Goal: Complete application form: Complete application form

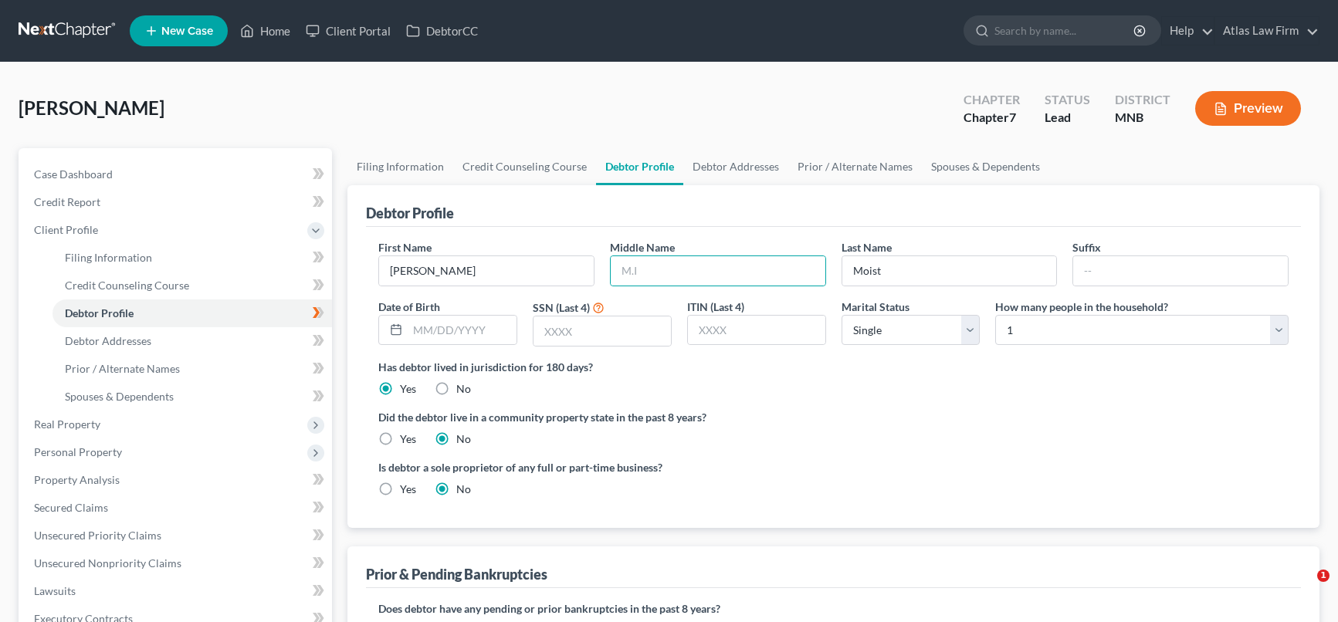
select select "0"
drag, startPoint x: 731, startPoint y: 266, endPoint x: 738, endPoint y: 273, distance: 9.8
click at [731, 266] on input "text" at bounding box center [718, 270] width 215 height 29
type input "[PERSON_NAME]"
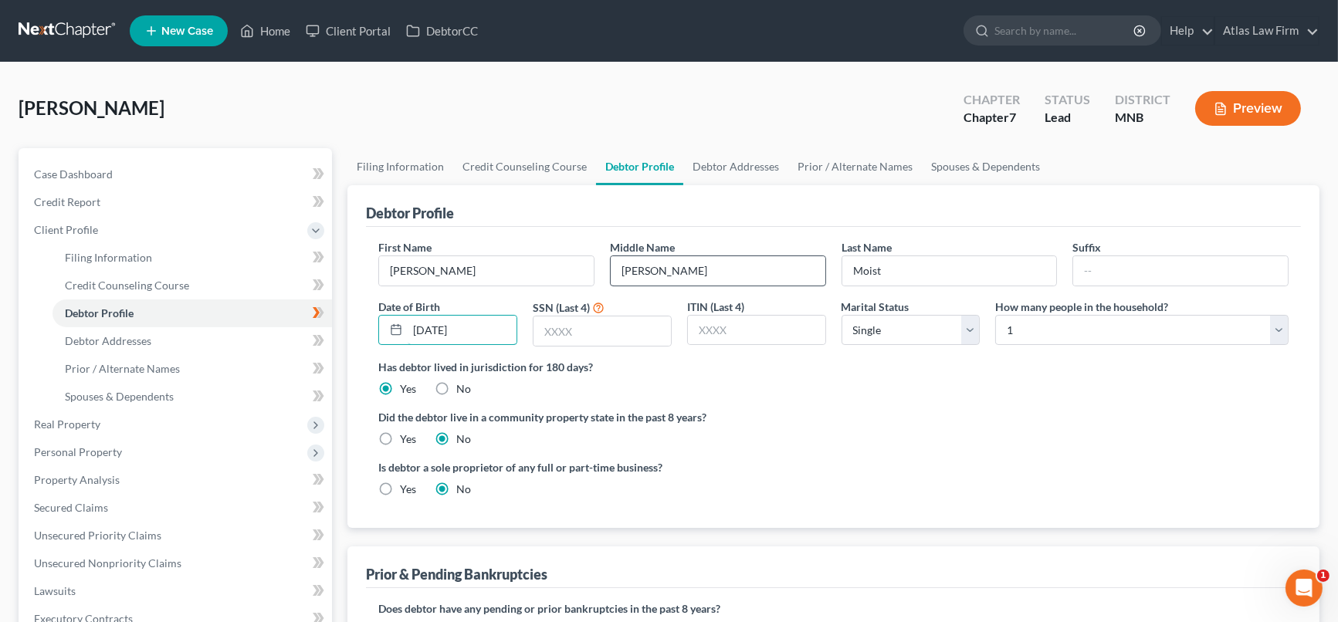
type input "[DATE]"
click at [605, 334] on input "text" at bounding box center [602, 331] width 137 height 29
type input "6440"
click at [1279, 334] on select "Select 1 2 3 4 5 6 7 8 9 10 11 12 13 14 15 16 17 18 19 20" at bounding box center [1141, 330] width 293 height 31
select select "2"
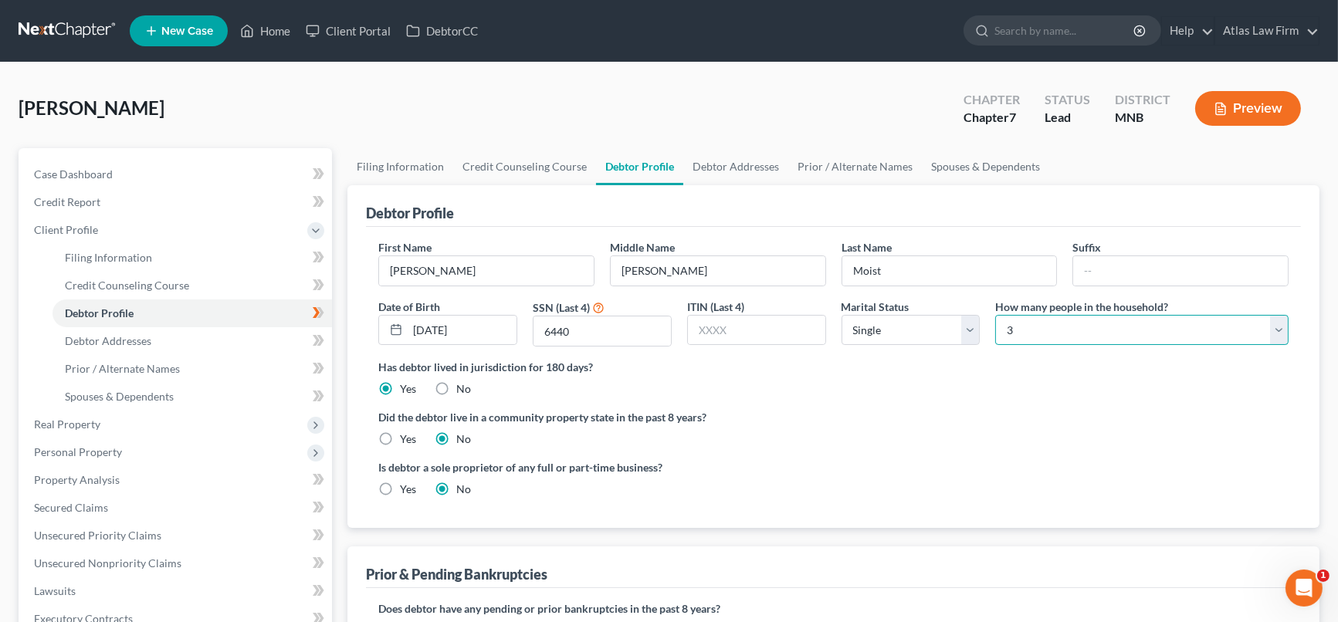
click at [995, 315] on select "Select 1 2 3 4 5 6 7 8 9 10 11 12 13 14 15 16 17 18 19 20" at bounding box center [1141, 330] width 293 height 31
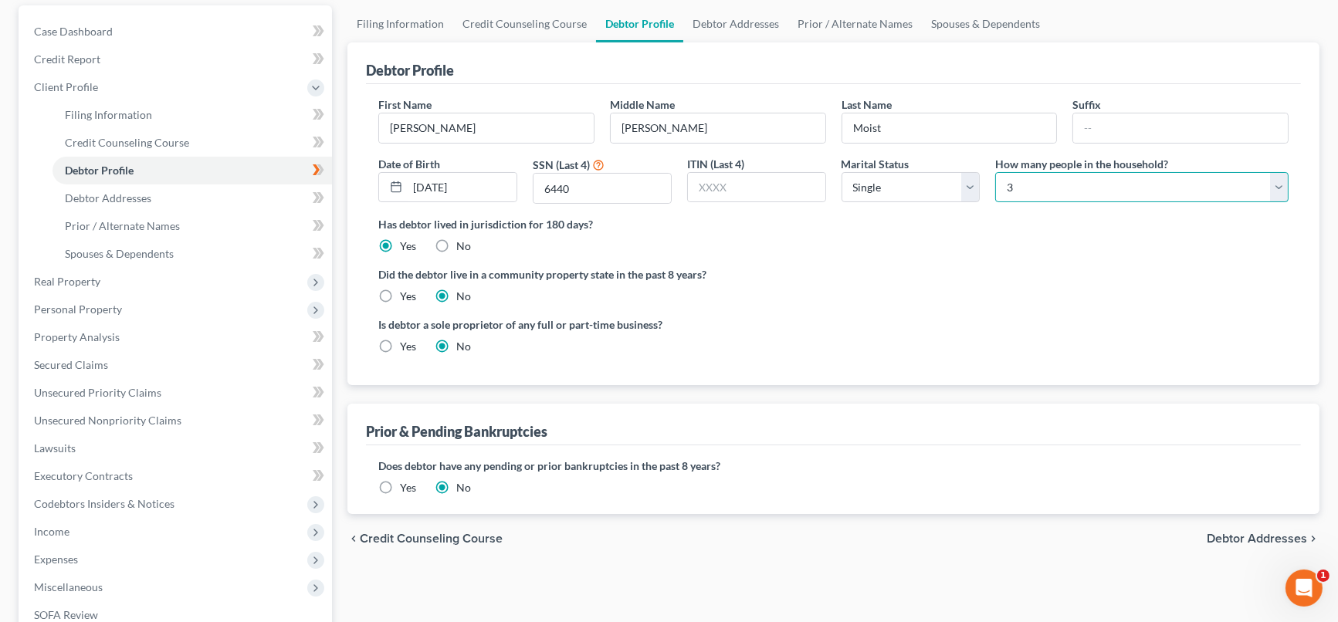
scroll to position [171, 0]
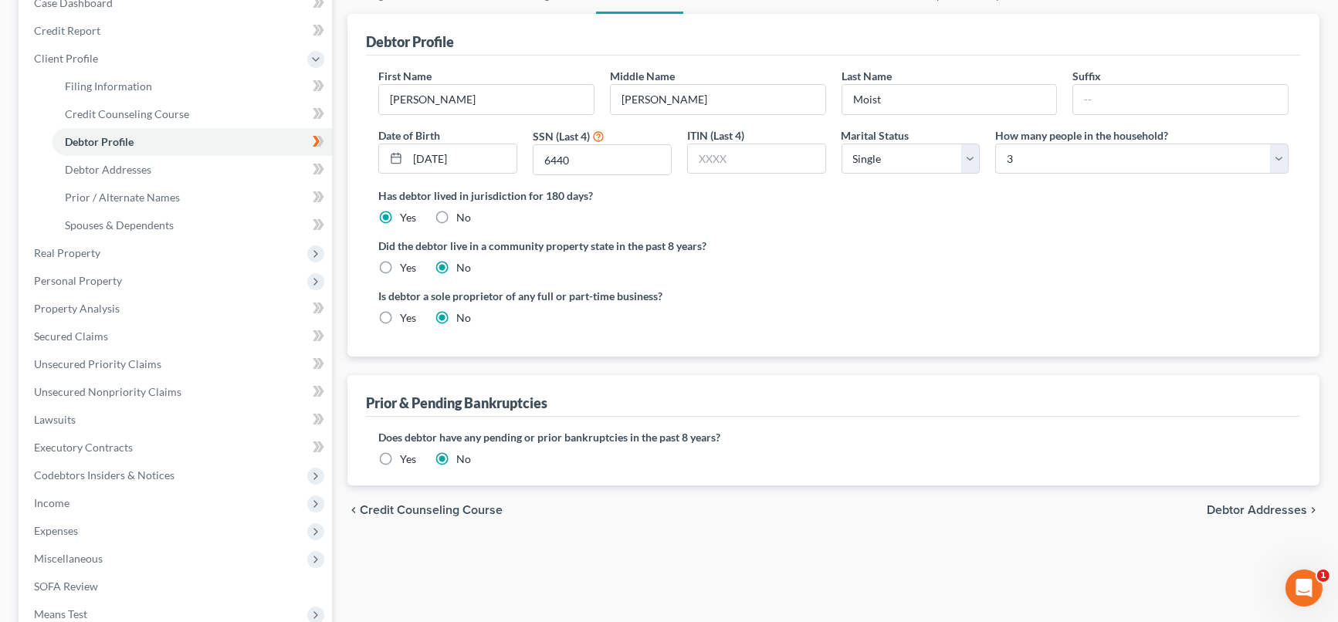
click at [1259, 510] on span "Debtor Addresses" at bounding box center [1257, 510] width 100 height 12
select select "0"
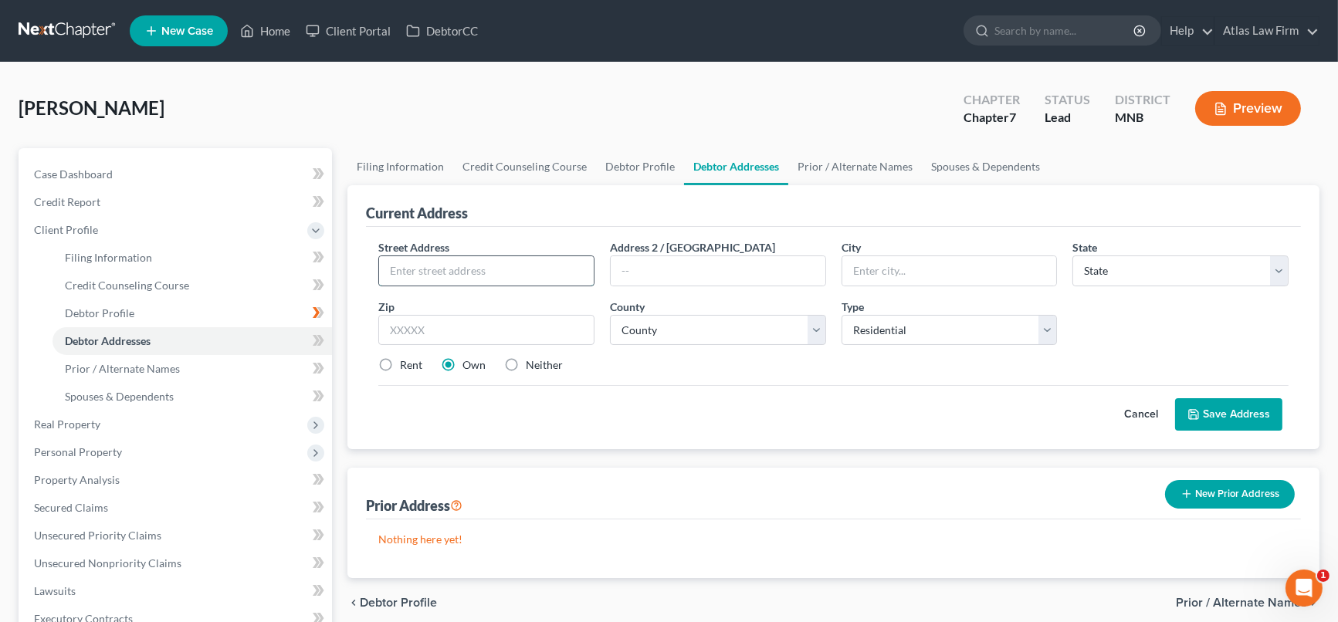
click at [470, 268] on input "text" at bounding box center [486, 270] width 215 height 29
type input "[STREET_ADDRESS][MEDICAL_DATA]"
type input "55433"
type input "[GEOGRAPHIC_DATA]"
select select "24"
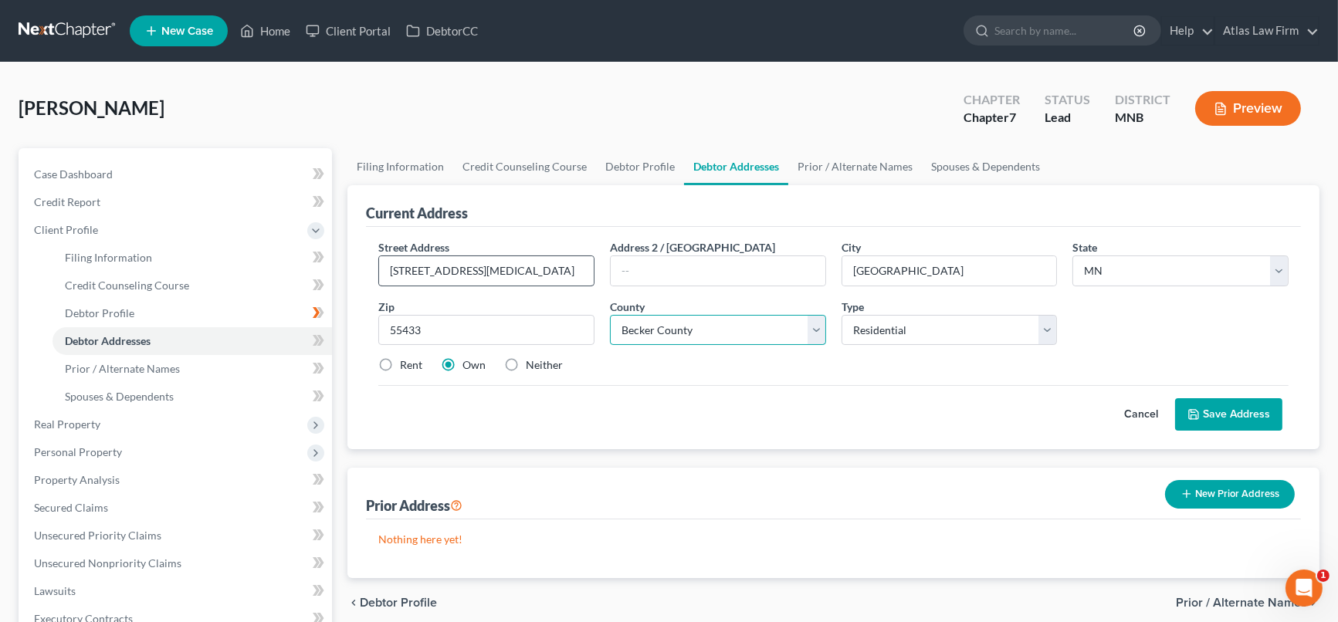
select select "1"
click at [1213, 405] on button "Save Address" at bounding box center [1228, 414] width 107 height 32
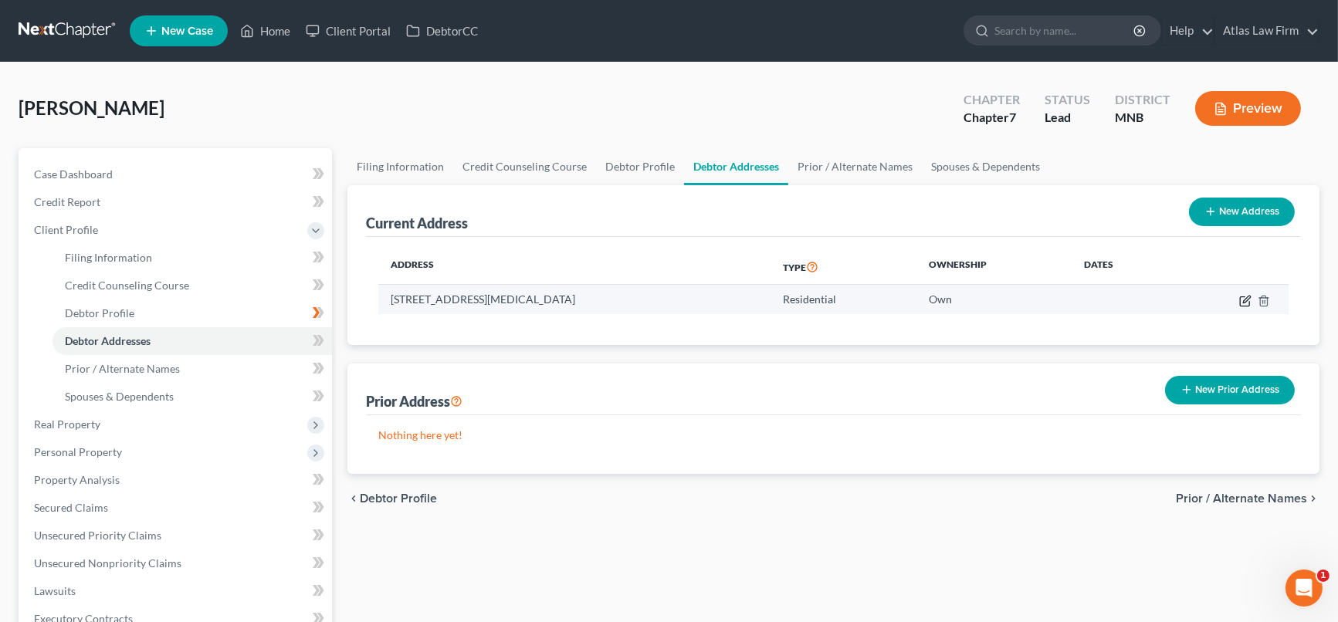
click at [1247, 296] on icon "button" at bounding box center [1246, 299] width 7 height 7
select select "24"
select select "1"
select select "0"
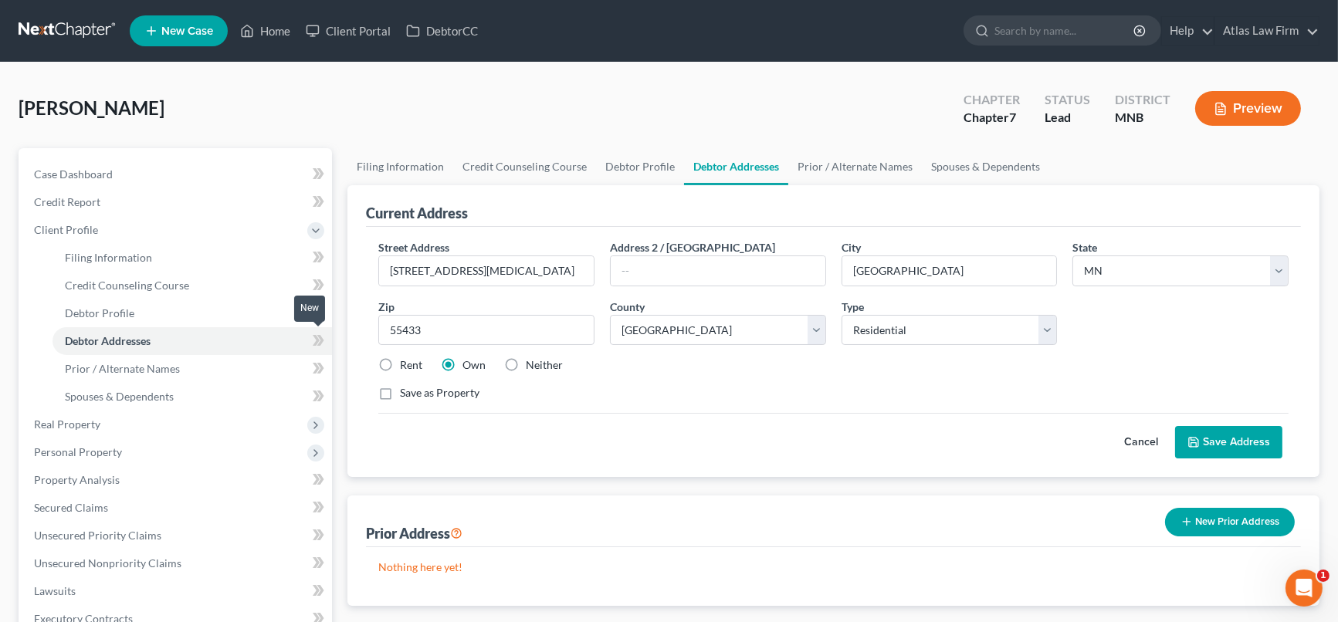
click at [313, 341] on icon at bounding box center [319, 340] width 12 height 19
click at [209, 405] on link "Spouses & Dependents" at bounding box center [193, 397] width 280 height 28
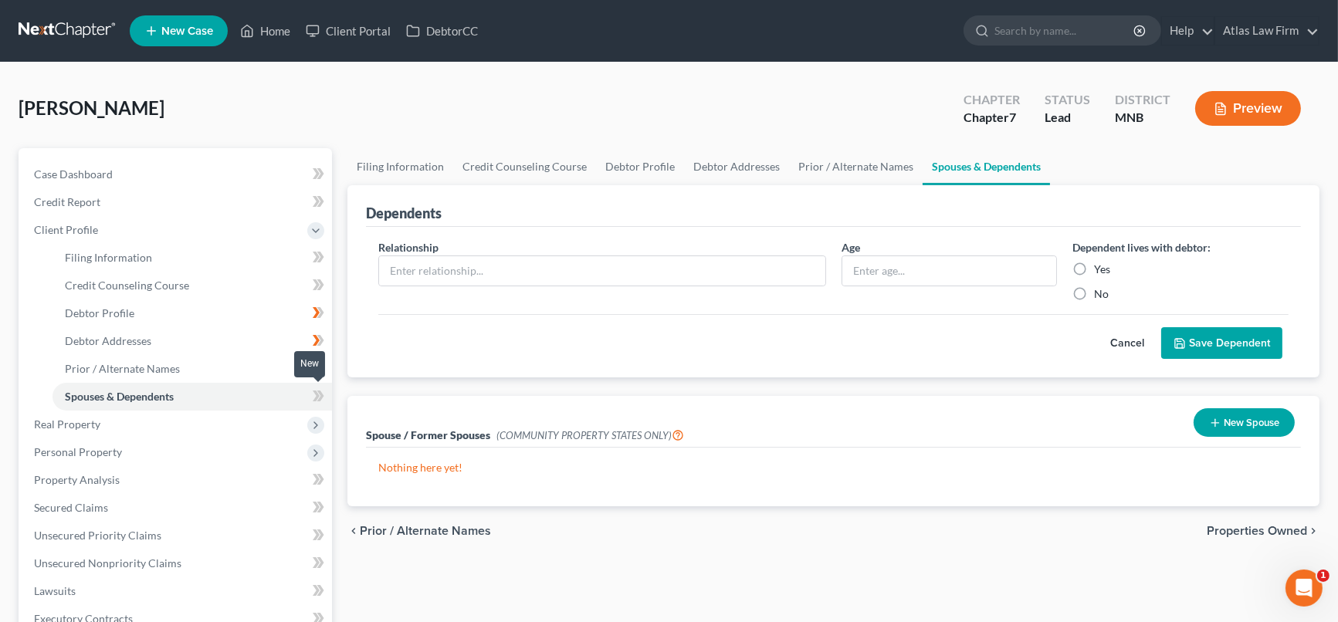
click at [320, 396] on icon at bounding box center [320, 396] width 7 height 11
click at [462, 265] on input "text" at bounding box center [602, 270] width 446 height 29
type input "Child"
click at [930, 279] on input "text" at bounding box center [949, 270] width 215 height 29
type input "7"
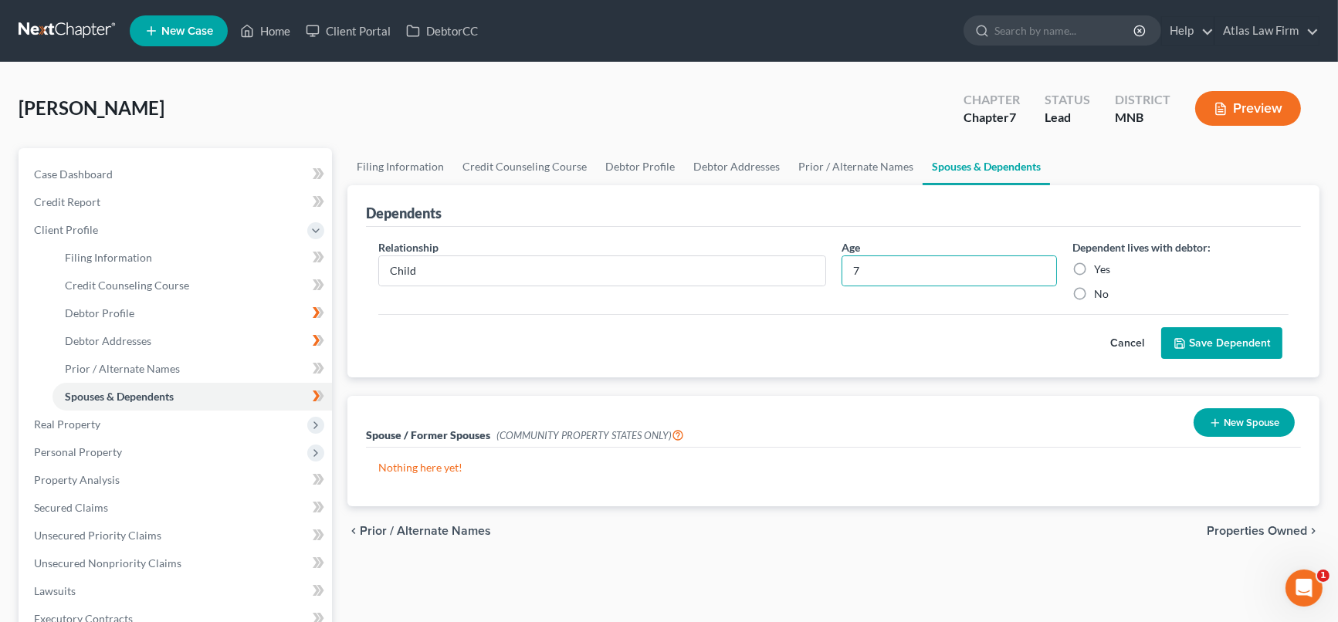
click at [1094, 269] on label "Yes" at bounding box center [1102, 269] width 16 height 15
click at [1100, 269] on input "Yes" at bounding box center [1105, 267] width 10 height 10
radio input "true"
click at [1201, 340] on button "Save Dependent" at bounding box center [1221, 343] width 121 height 32
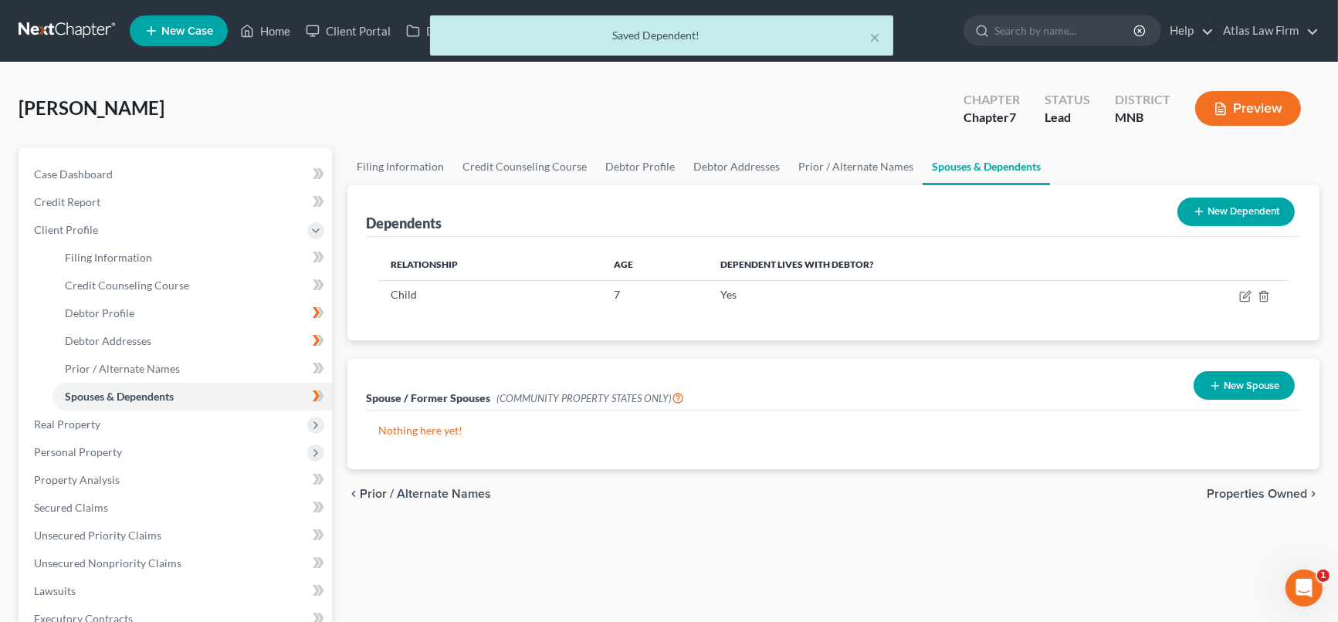
click at [1276, 213] on button "New Dependent" at bounding box center [1235, 212] width 117 height 29
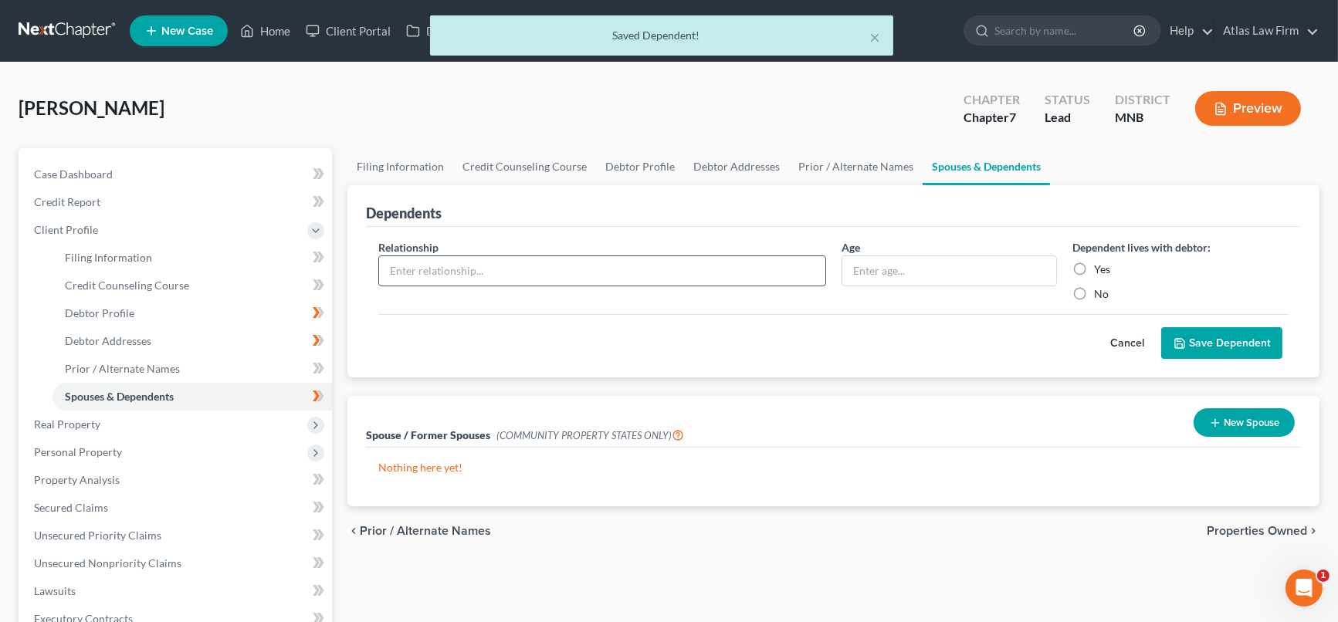
click at [527, 263] on input "text" at bounding box center [602, 270] width 446 height 29
type input "Child"
click at [906, 279] on input "text" at bounding box center [949, 270] width 215 height 29
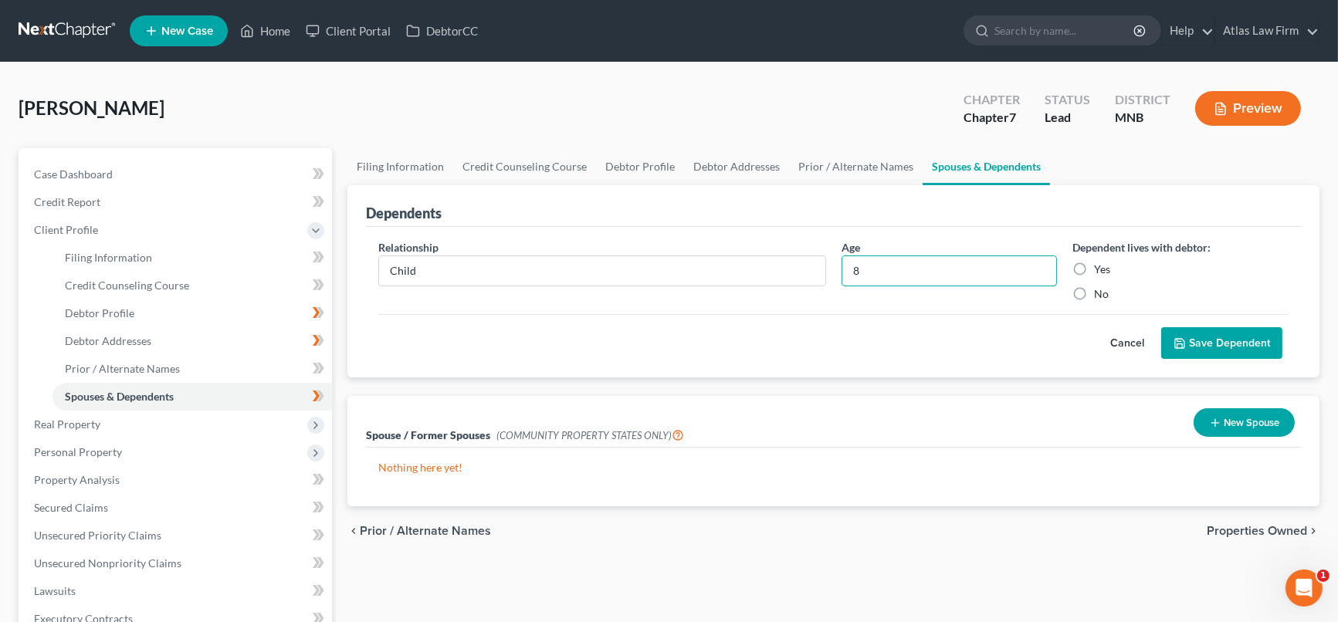
type input "8"
click at [1094, 263] on label "Yes" at bounding box center [1102, 269] width 16 height 15
click at [1100, 263] on input "Yes" at bounding box center [1105, 267] width 10 height 10
radio input "true"
click at [1198, 338] on button "Save Dependent" at bounding box center [1221, 343] width 121 height 32
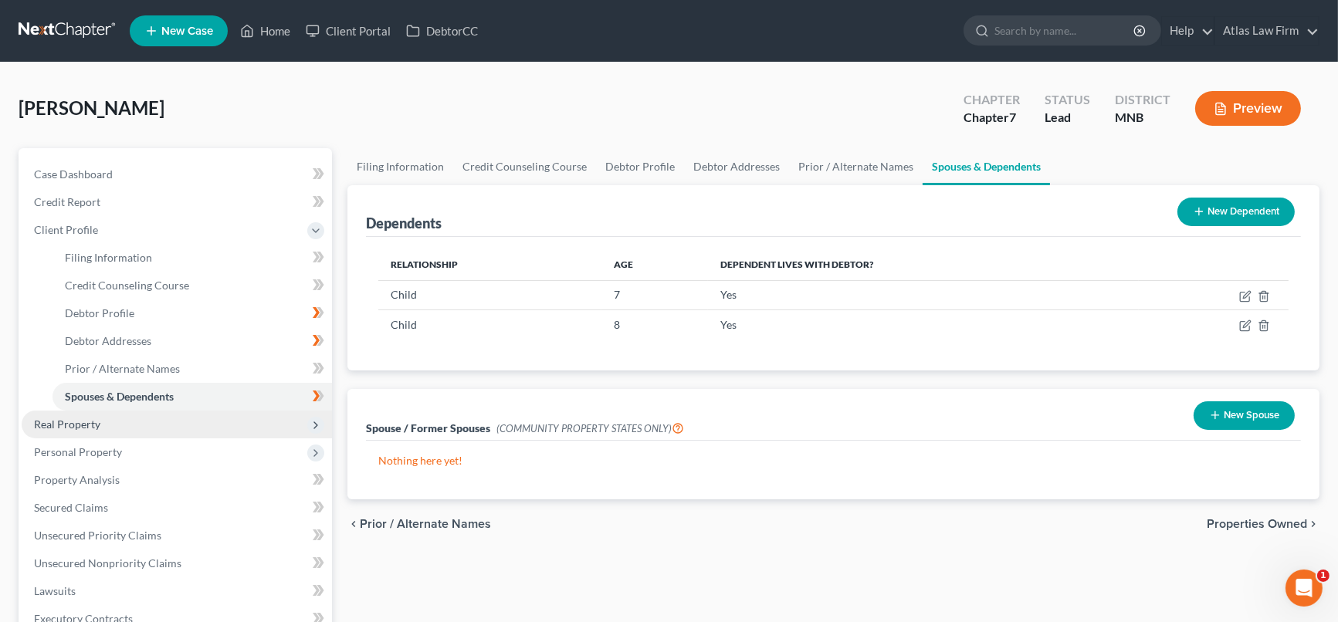
scroll to position [171, 0]
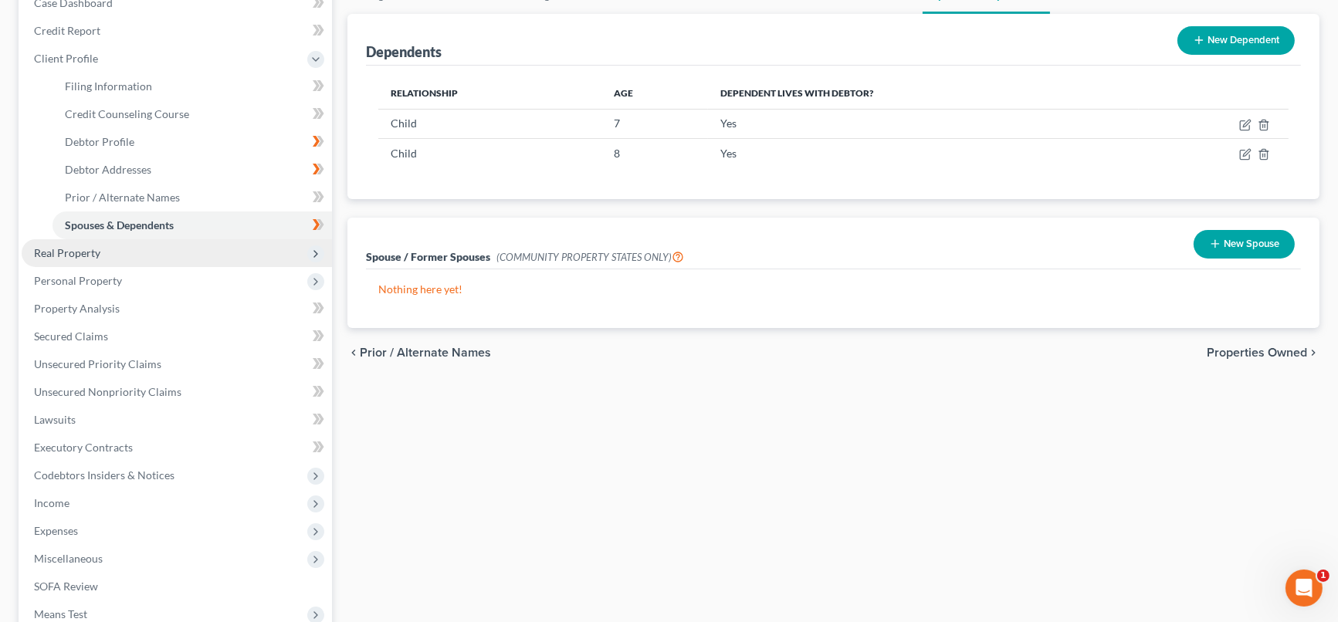
click at [189, 249] on span "Real Property" at bounding box center [177, 253] width 310 height 28
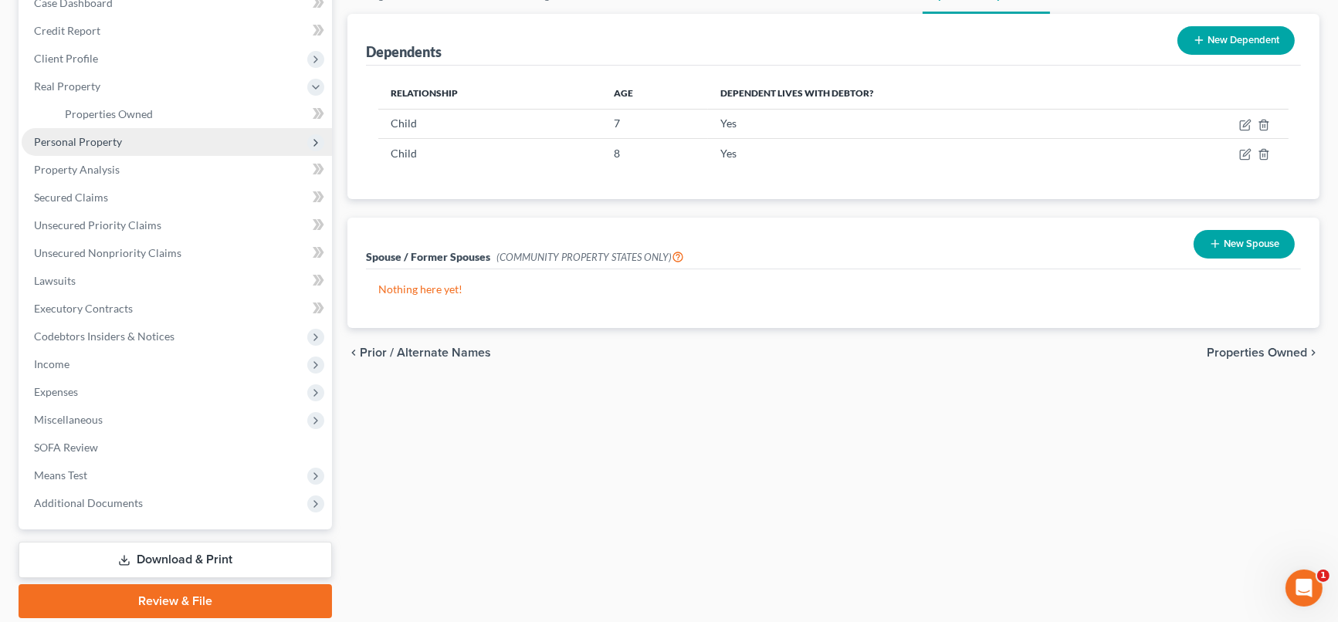
click at [169, 141] on span "Personal Property" at bounding box center [177, 142] width 310 height 28
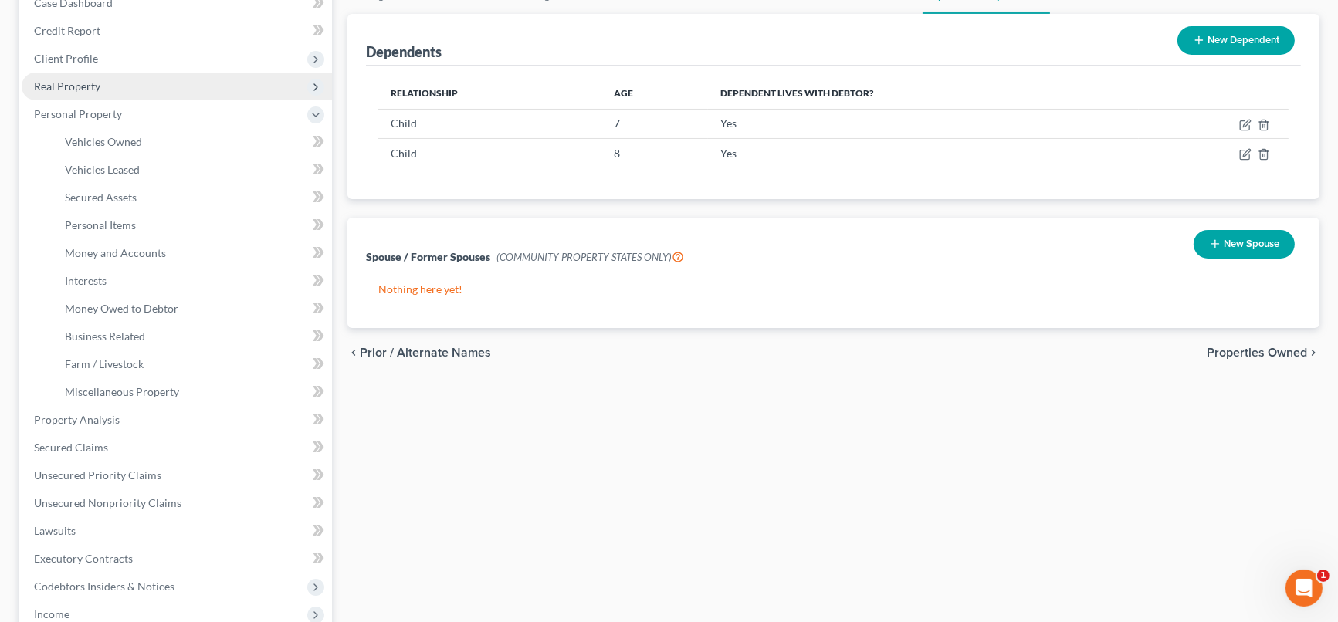
click at [176, 93] on span "Real Property" at bounding box center [177, 87] width 310 height 28
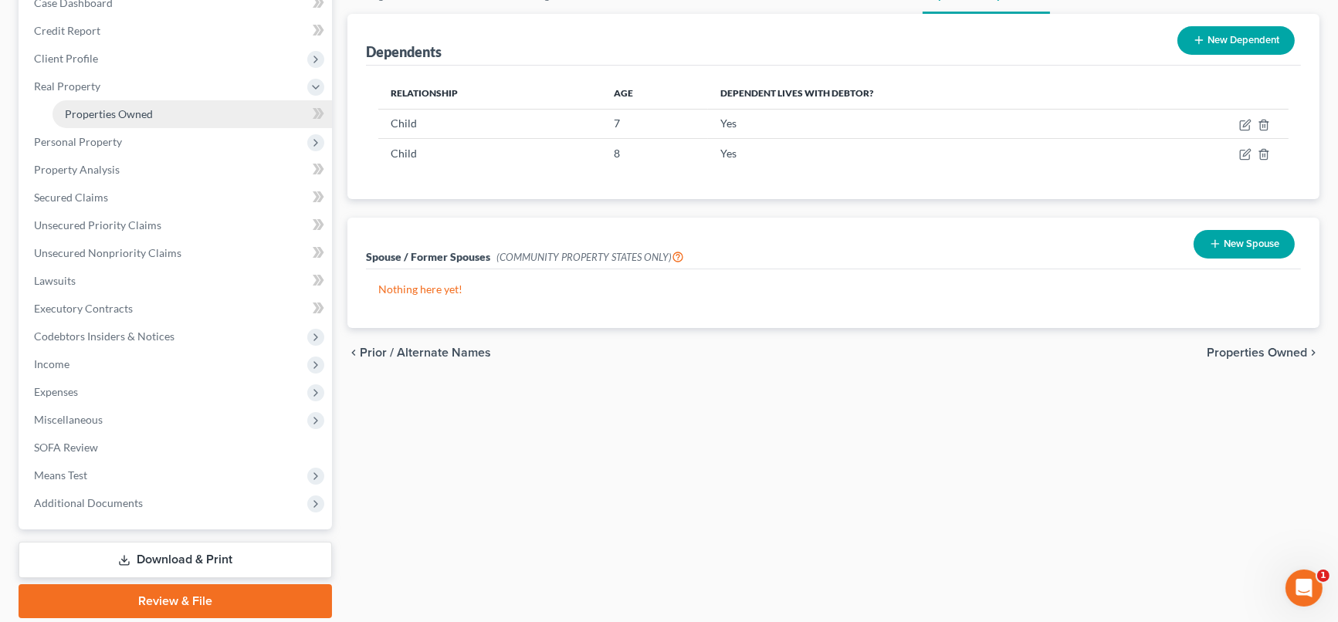
click at [178, 109] on link "Properties Owned" at bounding box center [193, 114] width 280 height 28
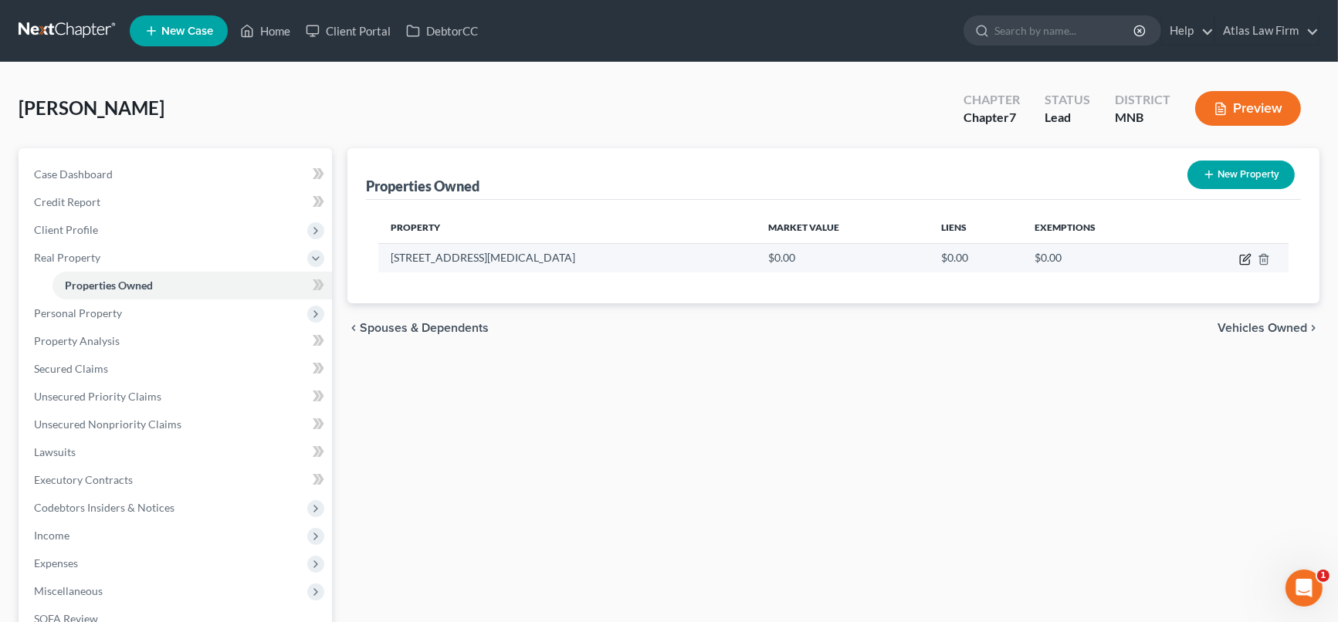
click at [1244, 256] on icon "button" at bounding box center [1245, 259] width 12 height 12
select select "24"
select select "1"
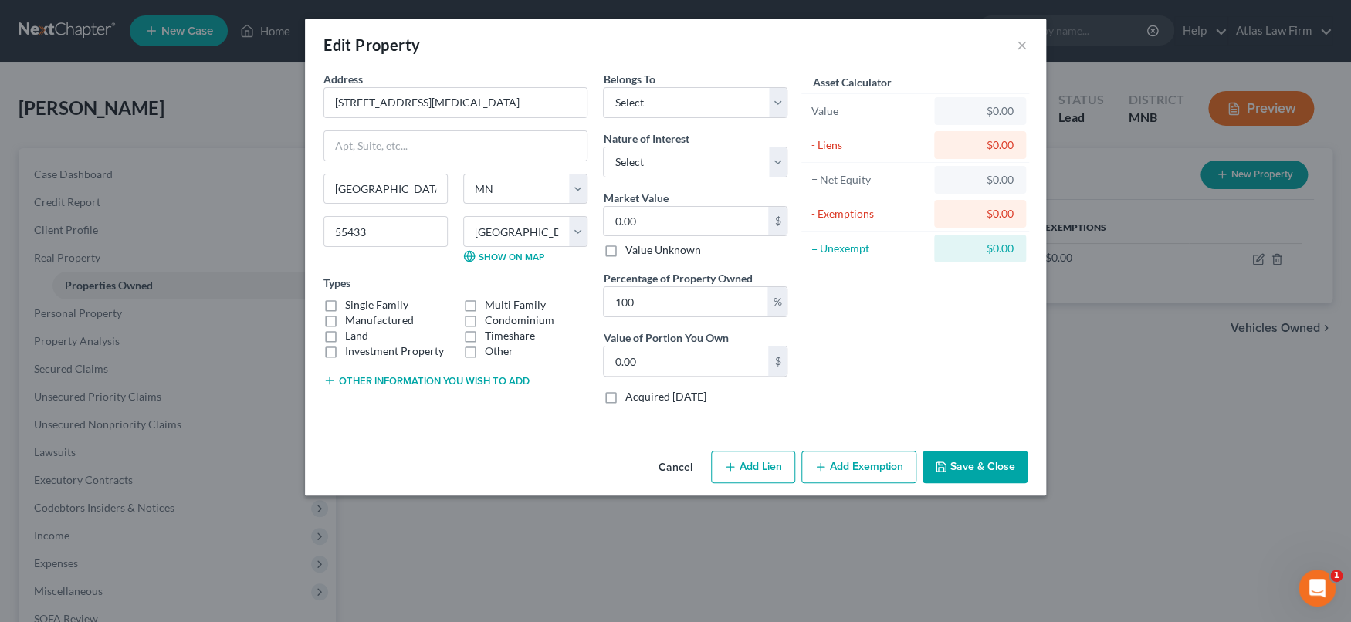
click at [345, 306] on label "Single Family" at bounding box center [376, 304] width 63 height 15
click at [351, 306] on input "Single Family" at bounding box center [356, 302] width 10 height 10
checkbox input "true"
click at [344, 380] on button "Other information you wish to add" at bounding box center [427, 380] width 206 height 12
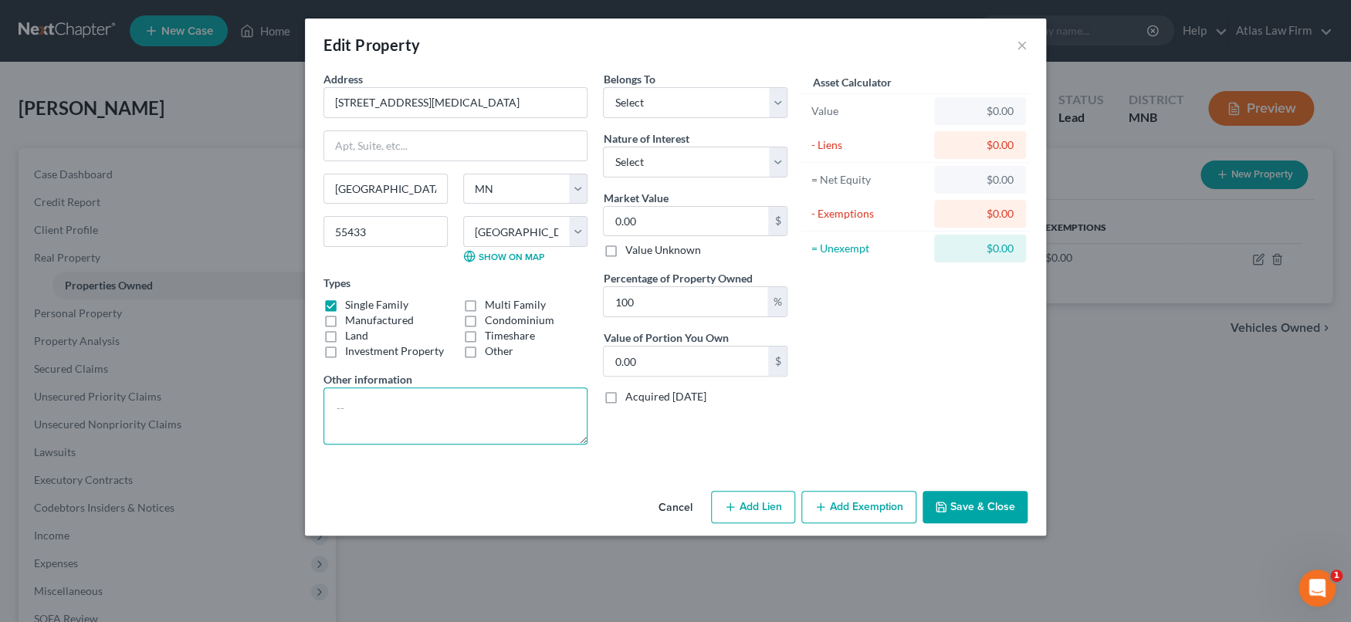
click at [361, 406] on textarea at bounding box center [456, 416] width 264 height 57
click at [434, 407] on textarea at bounding box center [456, 416] width 264 height 57
paste textarea "-Value per [PERSON_NAME]’s opinion. Anoka County 2025 property tax assessed val…"
click at [582, 430] on textarea "-Value per [PERSON_NAME]’s opinion. Anoka County 2025 property tax assessed val…" at bounding box center [456, 416] width 264 height 57
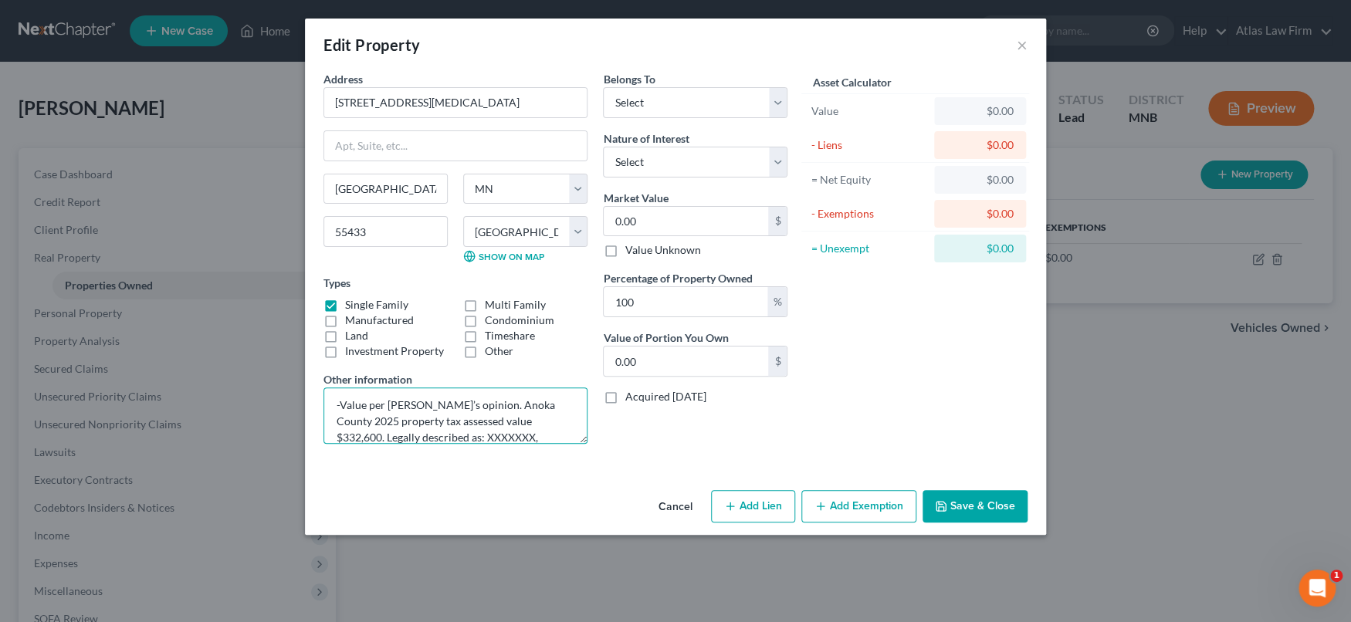
scroll to position [16, 0]
drag, startPoint x: 437, startPoint y: 432, endPoint x: 484, endPoint y: 430, distance: 47.1
click at [484, 430] on textarea "-Value per [PERSON_NAME]’s opinion. Anoka County 2025 property tax assessed val…" at bounding box center [456, 416] width 264 height 56
drag, startPoint x: 449, startPoint y: 422, endPoint x: 496, endPoint y: 443, distance: 51.5
click at [449, 422] on textarea "-Value per [PERSON_NAME]’s opinion. Anoka County 2025 property tax assessed val…" at bounding box center [456, 416] width 264 height 56
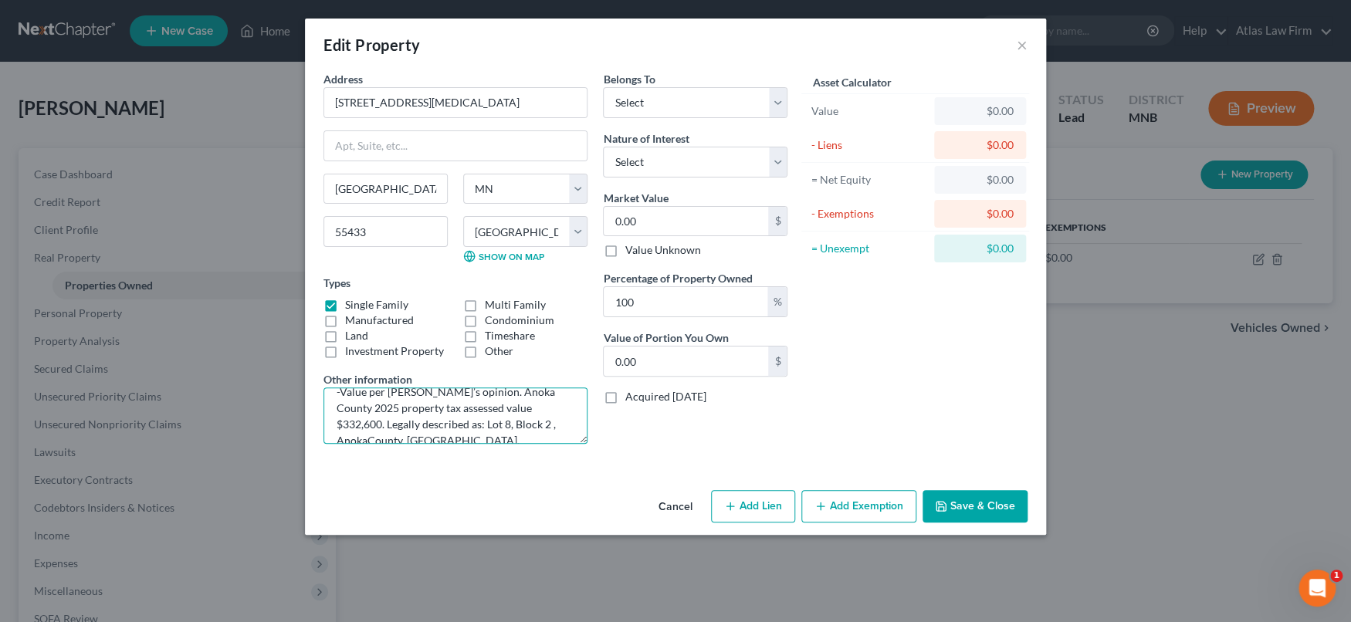
scroll to position [19, 0]
click at [500, 422] on textarea "-Value per [PERSON_NAME]’s opinion. Anoka County 2025 property tax assessed val…" at bounding box center [456, 416] width 264 height 56
drag, startPoint x: 530, startPoint y: 403, endPoint x: 501, endPoint y: 401, distance: 28.6
click at [501, 401] on textarea "-Value per [PERSON_NAME]’s opinion. Anoka County 2025 property tax assessed val…" at bounding box center [456, 416] width 264 height 56
type textarea "-Value per [PERSON_NAME]’s opinion. Anoka County 2025 property tax assessed val…"
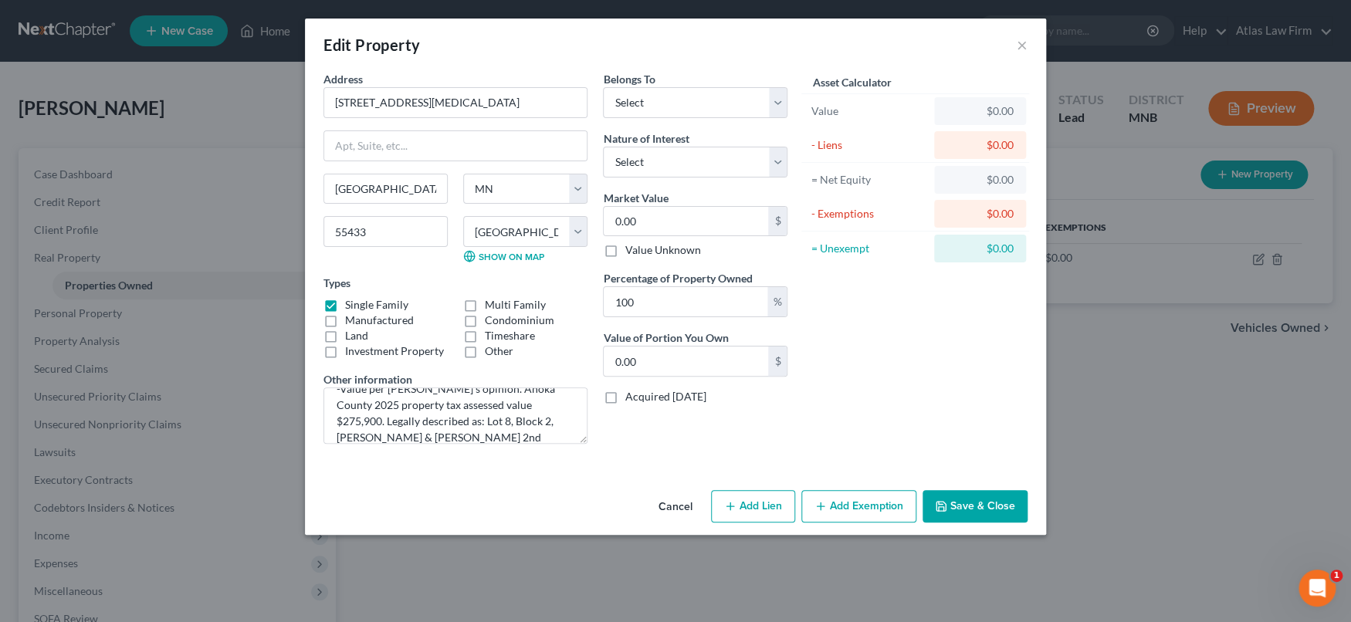
click at [963, 501] on button "Save & Close" at bounding box center [975, 506] width 105 height 32
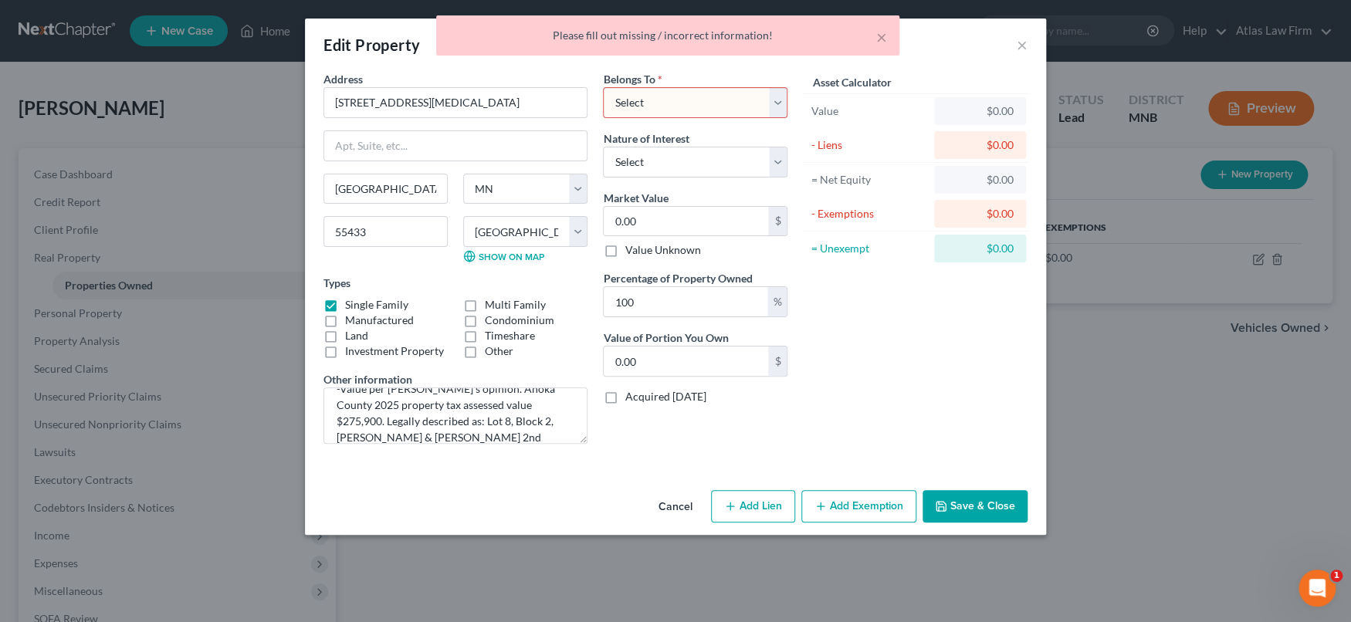
click at [774, 106] on select "Select Debtor 1 Only Debtor 2 Only Debtor 1 And Debtor 2 Only At Least One Of T…" at bounding box center [695, 102] width 185 height 31
select select "0"
click at [603, 87] on select "Select Debtor 1 Only Debtor 2 Only Debtor 1 And Debtor 2 Only At Least One Of T…" at bounding box center [695, 102] width 185 height 31
click at [778, 161] on select "Select Fee Simple Joint Tenant Life Estate Equitable Interest Future Interest T…" at bounding box center [695, 162] width 185 height 31
select select "0"
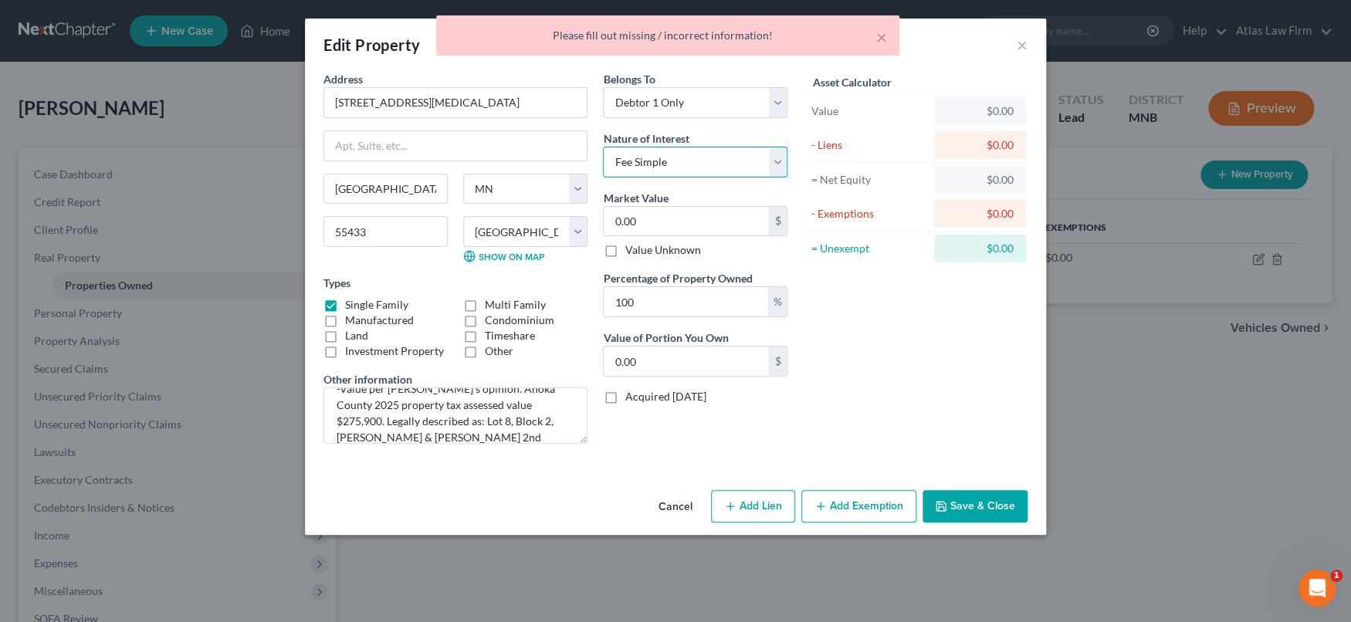
click at [603, 147] on select "Select Fee Simple Joint Tenant Life Estate Equitable Interest Future Interest T…" at bounding box center [695, 162] width 185 height 31
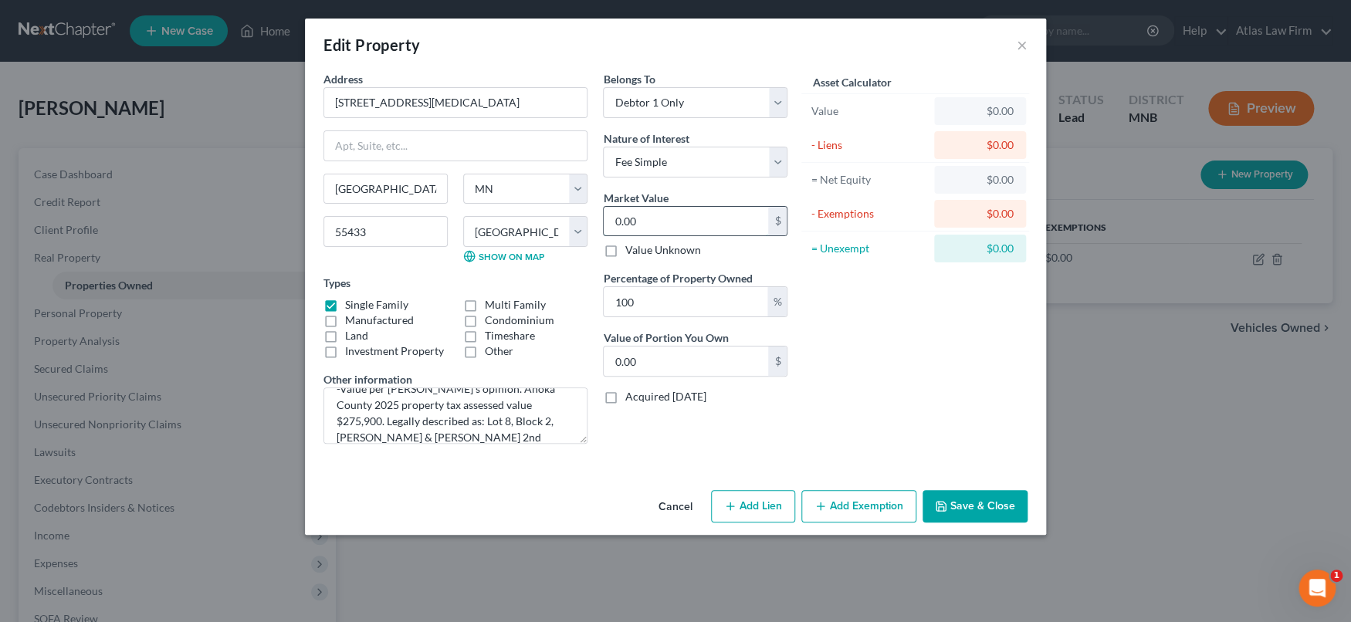
click at [699, 228] on input "0.00" at bounding box center [686, 221] width 164 height 29
type input "21"
type input "21.00"
type input "210"
type input "210.00"
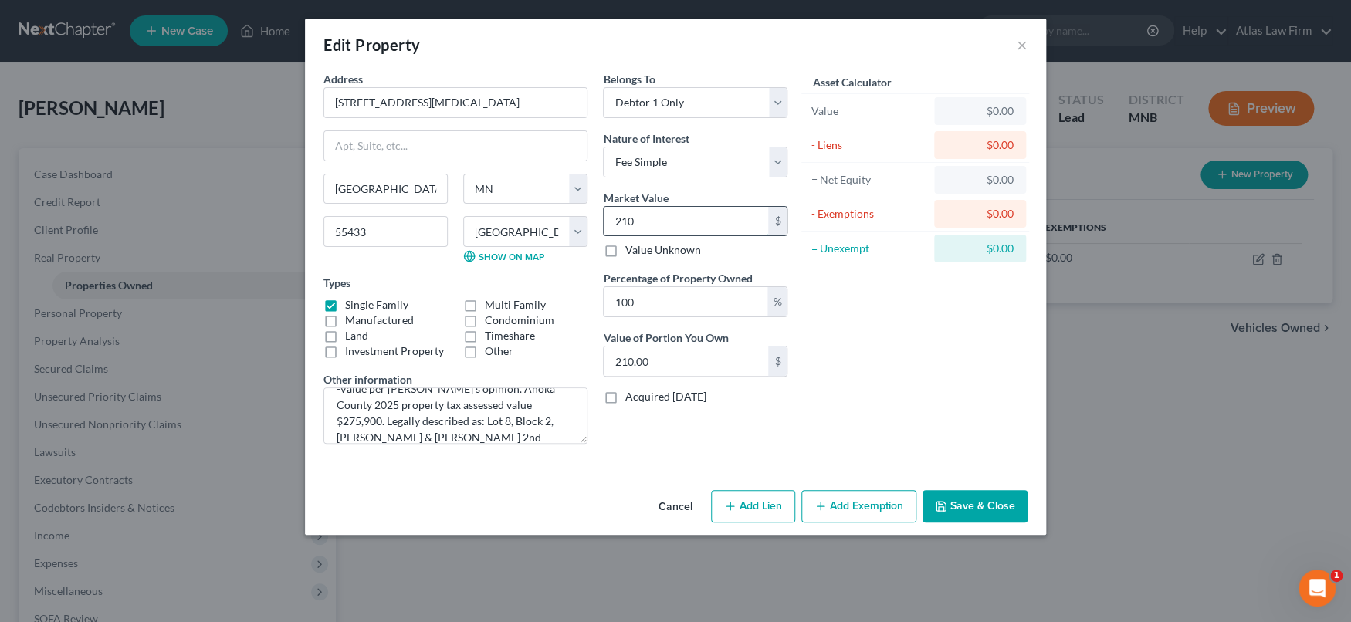
type input "2100"
type input "2,100.00"
type input "2,1000"
type input "21,000.00"
type input "21,0000"
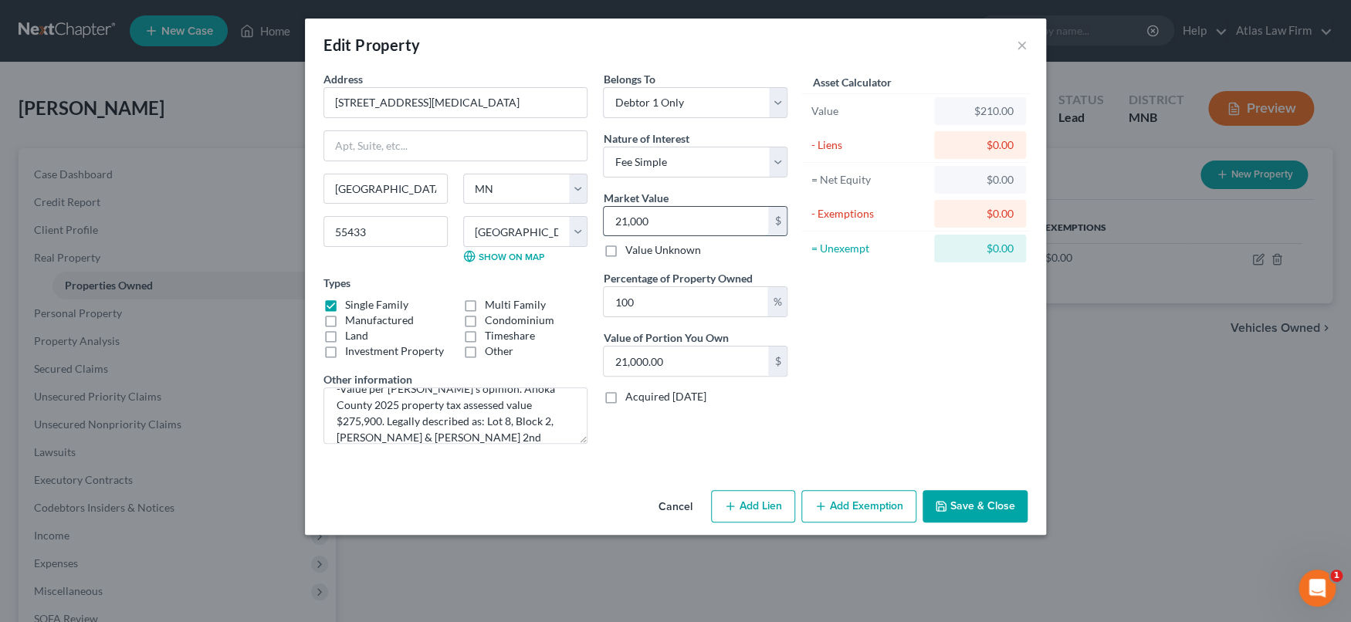
type input "210,000.00"
type input "210,000"
click at [972, 516] on button "Save & Close" at bounding box center [975, 506] width 105 height 32
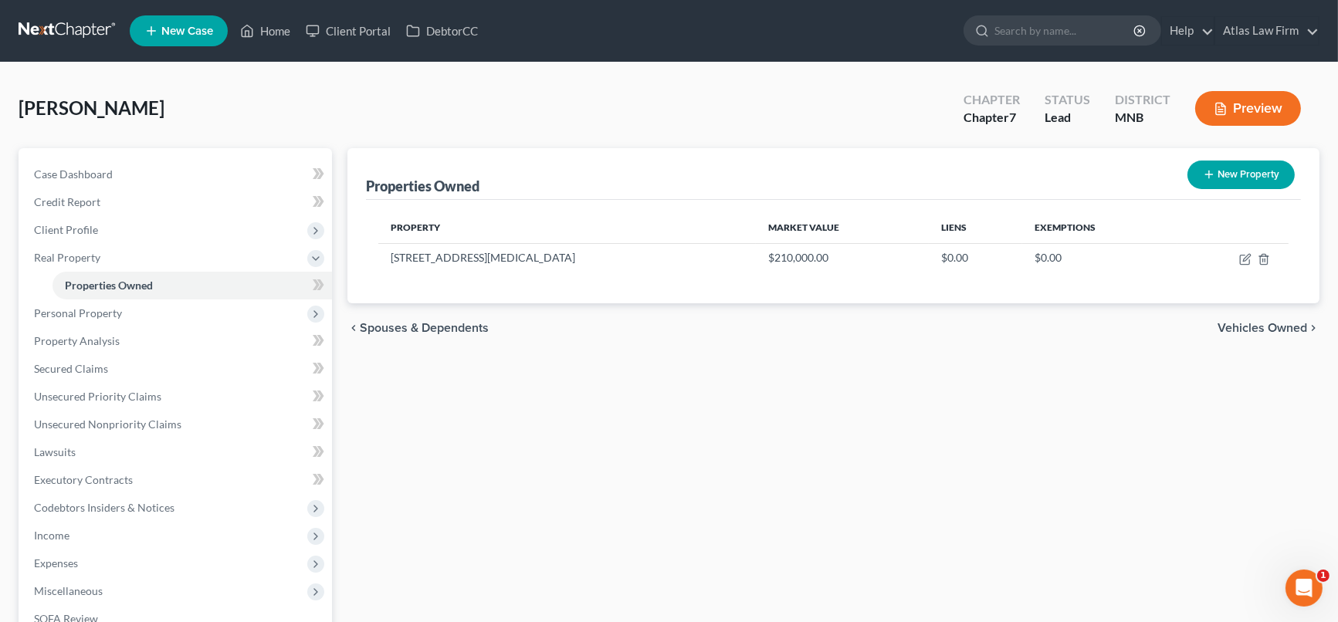
click at [537, 507] on div "Properties Owned New Property Property Market Value Liens Exemptions [STREET_AD…" at bounding box center [834, 469] width 988 height 642
click at [1248, 255] on icon "button" at bounding box center [1245, 259] width 12 height 12
select select "24"
select select "1"
select select "0"
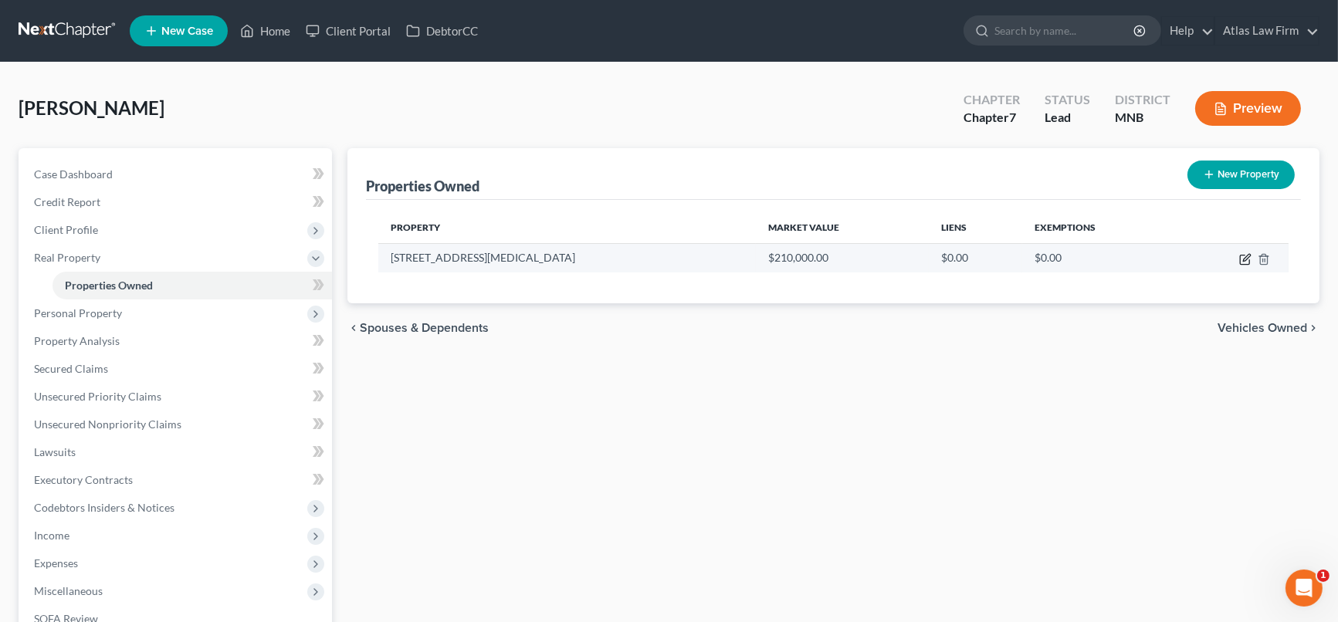
select select "0"
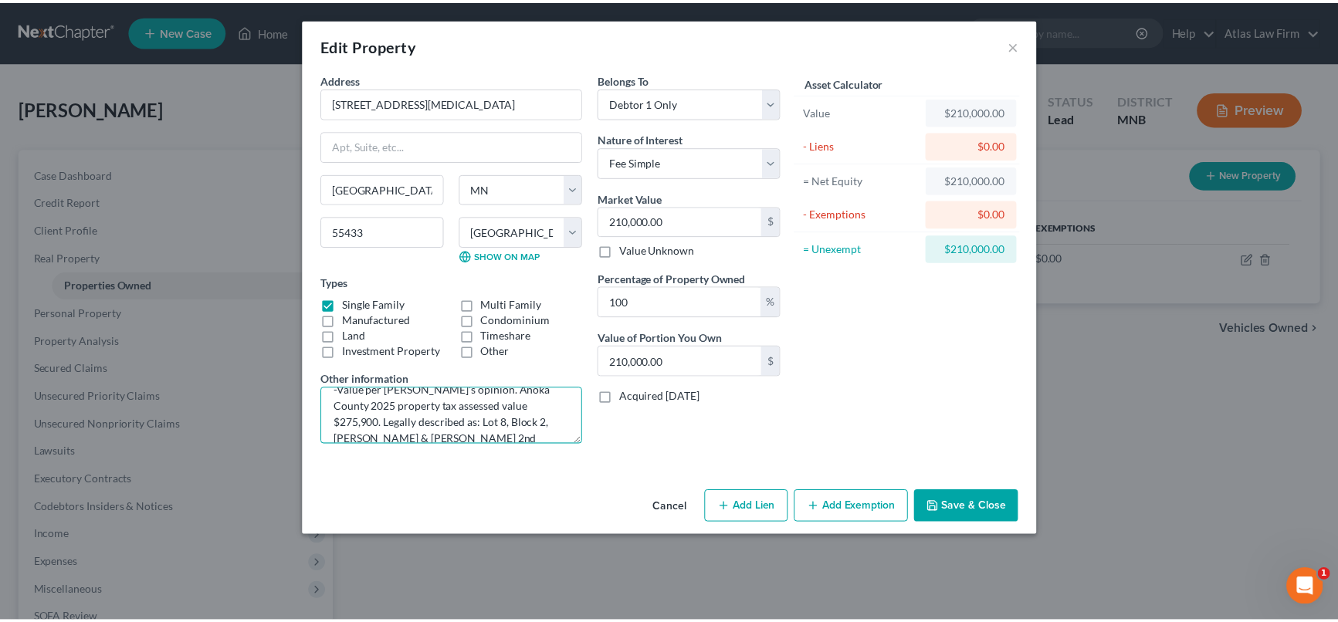
scroll to position [32, 0]
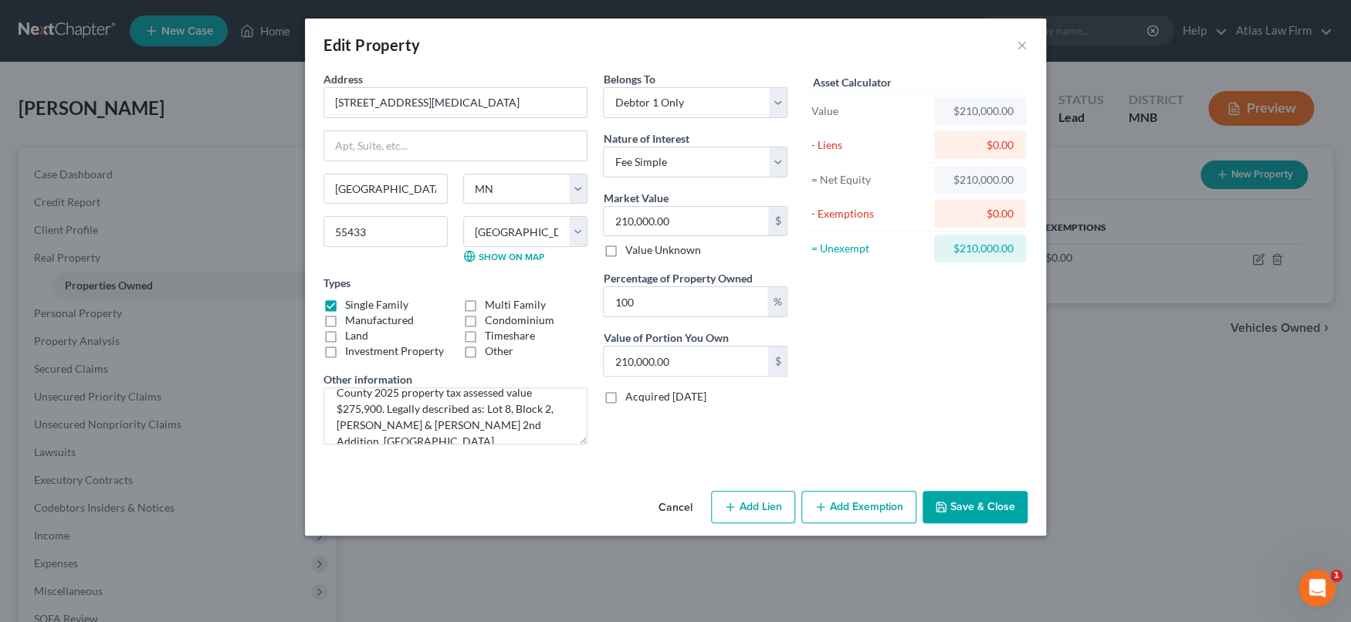
click at [1006, 506] on button "Save & Close" at bounding box center [975, 507] width 105 height 32
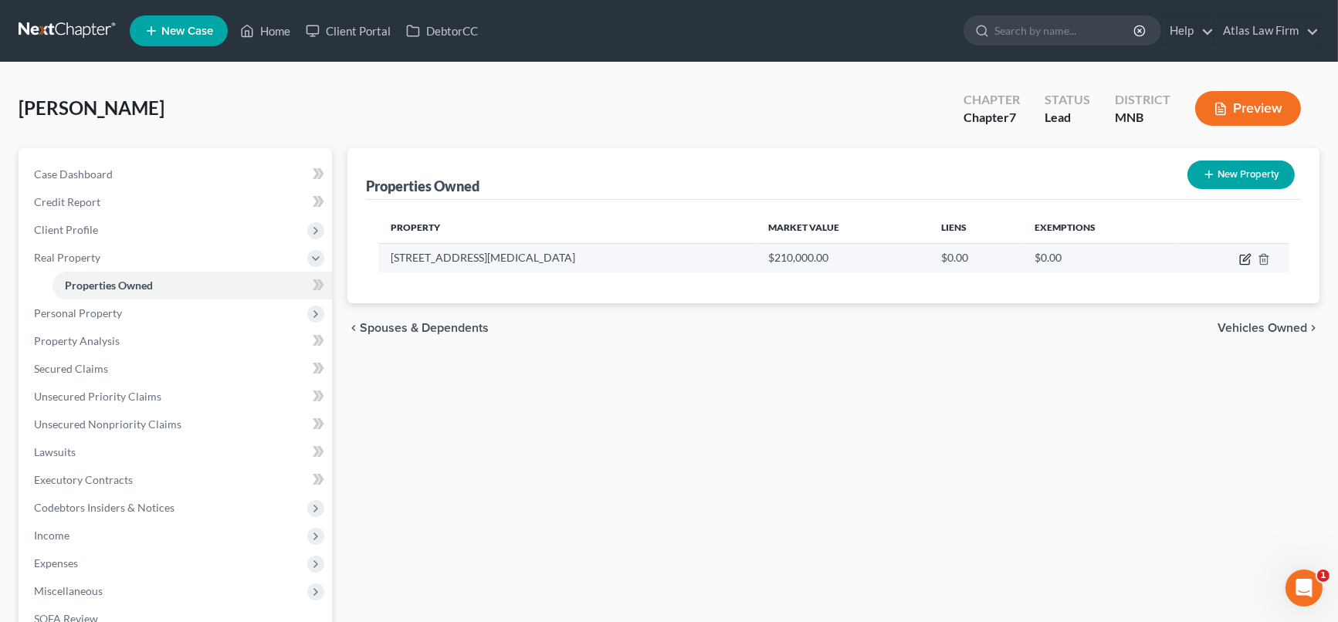
click at [1245, 256] on icon "button" at bounding box center [1246, 257] width 7 height 7
select select "24"
select select "1"
select select "0"
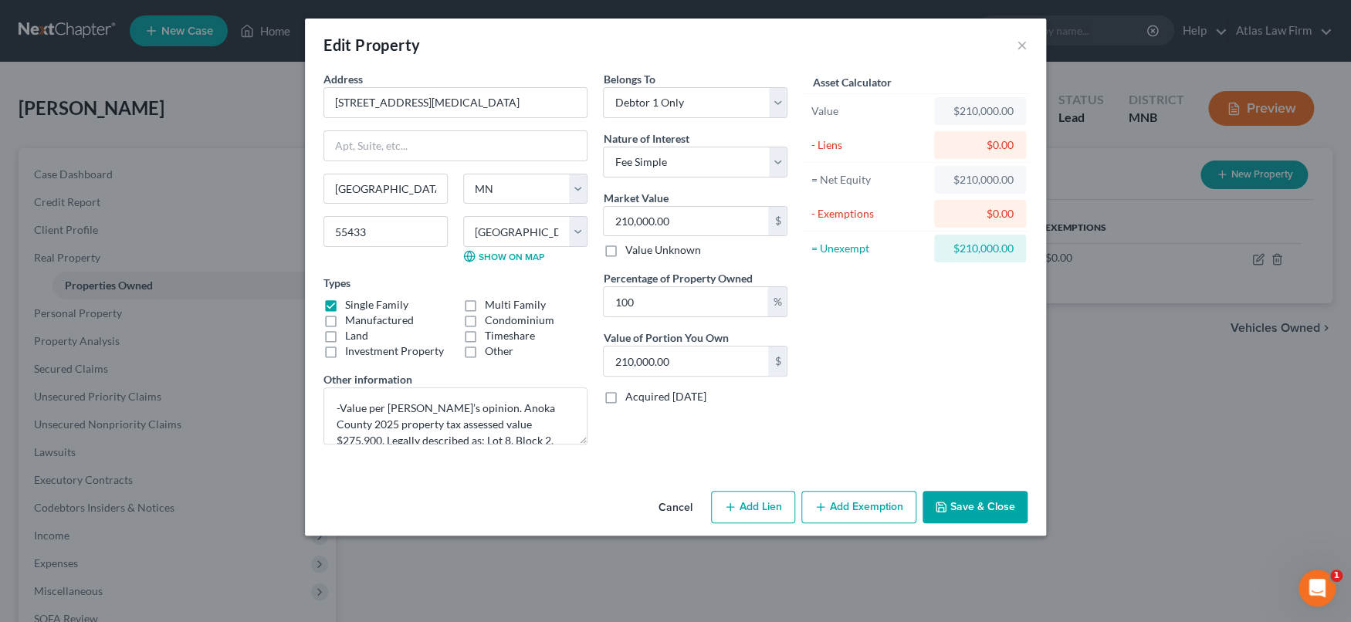
click at [990, 505] on button "Save & Close" at bounding box center [975, 507] width 105 height 32
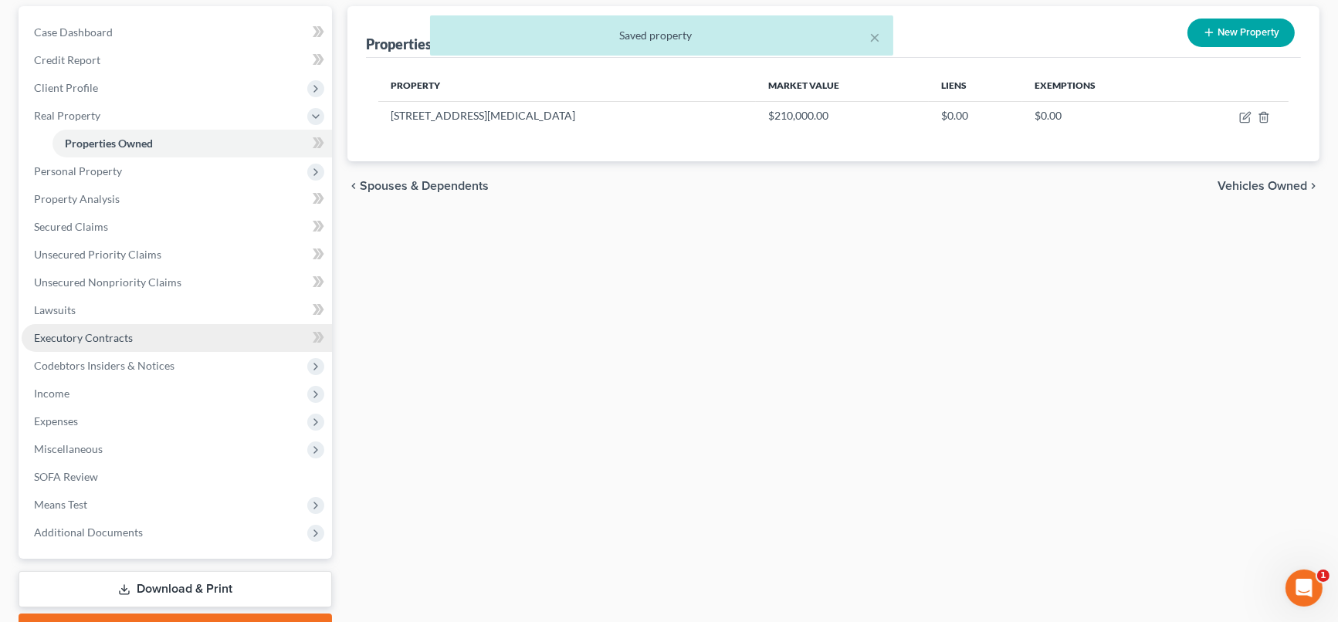
scroll to position [224, 0]
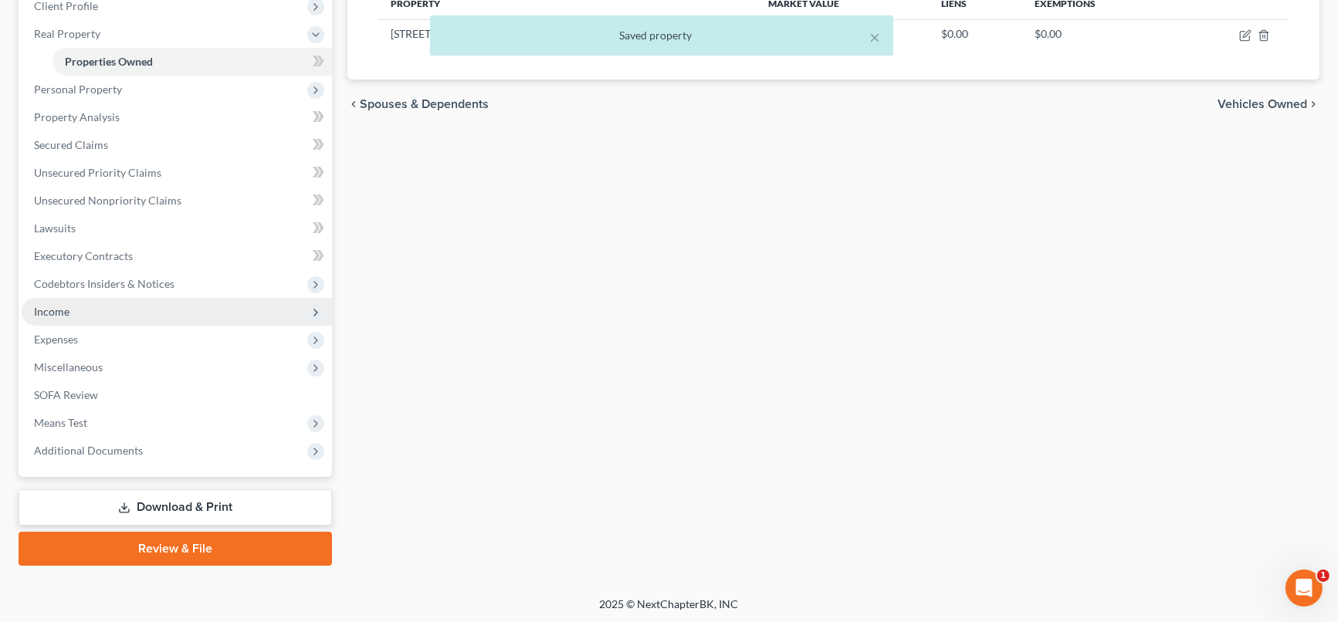
click at [86, 313] on span "Income" at bounding box center [177, 312] width 310 height 28
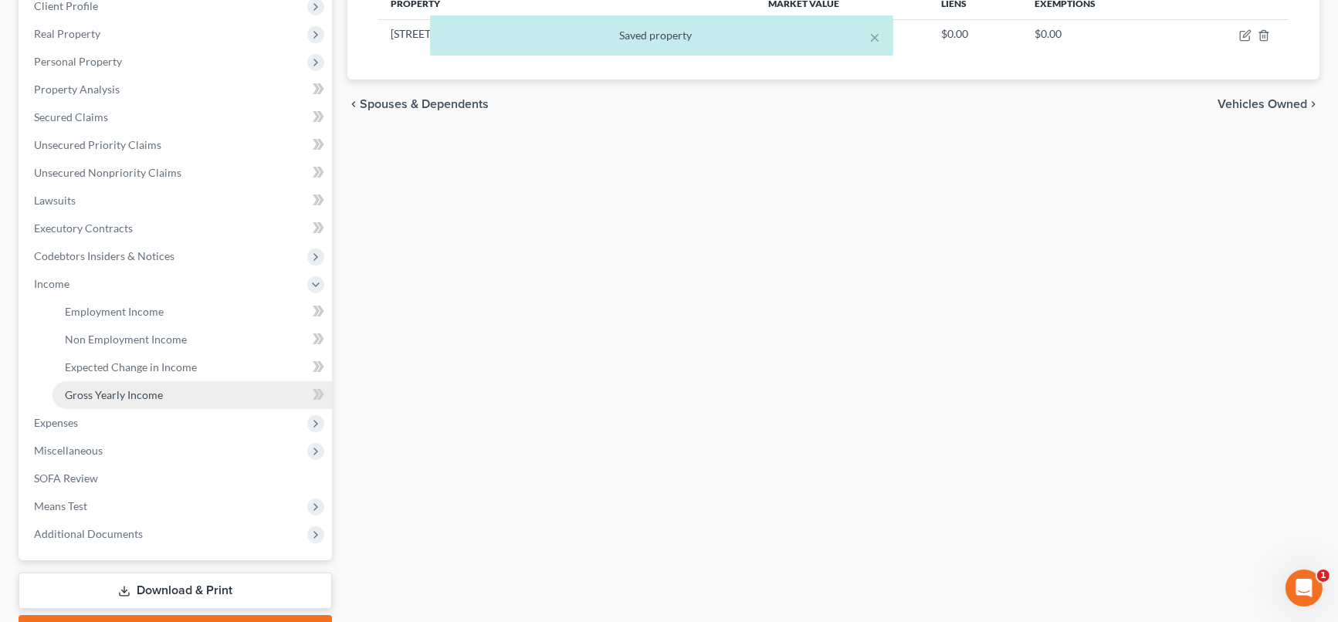
click at [120, 388] on span "Gross Yearly Income" at bounding box center [114, 394] width 98 height 13
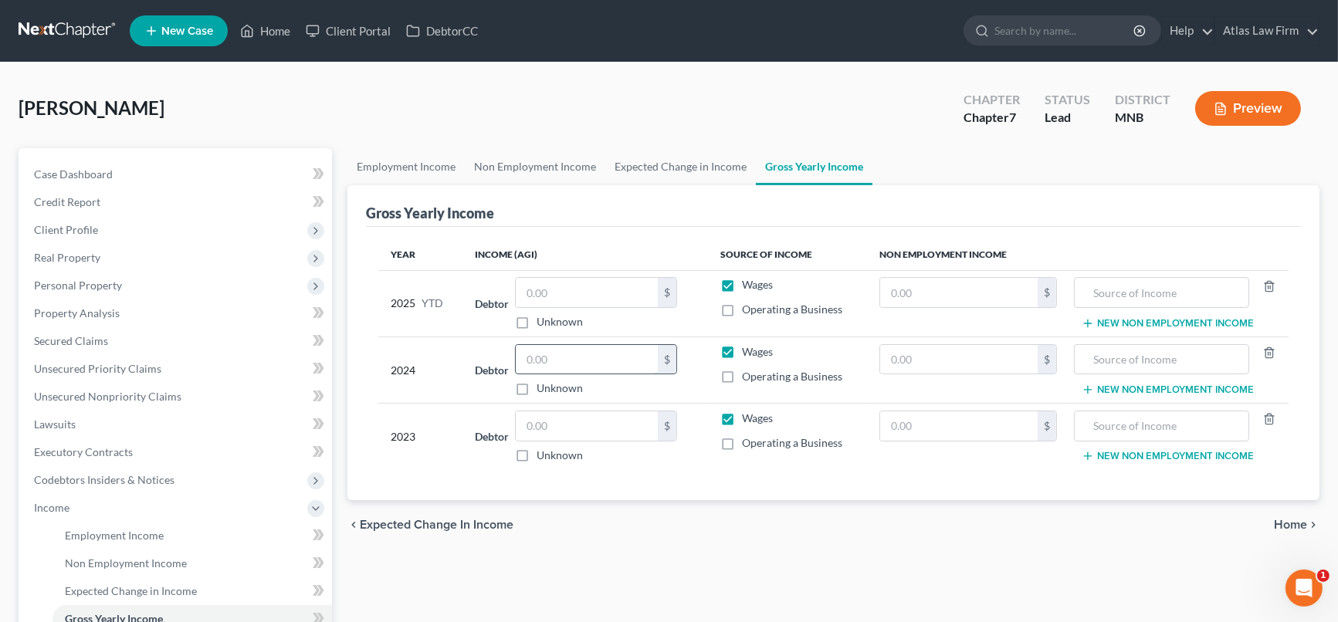
click at [601, 352] on input "text" at bounding box center [587, 359] width 142 height 29
type input "61,699"
click at [961, 353] on input "text" at bounding box center [959, 359] width 158 height 29
type input "2,847"
type input "Retirement"
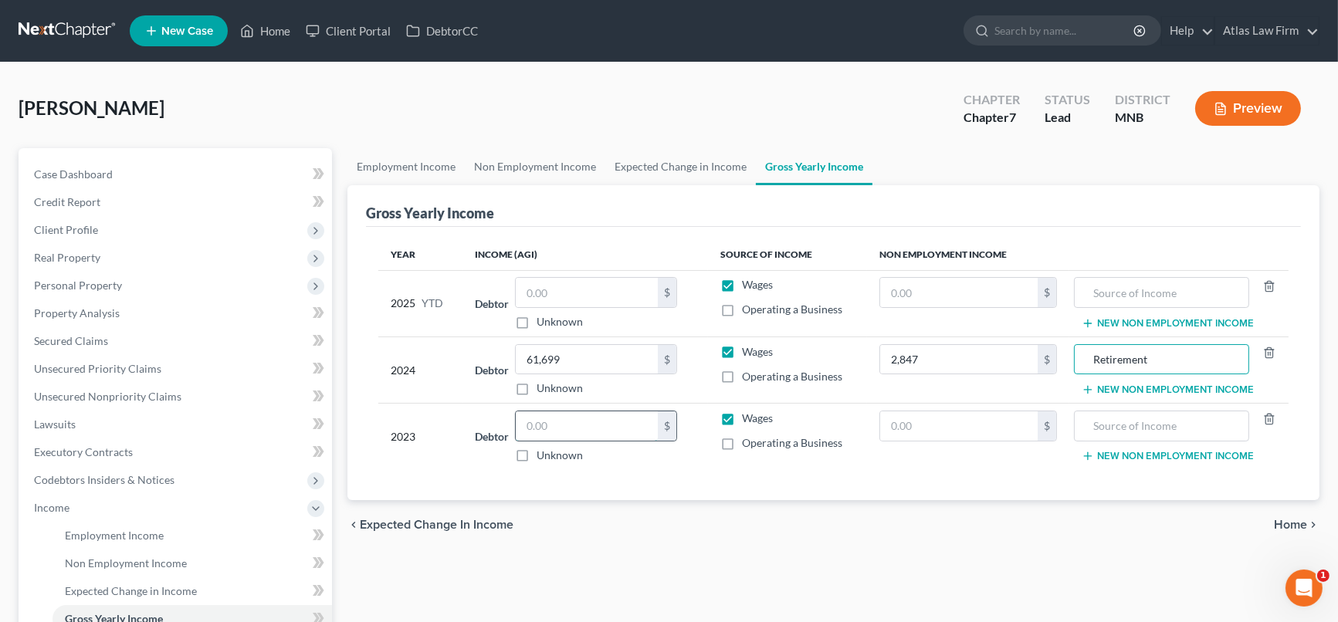
click at [623, 428] on input "text" at bounding box center [587, 426] width 142 height 29
type input "61,870"
click at [810, 556] on div "Employment Income Non Employment Income Expected Change in Income Gross Yearly …" at bounding box center [834, 510] width 988 height 725
click at [932, 417] on input "text" at bounding box center [959, 426] width 158 height 29
click at [452, 167] on link "Employment Income" at bounding box center [405, 166] width 117 height 37
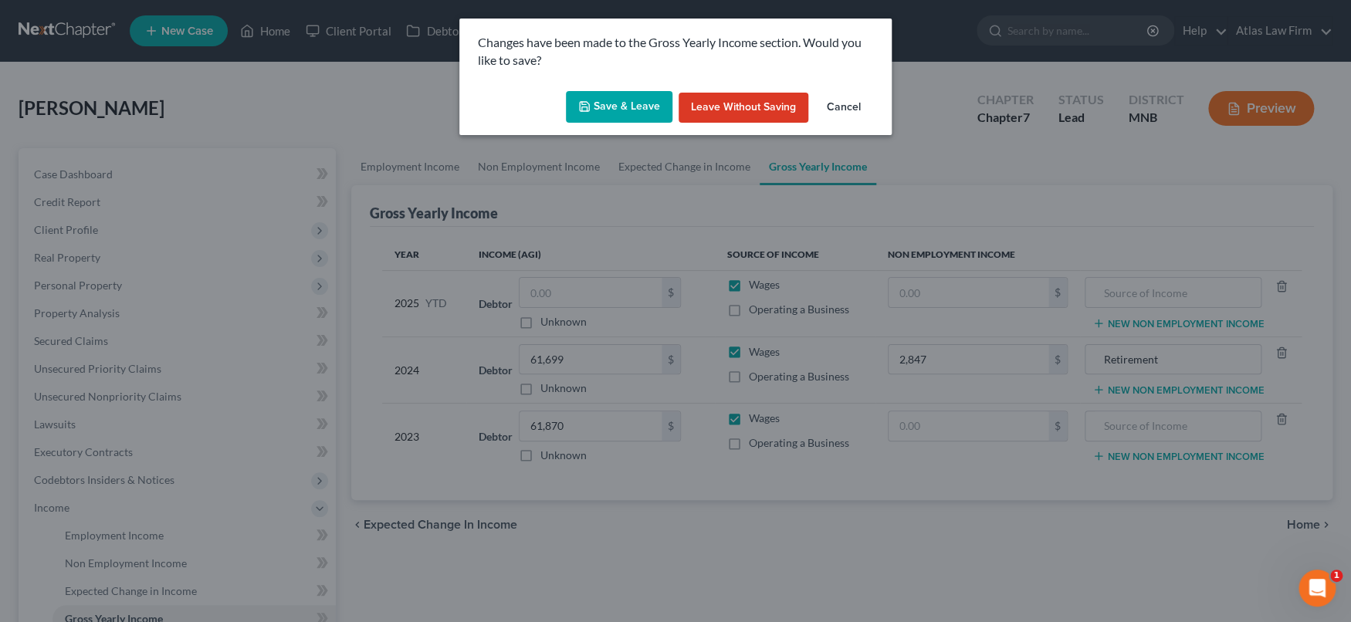
click at [611, 104] on button "Save & Leave" at bounding box center [619, 107] width 107 height 32
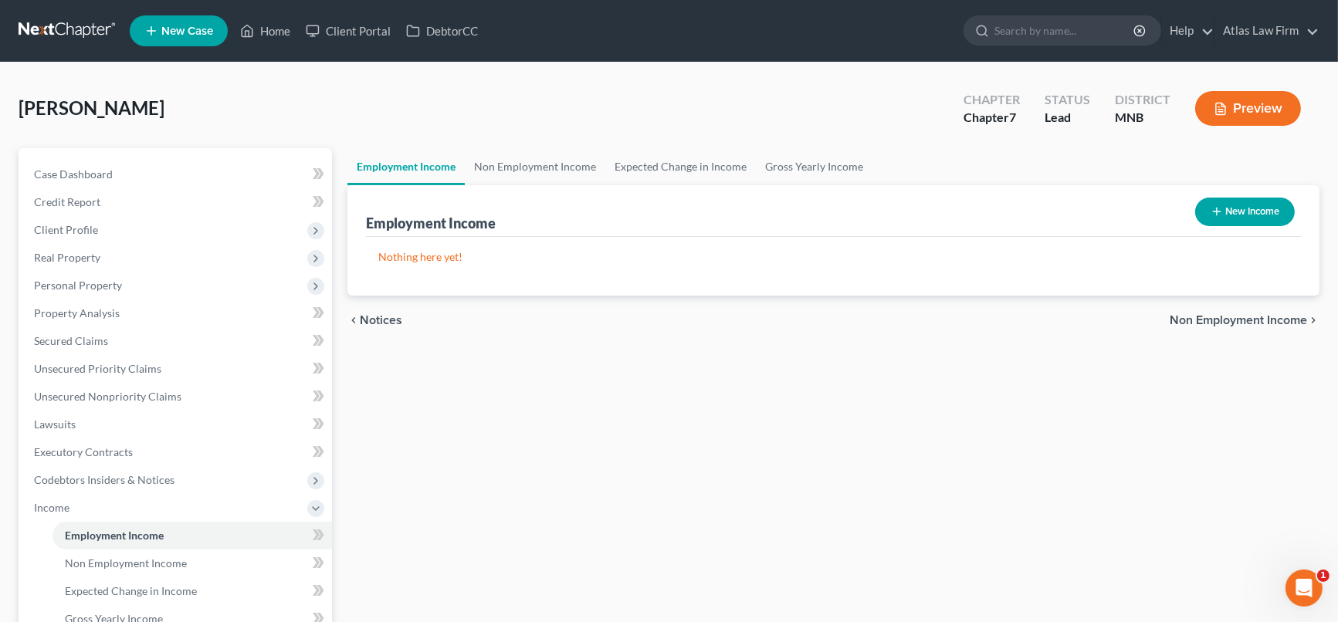
click at [1277, 202] on button "New Income" at bounding box center [1245, 212] width 100 height 29
select select "0"
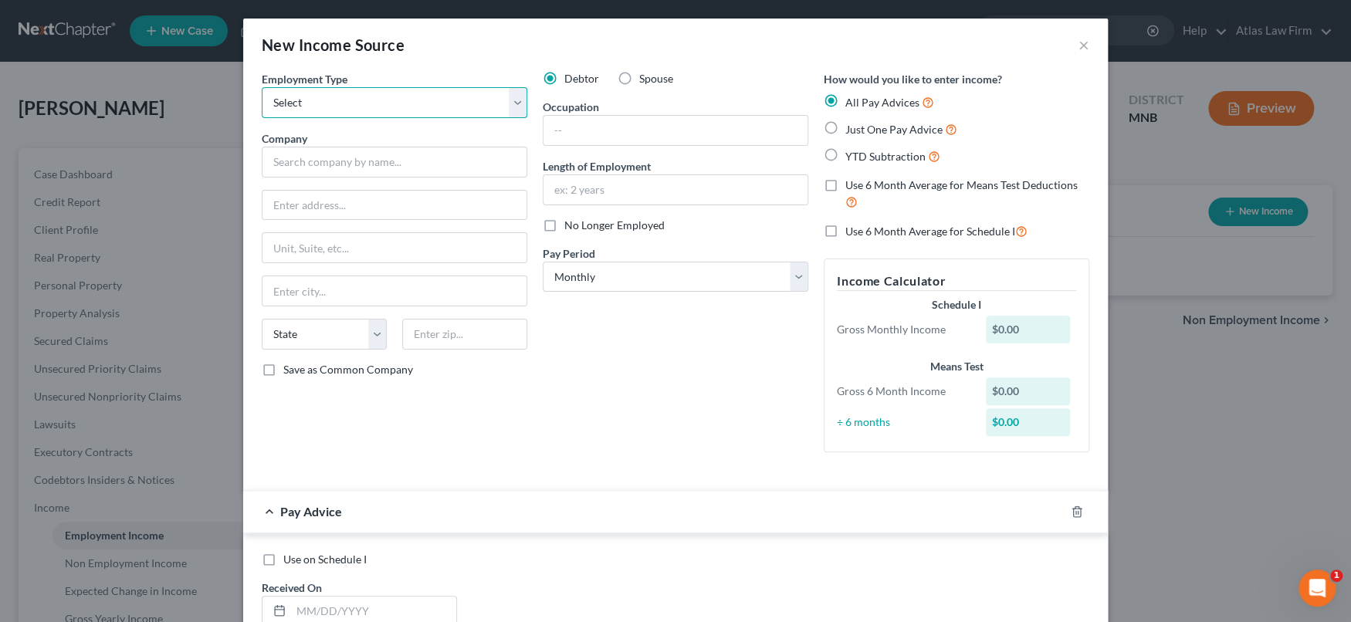
click at [405, 93] on select "Select Full or [DEMOGRAPHIC_DATA] Employment Self Employment" at bounding box center [395, 102] width 266 height 31
select select "0"
click at [262, 87] on select "Select Full or [DEMOGRAPHIC_DATA] Employment Self Employment" at bounding box center [395, 102] width 266 height 31
click at [374, 164] on input "text" at bounding box center [395, 162] width 266 height 31
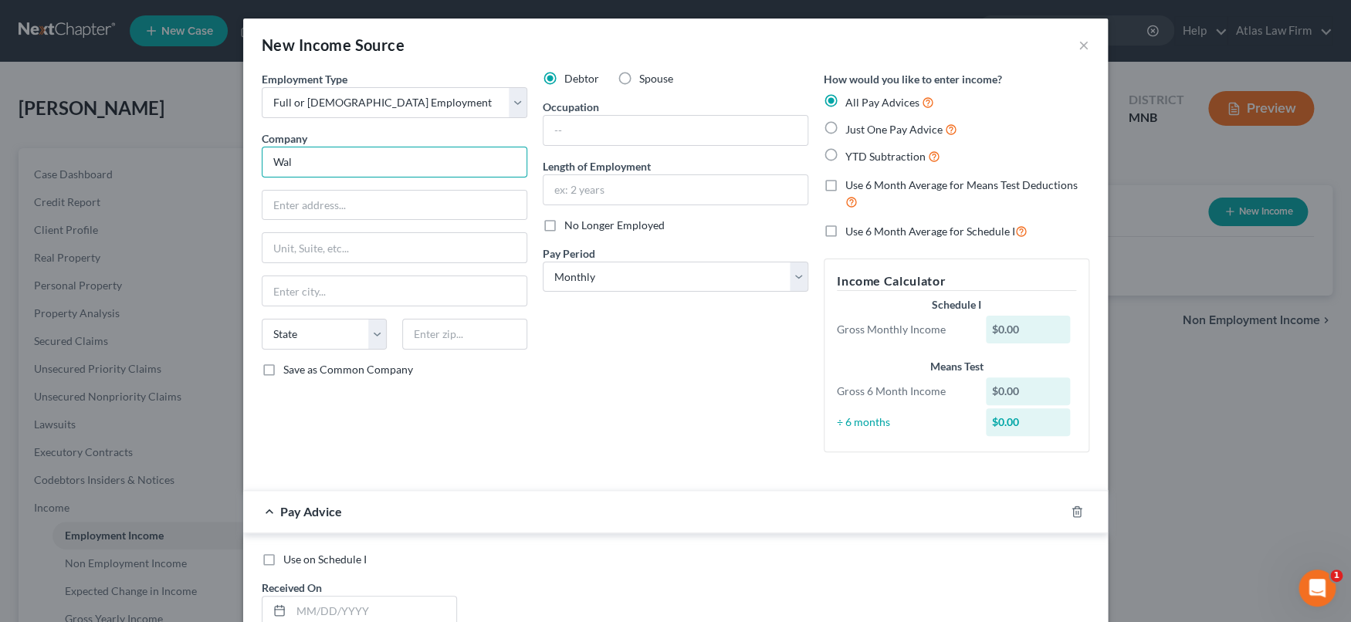
click at [363, 165] on input "Wal" at bounding box center [395, 162] width 266 height 31
type input "Walgreens"
click at [486, 202] on input "text" at bounding box center [395, 205] width 264 height 29
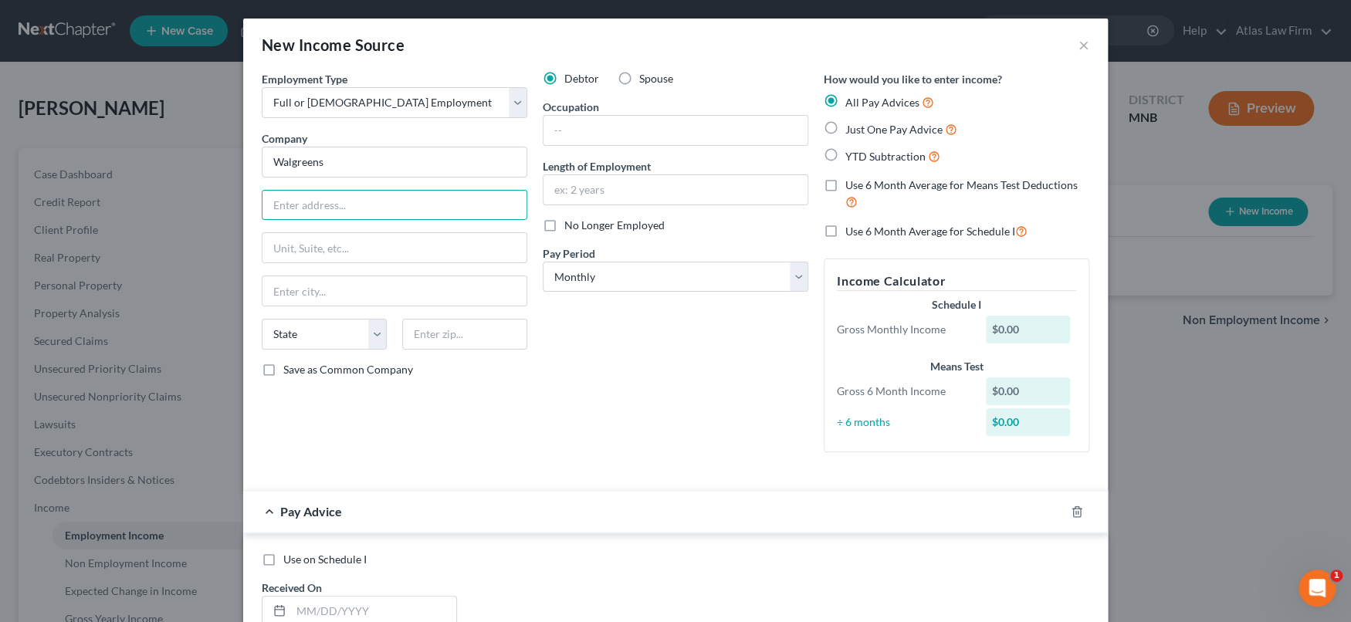
click at [660, 411] on div "Debtor Spouse Occupation Length of Employment No Longer Employed Pay Period * S…" at bounding box center [675, 268] width 281 height 394
click at [564, 228] on label "No Longer Employed" at bounding box center [614, 225] width 100 height 15
click at [571, 228] on input "No Longer Employed" at bounding box center [576, 223] width 10 height 10
checkbox input "true"
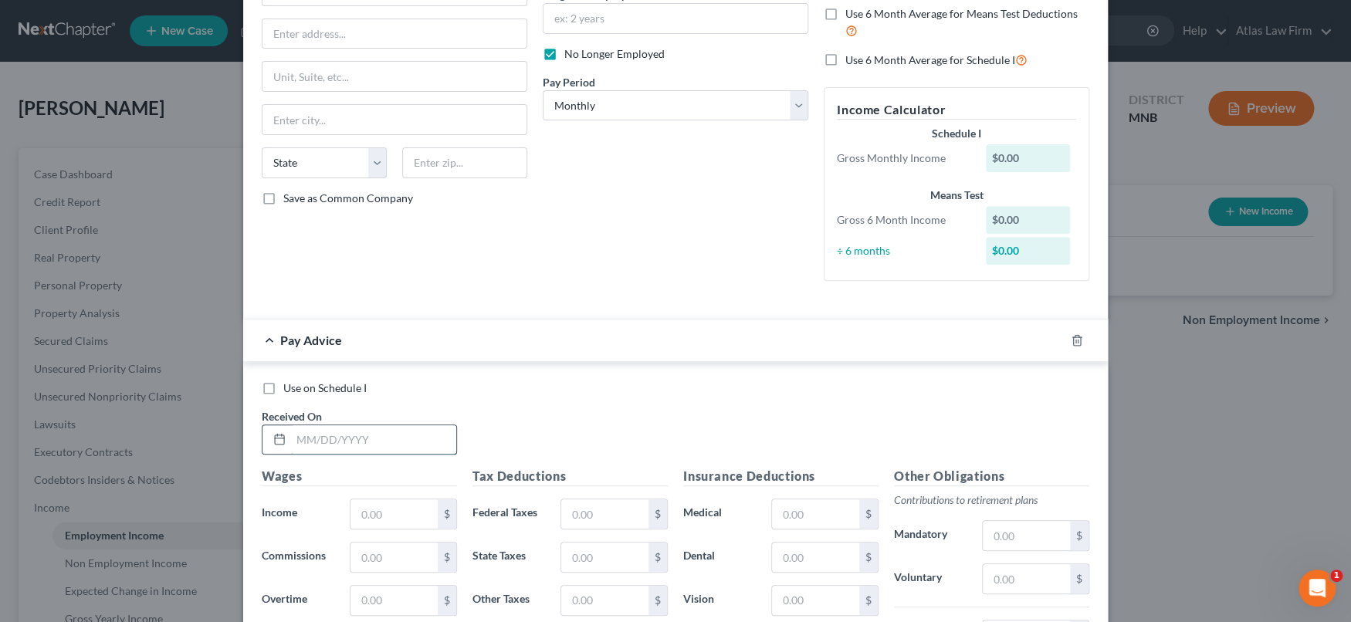
click at [431, 440] on input "text" at bounding box center [373, 439] width 165 height 29
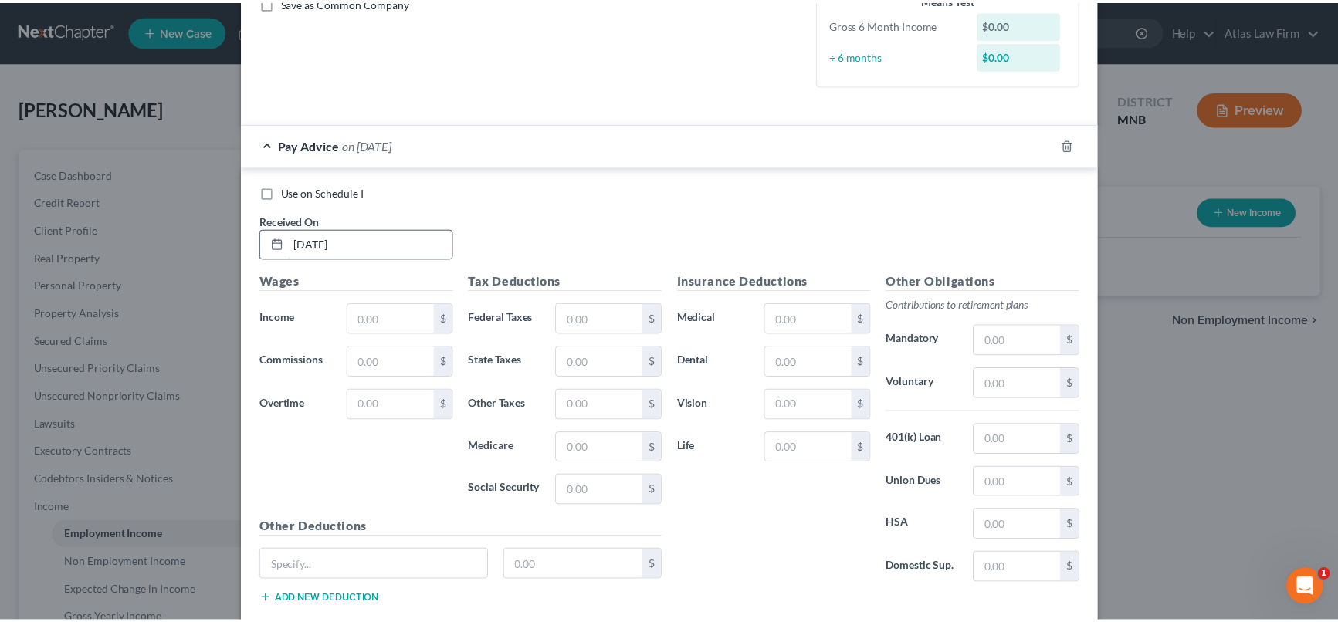
scroll to position [457, 0]
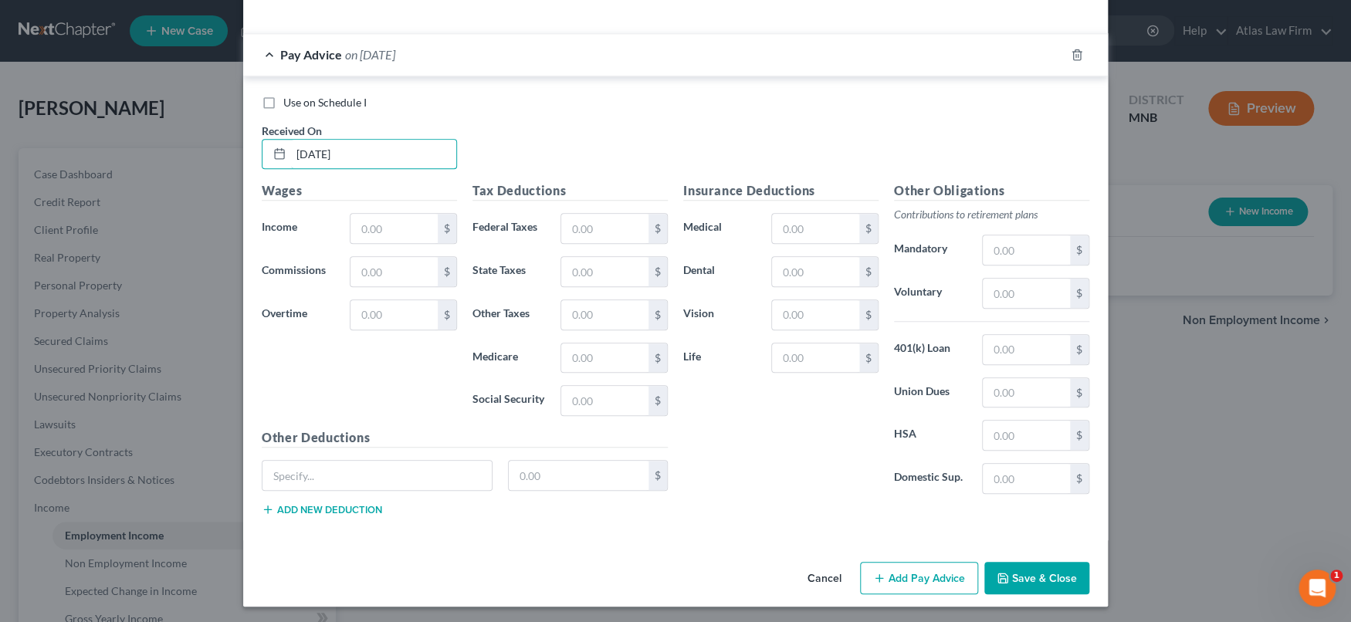
type input "[DATE]"
click at [1025, 585] on button "Save & Close" at bounding box center [1036, 578] width 105 height 32
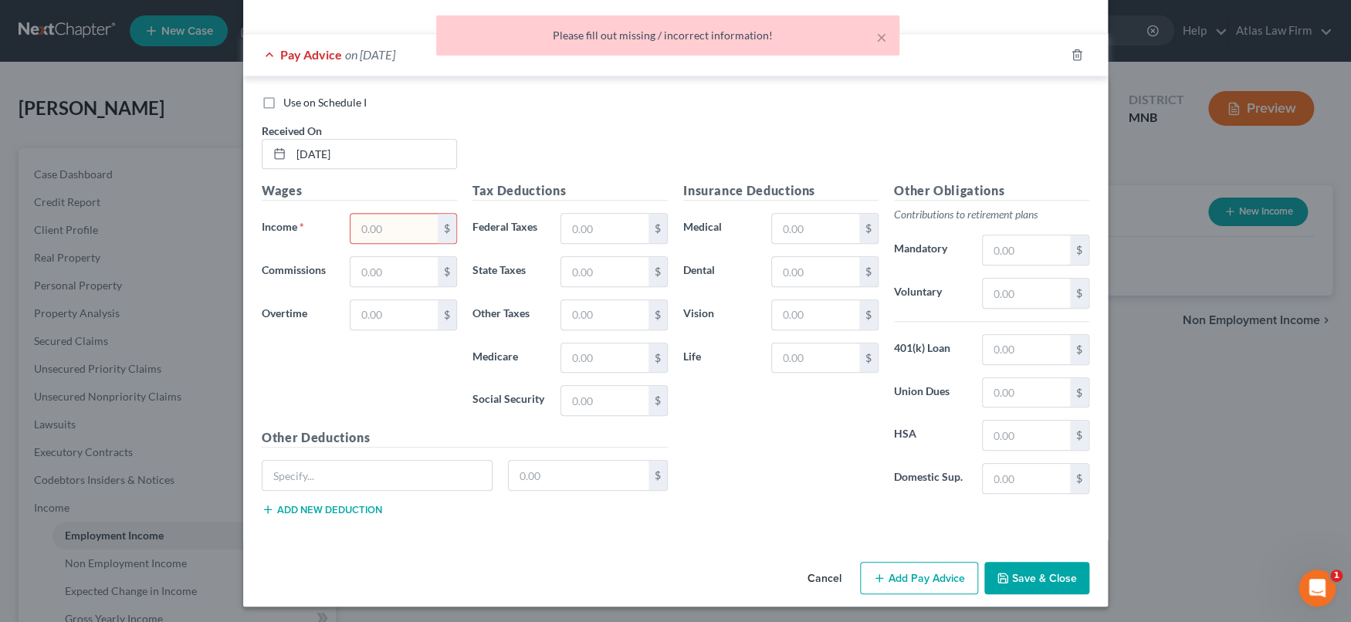
click at [417, 221] on input "text" at bounding box center [394, 228] width 87 height 29
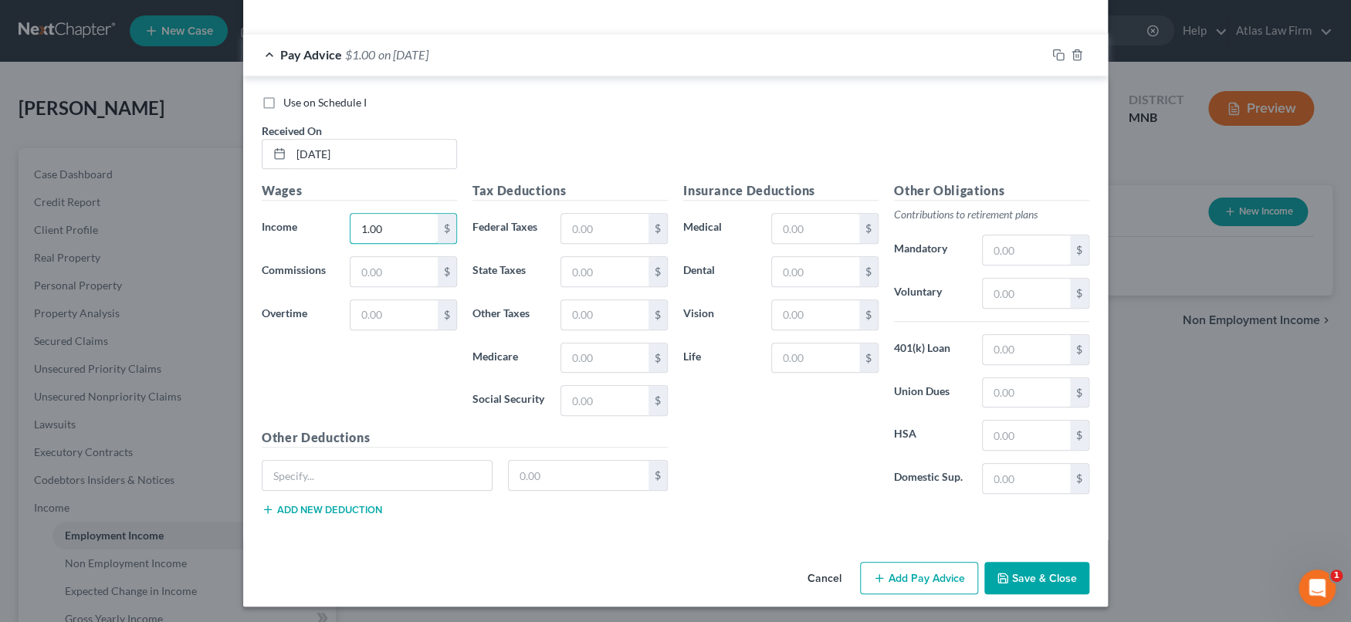
type input "1.00"
click at [1026, 579] on button "Save & Close" at bounding box center [1036, 578] width 105 height 32
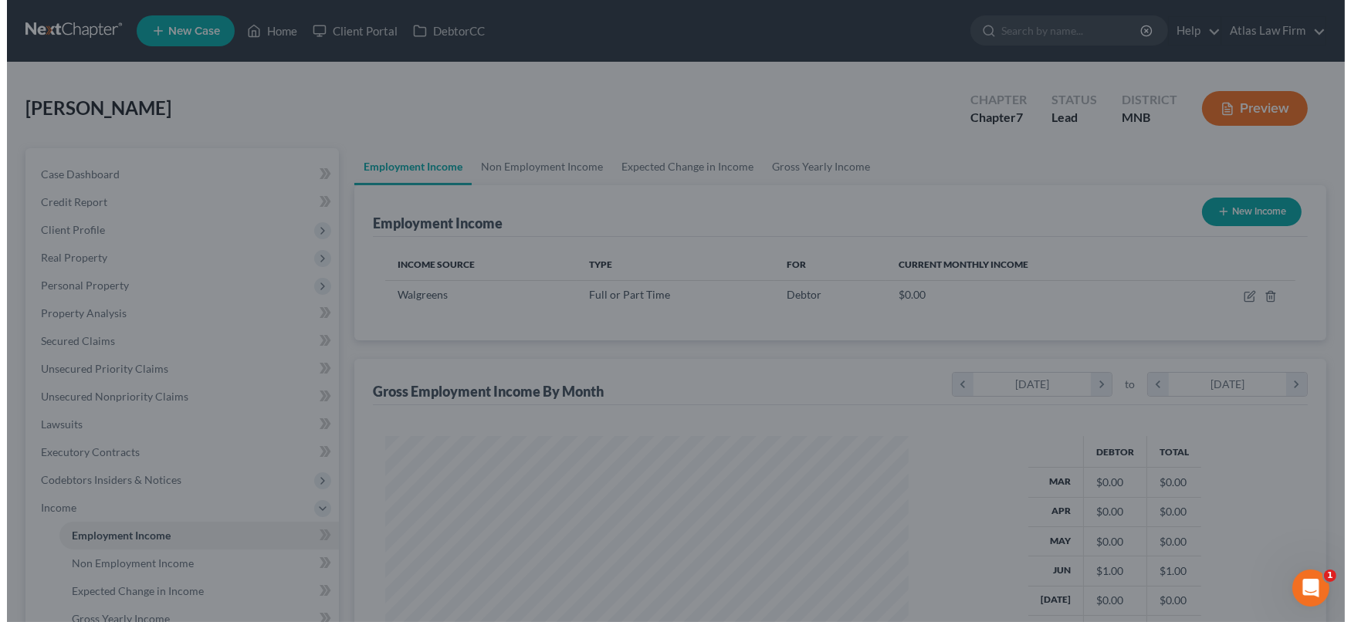
scroll to position [771834, 771560]
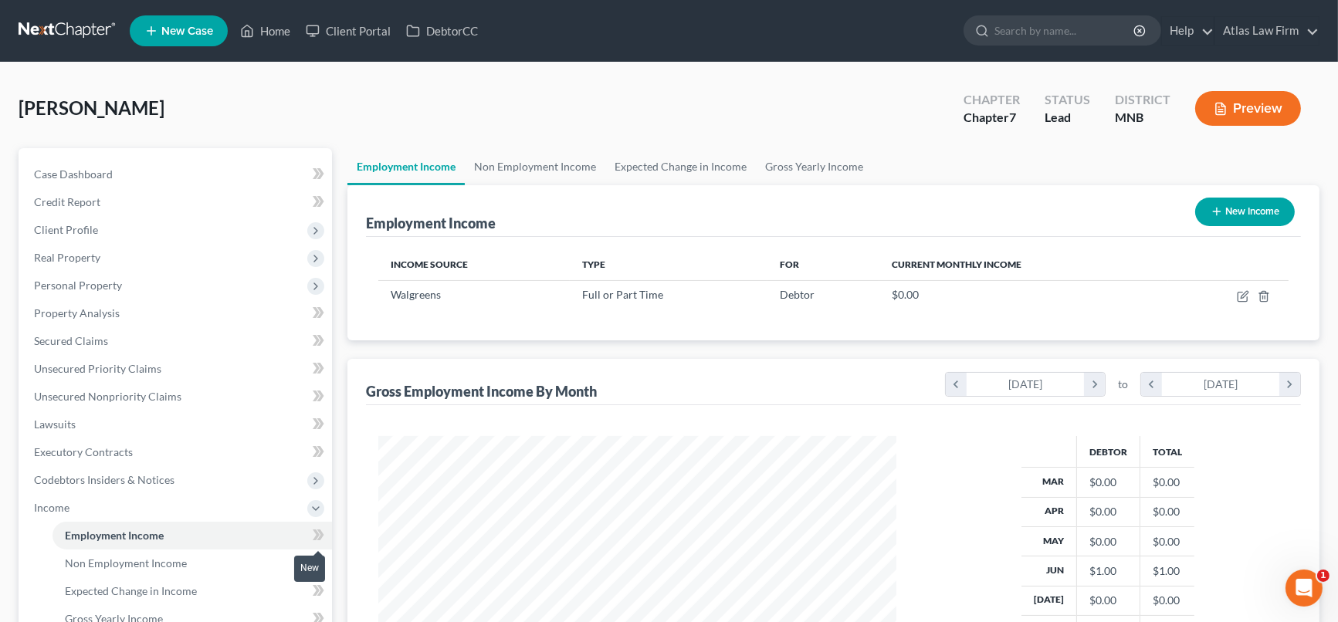
click at [317, 538] on icon at bounding box center [320, 535] width 7 height 11
click at [543, 168] on link "Non Employment Income" at bounding box center [535, 166] width 141 height 37
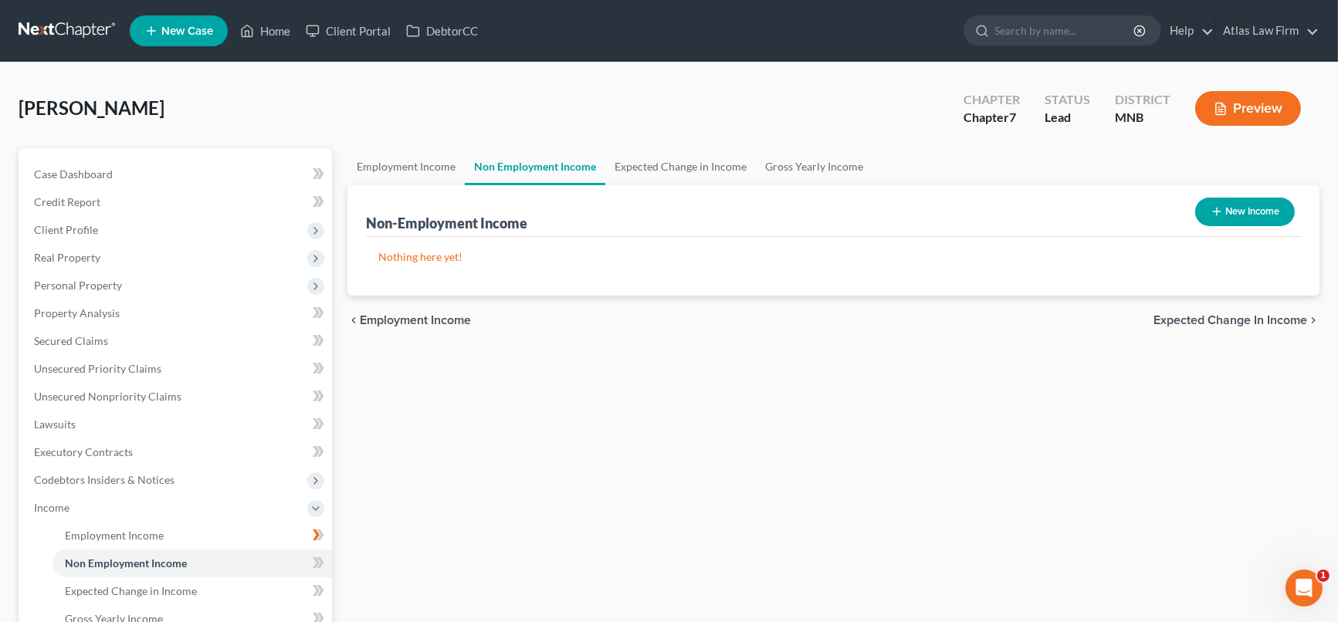
click at [1217, 208] on icon "button" at bounding box center [1217, 211] width 12 height 12
select select "0"
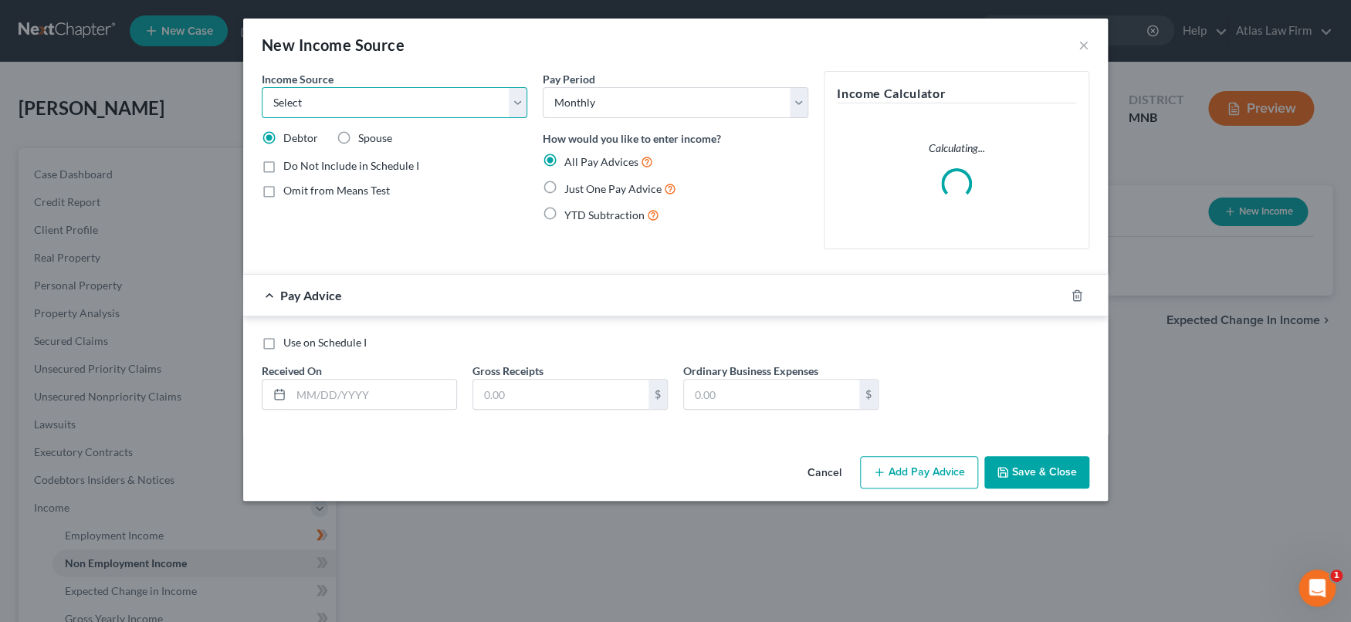
click at [517, 108] on select "Select Unemployment Disability (from employer) Pension Retirement Social Securi…" at bounding box center [395, 102] width 266 height 31
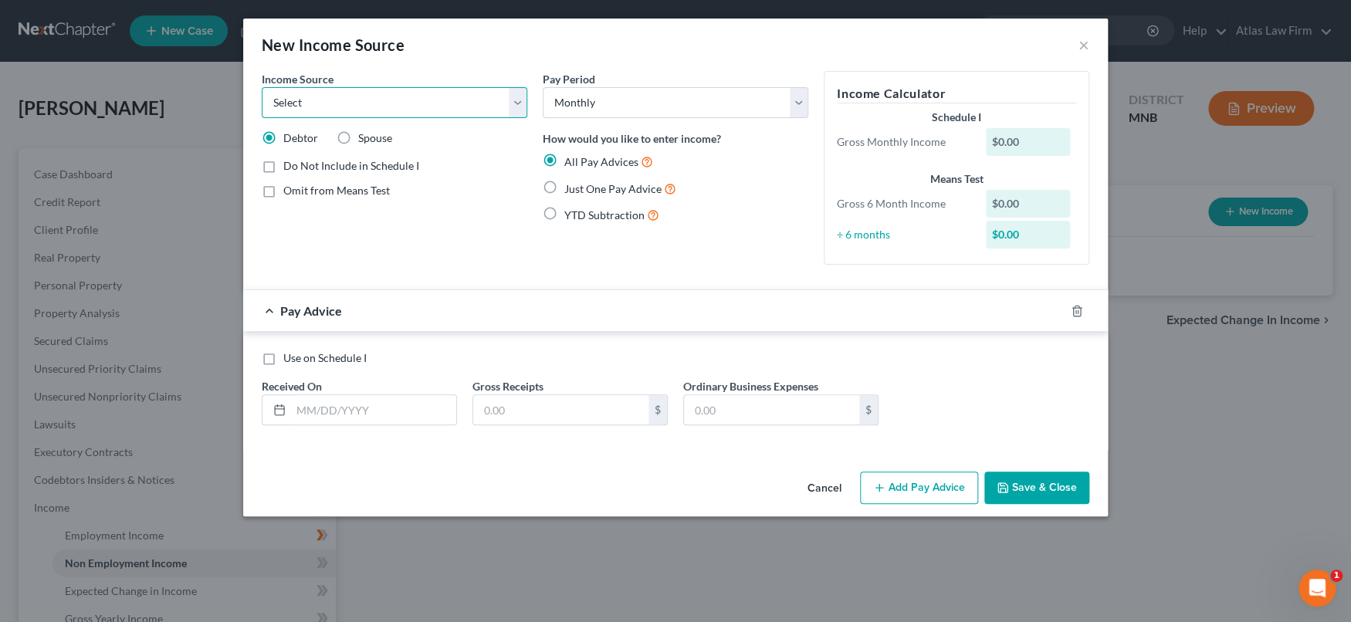
select select "7"
click at [262, 87] on select "Select Unemployment Disability (from employer) Pension Retirement Social Securi…" at bounding box center [395, 102] width 266 height 31
click at [283, 354] on label "Use on Schedule I" at bounding box center [324, 358] width 83 height 15
click at [290, 354] on input "Use on Schedule I" at bounding box center [295, 356] width 10 height 10
checkbox input "true"
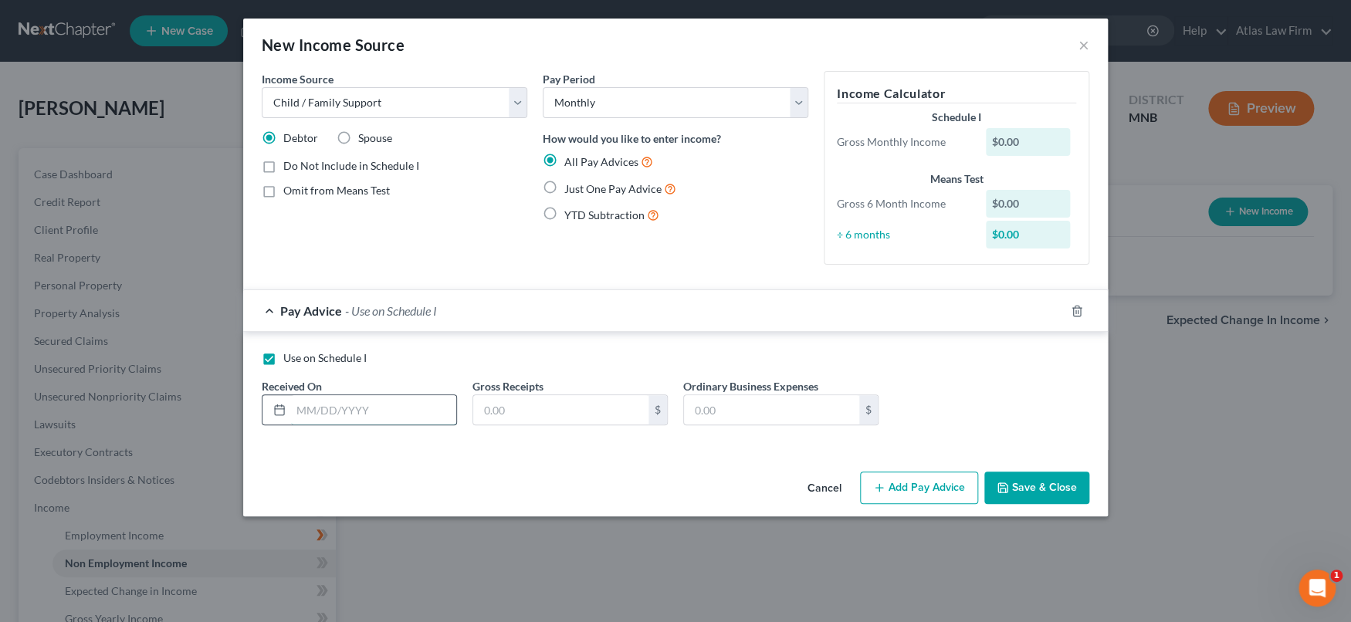
click at [369, 417] on input "text" at bounding box center [373, 409] width 165 height 29
type input "904"
click at [1066, 487] on button "Save & Close" at bounding box center [1036, 488] width 105 height 32
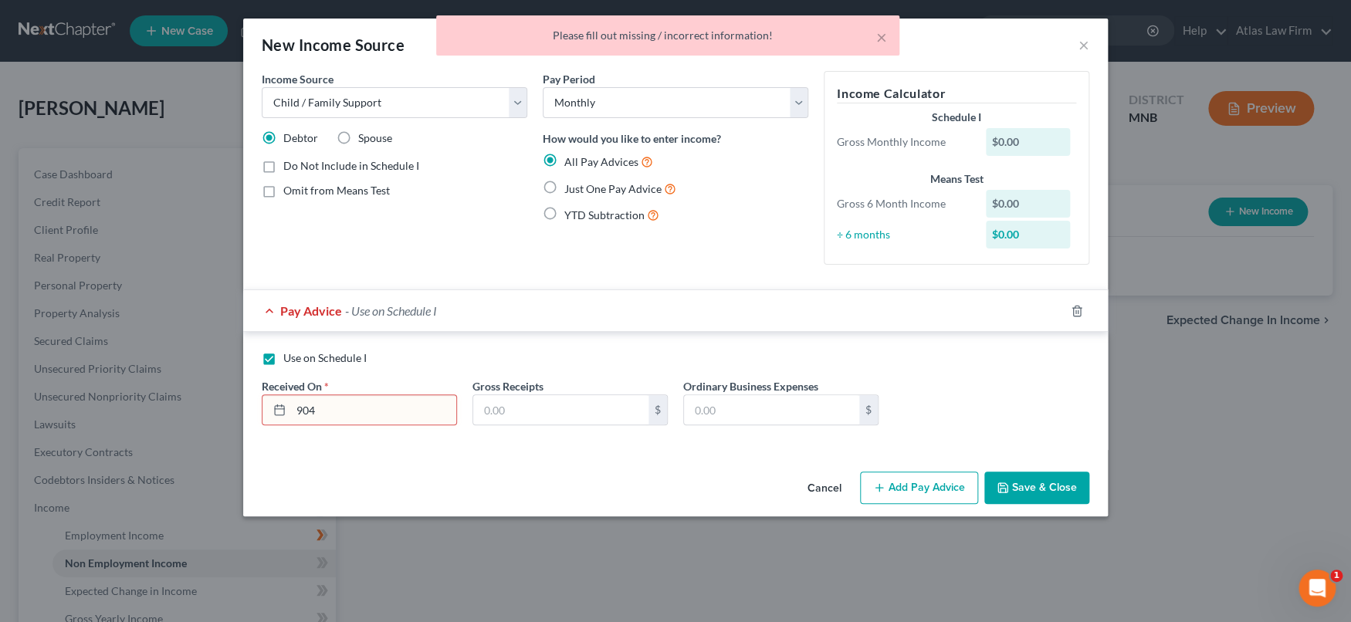
drag, startPoint x: 447, startPoint y: 412, endPoint x: 226, endPoint y: 402, distance: 221.1
click at [226, 401] on div "New Income Source × Income Source * Select Unemployment Disability (from employ…" at bounding box center [675, 311] width 1351 height 622
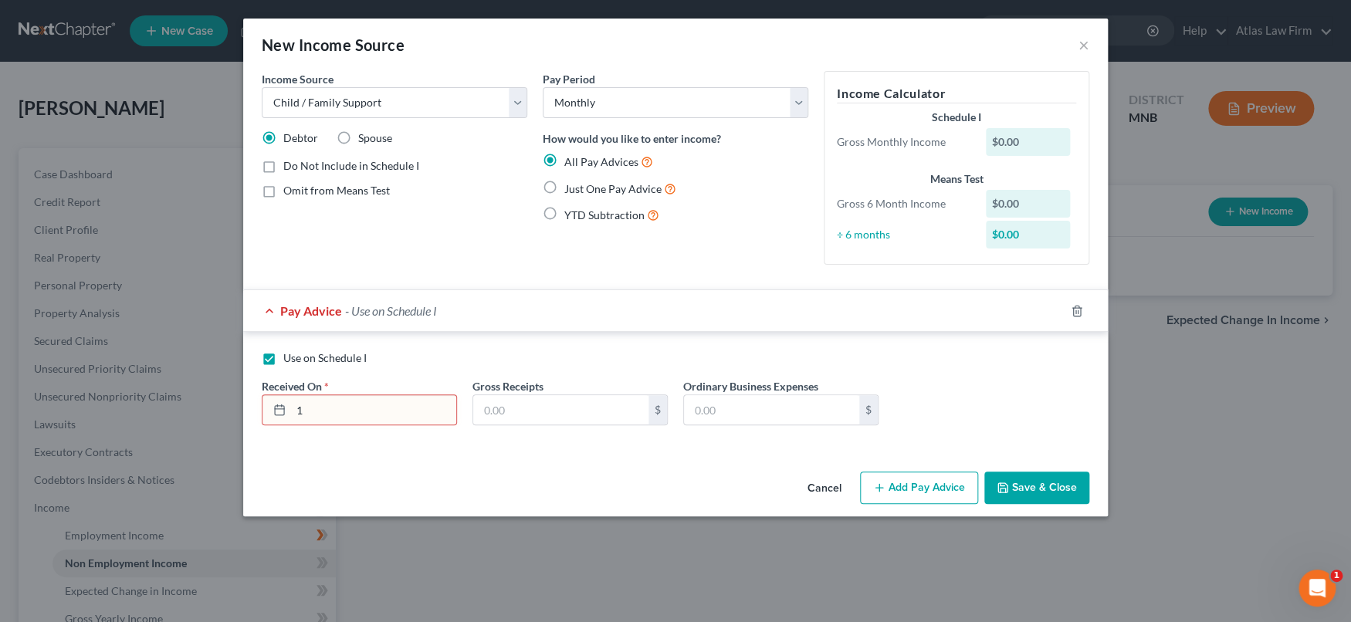
type input "[DATE]"
click at [556, 408] on input "text" at bounding box center [560, 409] width 175 height 29
type input "904"
click at [1024, 490] on button "Save & Close" at bounding box center [1036, 488] width 105 height 32
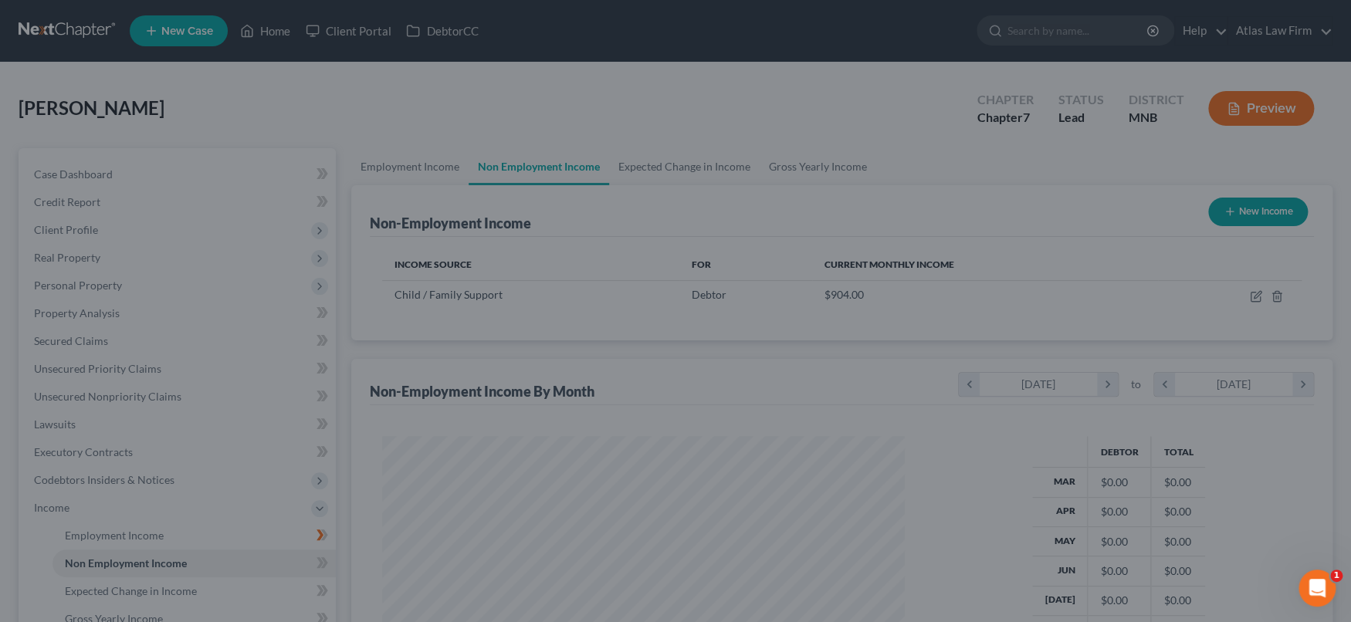
scroll to position [276, 548]
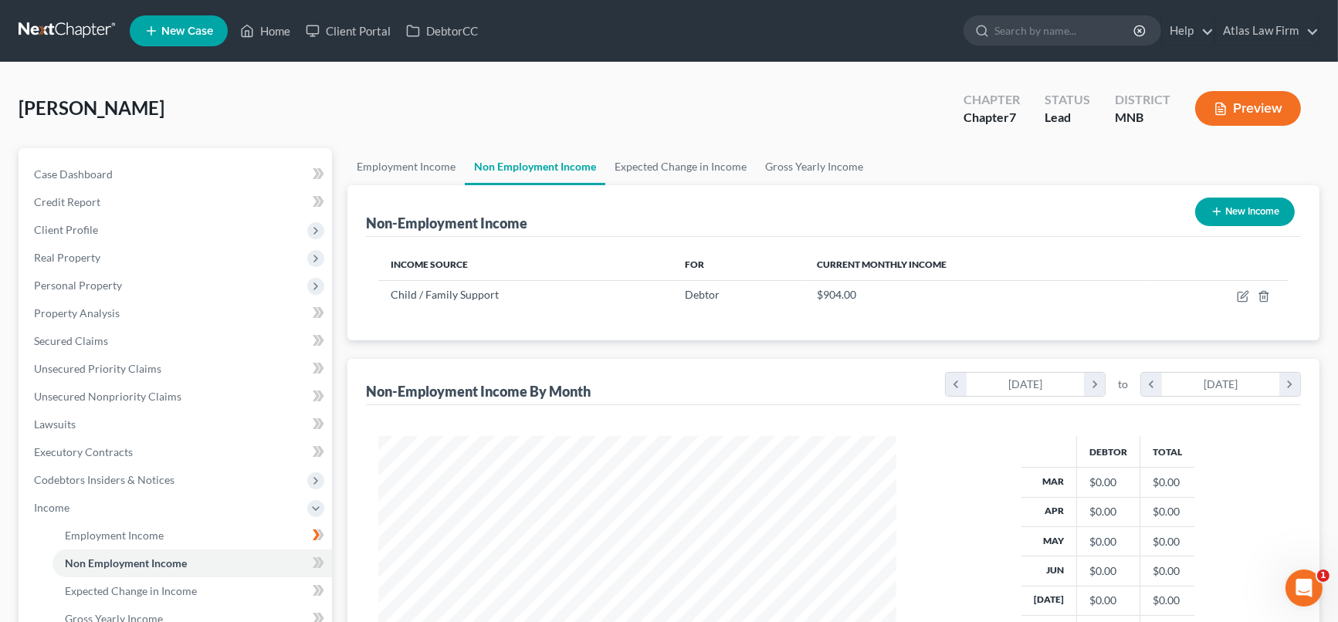
click at [1247, 207] on button "New Income" at bounding box center [1245, 212] width 100 height 29
select select "0"
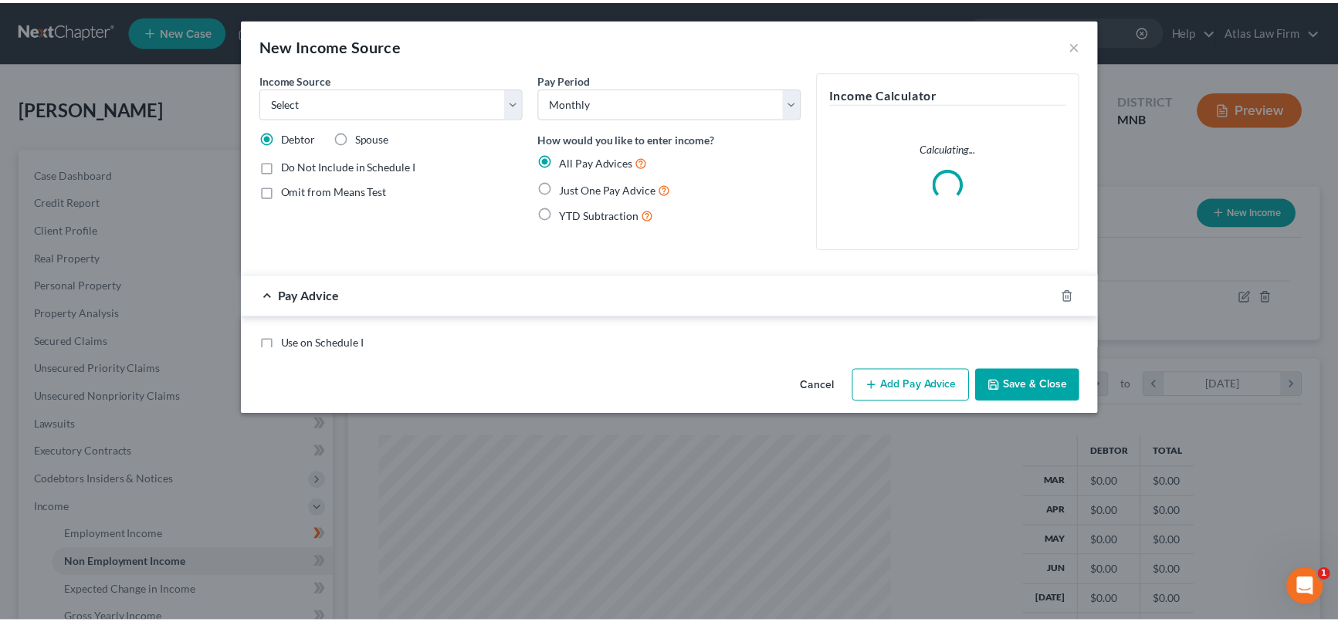
scroll to position [276, 554]
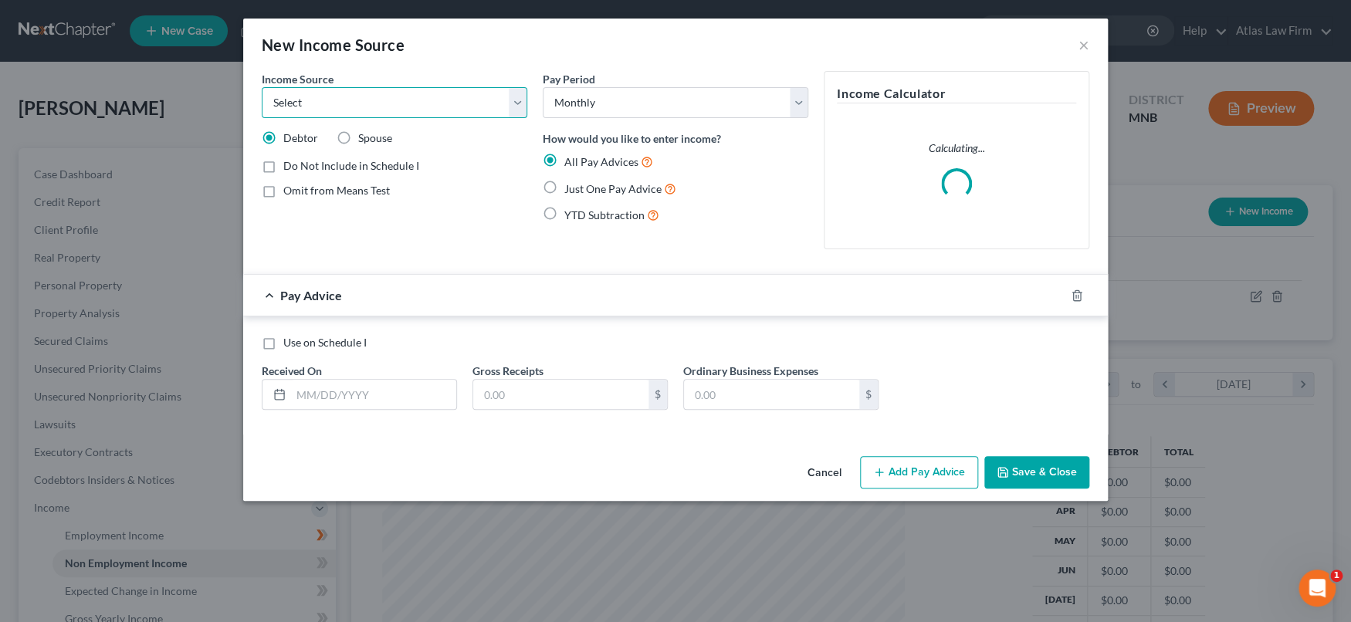
click at [518, 106] on select "Select Unemployment Disability (from employer) Pension Retirement Social Securi…" at bounding box center [395, 102] width 266 height 31
select select "0"
click at [262, 87] on select "Select Unemployment Disability (from employer) Pension Retirement Social Securi…" at bounding box center [395, 102] width 266 height 31
click at [283, 347] on label "Use on Schedule I" at bounding box center [324, 342] width 83 height 15
click at [290, 345] on input "Use on Schedule I" at bounding box center [295, 340] width 10 height 10
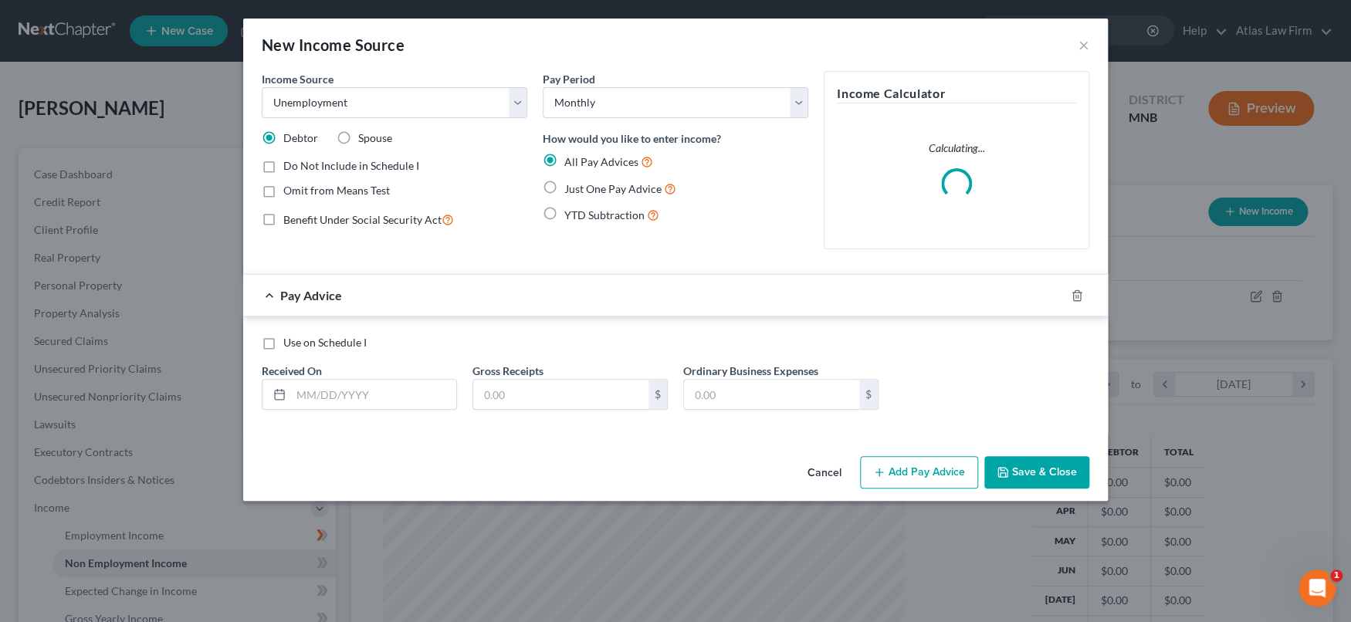
checkbox input "true"
click at [378, 397] on input "text" at bounding box center [373, 394] width 165 height 29
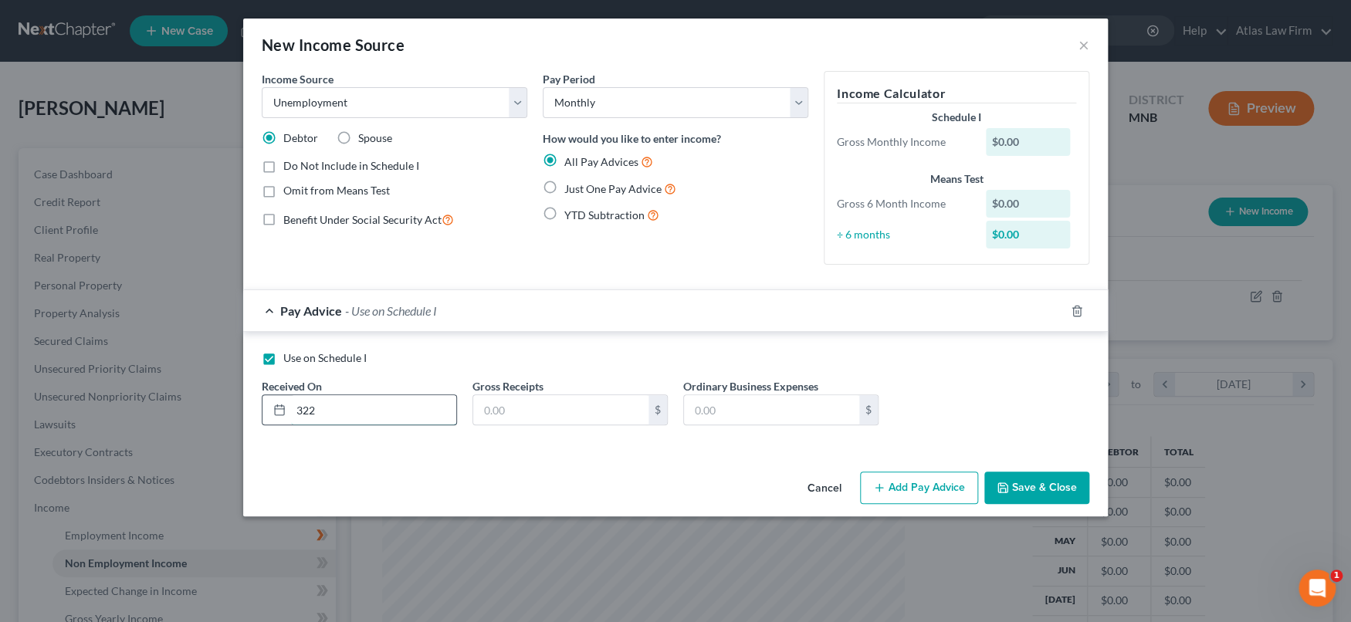
click at [407, 398] on input "322" at bounding box center [373, 409] width 165 height 29
type input "3"
drag, startPoint x: 374, startPoint y: 408, endPoint x: 265, endPoint y: 405, distance: 108.9
click at [265, 405] on div "12" at bounding box center [359, 410] width 195 height 31
type input "[DATE]"
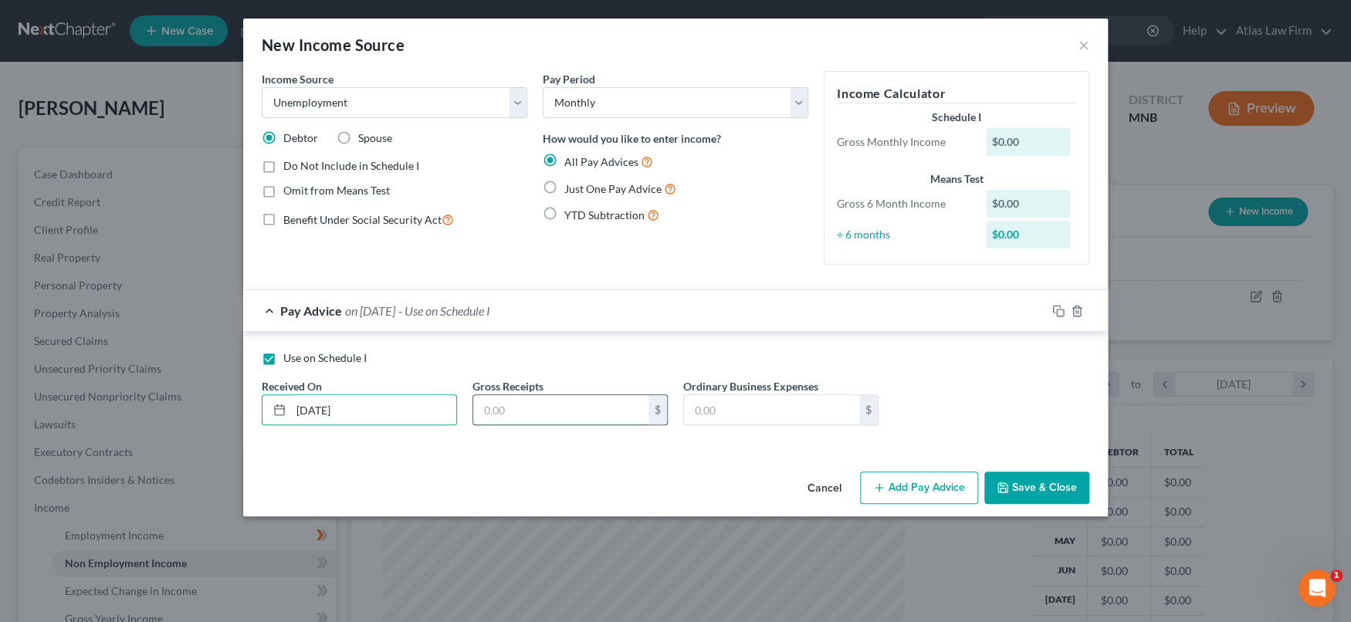
click at [608, 410] on input "text" at bounding box center [560, 409] width 175 height 29
click at [551, 410] on input "1,384" at bounding box center [560, 409] width 175 height 29
type input "1,385"
click at [1005, 482] on icon "button" at bounding box center [1003, 488] width 12 height 12
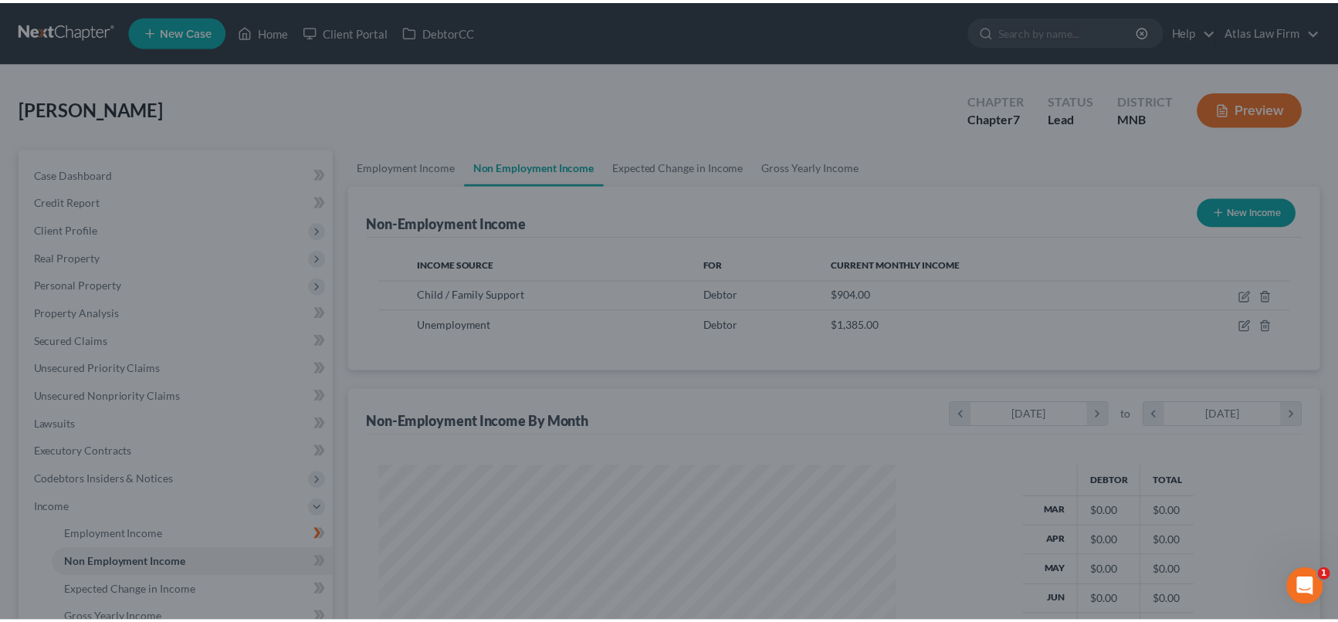
scroll to position [771834, 771560]
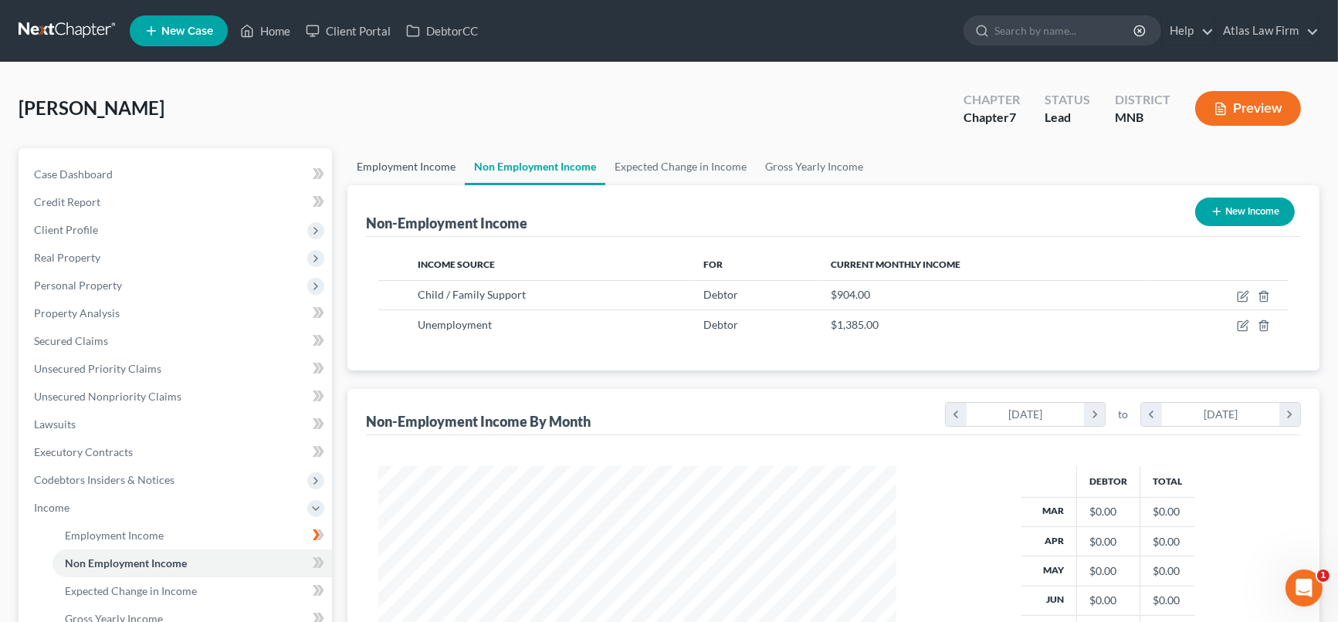
click at [385, 172] on link "Employment Income" at bounding box center [405, 166] width 117 height 37
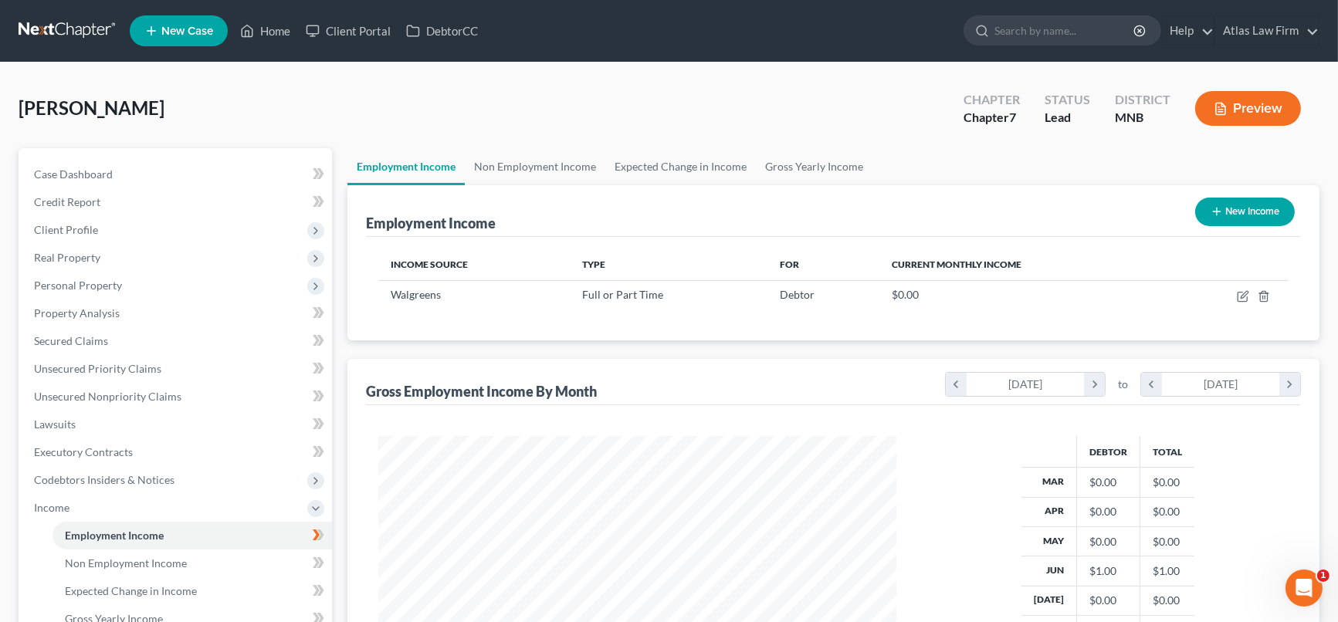
scroll to position [276, 548]
click at [715, 168] on link "Expected Change in Income" at bounding box center [680, 166] width 151 height 37
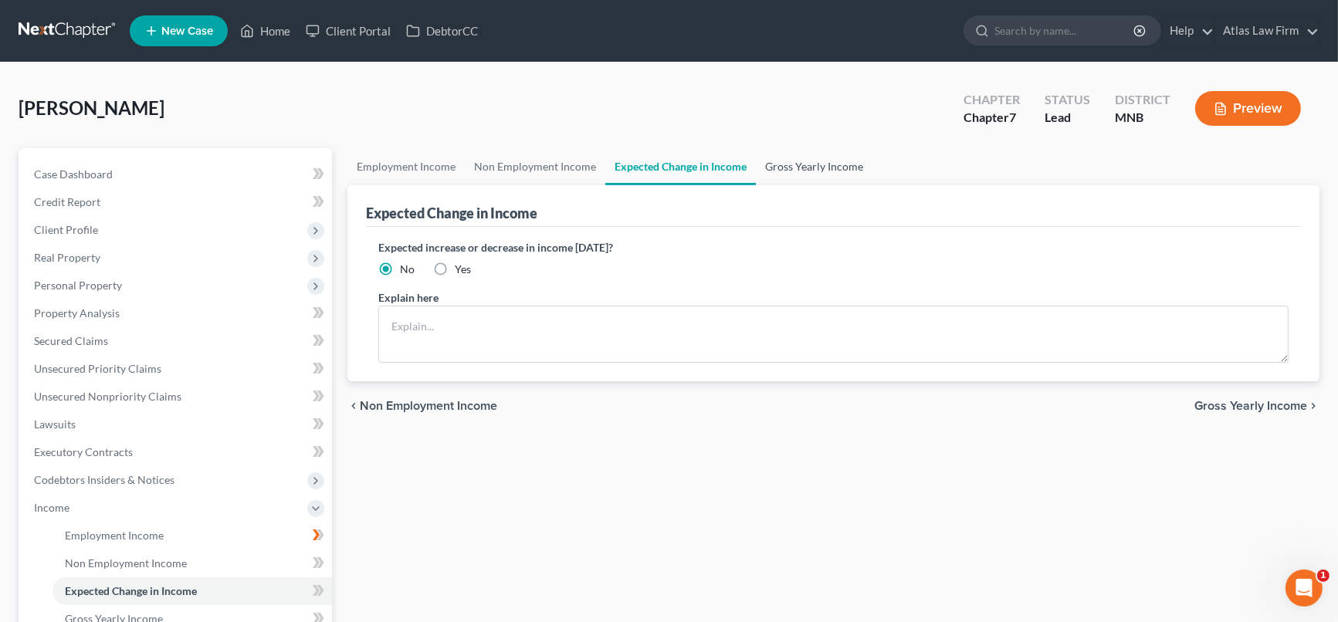
click at [803, 168] on link "Gross Yearly Income" at bounding box center [814, 166] width 117 height 37
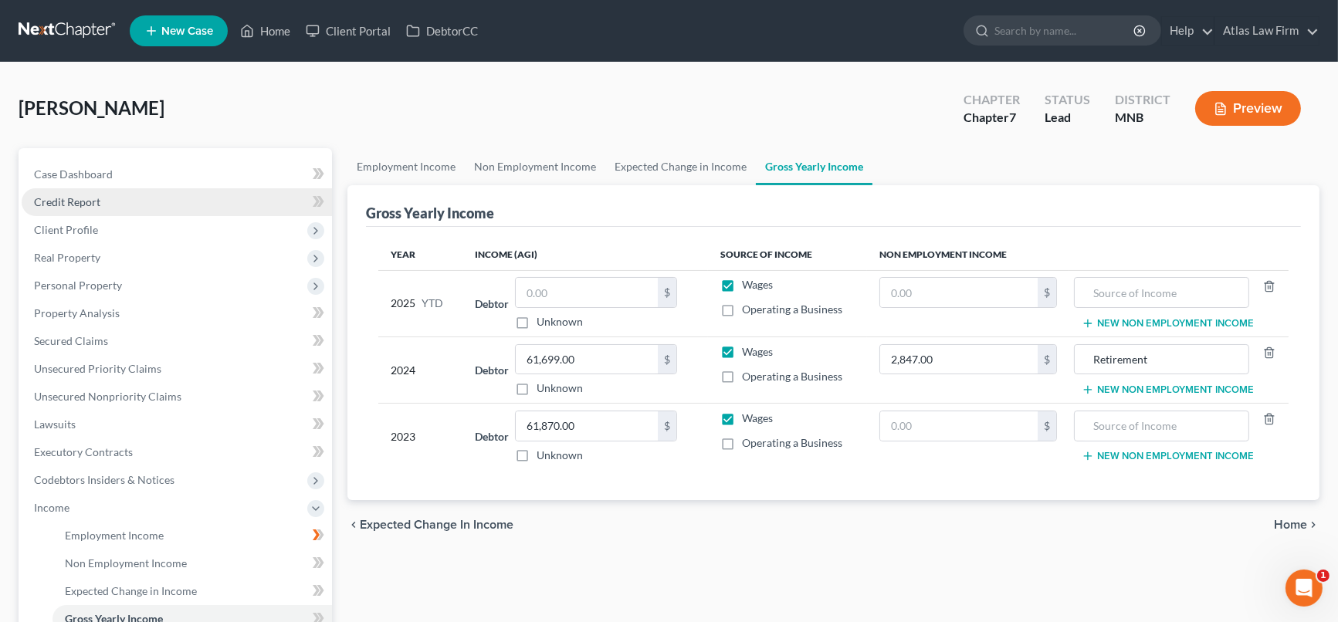
click at [73, 207] on link "Credit Report" at bounding box center [177, 202] width 310 height 28
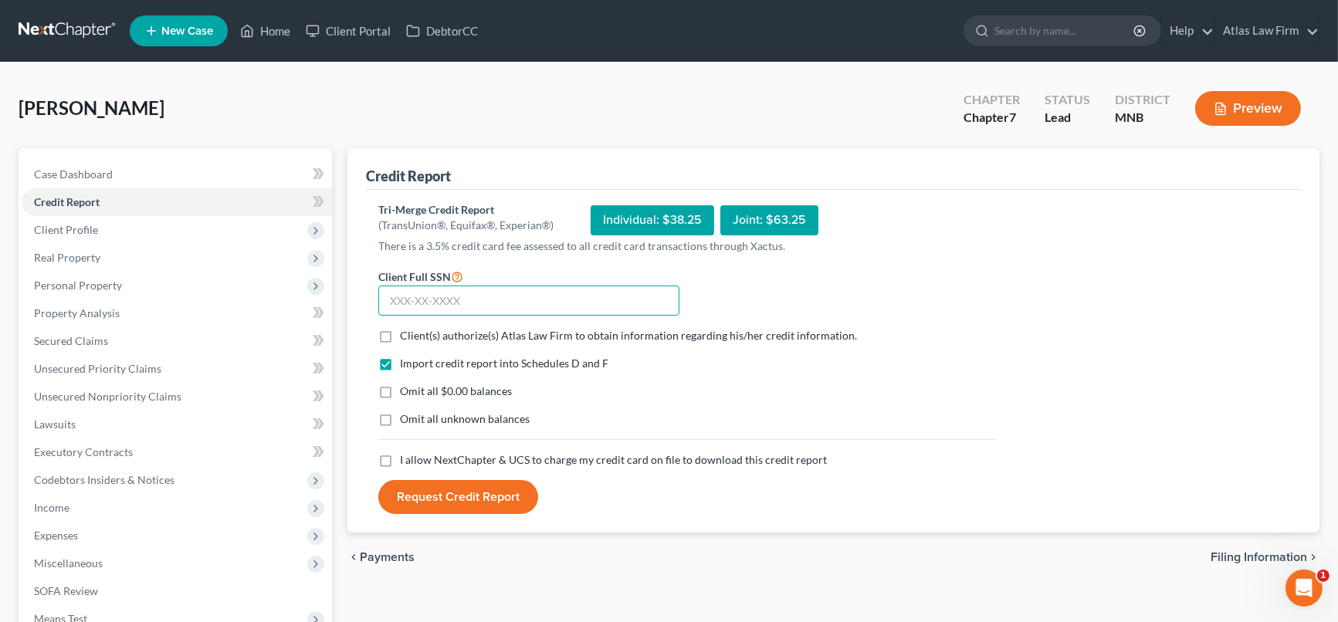
click at [495, 300] on input "text" at bounding box center [528, 301] width 301 height 31
click at [655, 300] on input "text" at bounding box center [528, 301] width 301 height 31
click at [493, 290] on input "text" at bounding box center [528, 301] width 301 height 31
click at [497, 303] on input "text" at bounding box center [528, 301] width 301 height 31
type input "475-17-6440"
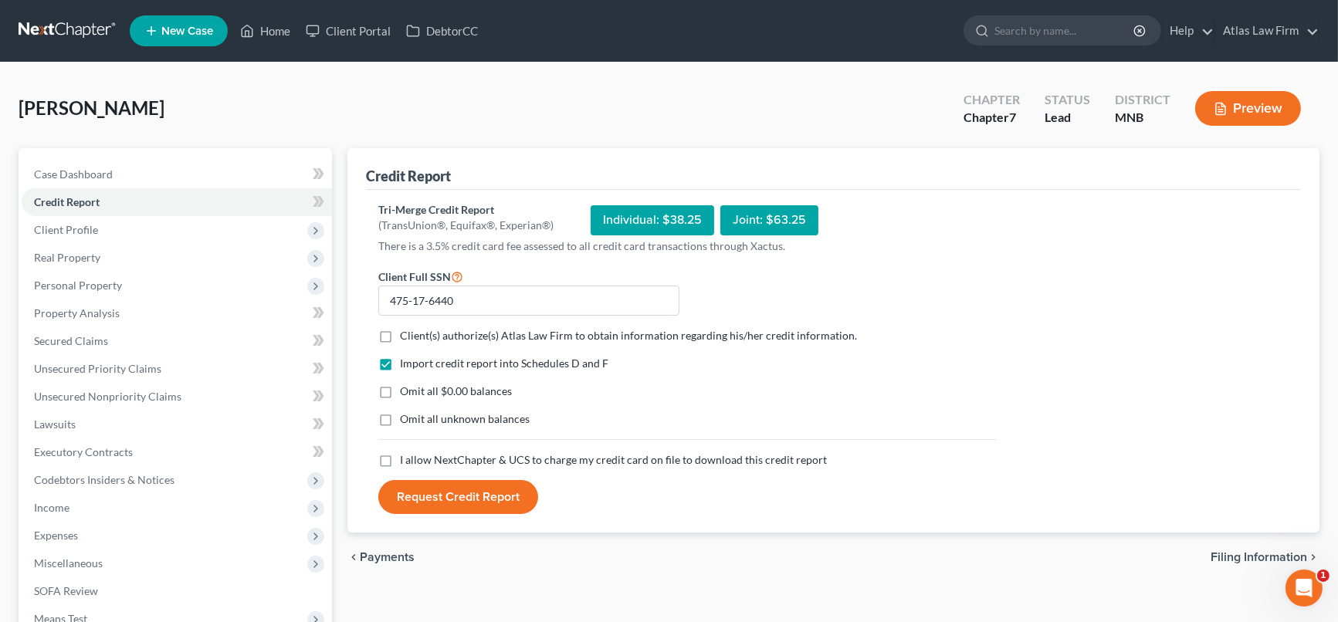
click at [400, 391] on label "Omit all $0.00 balances" at bounding box center [456, 391] width 112 height 15
click at [406, 391] on input "Omit all $0.00 balances" at bounding box center [411, 389] width 10 height 10
checkbox input "true"
click at [400, 462] on label "I allow NextChapter & UCS to charge my credit card on file to download this cre…" at bounding box center [613, 459] width 427 height 15
click at [406, 462] on input "I allow NextChapter & UCS to charge my credit card on file to download this cre…" at bounding box center [411, 457] width 10 height 10
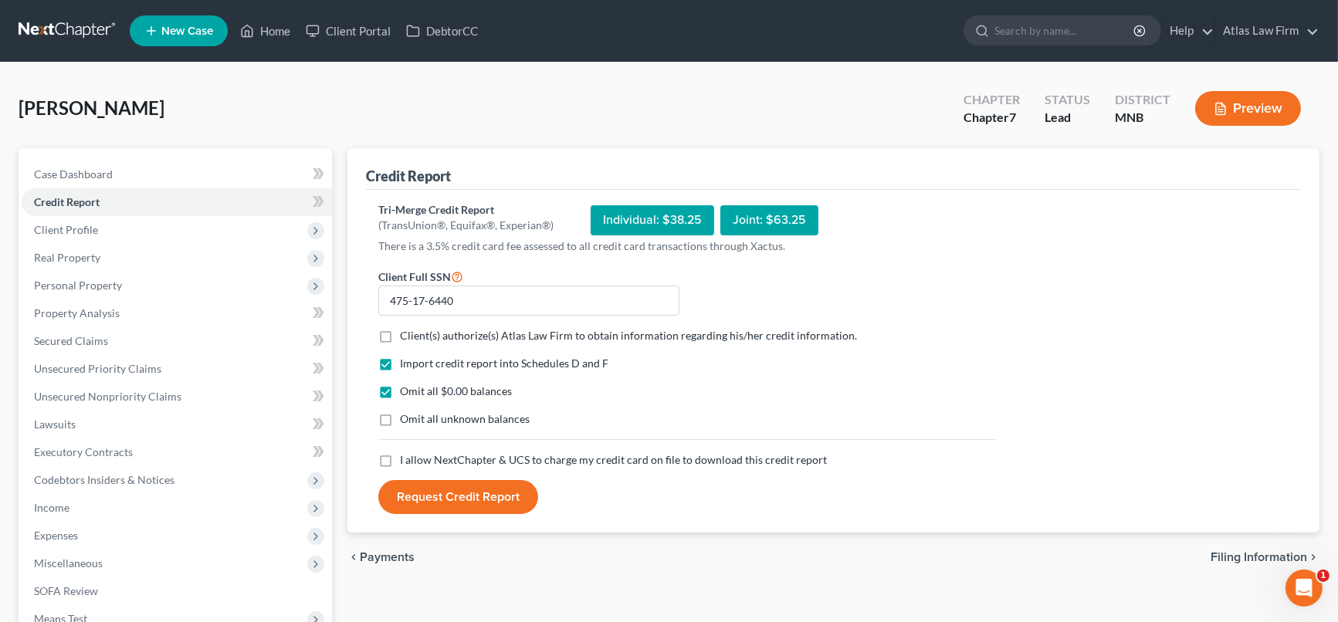
checkbox input "true"
click at [400, 334] on label "Client(s) authorize(s) Atlas Law Firm to obtain information regarding his/her c…" at bounding box center [628, 335] width 457 height 15
click at [406, 334] on input "Client(s) authorize(s) Atlas Law Firm to obtain information regarding his/her c…" at bounding box center [411, 333] width 10 height 10
checkbox input "true"
click at [473, 499] on button "Request Credit Report" at bounding box center [458, 497] width 160 height 34
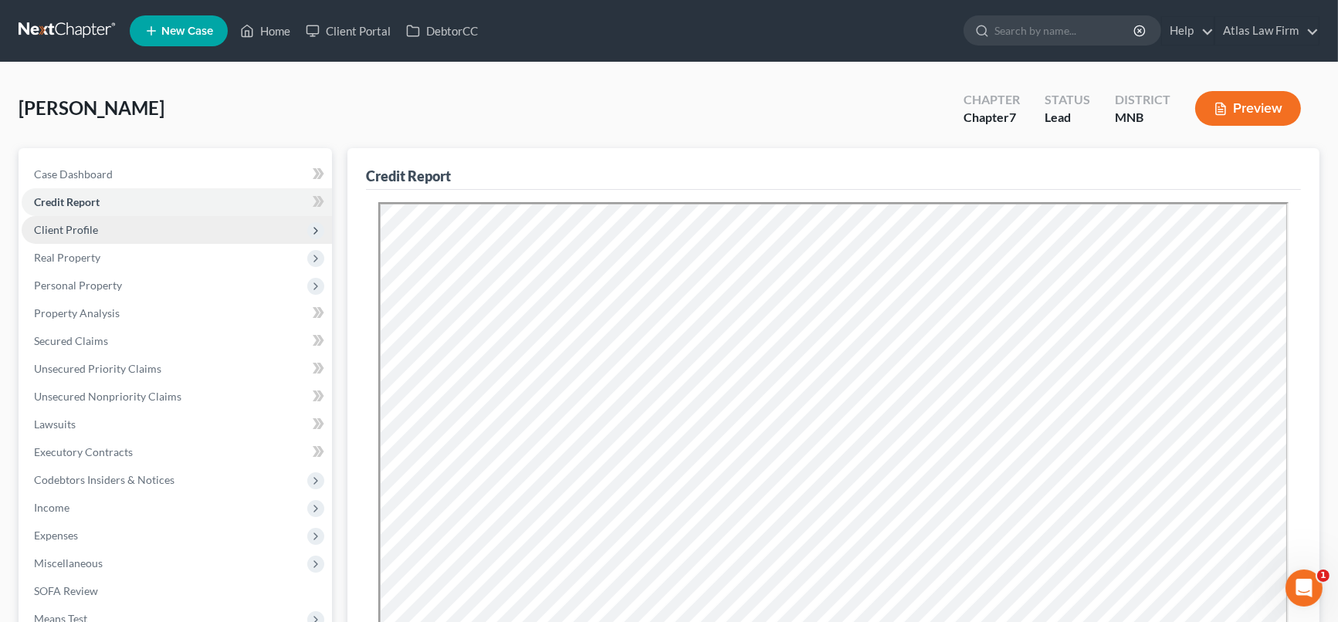
click at [202, 225] on span "Client Profile" at bounding box center [177, 230] width 310 height 28
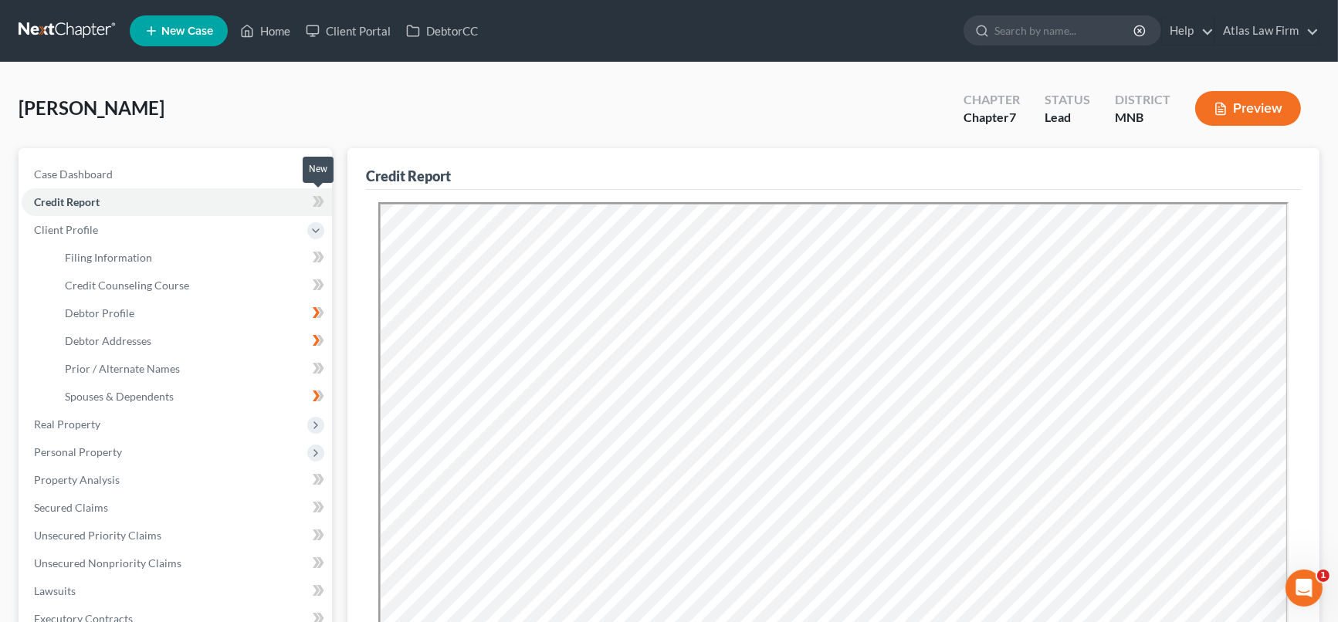
click at [316, 199] on icon at bounding box center [319, 201] width 12 height 19
click at [222, 289] on link "Credit Counseling Course" at bounding box center [193, 286] width 280 height 28
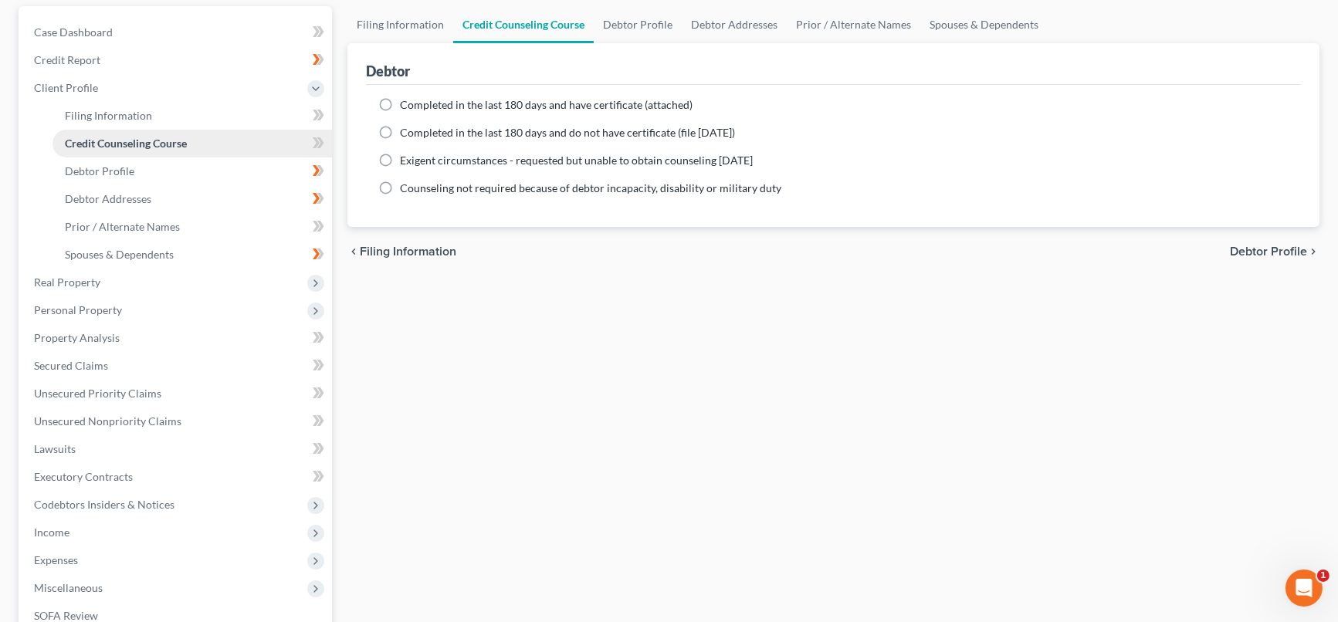
scroll to position [171, 0]
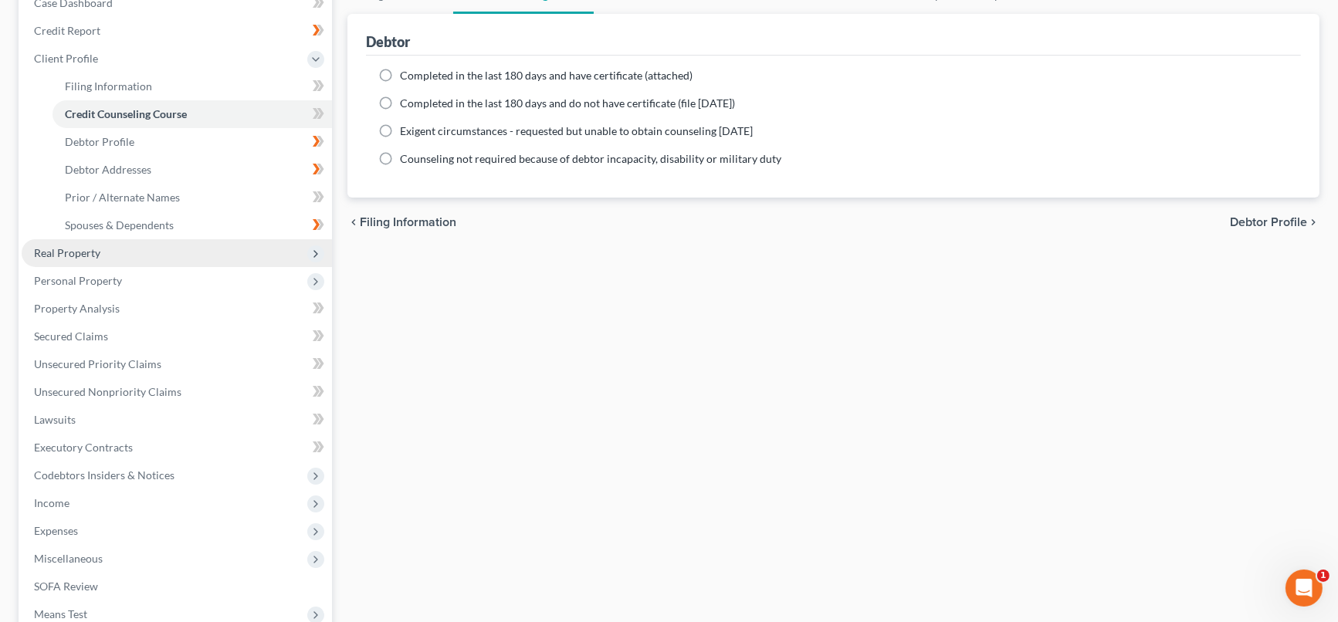
click at [172, 263] on span "Real Property" at bounding box center [177, 253] width 310 height 28
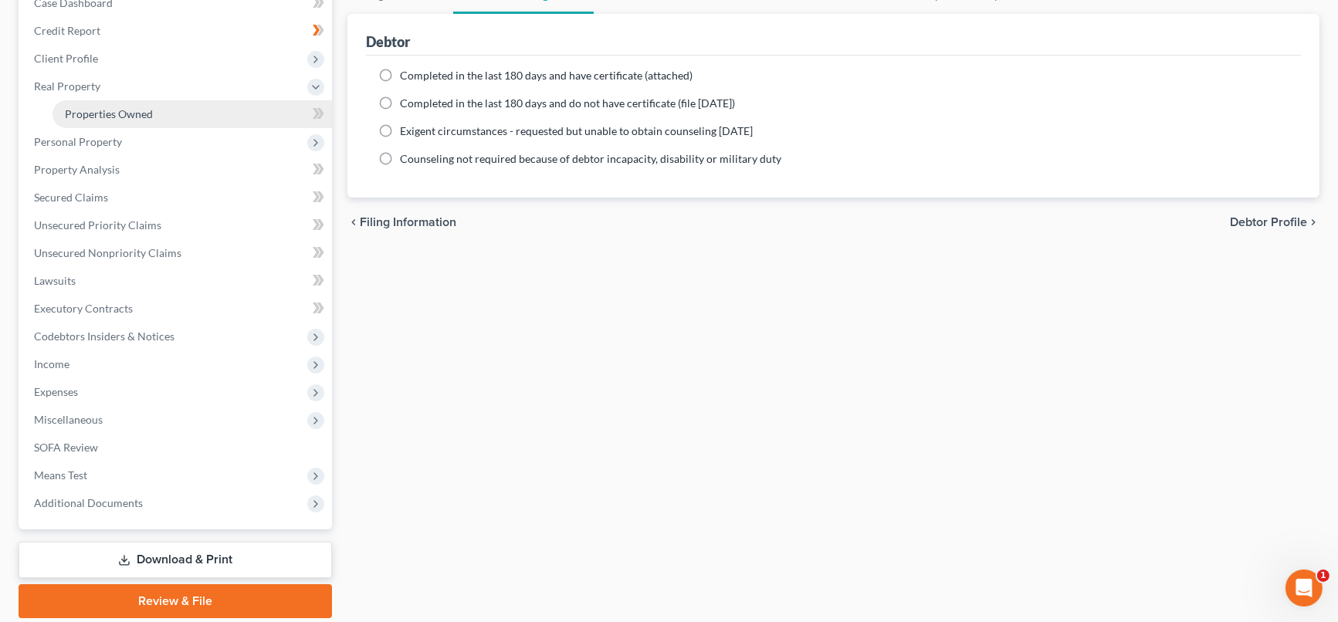
click at [128, 111] on span "Properties Owned" at bounding box center [109, 113] width 88 height 13
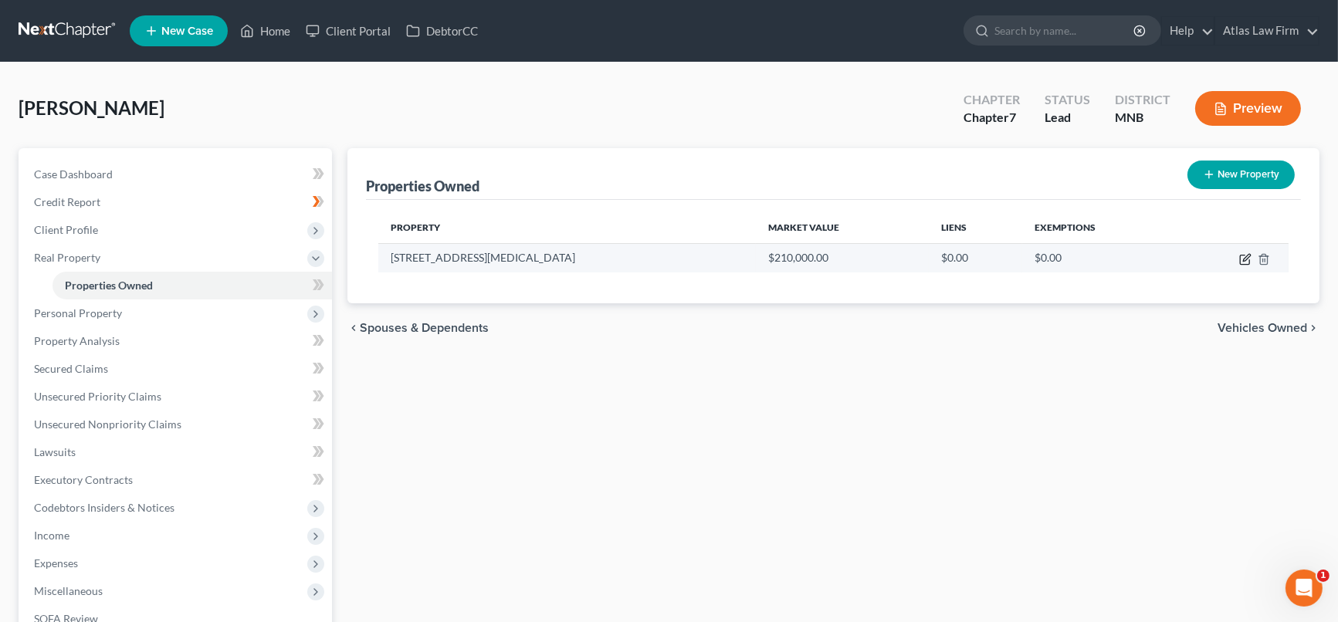
click at [1245, 257] on icon "button" at bounding box center [1245, 259] width 12 height 12
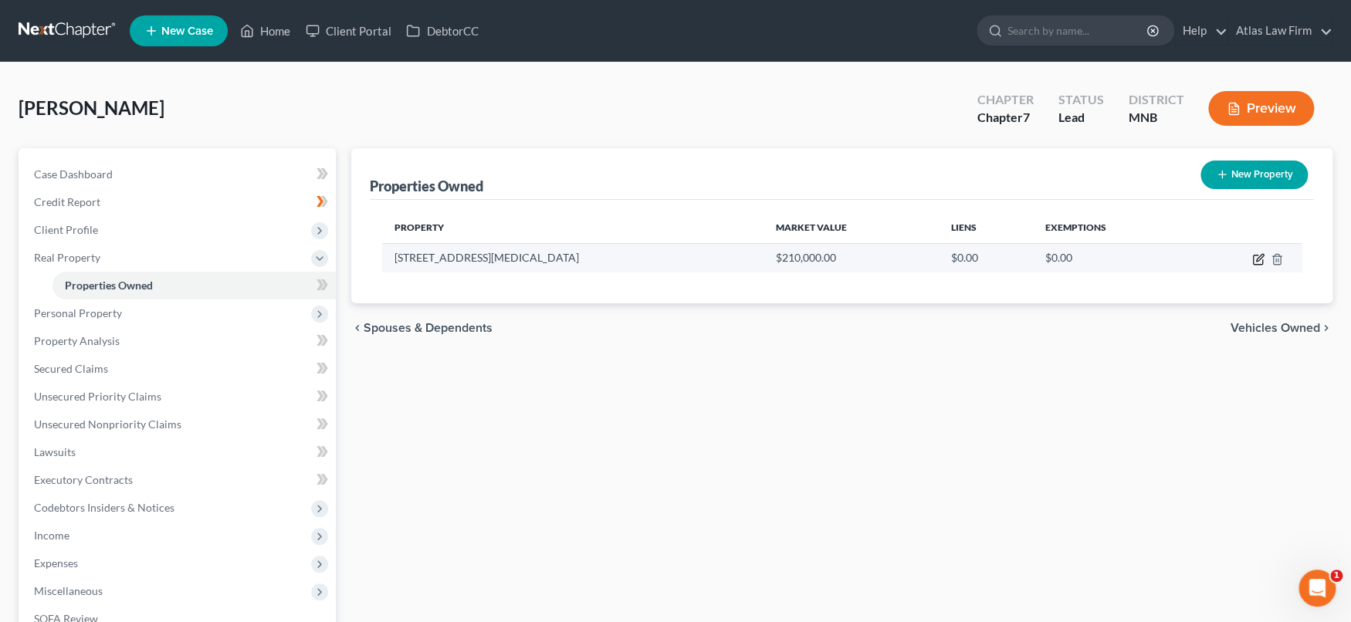
select select "24"
select select "1"
select select "0"
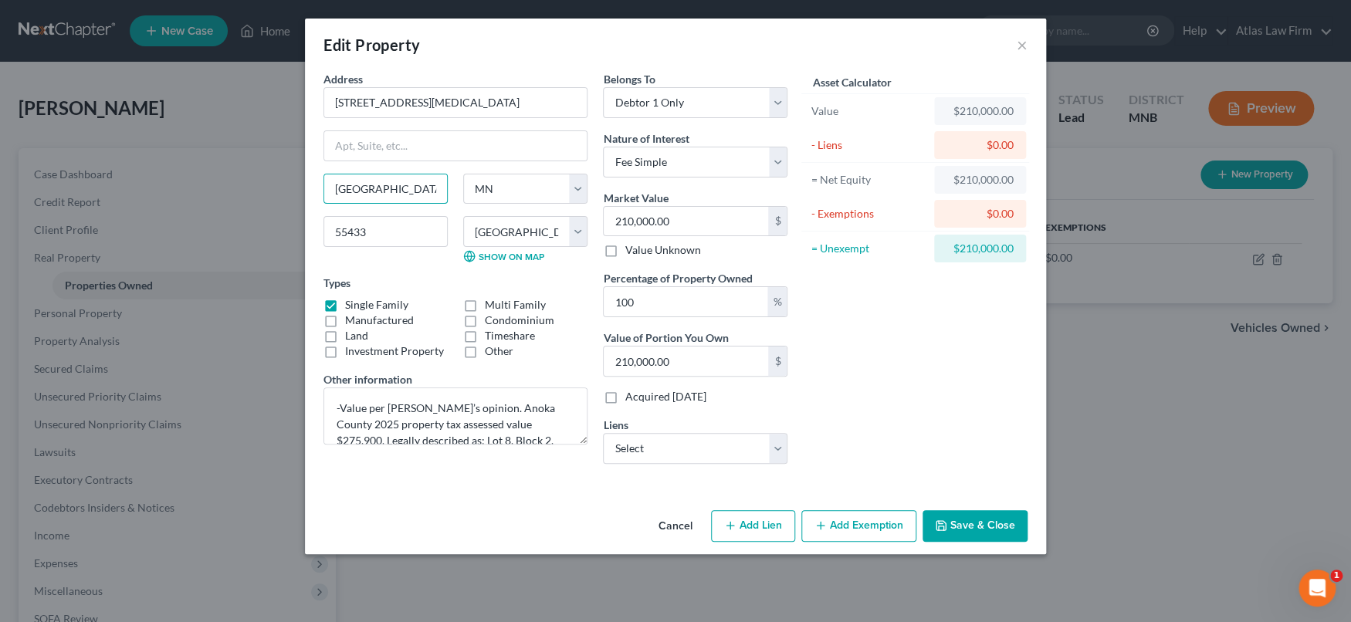
drag, startPoint x: 426, startPoint y: 178, endPoint x: 238, endPoint y: 179, distance: 188.4
click at [238, 179] on div "Edit Property × Address * 10825 [MEDICAL_DATA] [GEOGRAPHIC_DATA] [US_STATE][GEO…" at bounding box center [675, 311] width 1351 height 622
type input "[PERSON_NAME][GEOGRAPHIC_DATA]"
click at [776, 452] on select "Select Jpmcb Home - $149,013.00 Discover Hl - $54,321.00" at bounding box center [695, 448] width 185 height 31
select select "0"
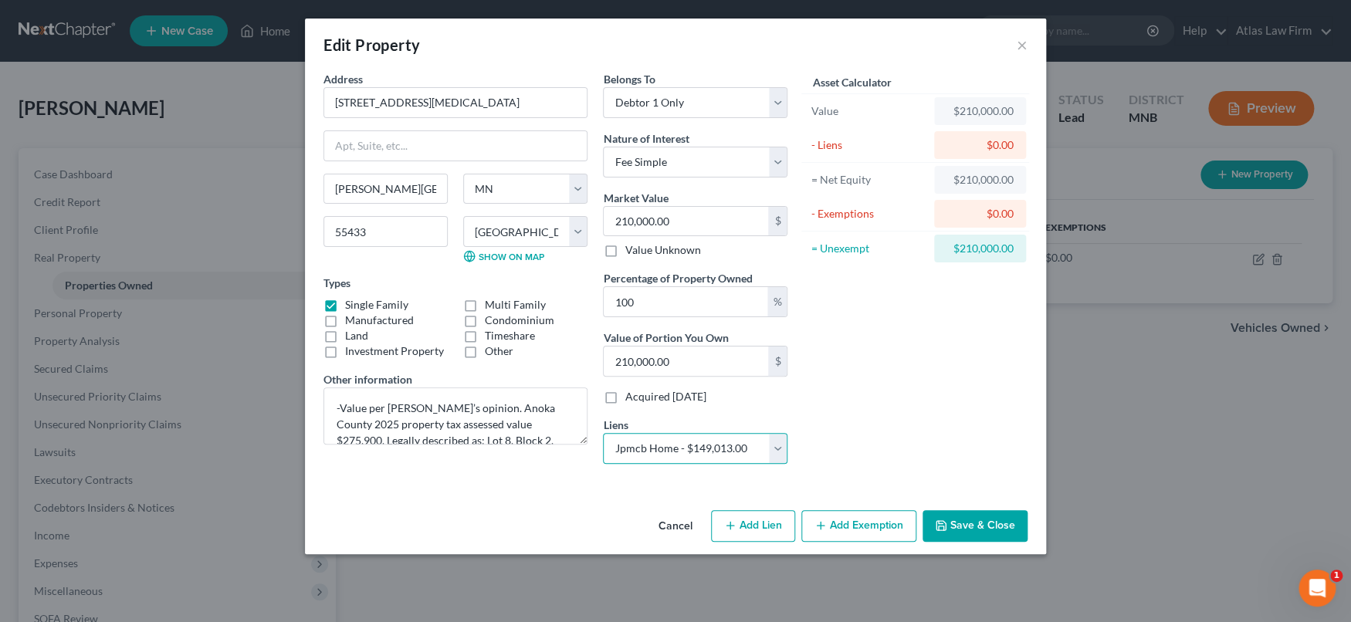
click at [603, 433] on select "Select Jpmcb Home - $149,013.00 Discover Hl - $54,321.00" at bounding box center [695, 448] width 185 height 31
select select
select select "19"
select select "0"
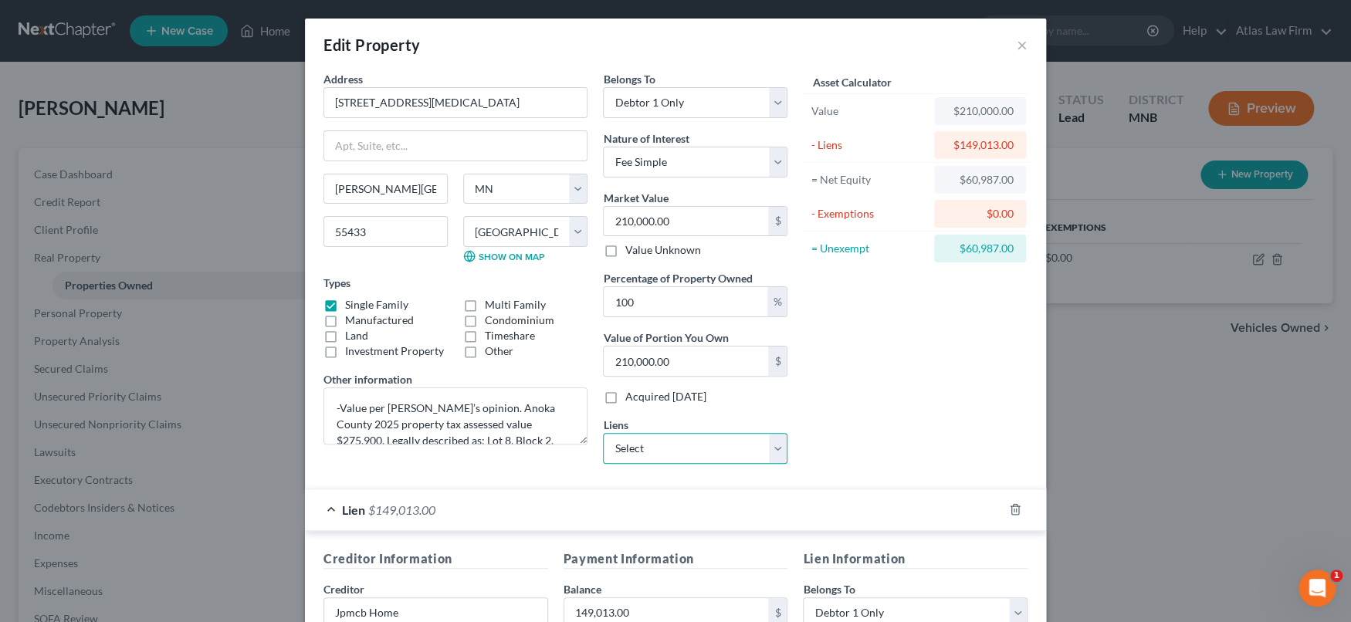
scroll to position [313, 0]
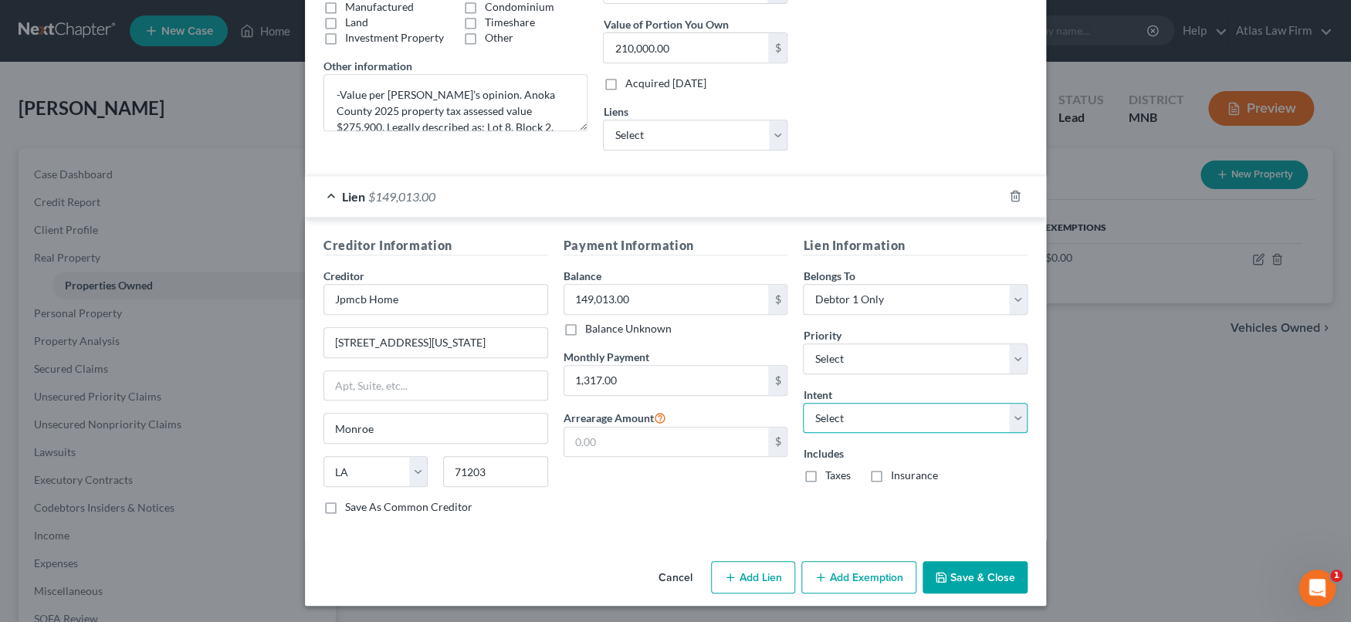
click at [1007, 416] on select "Select Surrender Redeem Reaffirm Avoid Other" at bounding box center [915, 418] width 225 height 31
select select "2"
click at [803, 403] on select "Select Surrender Redeem Reaffirm Avoid Other" at bounding box center [915, 418] width 225 height 31
click at [1012, 359] on select "Select 1st 2nd 3rd 4th 5th 6th 7th 8th 9th 10th 11th 12th 13th 14th 15th 16th 1…" at bounding box center [915, 359] width 225 height 31
select select "0"
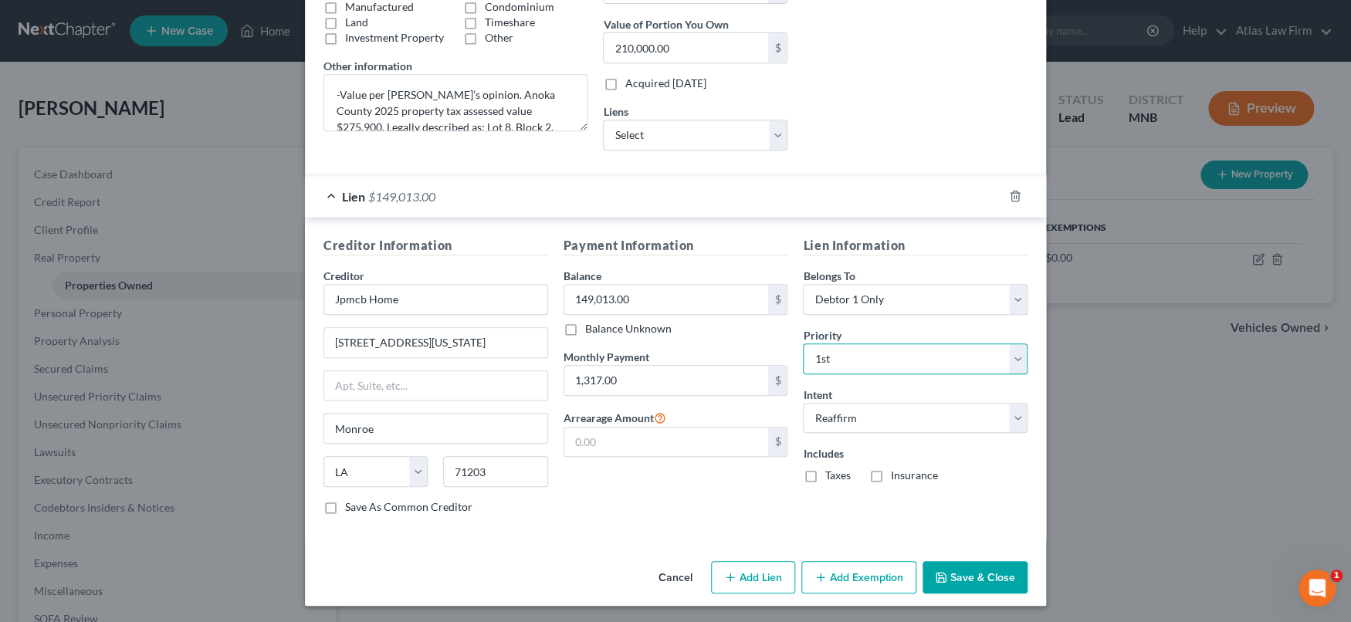
click at [803, 344] on select "Select 1st 2nd 3rd 4th 5th 6th 7th 8th 9th 10th 11th 12th 13th 14th 15th 16th 1…" at bounding box center [915, 359] width 225 height 31
click at [950, 573] on button "Save & Close" at bounding box center [975, 577] width 105 height 32
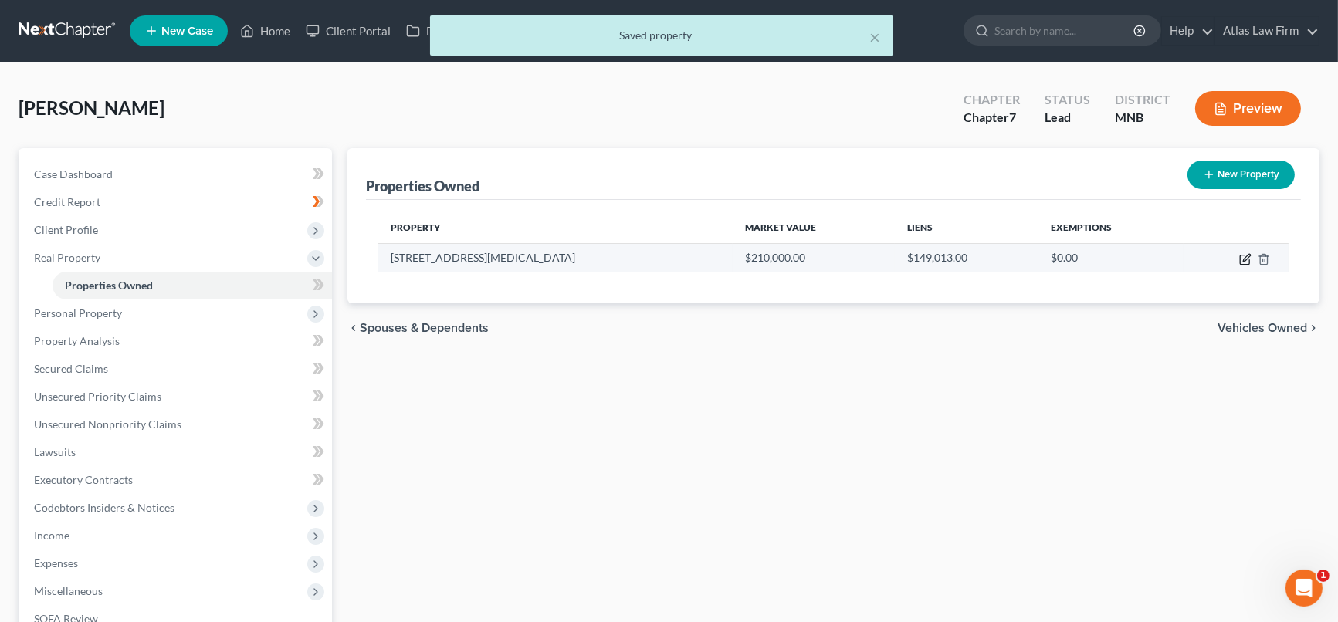
click at [1245, 260] on icon "button" at bounding box center [1245, 259] width 12 height 12
select select "24"
select select "1"
select select "0"
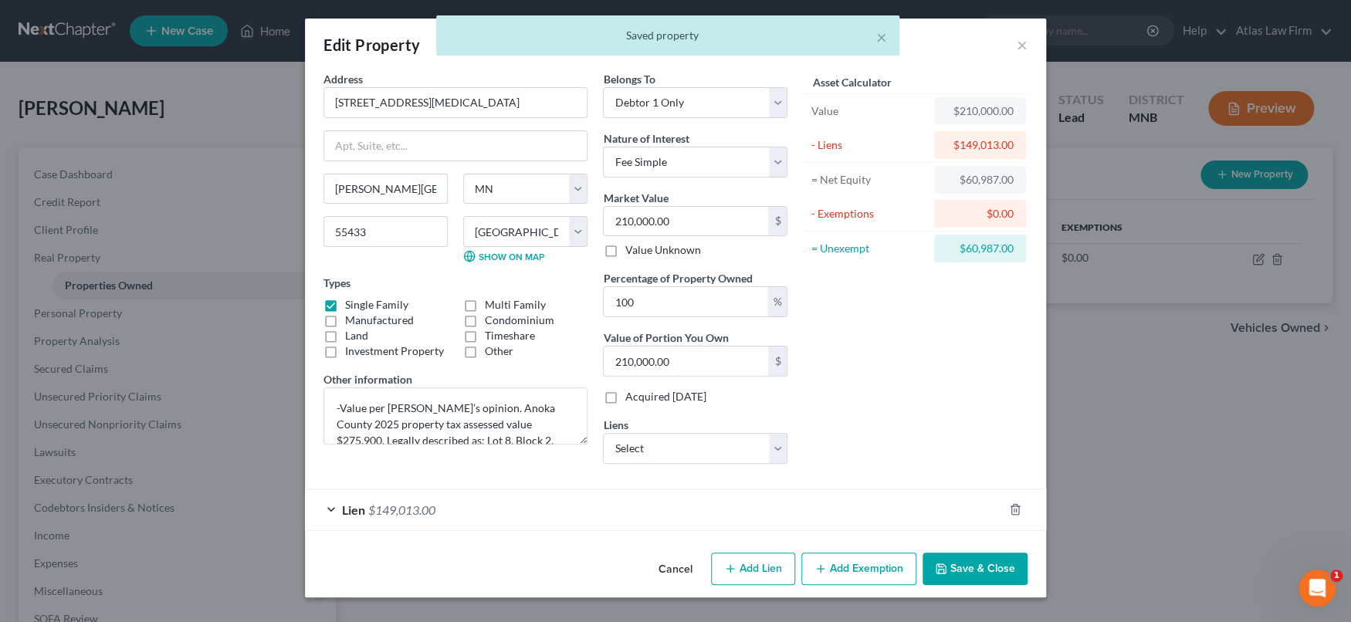
click at [781, 570] on button "Add Lien" at bounding box center [753, 569] width 84 height 32
select select "0"
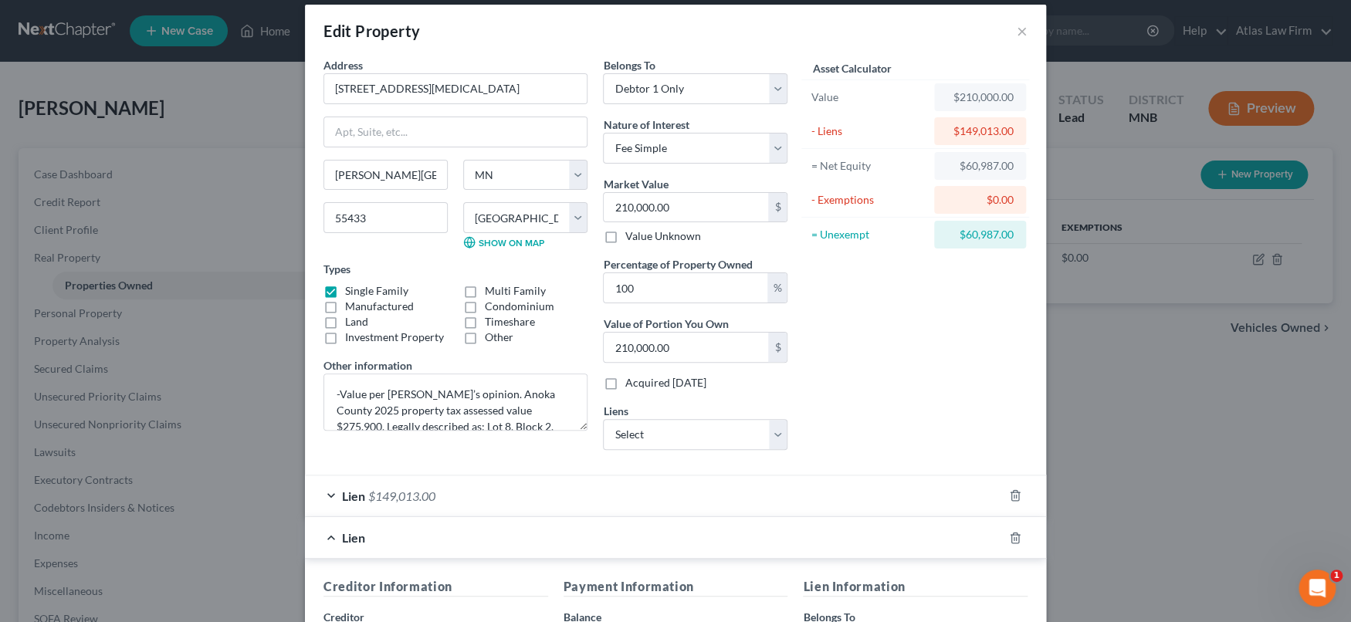
scroll to position [12, 0]
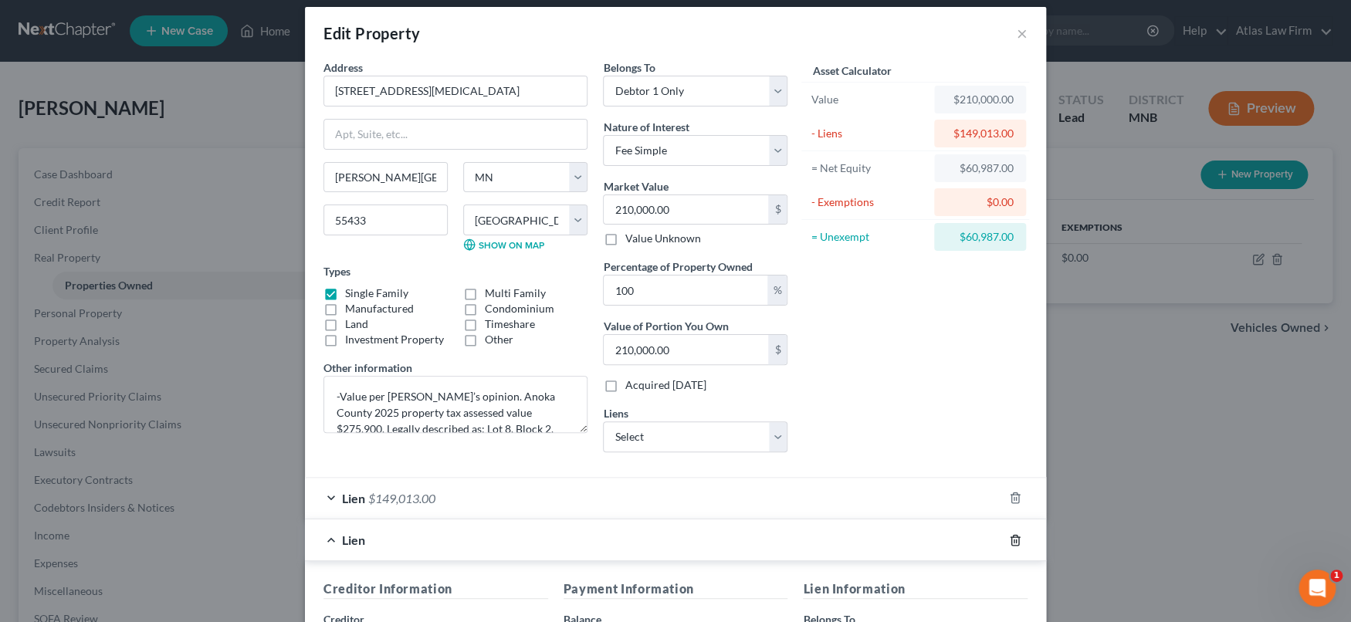
drag, startPoint x: 1008, startPoint y: 542, endPoint x: 872, endPoint y: 476, distance: 151.9
click at [1003, 532] on div at bounding box center [1024, 540] width 43 height 25
click at [1009, 538] on icon "button" at bounding box center [1015, 540] width 12 height 12
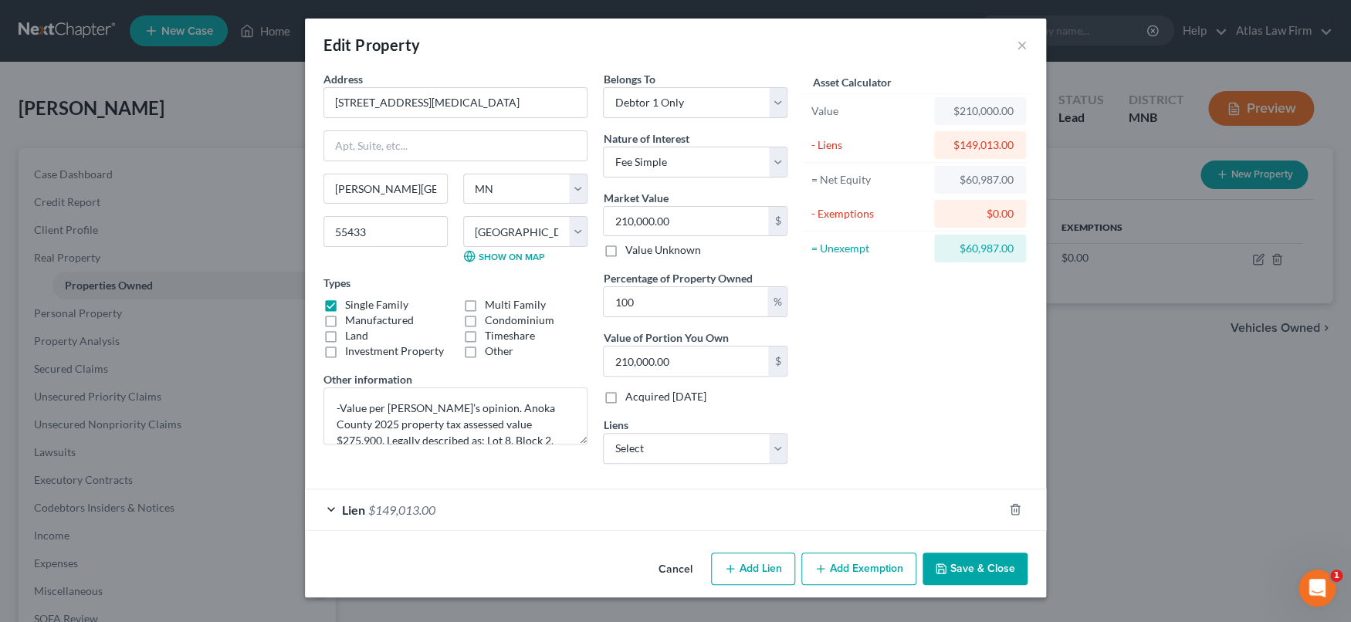
scroll to position [0, 0]
click at [782, 451] on select "Select Discover Hl - $54,321.00" at bounding box center [695, 448] width 185 height 31
select select "14"
select select "0"
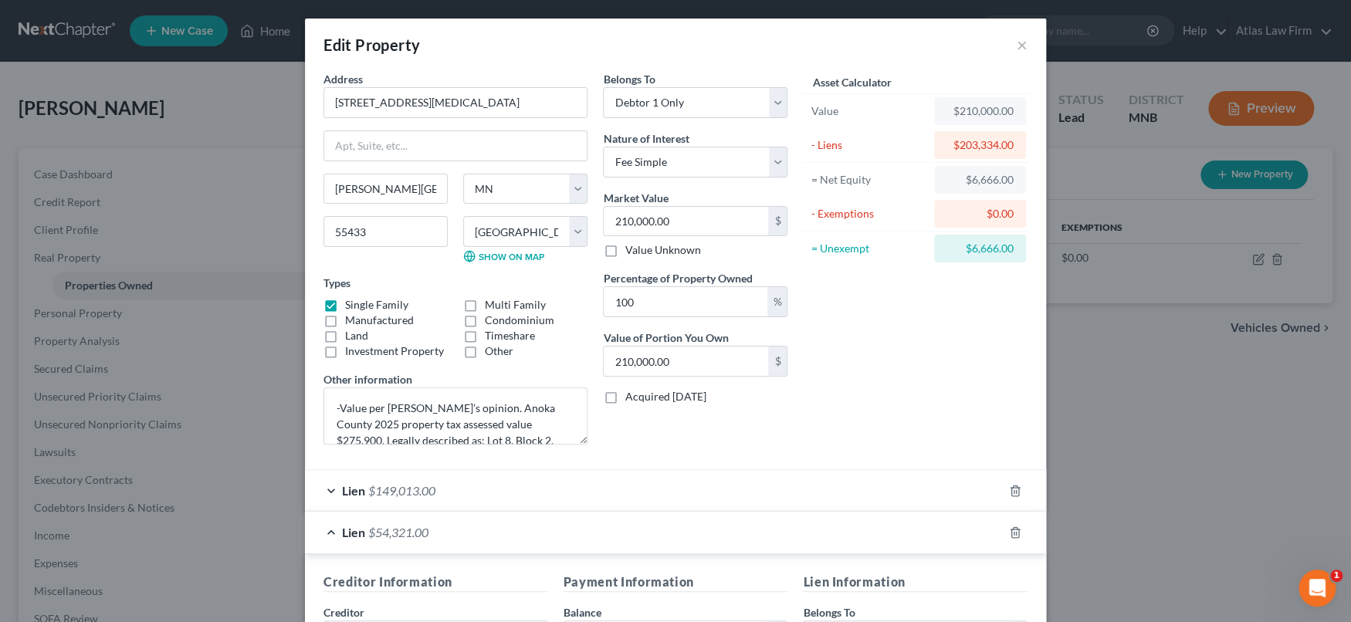
scroll to position [337, 0]
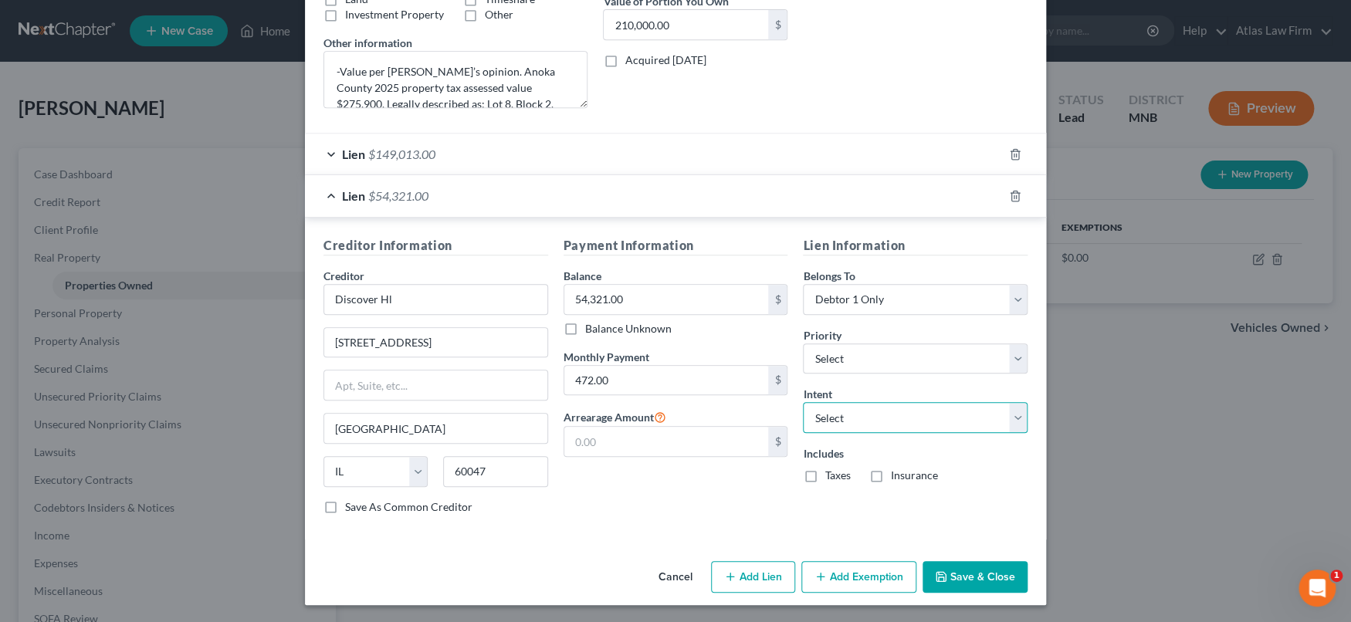
click at [893, 416] on select "Select Surrender Redeem Reaffirm Avoid Other" at bounding box center [915, 417] width 225 height 31
select select "2"
click at [803, 402] on select "Select Surrender Redeem Reaffirm Avoid Other" at bounding box center [915, 417] width 225 height 31
drag, startPoint x: 1004, startPoint y: 361, endPoint x: 981, endPoint y: 388, distance: 36.2
click at [1004, 361] on select "Select 1st 2nd 3rd 4th 5th 6th 7th 8th 9th 10th 11th 12th 13th 14th 15th 16th 1…" at bounding box center [915, 359] width 225 height 31
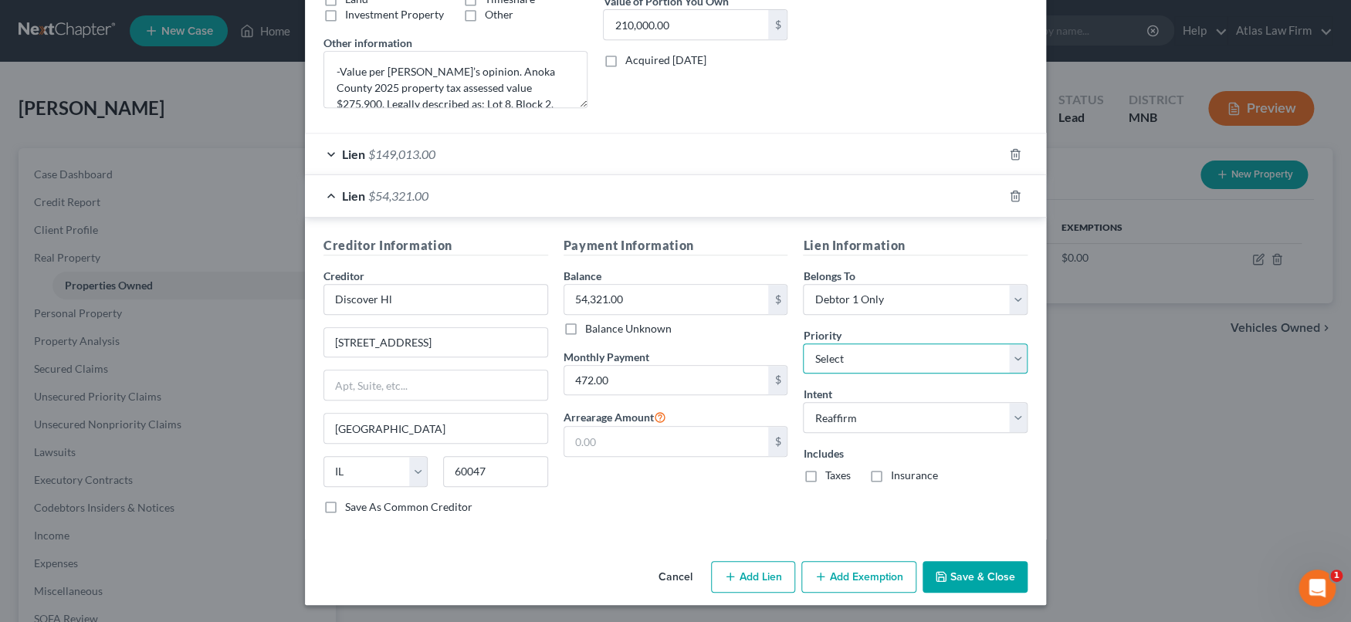
select select "1"
click at [803, 344] on select "Select 1st 2nd 3rd 4th 5th 6th 7th 8th 9th 10th 11th 12th 13th 14th 15th 16th 1…" at bounding box center [915, 359] width 225 height 31
click at [966, 574] on button "Save & Close" at bounding box center [975, 577] width 105 height 32
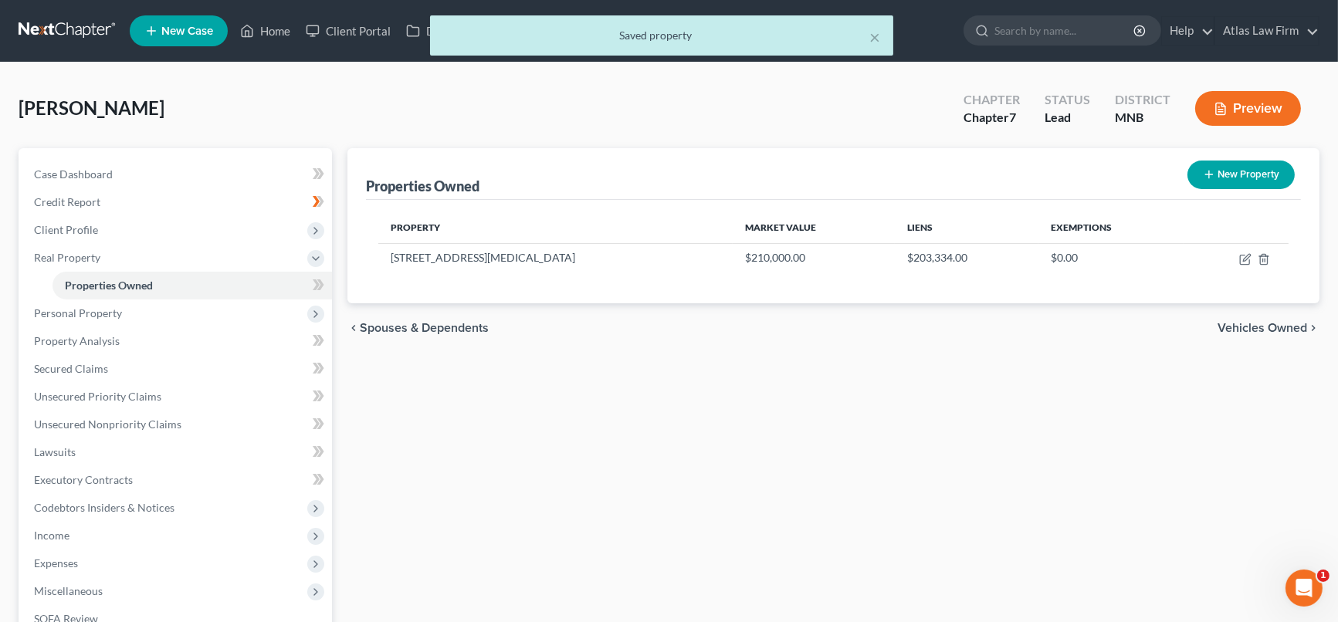
click at [320, 283] on div "New" at bounding box center [309, 272] width 31 height 25
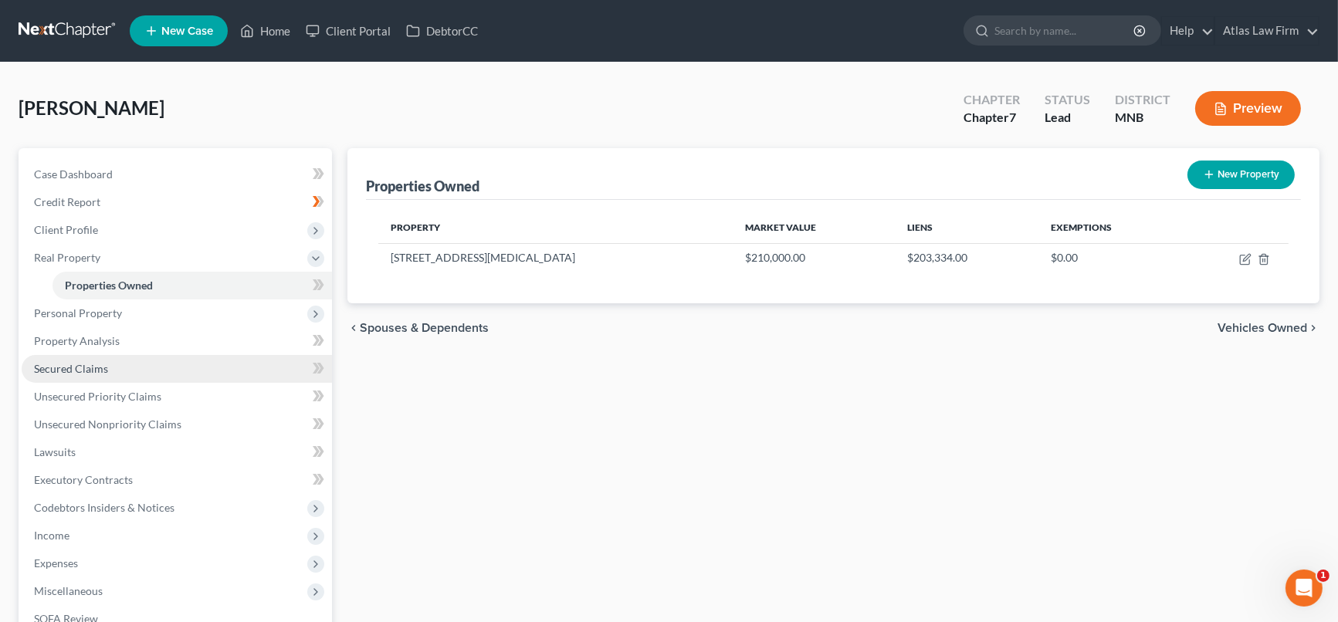
click at [112, 371] on link "Secured Claims" at bounding box center [177, 369] width 310 height 28
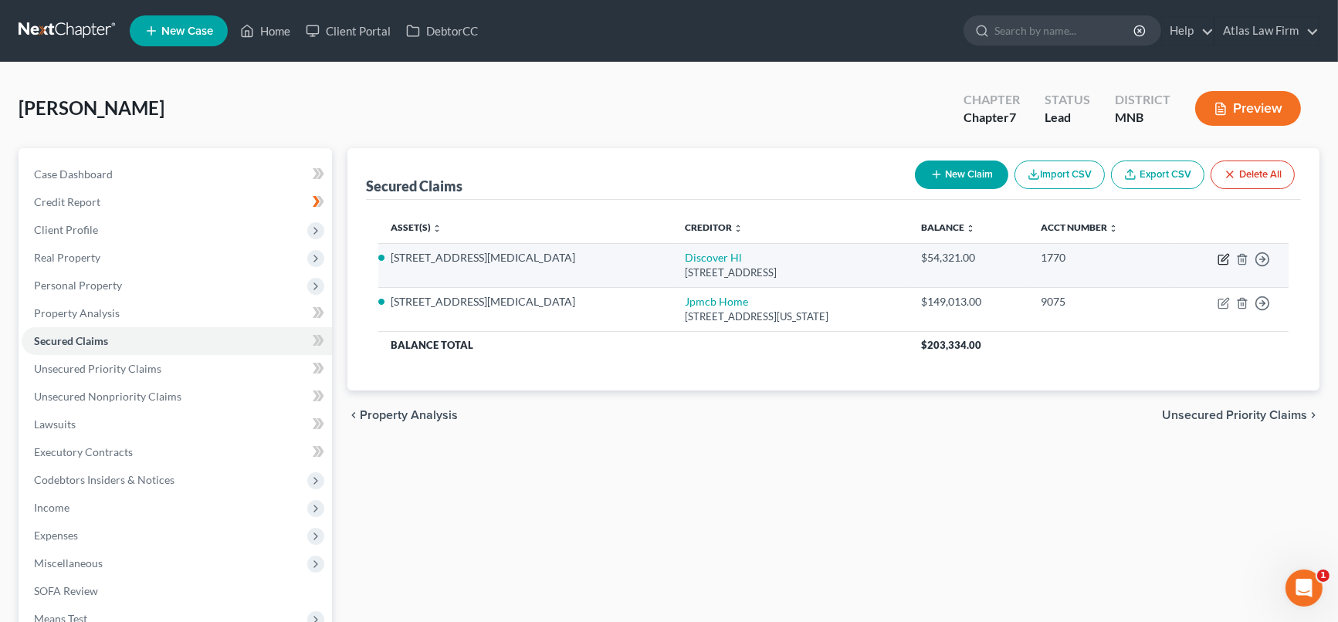
click at [1224, 262] on icon "button" at bounding box center [1224, 259] width 12 height 12
select select "14"
select select "2"
select select "0"
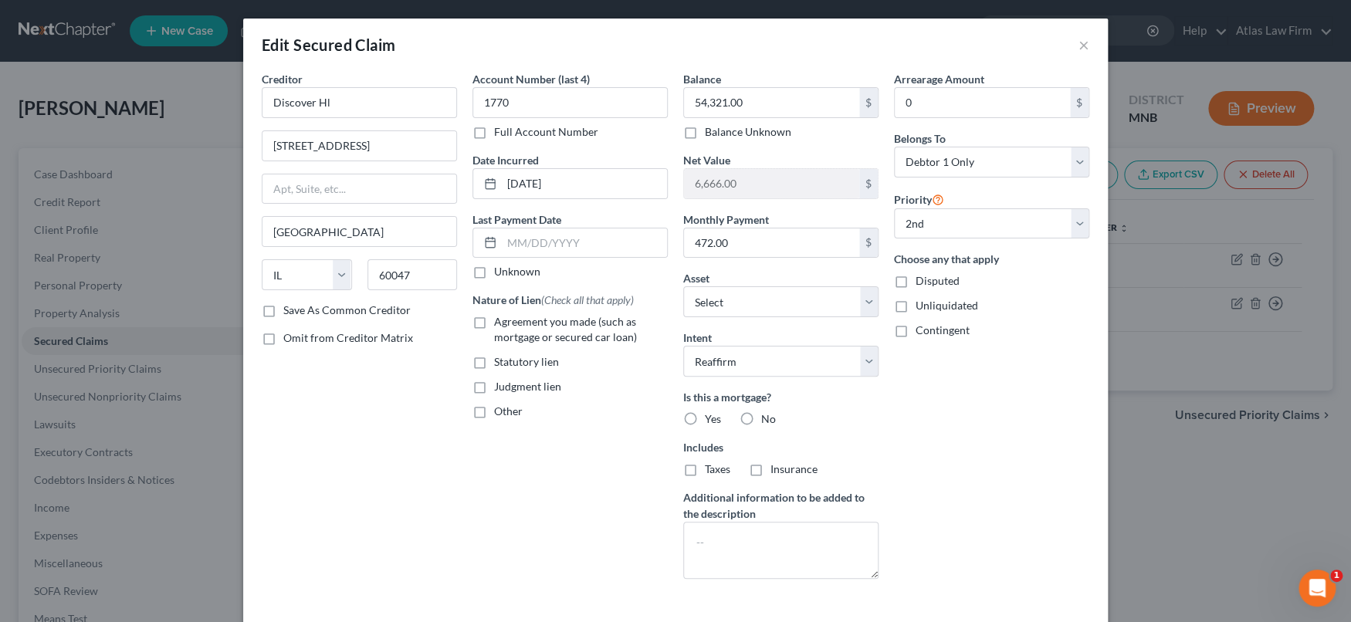
click at [705, 416] on label "Yes" at bounding box center [713, 419] width 16 height 15
click at [711, 416] on input "Yes" at bounding box center [716, 417] width 10 height 10
radio input "true"
click at [494, 320] on label "Agreement you made (such as mortgage or secured car loan)" at bounding box center [581, 329] width 174 height 31
click at [500, 320] on input "Agreement you made (such as mortgage or secured car loan)" at bounding box center [505, 319] width 10 height 10
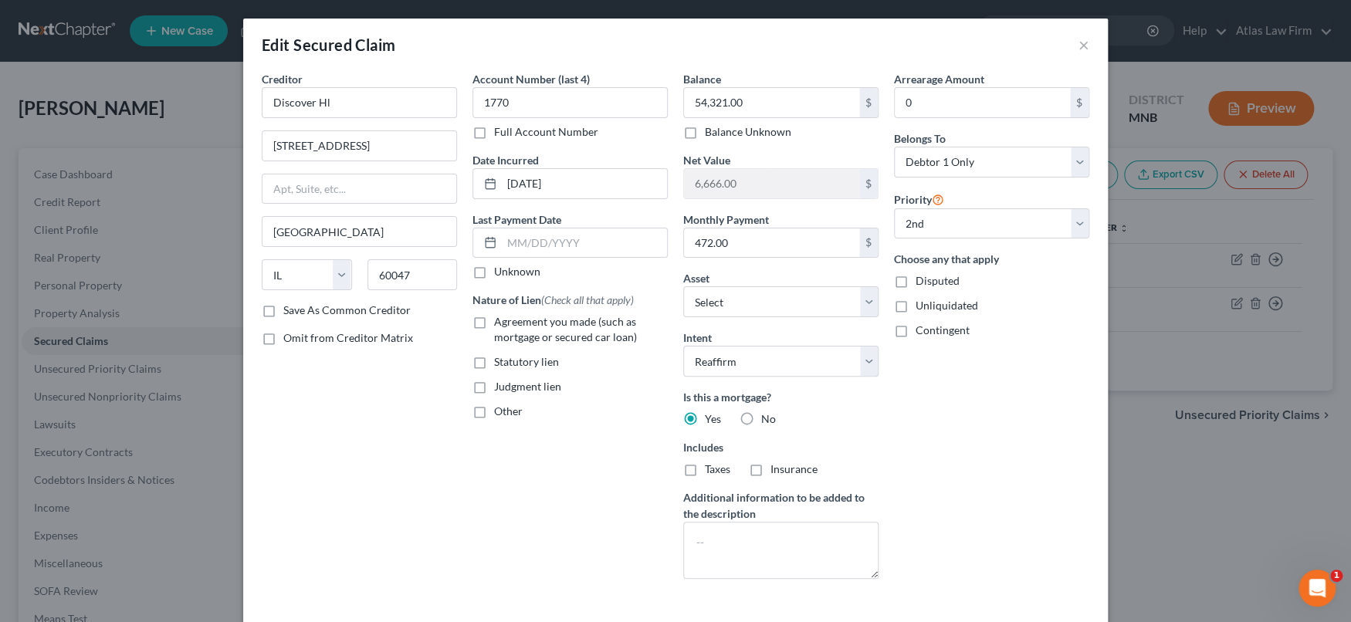
checkbox input "true"
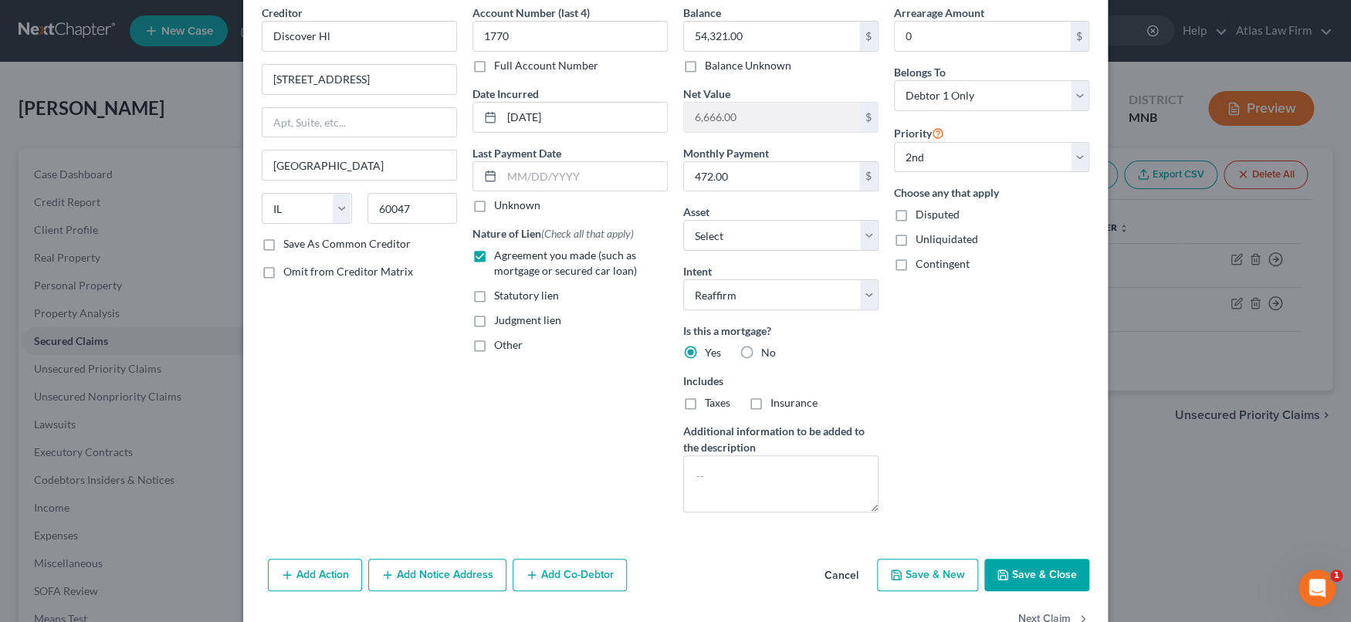
scroll to position [110, 0]
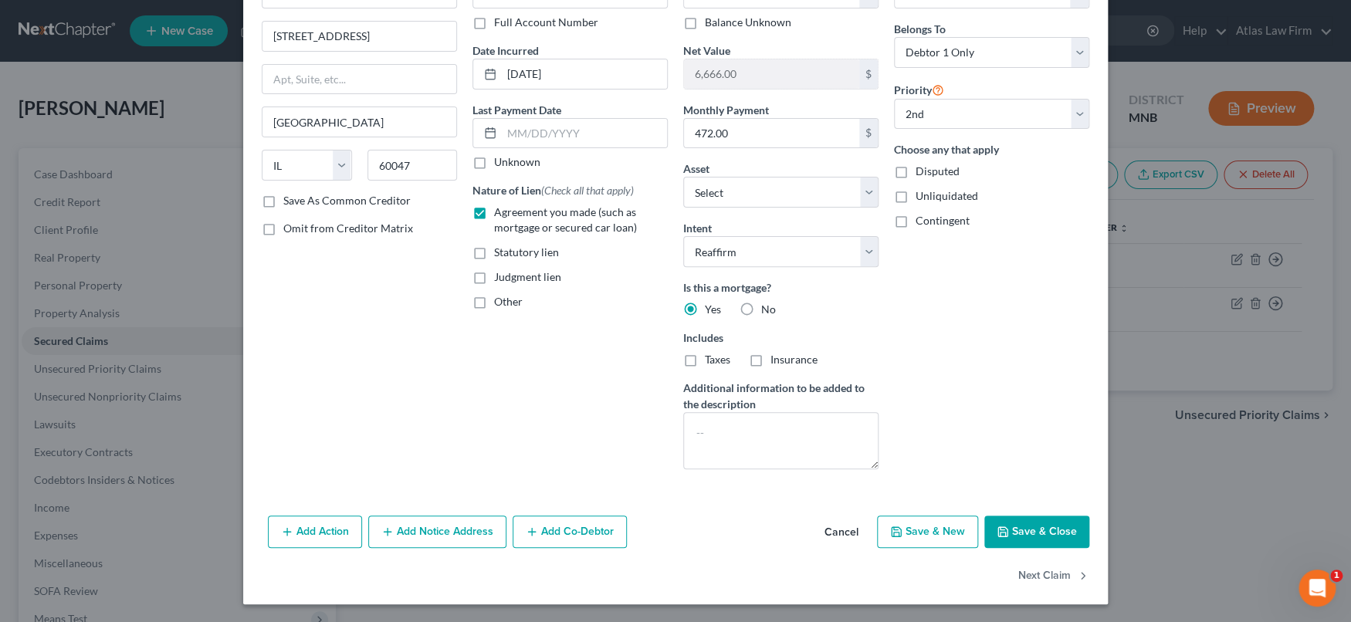
click at [1028, 526] on button "Save & Close" at bounding box center [1036, 532] width 105 height 32
select select "1"
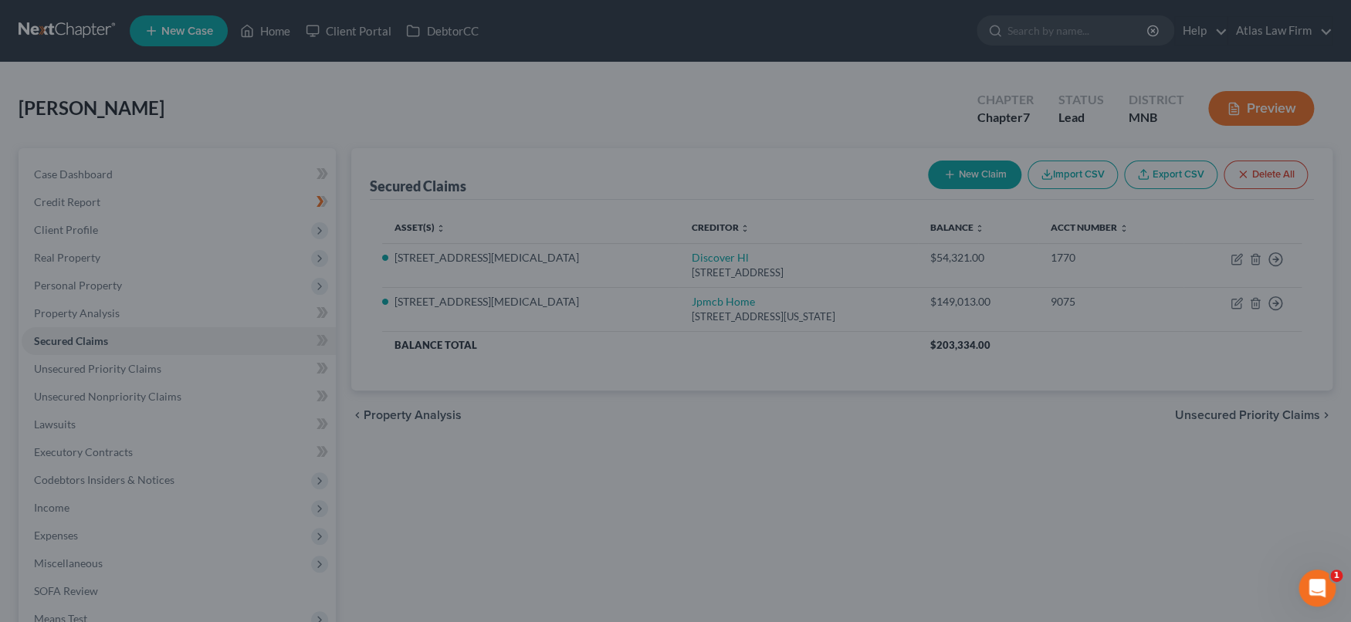
select select "2"
select select "0"
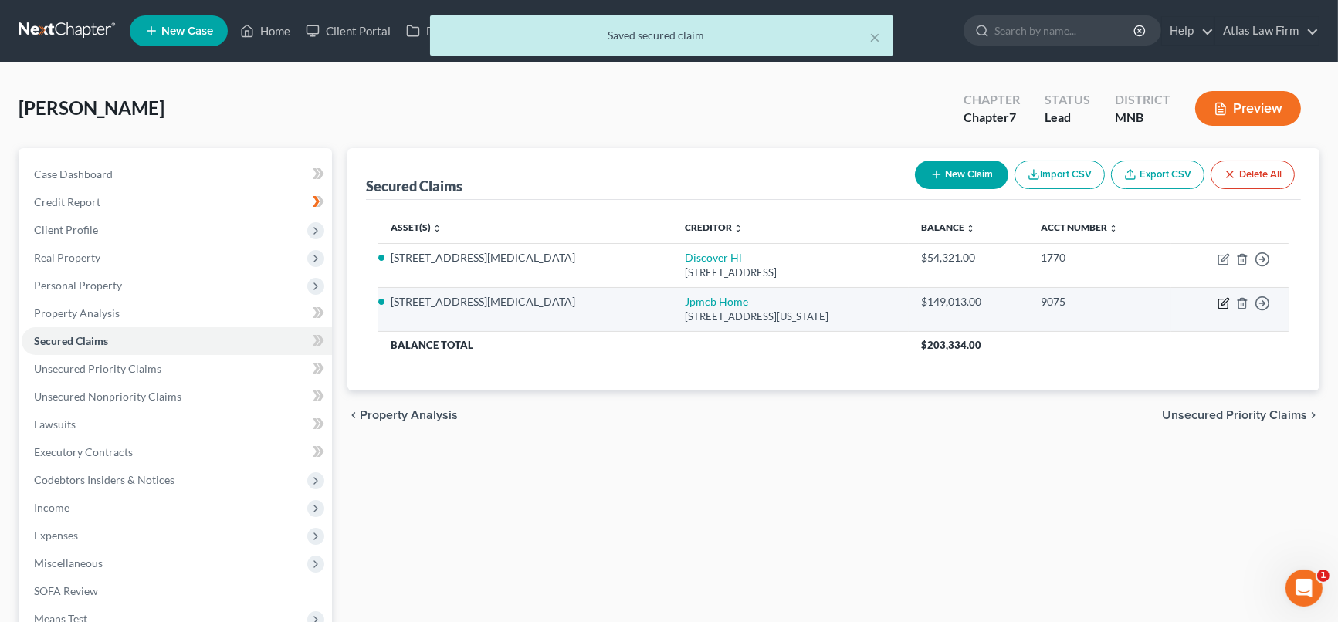
click at [1226, 303] on icon "button" at bounding box center [1224, 303] width 12 height 12
select select "19"
select select "2"
select select "0"
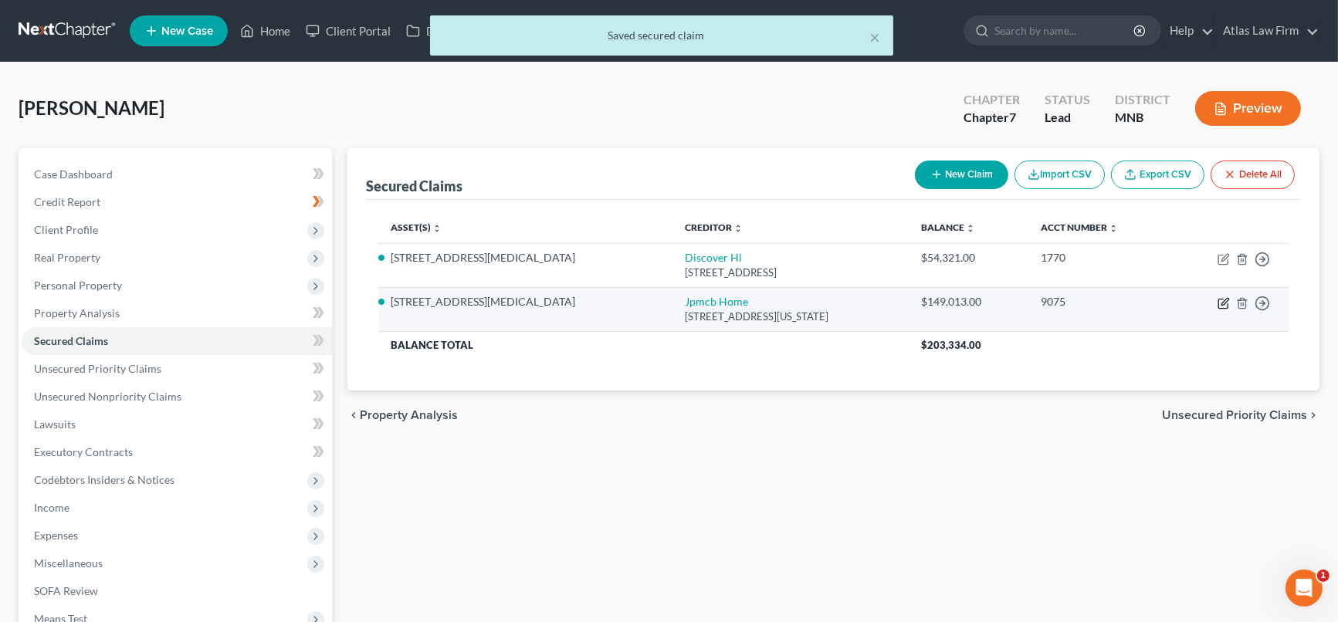
select select "0"
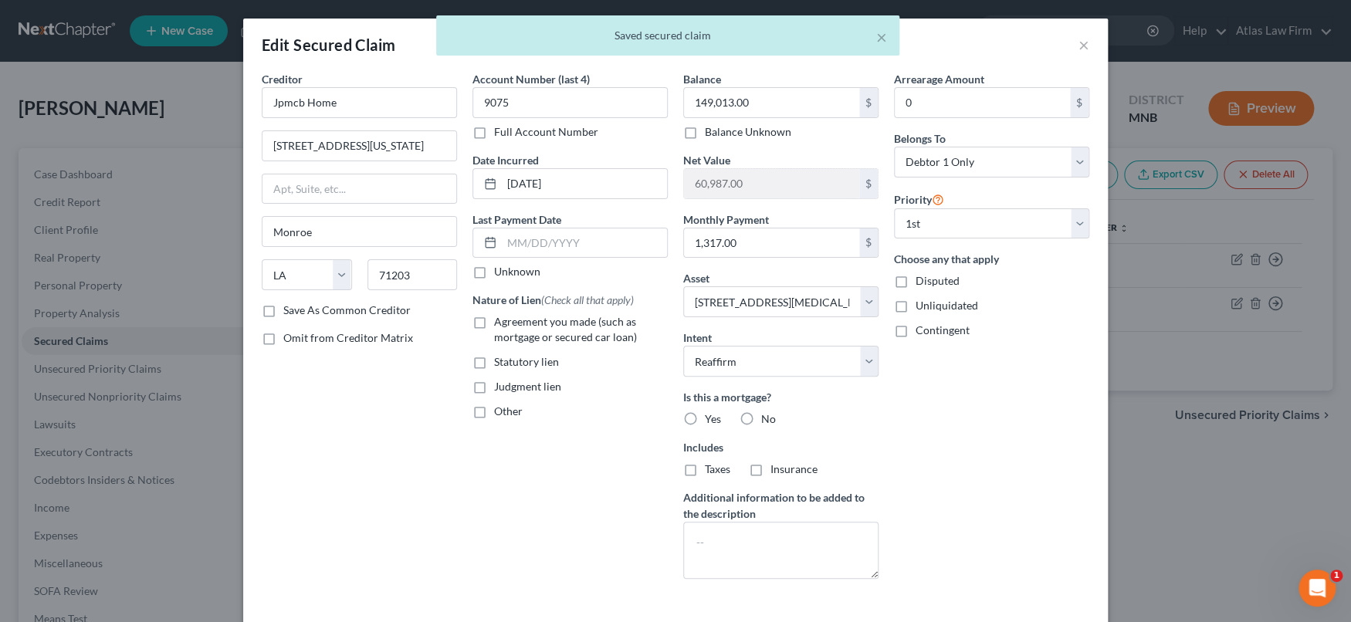
click at [494, 319] on label "Agreement you made (such as mortgage or secured car loan)" at bounding box center [581, 329] width 174 height 31
click at [500, 319] on input "Agreement you made (such as mortgage or secured car loan)" at bounding box center [505, 319] width 10 height 10
checkbox input "true"
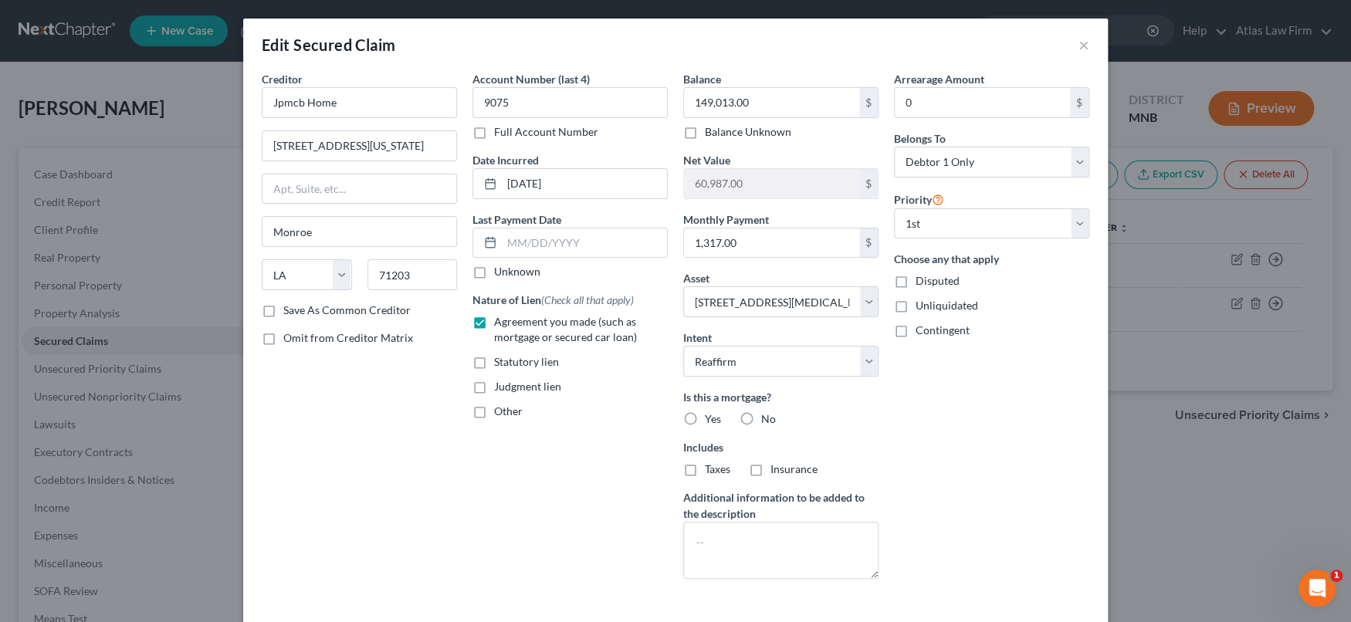
click at [705, 419] on label "Yes" at bounding box center [713, 419] width 16 height 15
click at [711, 419] on input "Yes" at bounding box center [716, 417] width 10 height 10
radio input "true"
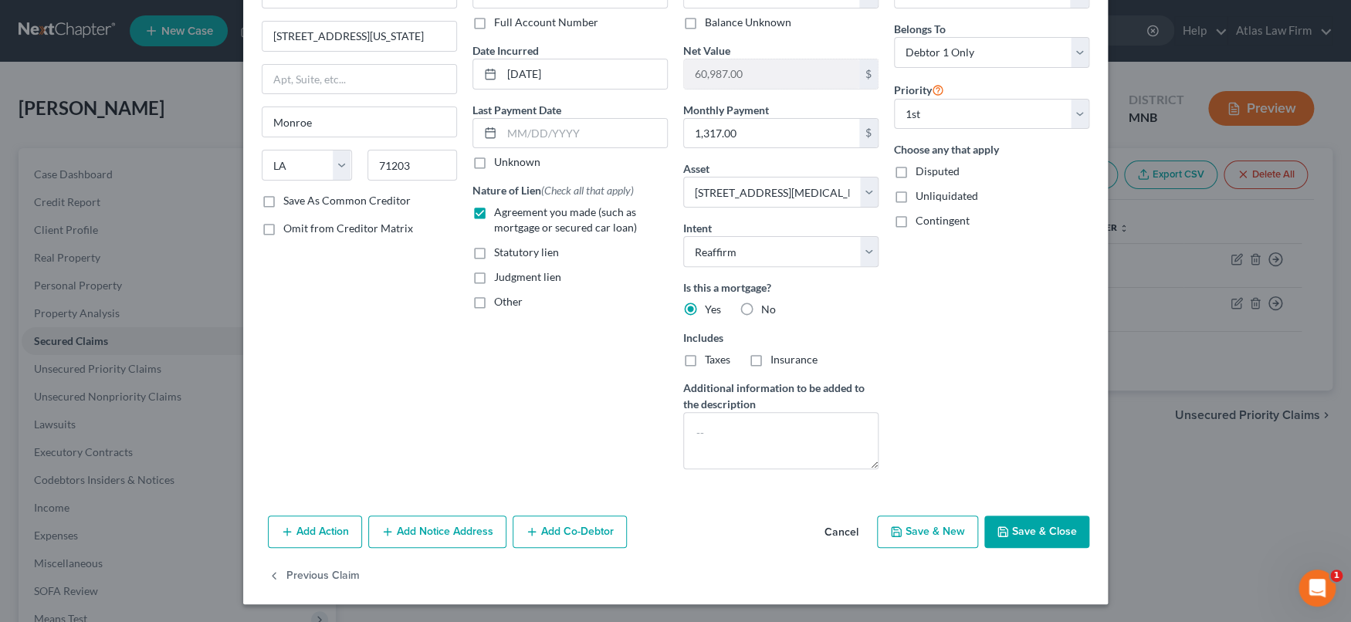
click at [1047, 532] on button "Save & Close" at bounding box center [1036, 532] width 105 height 32
select select
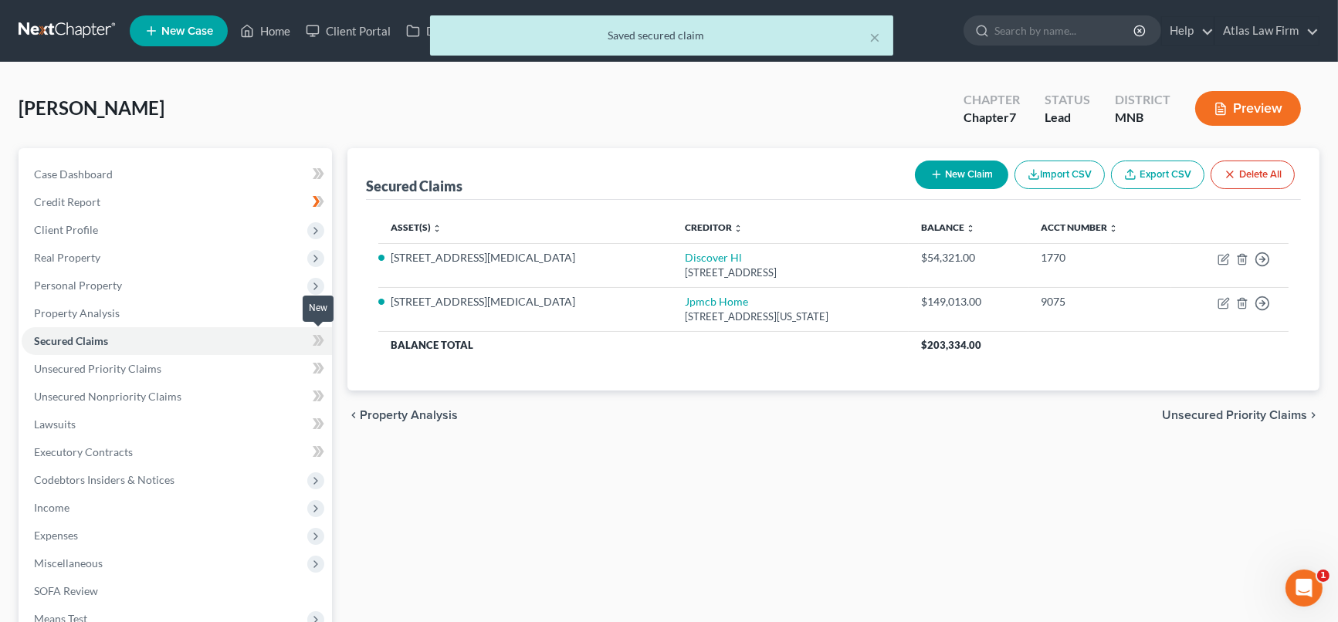
click at [315, 343] on icon at bounding box center [316, 340] width 7 height 11
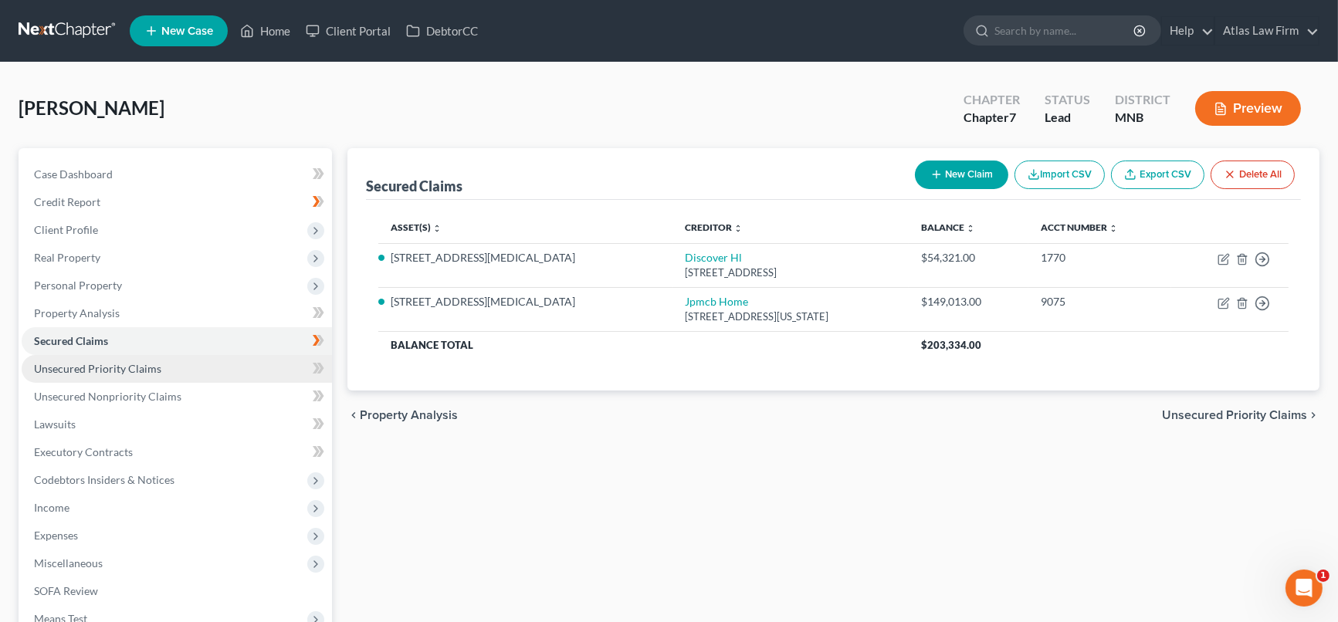
click at [249, 363] on link "Unsecured Priority Claims" at bounding box center [177, 369] width 310 height 28
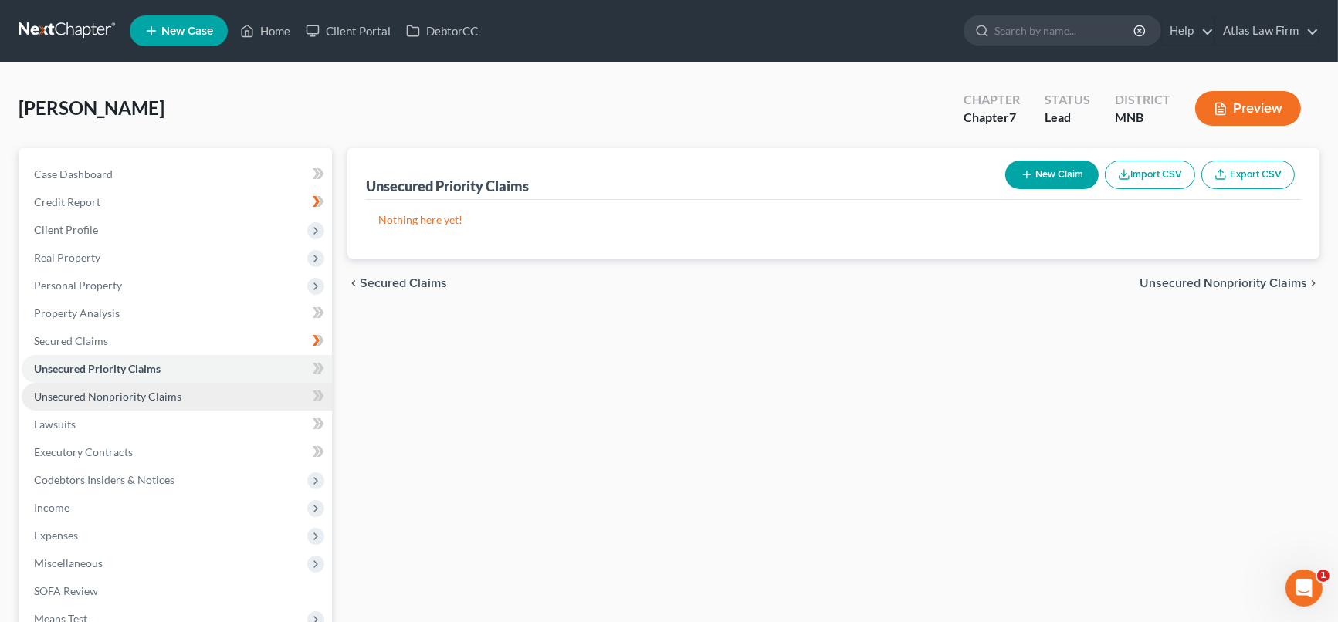
click at [248, 396] on link "Unsecured Nonpriority Claims" at bounding box center [177, 397] width 310 height 28
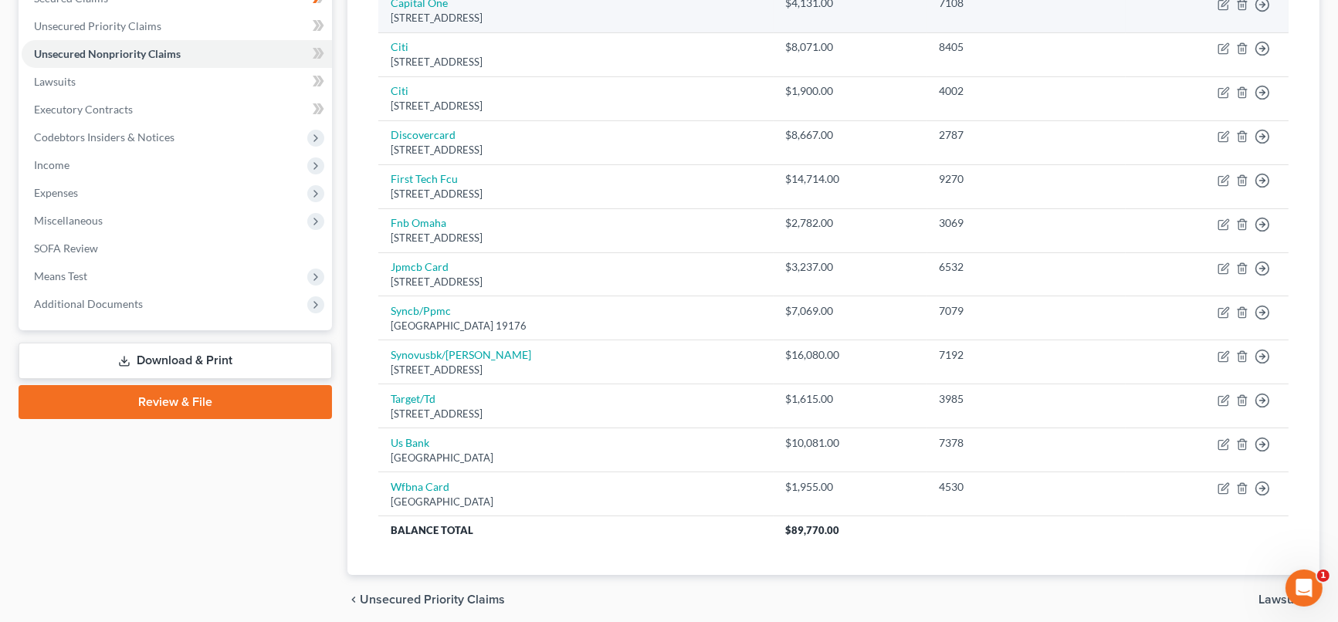
scroll to position [171, 0]
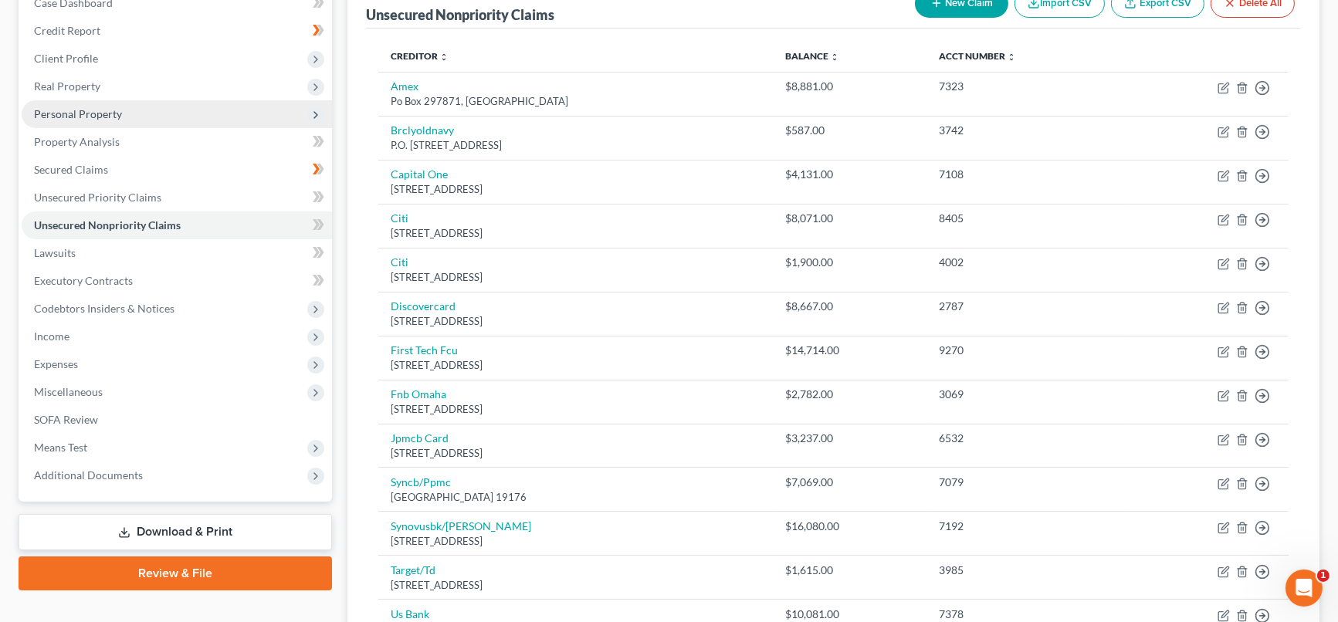
click at [106, 118] on span "Personal Property" at bounding box center [177, 114] width 310 height 28
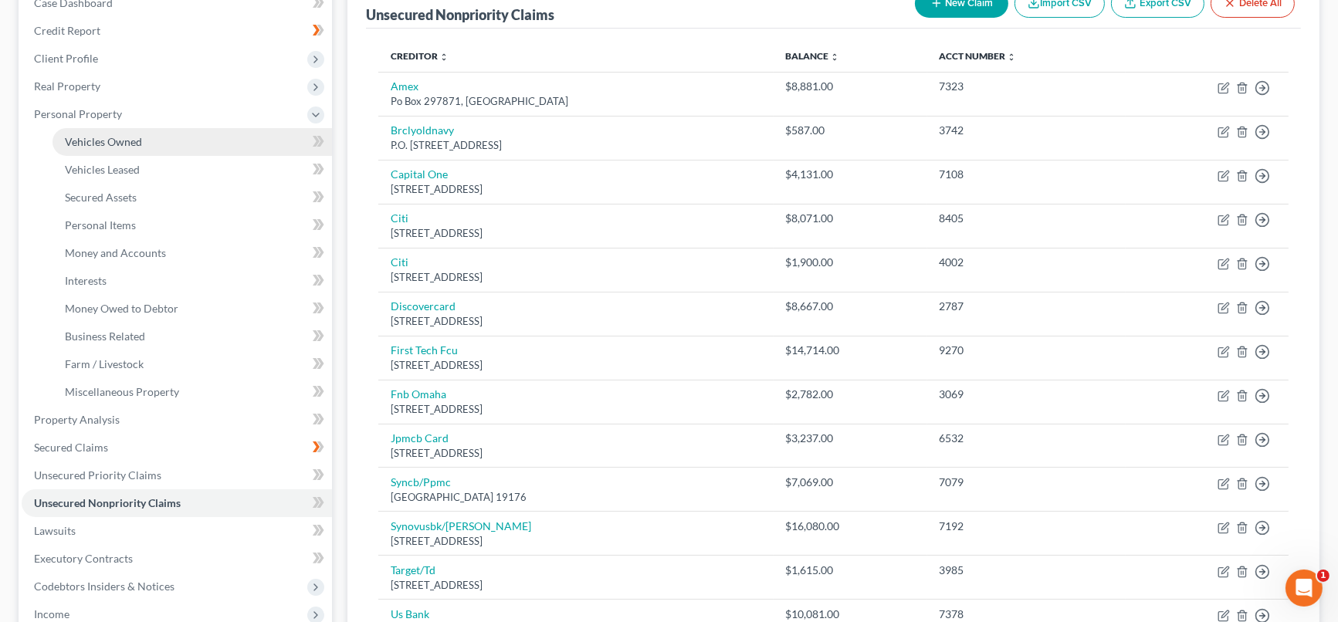
click at [113, 141] on span "Vehicles Owned" at bounding box center [103, 141] width 77 height 13
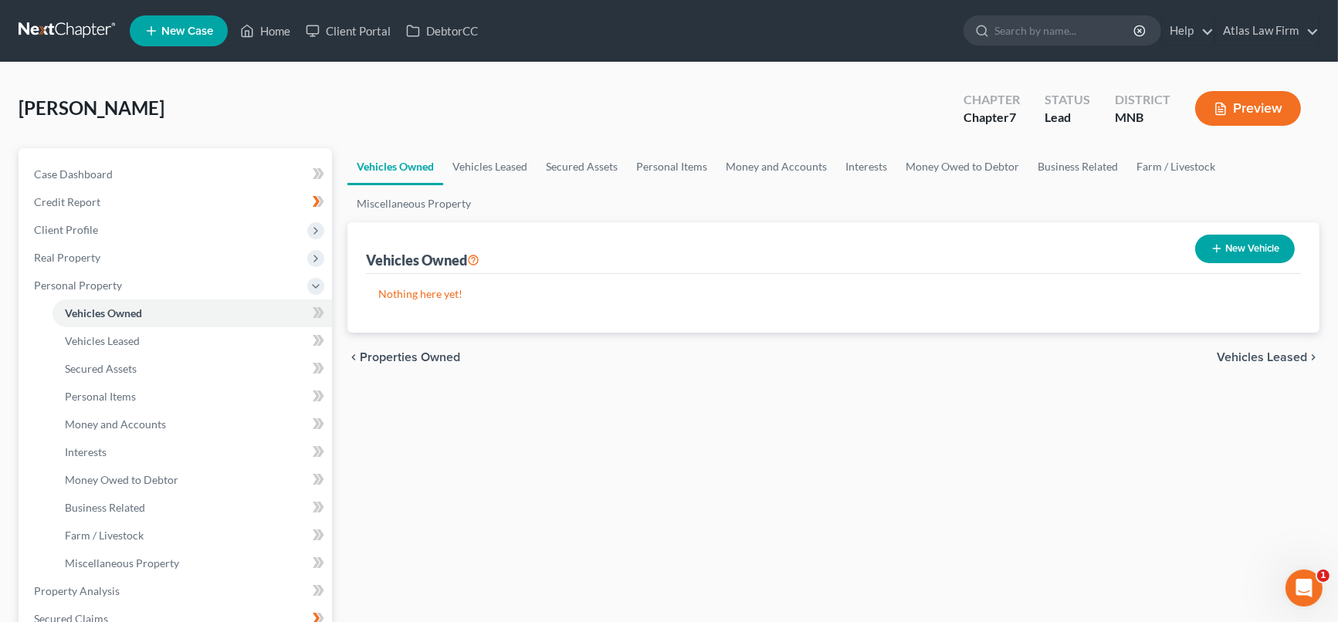
click at [1238, 250] on button "New Vehicle" at bounding box center [1245, 249] width 100 height 29
select select "0"
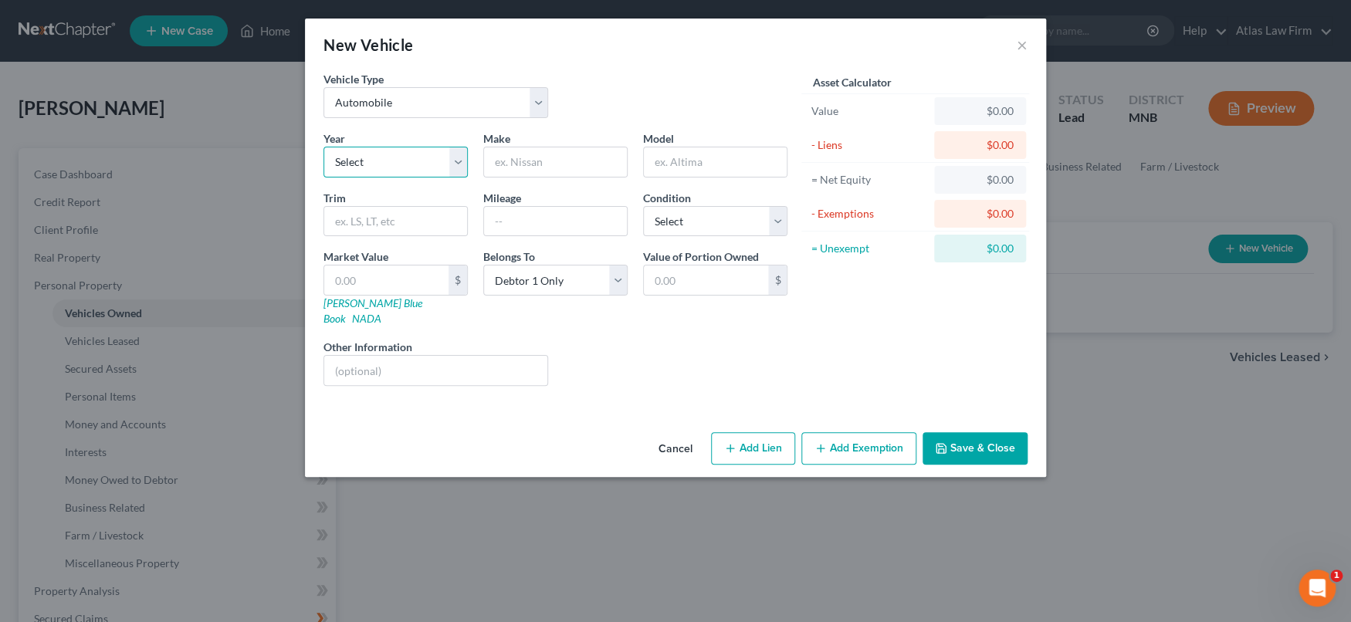
click at [458, 158] on select "Select 2026 2025 2024 2023 2022 2021 2020 2019 2018 2017 2016 2015 2014 2013 20…" at bounding box center [396, 162] width 144 height 31
select select "9"
click at [324, 147] on select "Select 2026 2025 2024 2023 2022 2021 2020 2019 2018 2017 2016 2015 2014 2013 20…" at bounding box center [396, 162] width 144 height 31
click at [558, 170] on input "text" at bounding box center [555, 161] width 143 height 29
type input "Ford"
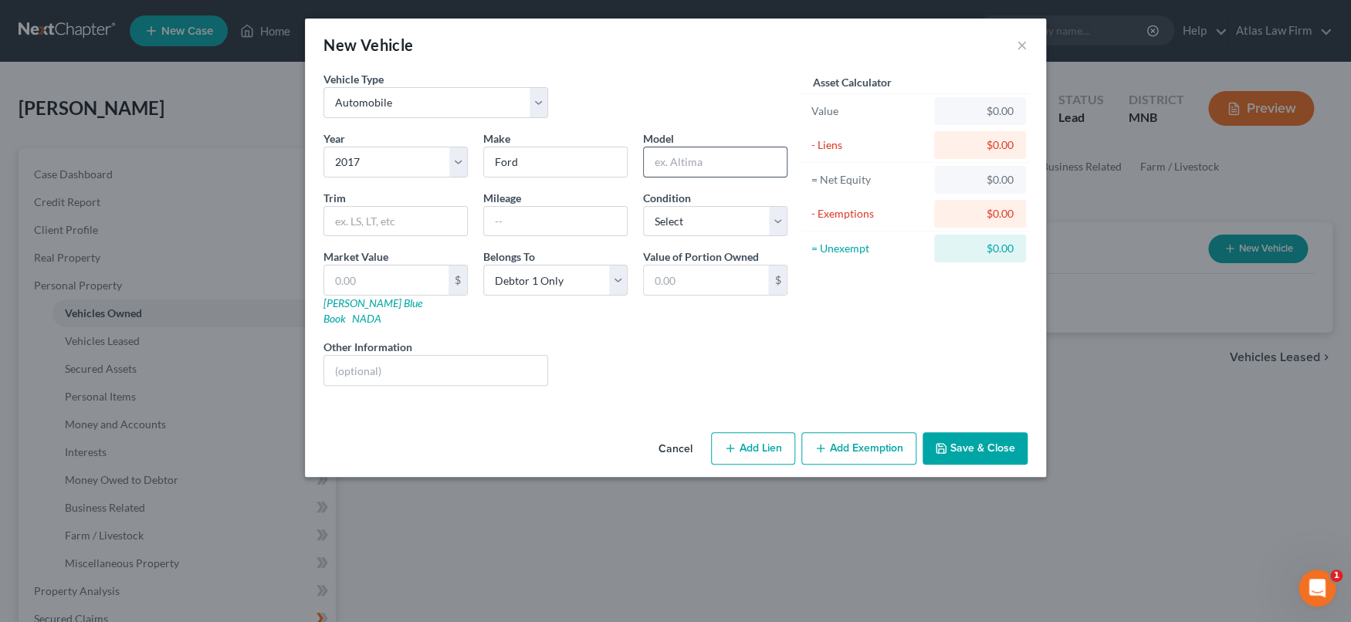
click at [675, 160] on input "text" at bounding box center [715, 161] width 143 height 29
type input "f"
type input "Fusion"
click at [581, 213] on input "text" at bounding box center [555, 221] width 143 height 29
type input "117,000"
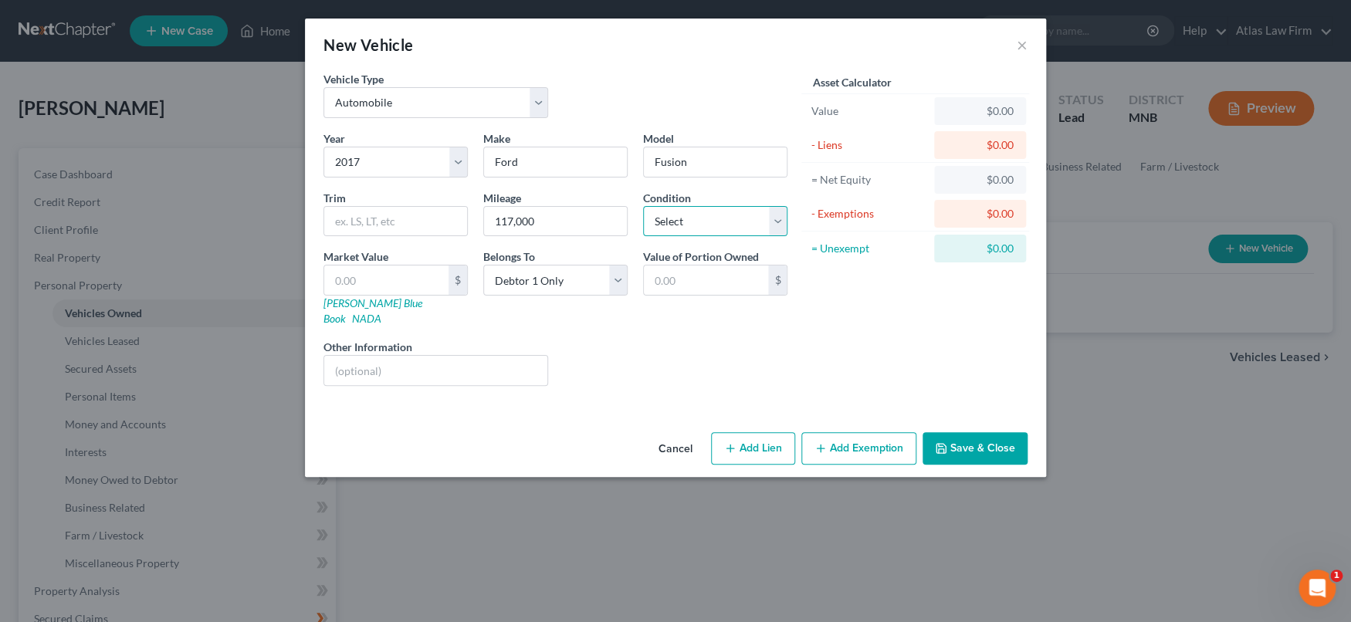
click at [777, 223] on select "Select Excellent Very Good Good Fair Poor" at bounding box center [715, 221] width 144 height 31
select select "2"
click at [643, 206] on select "Select Excellent Very Good Good Fair Poor" at bounding box center [715, 221] width 144 height 31
click at [408, 282] on input "text" at bounding box center [386, 280] width 124 height 29
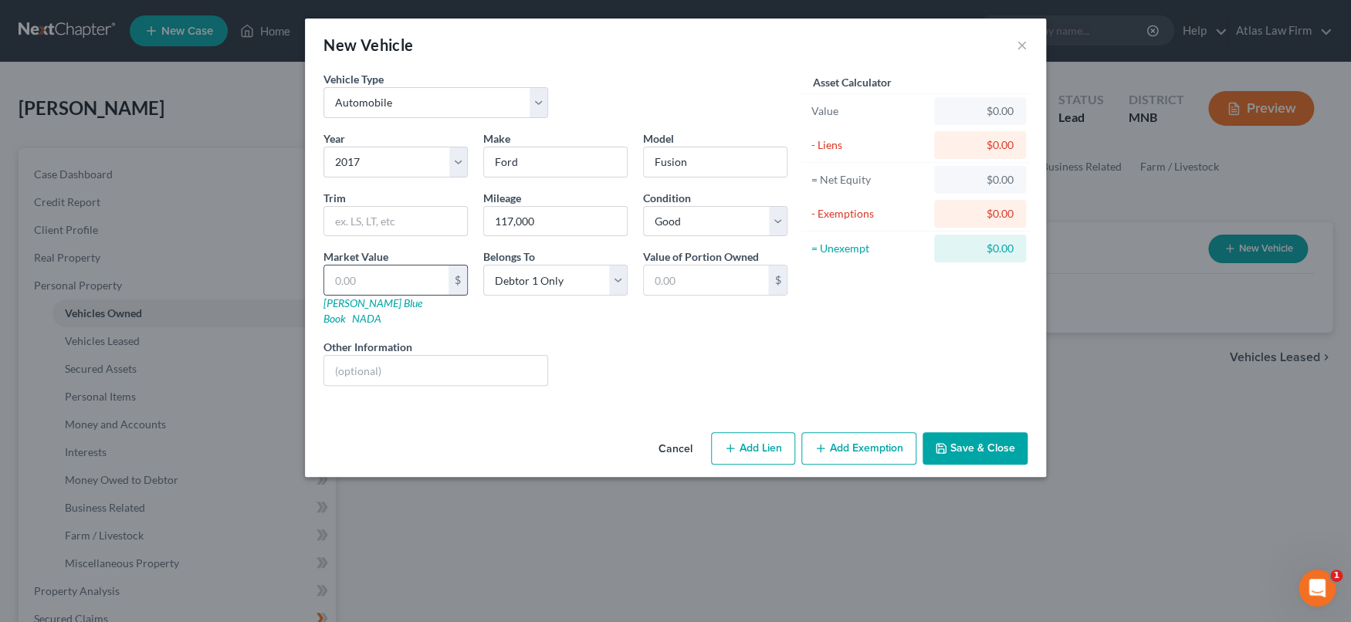
click at [412, 283] on input "text" at bounding box center [386, 280] width 124 height 29
type input "7"
type input "7.00"
type input "72"
type input "72.00"
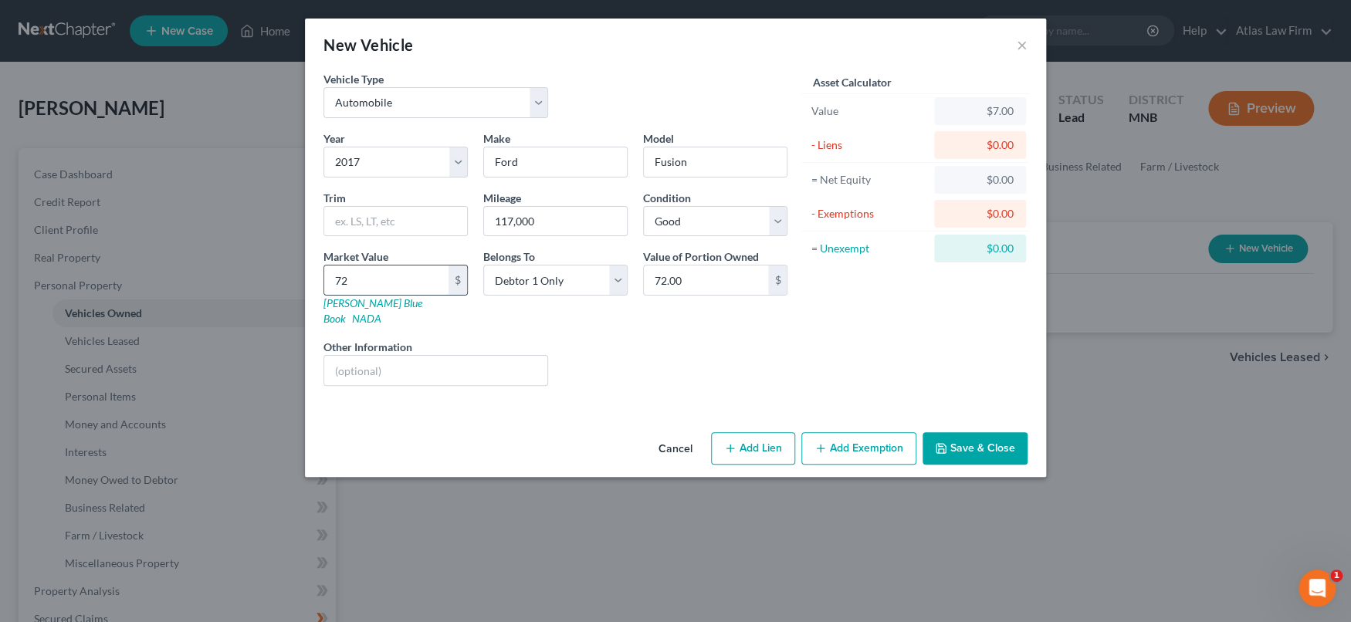
type input "729"
type input "729.00"
type input "7298"
type input "7,298.00"
type input "7,2985"
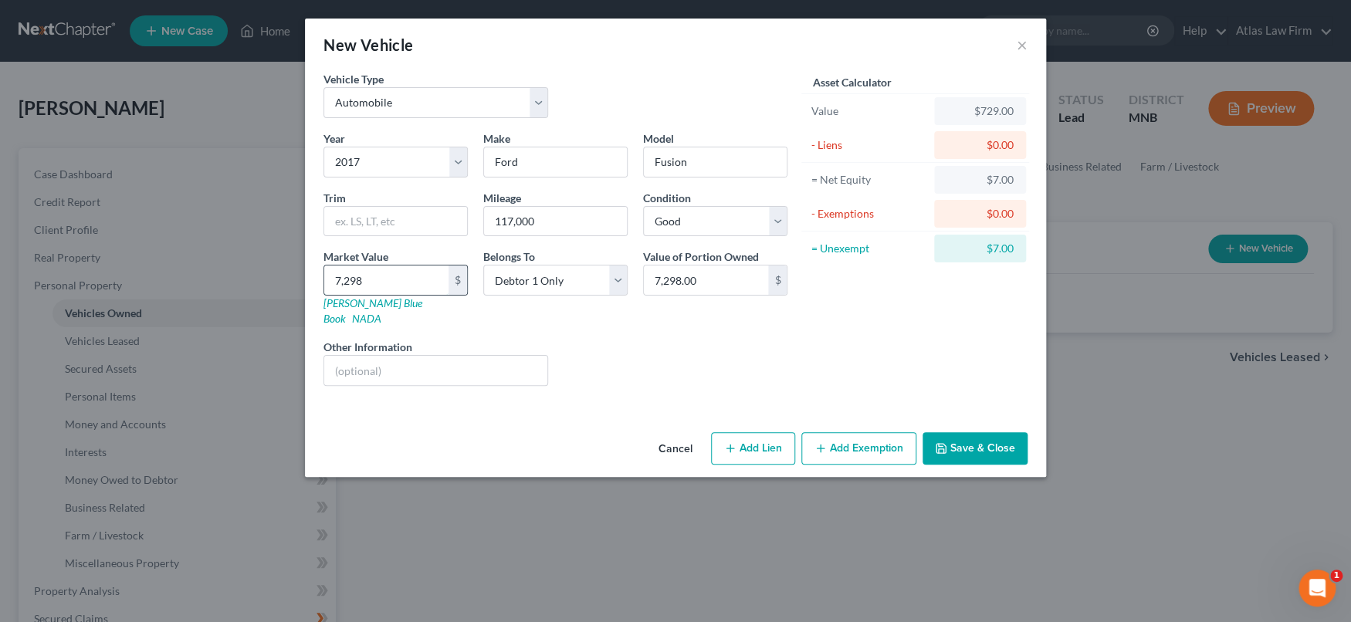
type input "72,985.00"
type input "72,98"
type input "7,298.00"
type input "7,29"
type input "729.00"
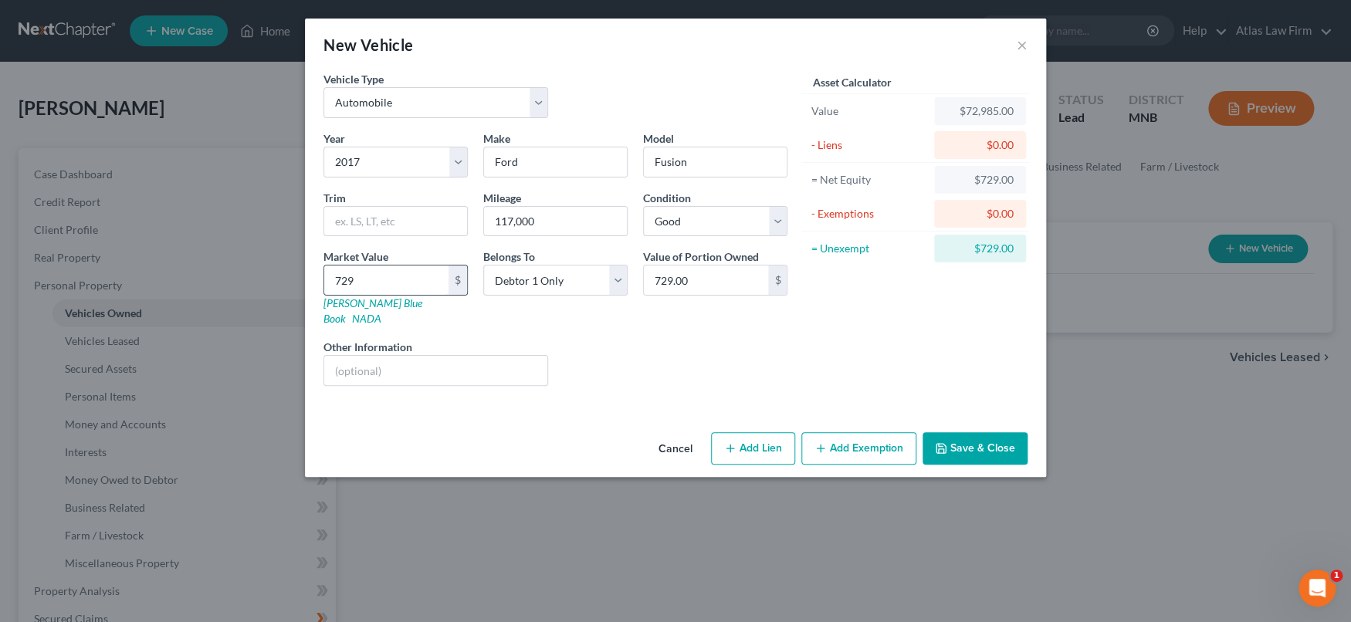
type input "72"
type input "72.00"
type input "728"
type input "728.00"
type input "7285"
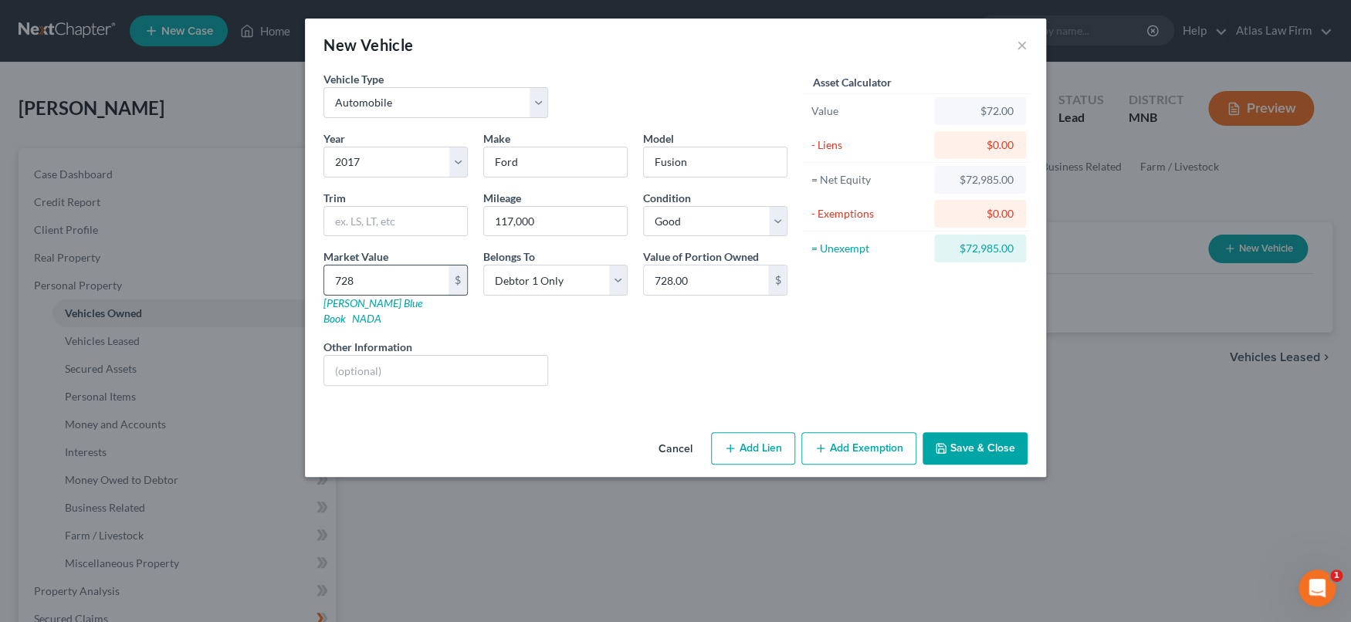
type input "7,285.00"
type input "7,285"
click at [401, 369] on div at bounding box center [436, 370] width 225 height 31
drag, startPoint x: 405, startPoint y: 357, endPoint x: 415, endPoint y: 352, distance: 11.1
click at [405, 356] on input "text" at bounding box center [435, 370] width 223 height 29
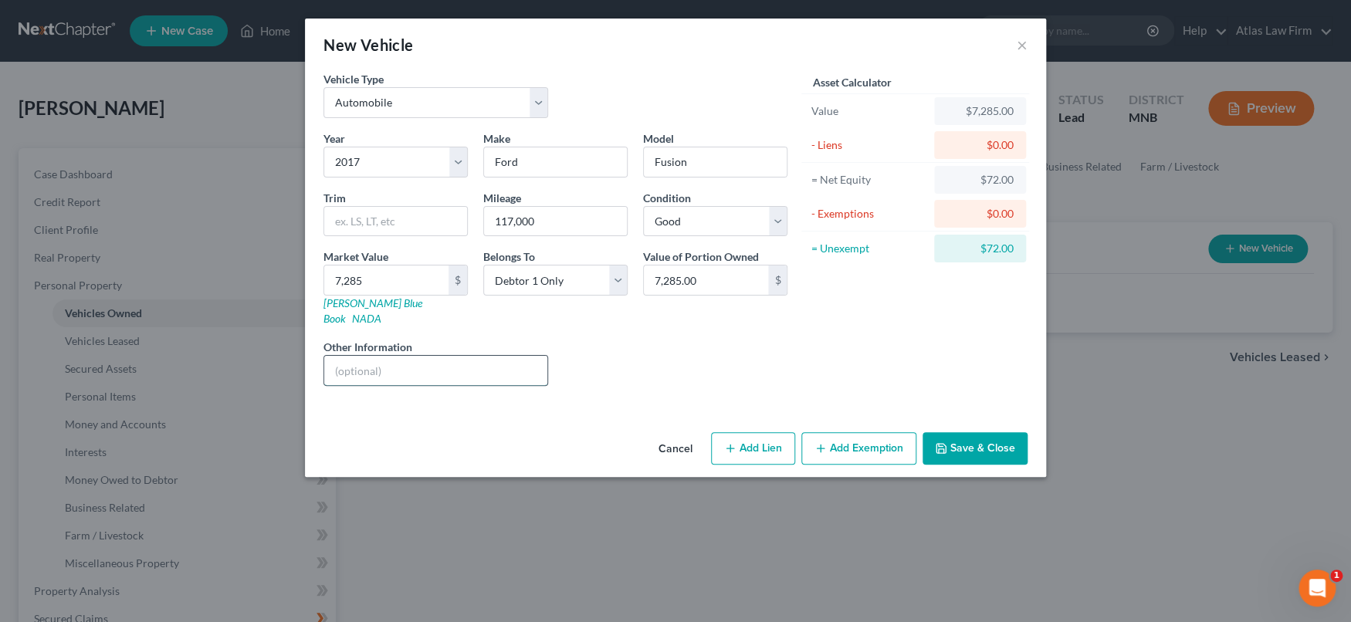
type input "Value per [PERSON_NAME]."
click at [1000, 435] on button "Save & Close" at bounding box center [975, 448] width 105 height 32
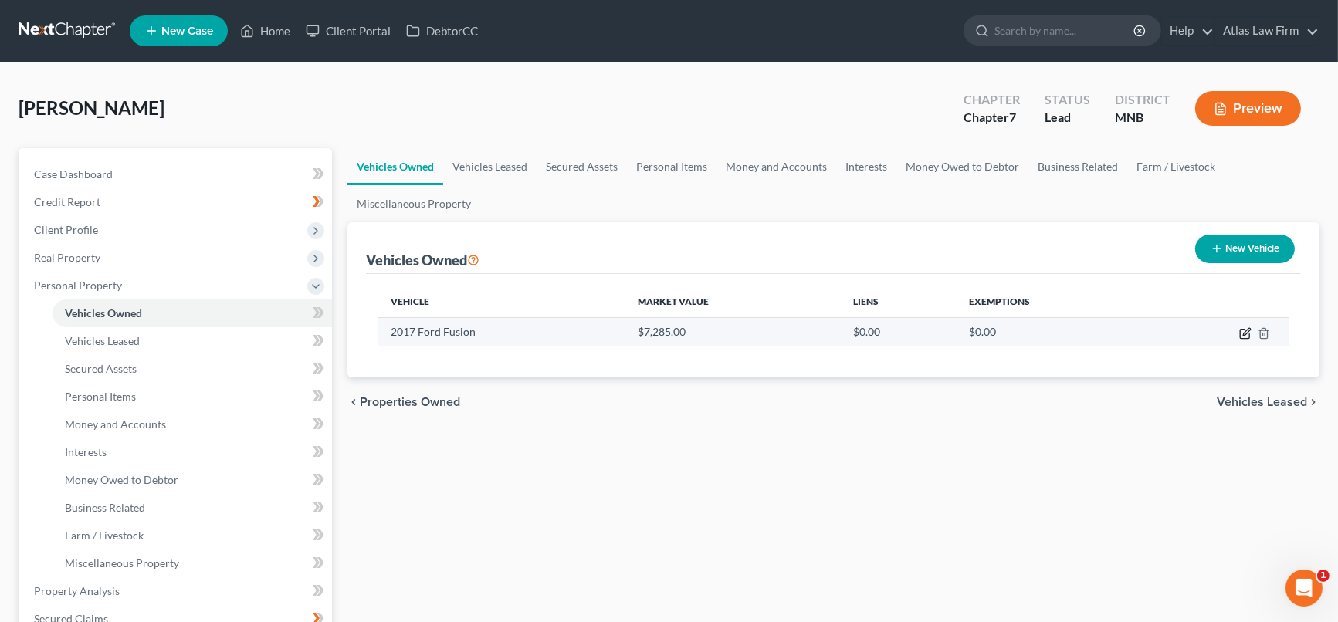
click at [1245, 332] on icon "button" at bounding box center [1245, 333] width 12 height 12
select select "0"
select select "9"
select select "2"
select select "0"
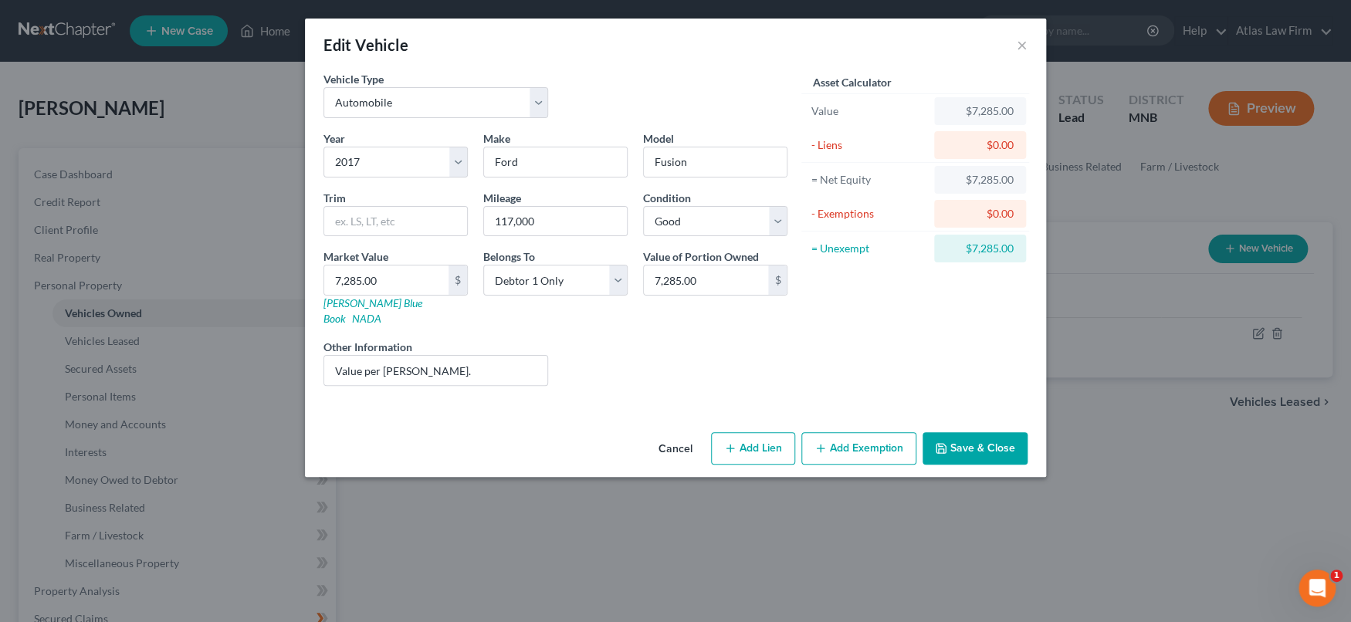
click at [886, 436] on button "Add Exemption" at bounding box center [858, 448] width 115 height 32
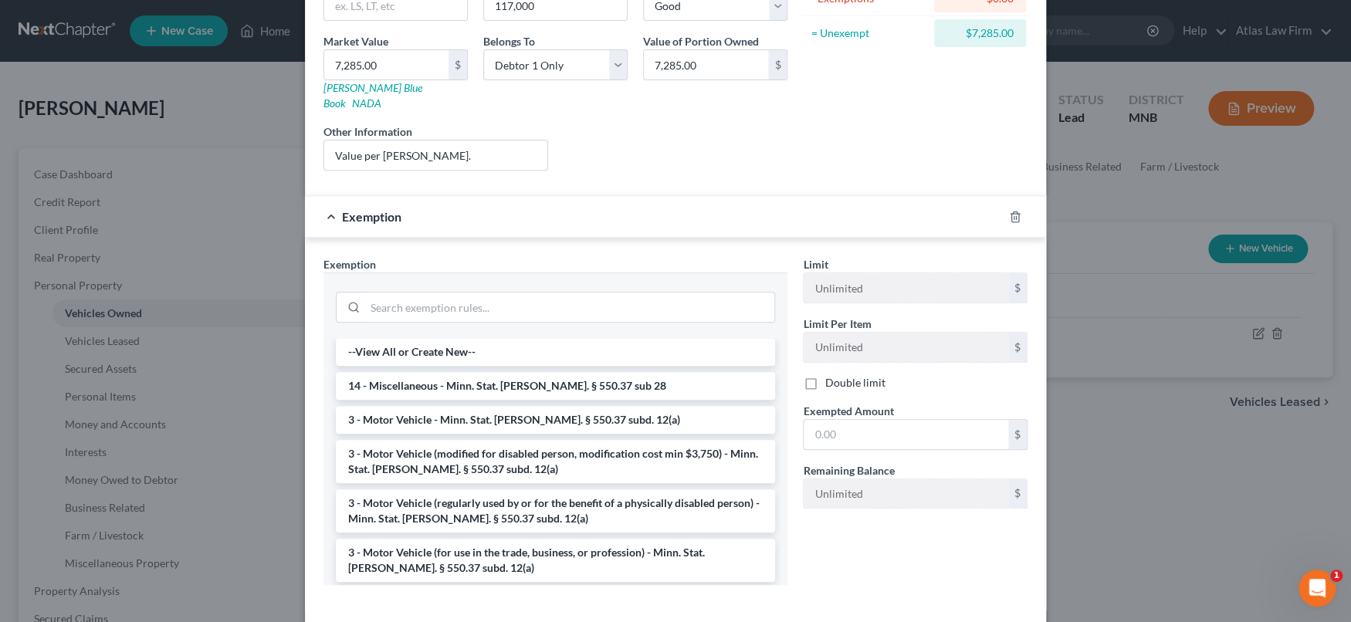
scroll to position [272, 0]
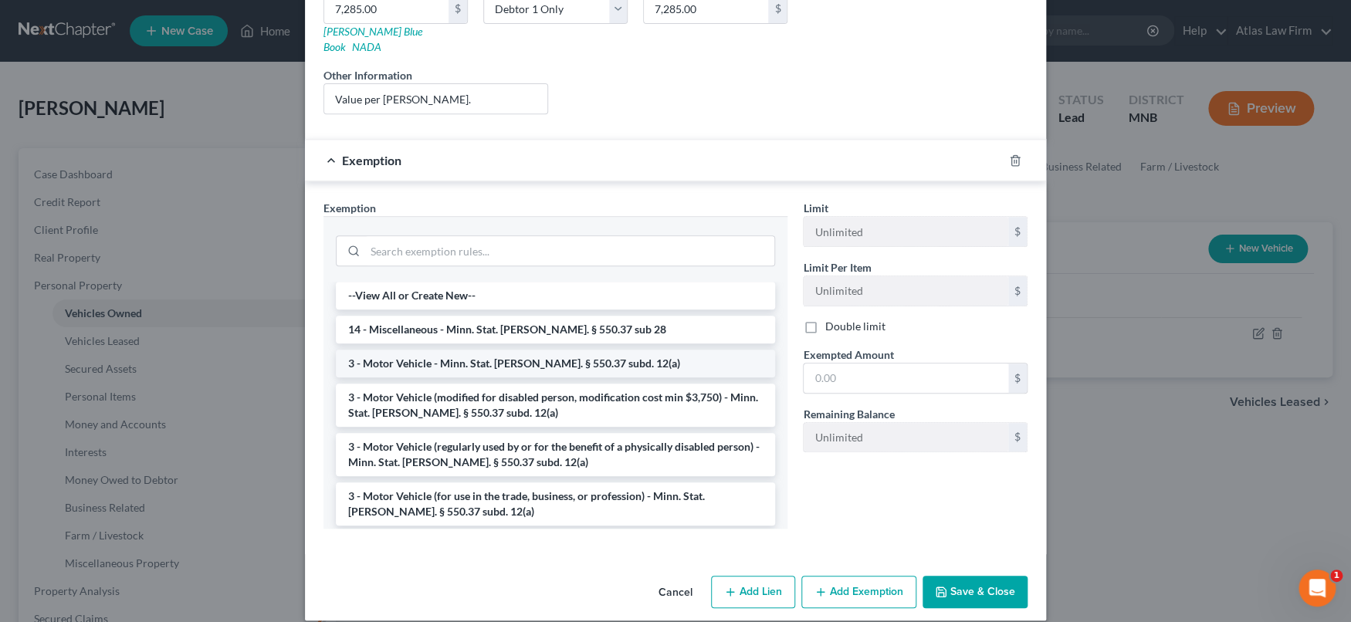
click at [419, 350] on li "3 - Motor Vehicle - Minn. Stat. [PERSON_NAME]. § 550.37 subd. 12(a)" at bounding box center [555, 364] width 439 height 28
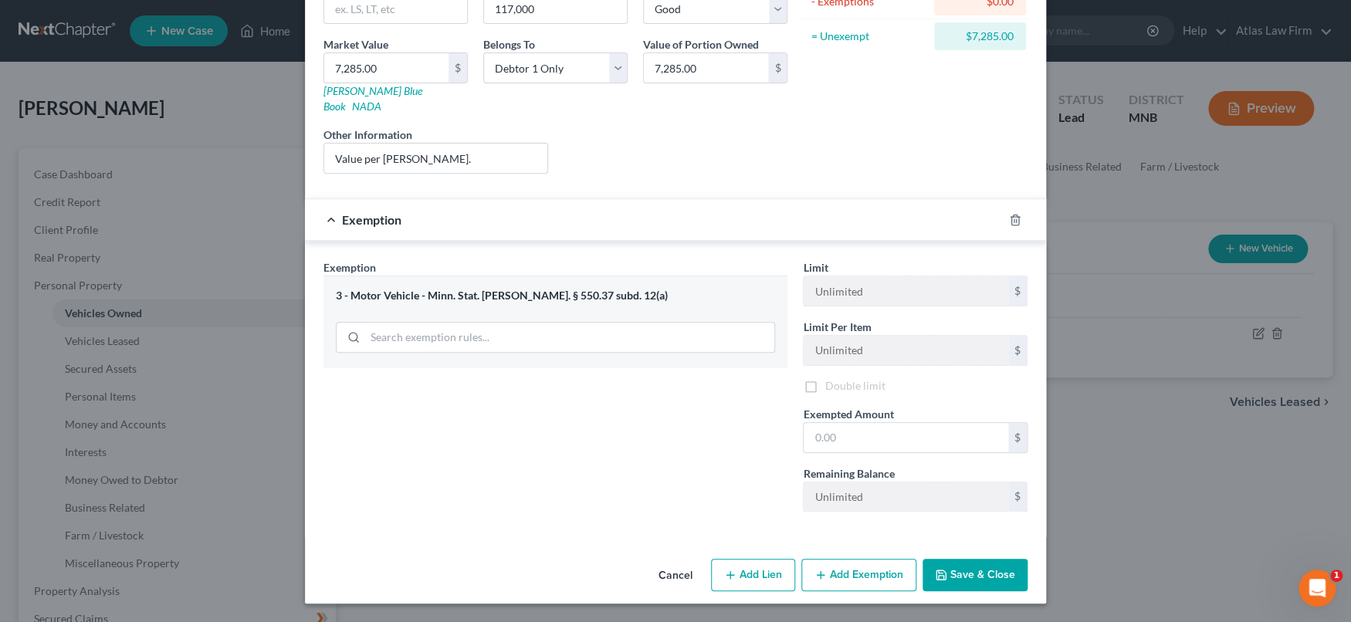
scroll to position [197, 0]
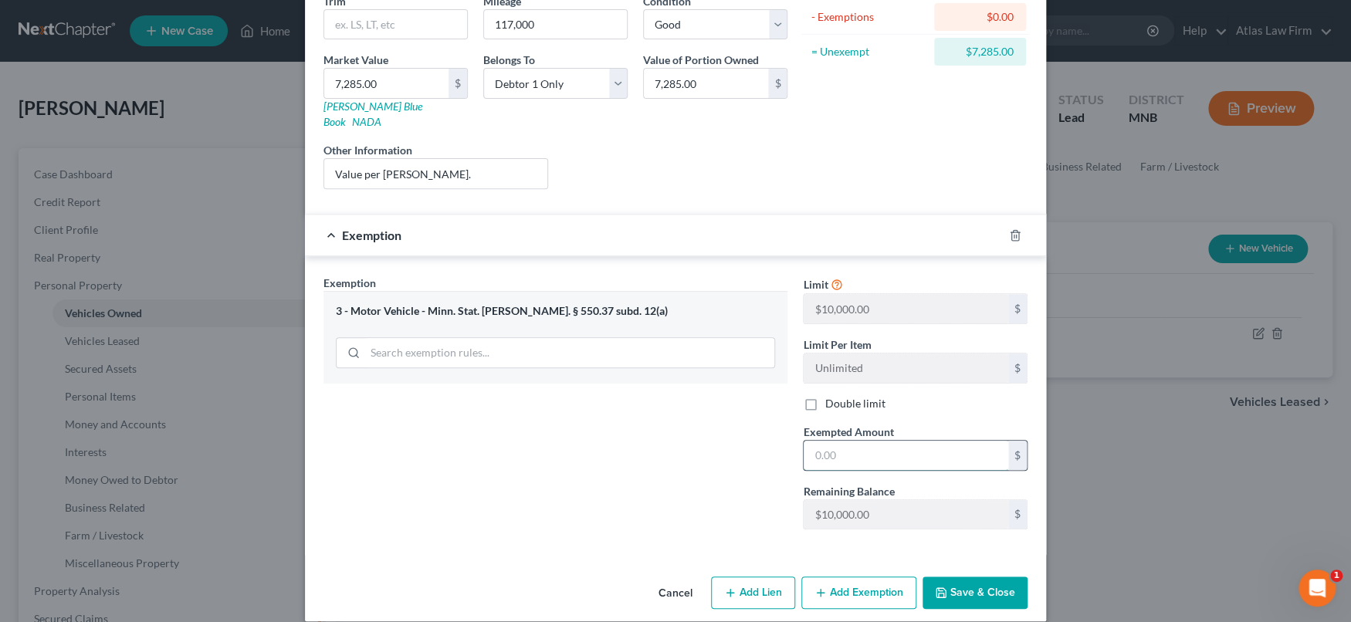
click at [880, 441] on input "text" at bounding box center [906, 455] width 205 height 29
type input "7,285"
click at [991, 583] on button "Save & Close" at bounding box center [975, 593] width 105 height 32
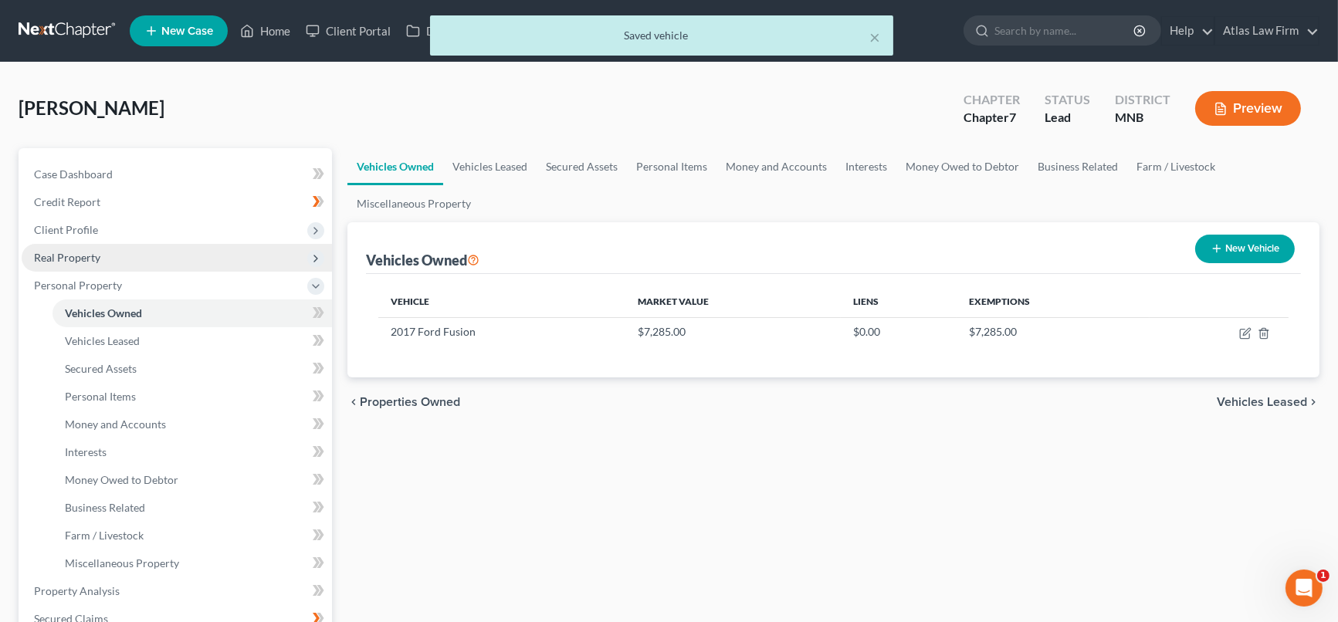
click at [119, 255] on span "Real Property" at bounding box center [177, 258] width 310 height 28
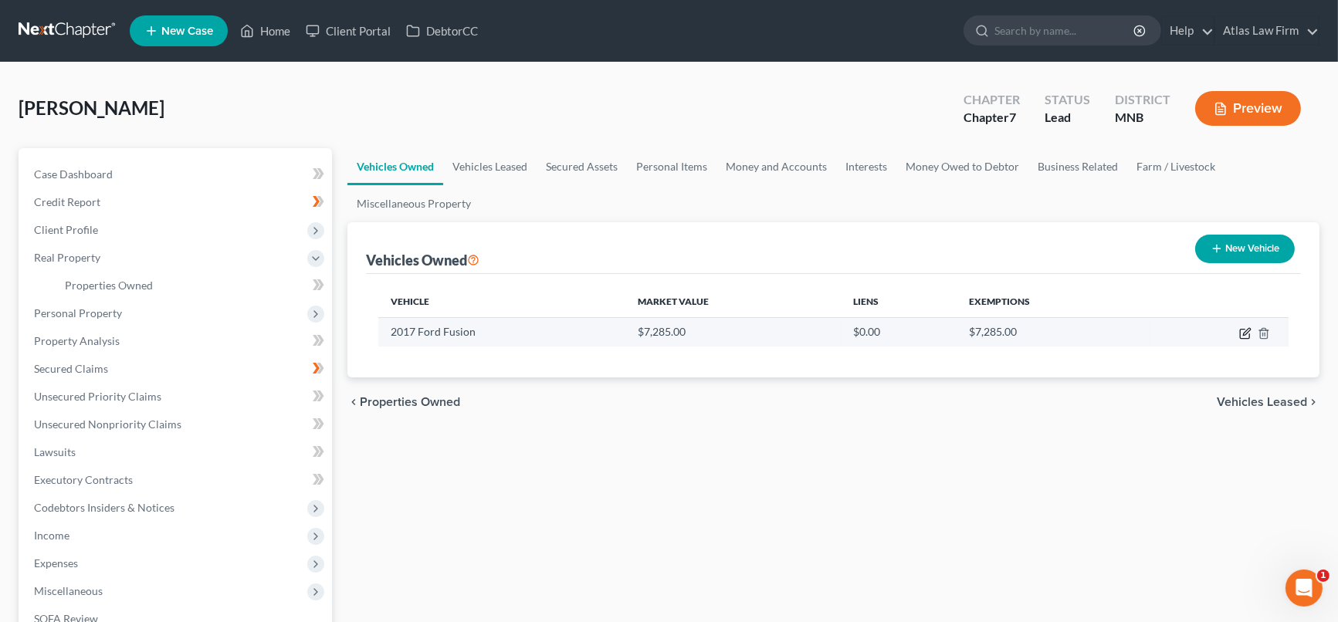
click at [1245, 331] on icon "button" at bounding box center [1246, 331] width 7 height 7
select select "0"
select select "9"
select select "2"
select select "0"
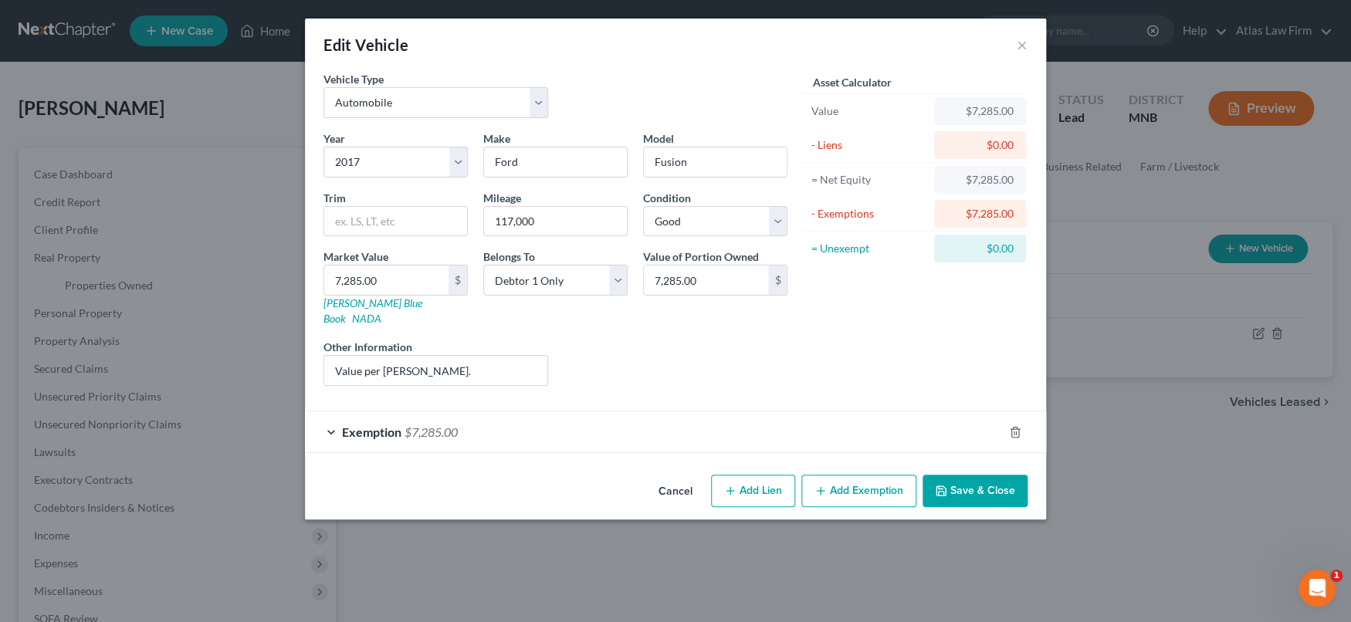
click at [820, 412] on div "Exemption $7,285.00" at bounding box center [654, 432] width 698 height 41
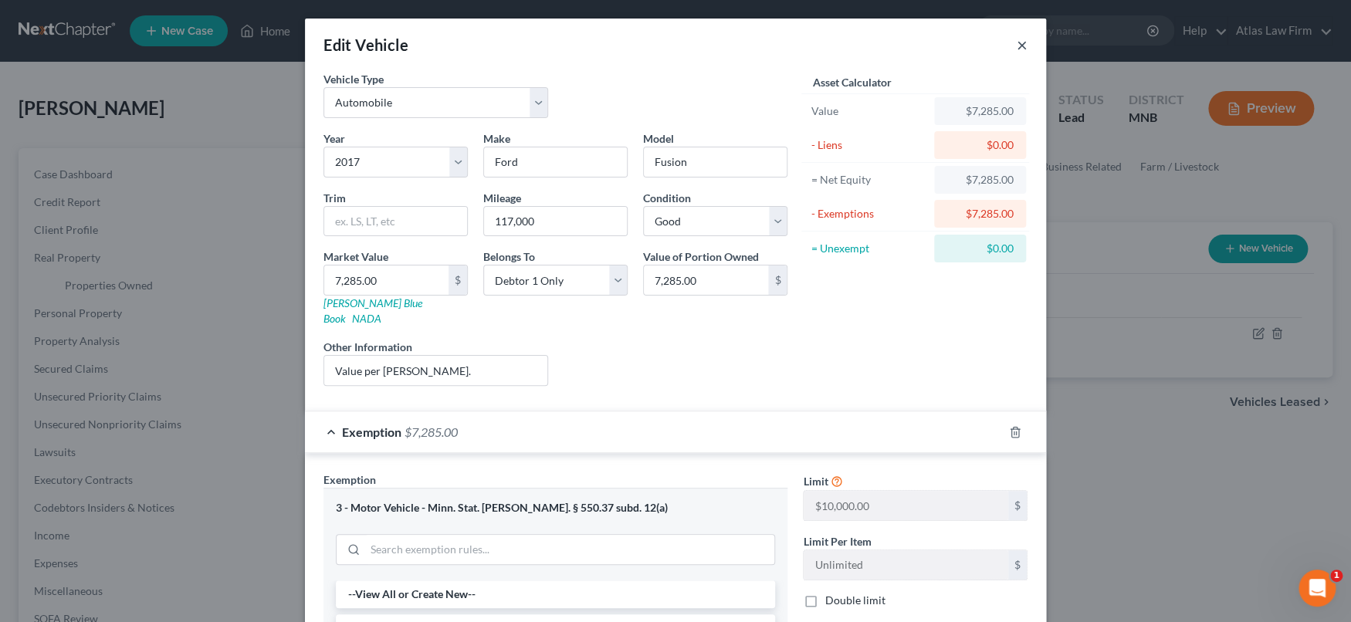
click at [1017, 39] on button "×" at bounding box center [1022, 45] width 11 height 19
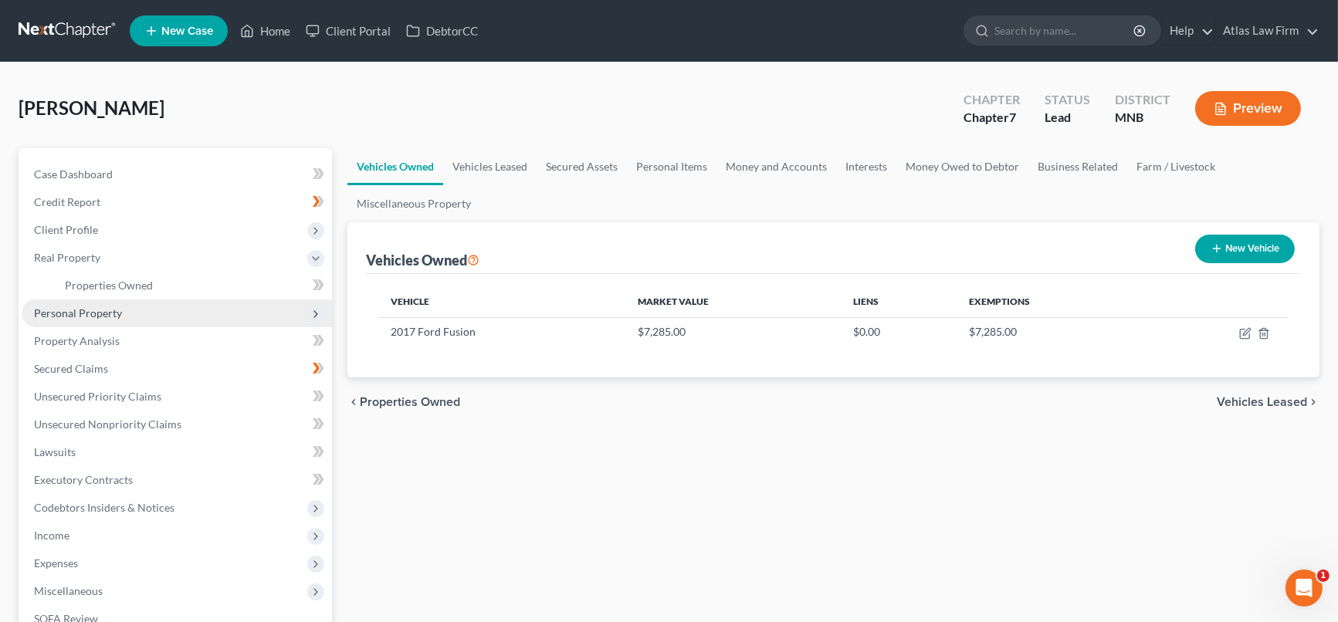
click at [110, 309] on span "Personal Property" at bounding box center [78, 313] width 88 height 13
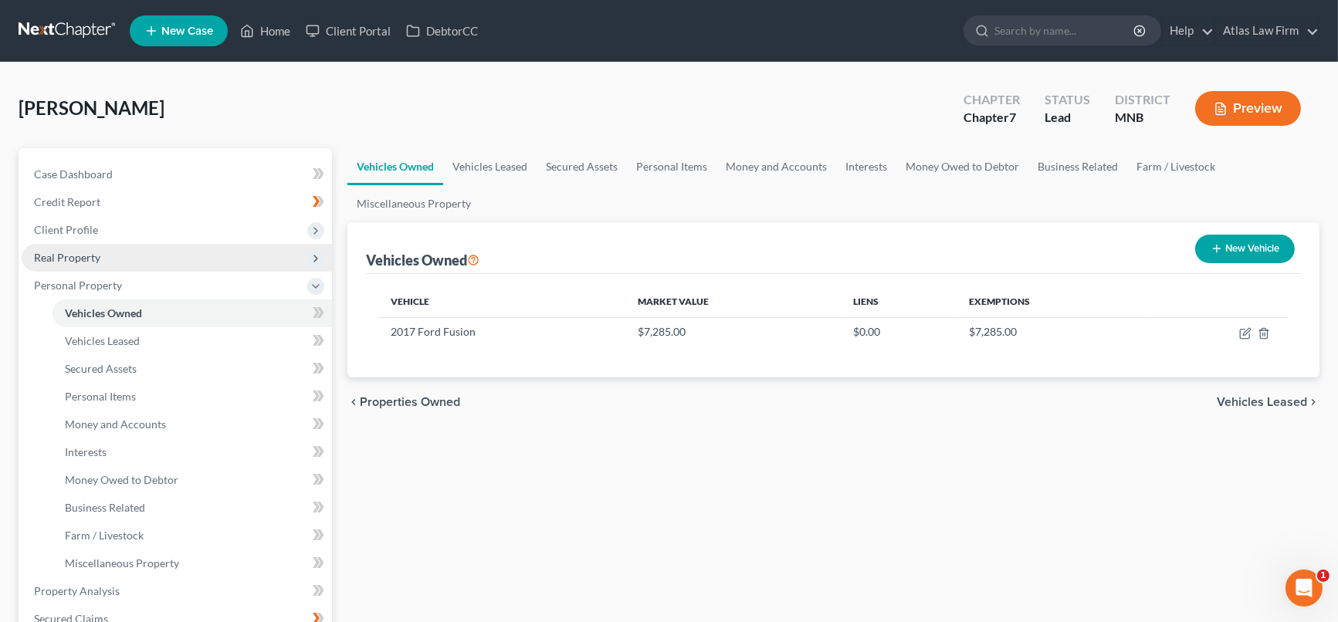
click at [118, 254] on span "Real Property" at bounding box center [177, 258] width 310 height 28
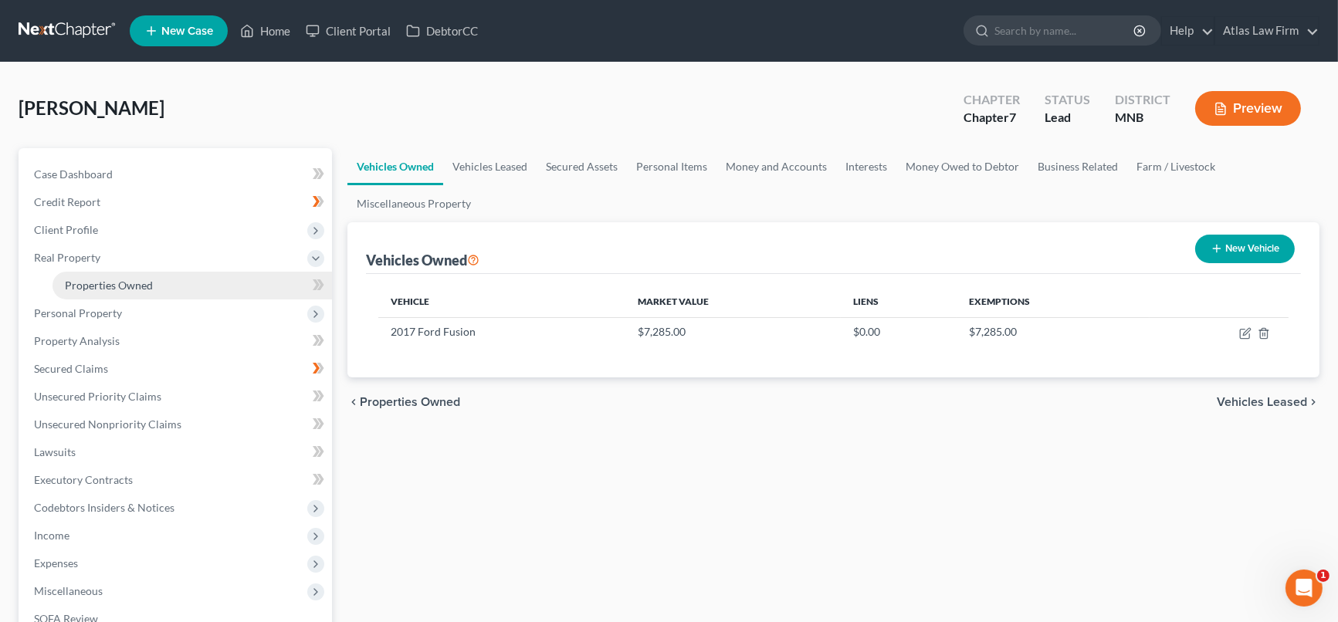
click at [132, 279] on span "Properties Owned" at bounding box center [109, 285] width 88 height 13
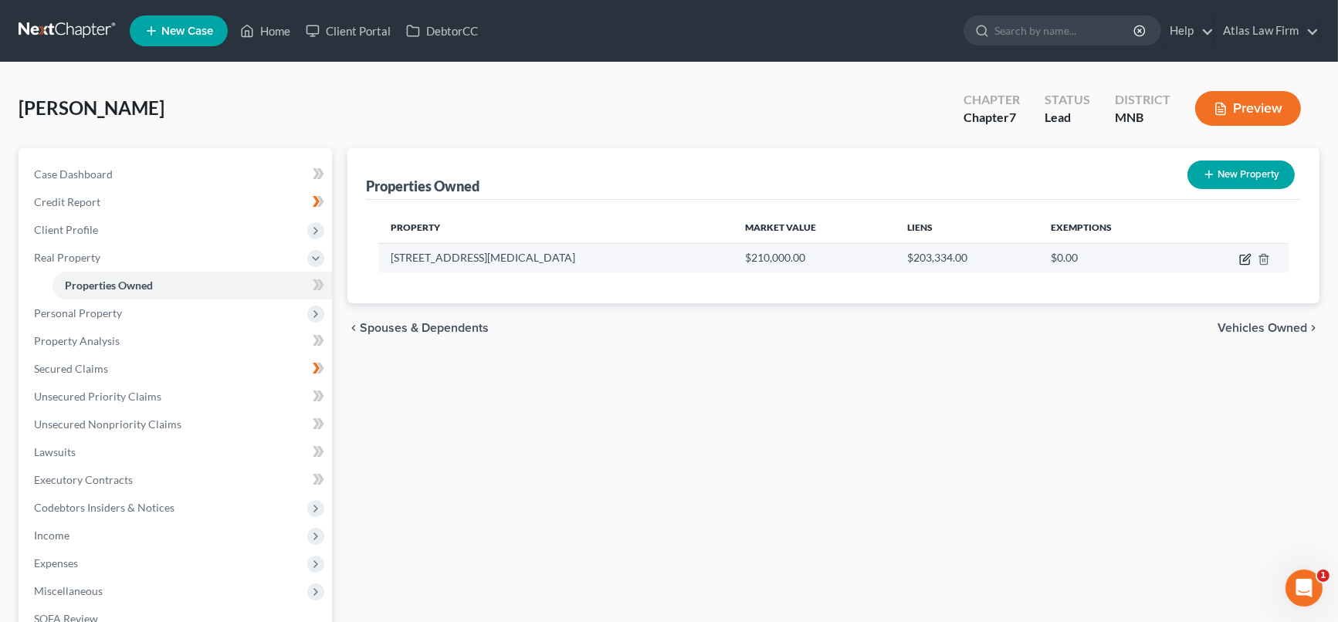
click at [1246, 256] on icon "button" at bounding box center [1245, 259] width 12 height 12
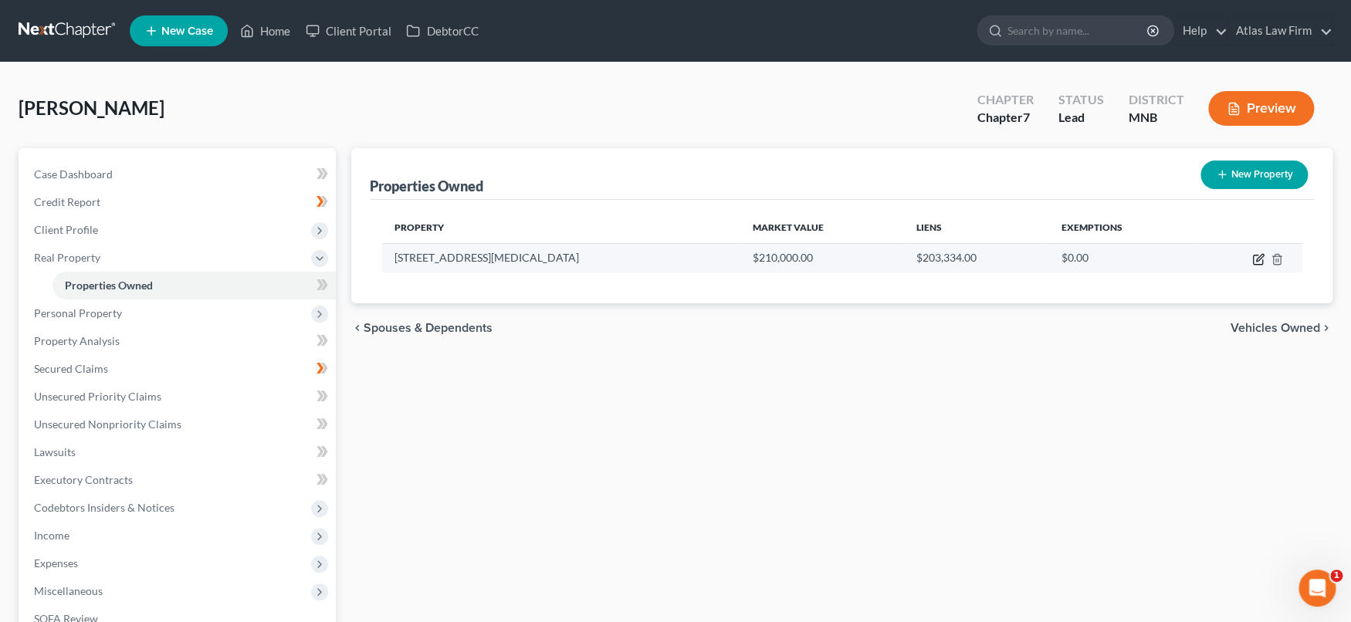
select select "24"
select select "1"
select select "0"
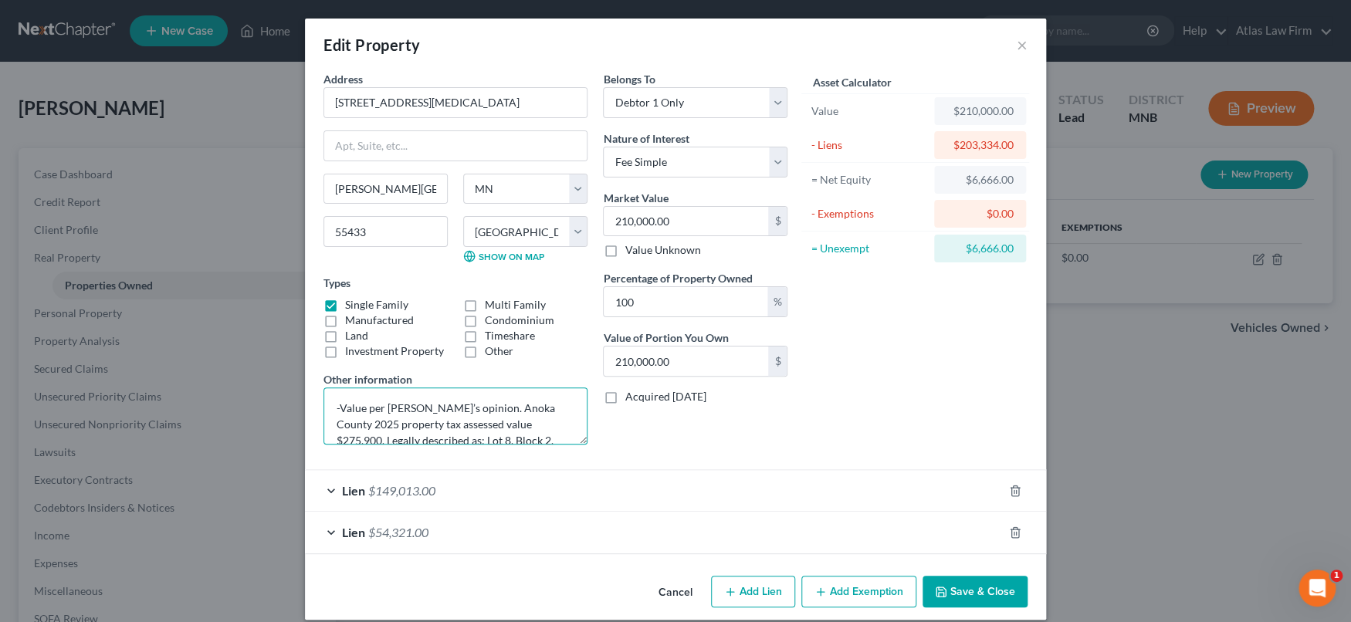
scroll to position [32, 0]
click at [822, 589] on button "Add Exemption" at bounding box center [858, 592] width 115 height 32
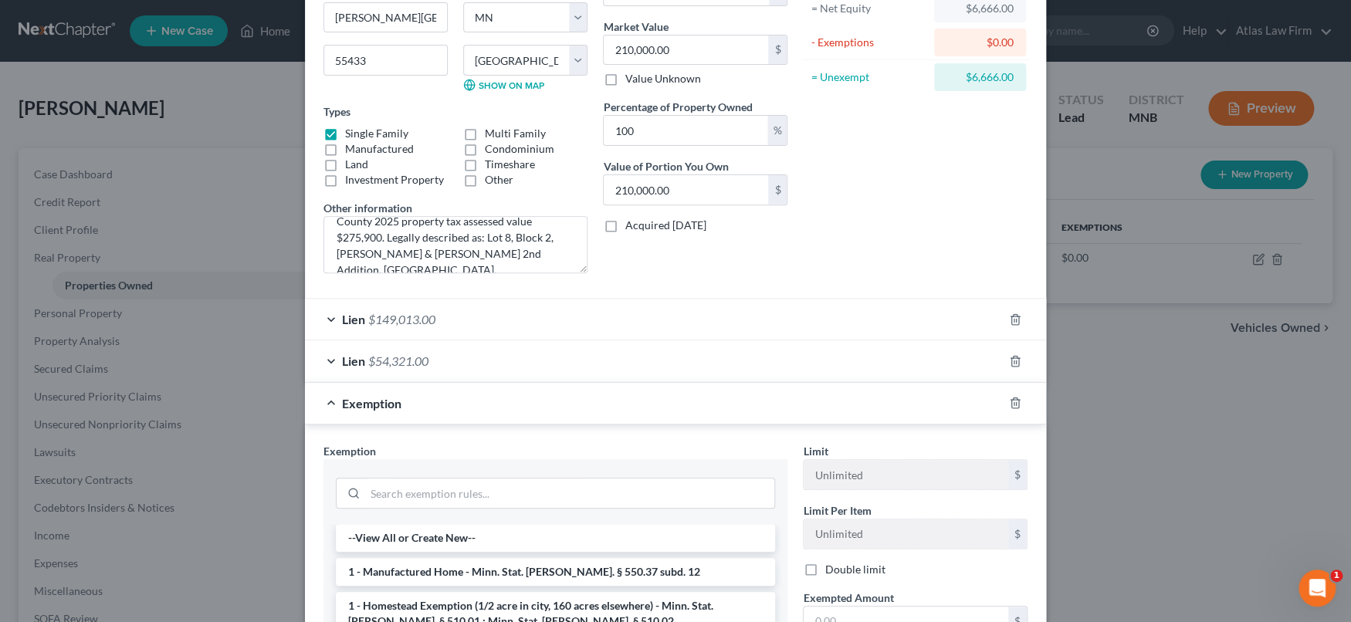
scroll to position [343, 0]
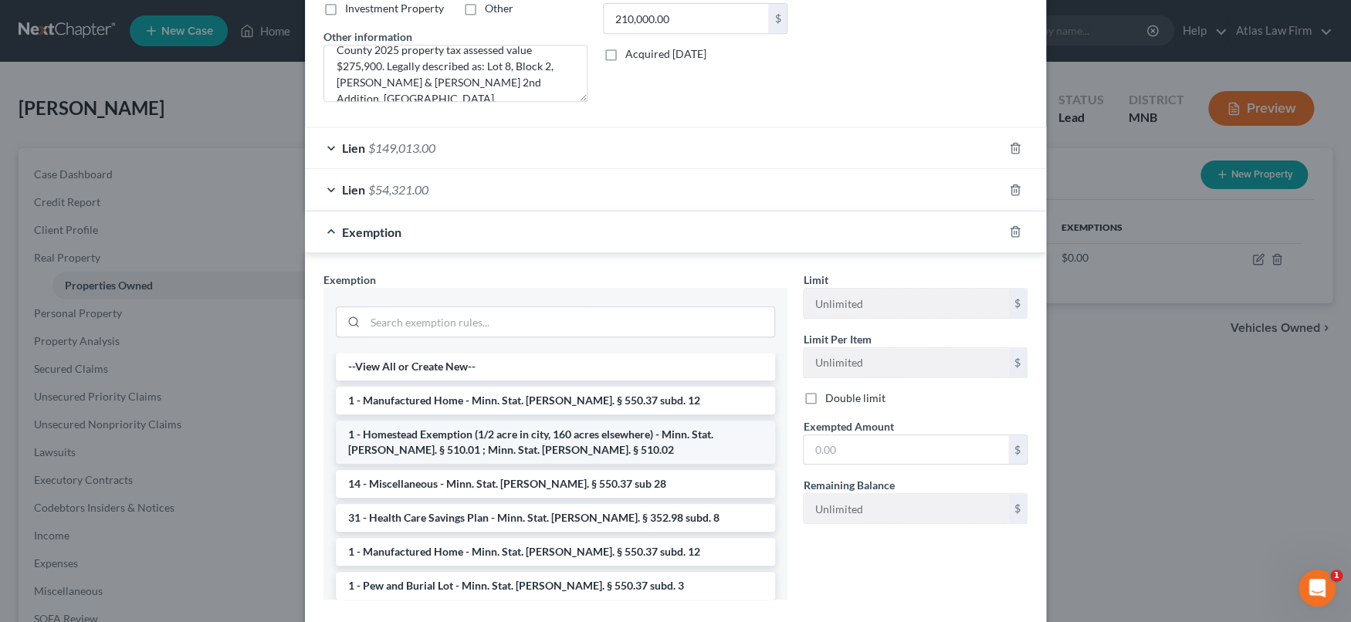
click at [712, 445] on li "1 - Homestead Exemption (1/2 acre in city, 160 acres elsewhere) - Minn. Stat. […" at bounding box center [555, 442] width 439 height 43
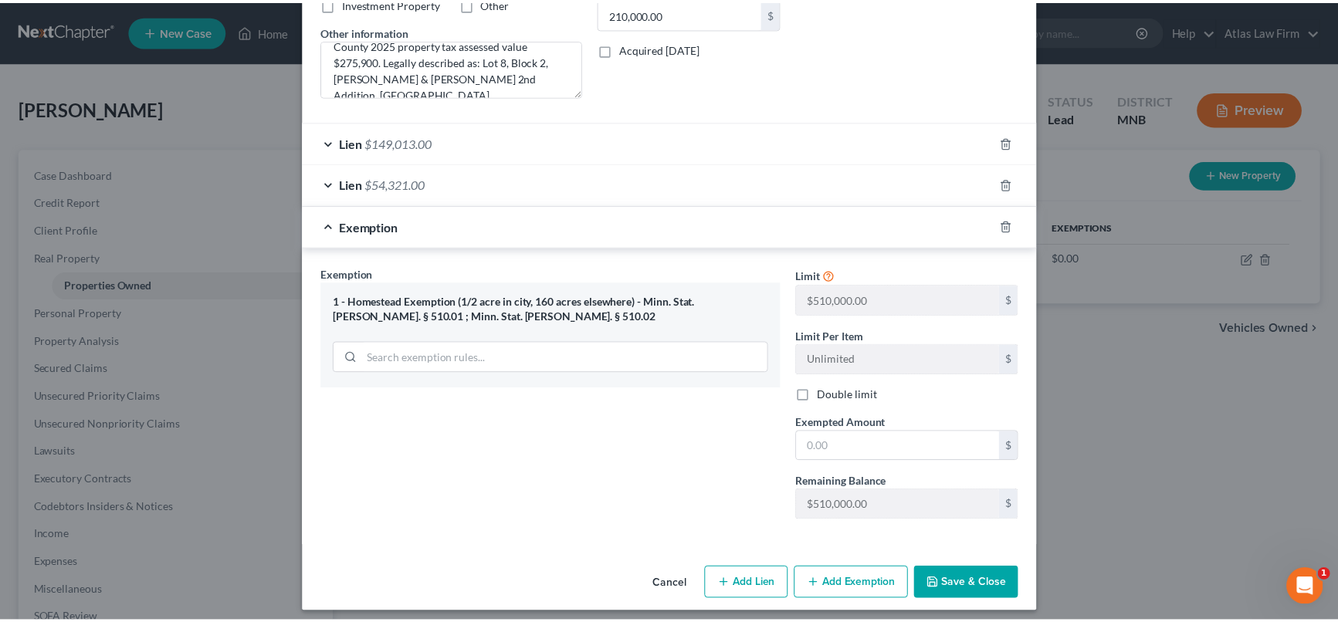
scroll to position [355, 0]
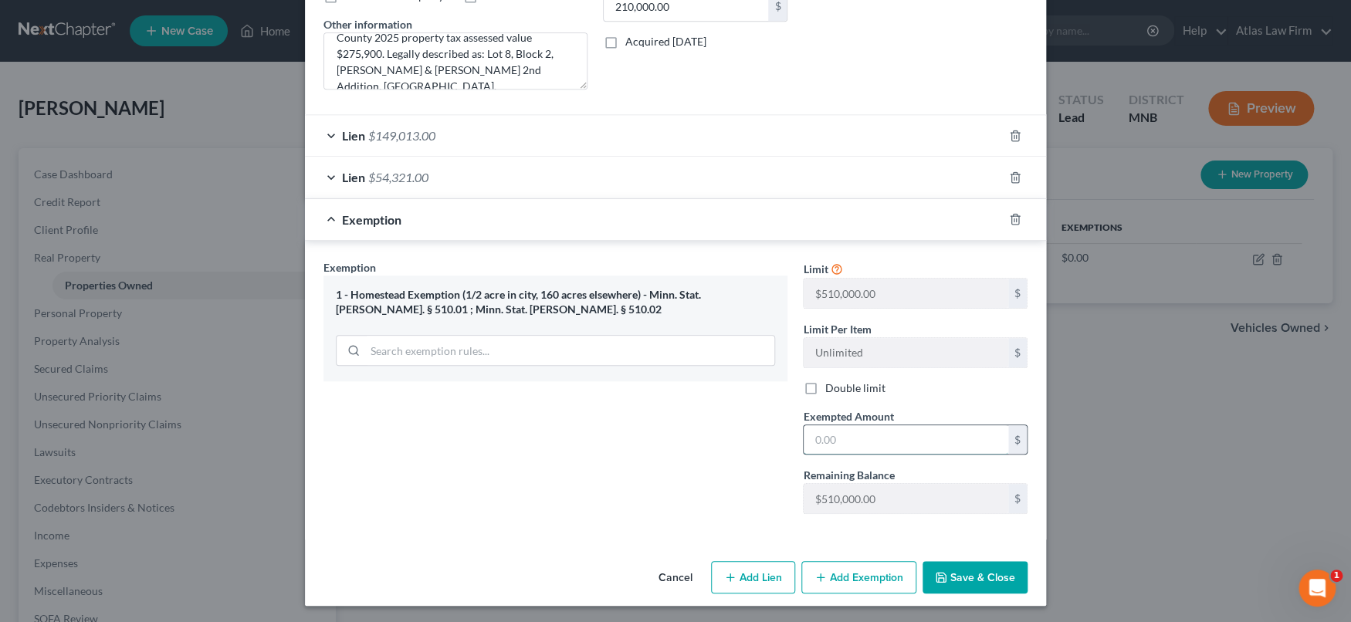
click at [901, 438] on input "text" at bounding box center [906, 439] width 205 height 29
type input "6,666.00"
click at [984, 577] on button "Save & Close" at bounding box center [975, 577] width 105 height 32
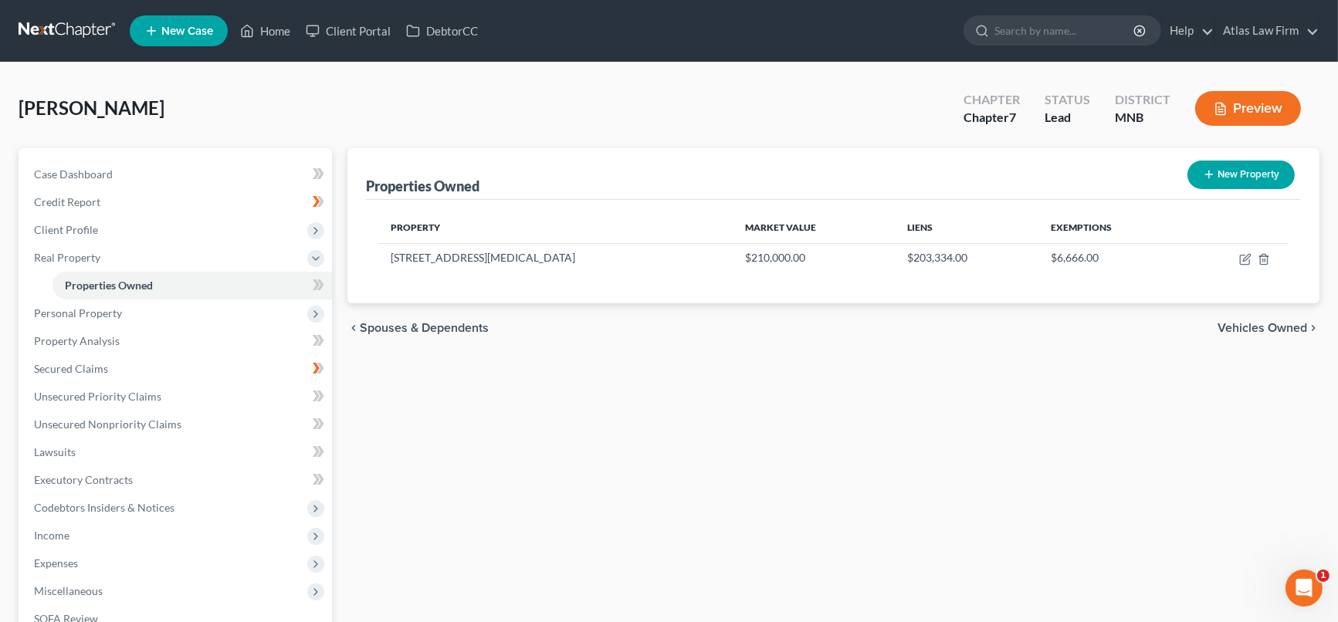
scroll to position [171, 0]
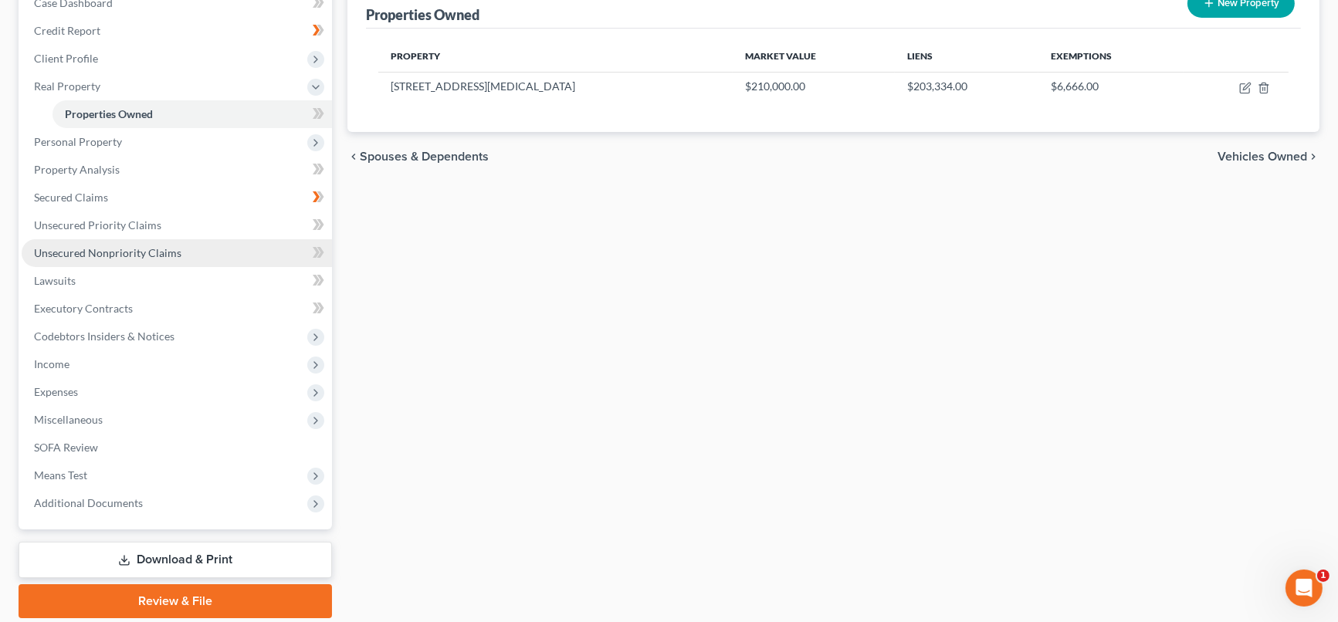
click at [97, 252] on span "Unsecured Nonpriority Claims" at bounding box center [107, 252] width 147 height 13
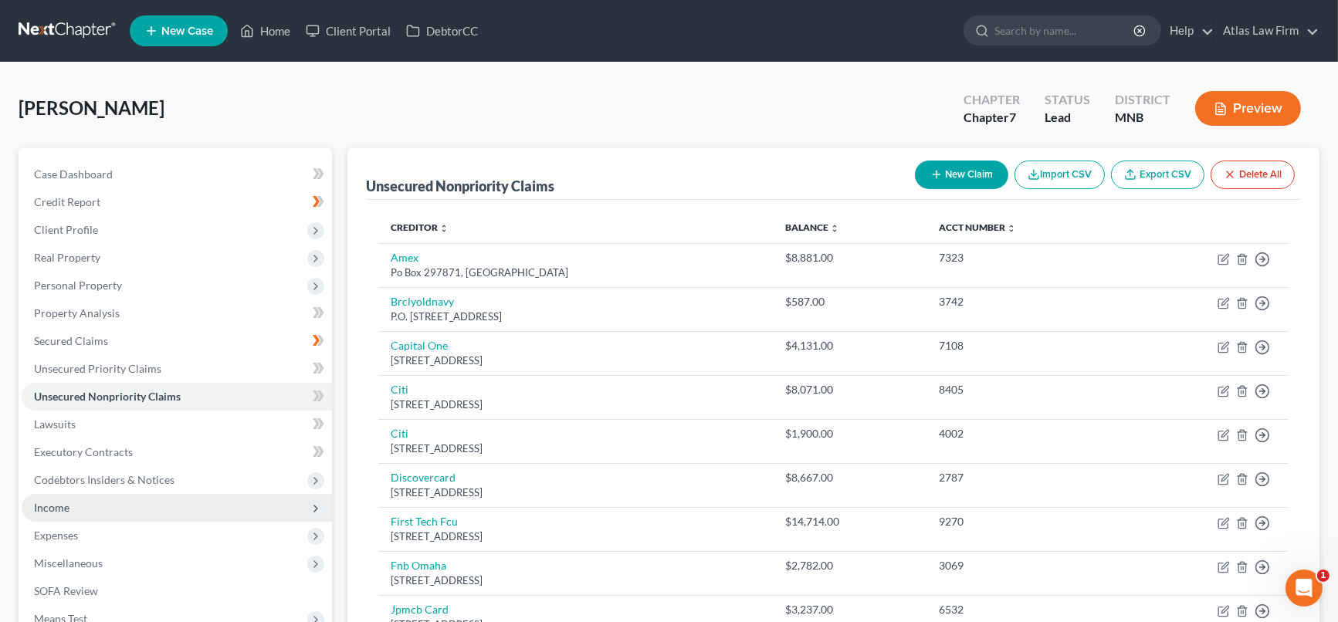
click at [88, 505] on span "Income" at bounding box center [177, 508] width 310 height 28
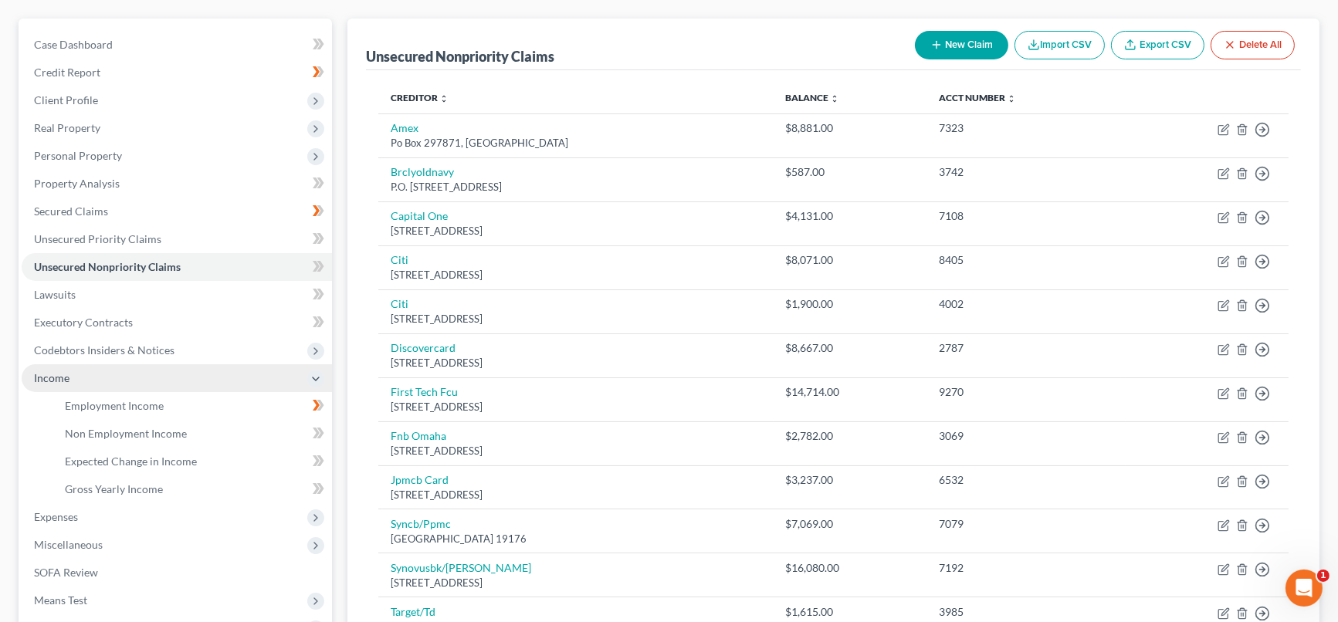
scroll to position [171, 0]
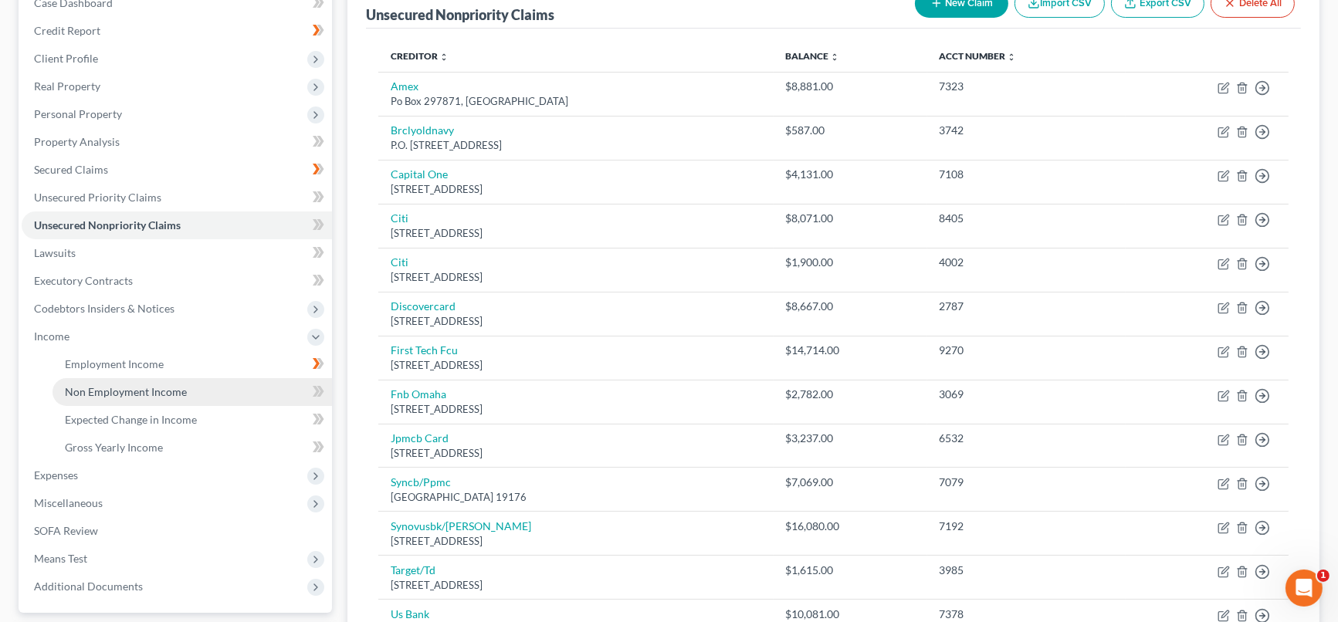
click at [178, 385] on span "Non Employment Income" at bounding box center [126, 391] width 122 height 13
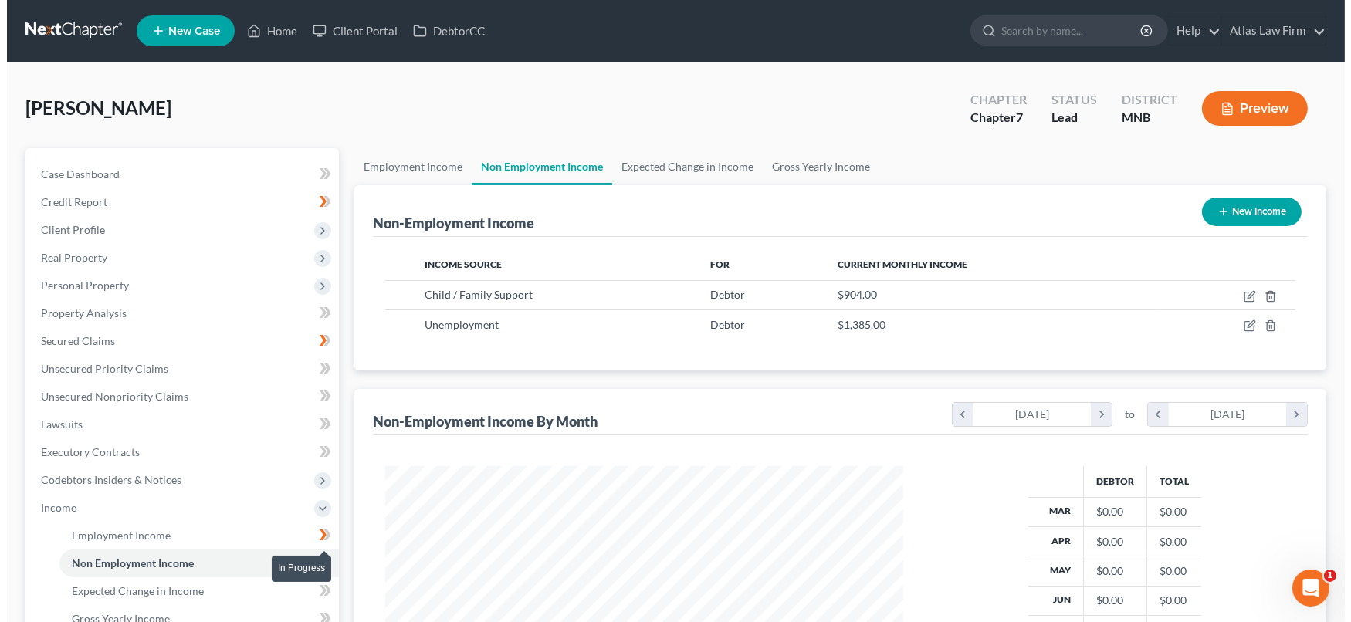
scroll to position [276, 548]
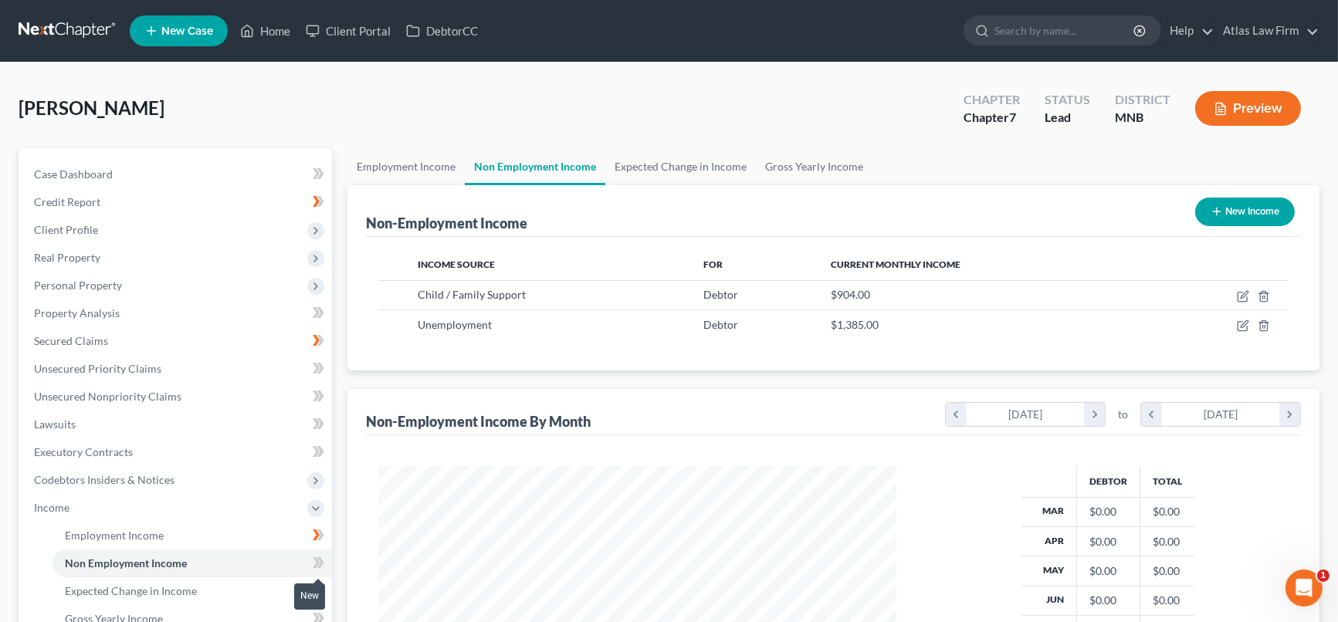
click at [323, 561] on icon at bounding box center [320, 562] width 7 height 11
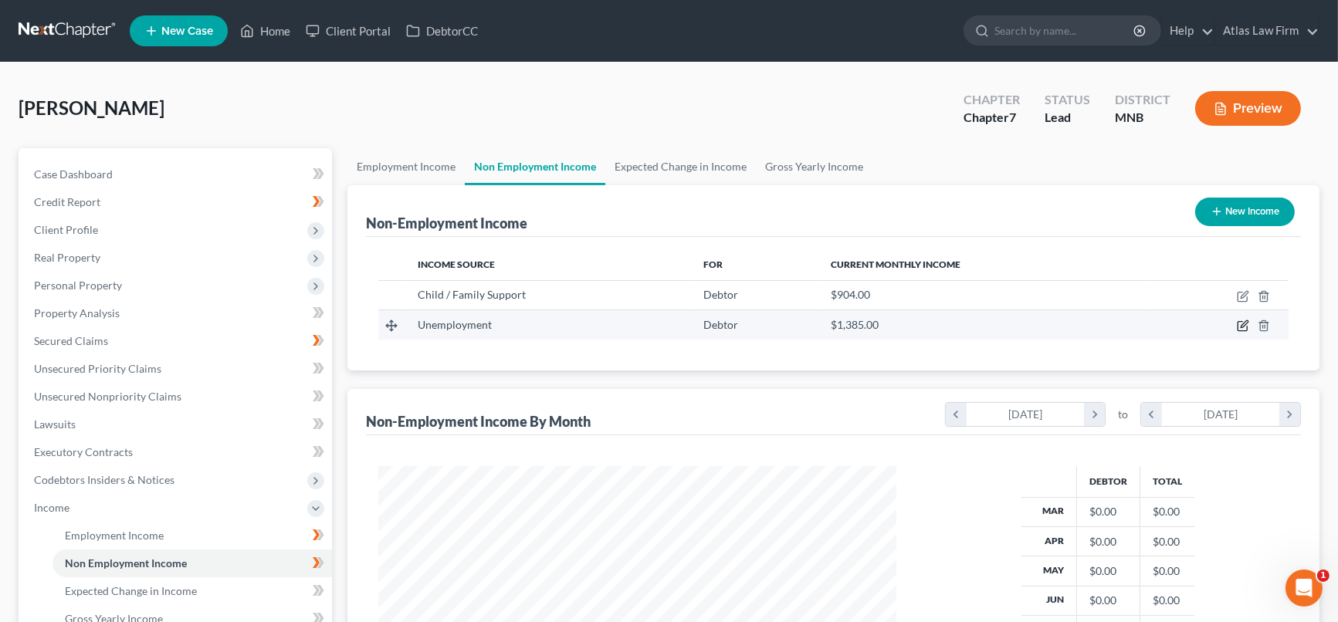
click at [1242, 322] on icon "button" at bounding box center [1243, 326] width 12 height 12
select select "0"
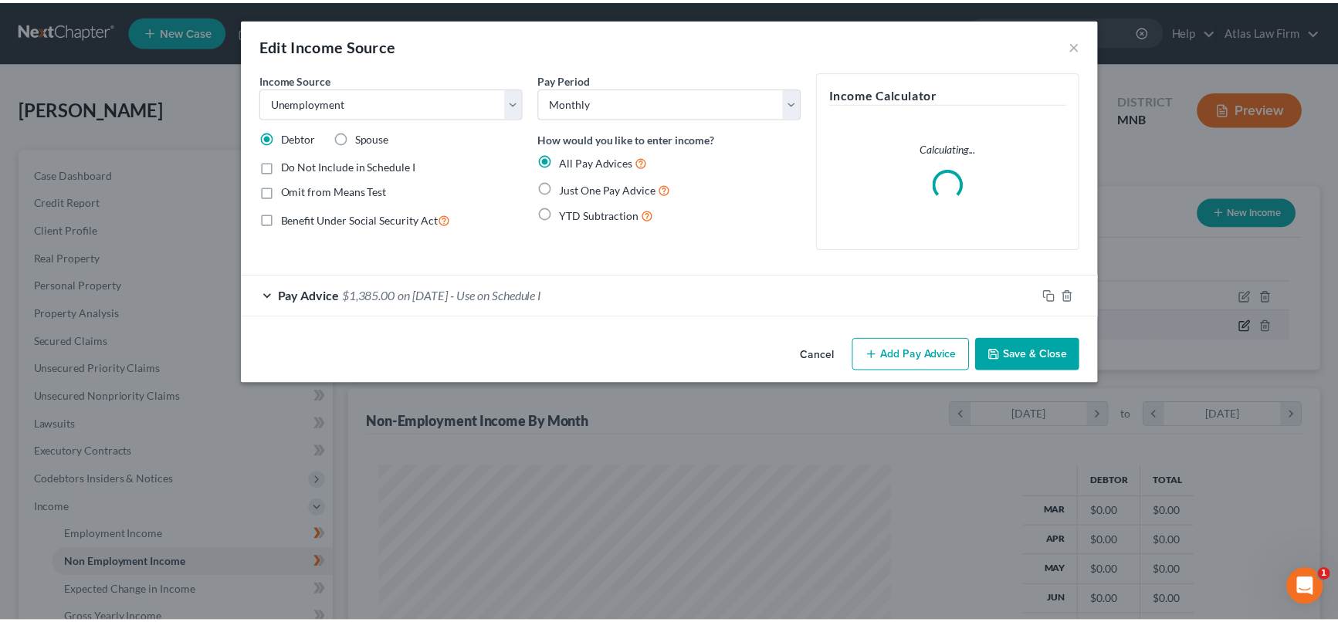
scroll to position [276, 554]
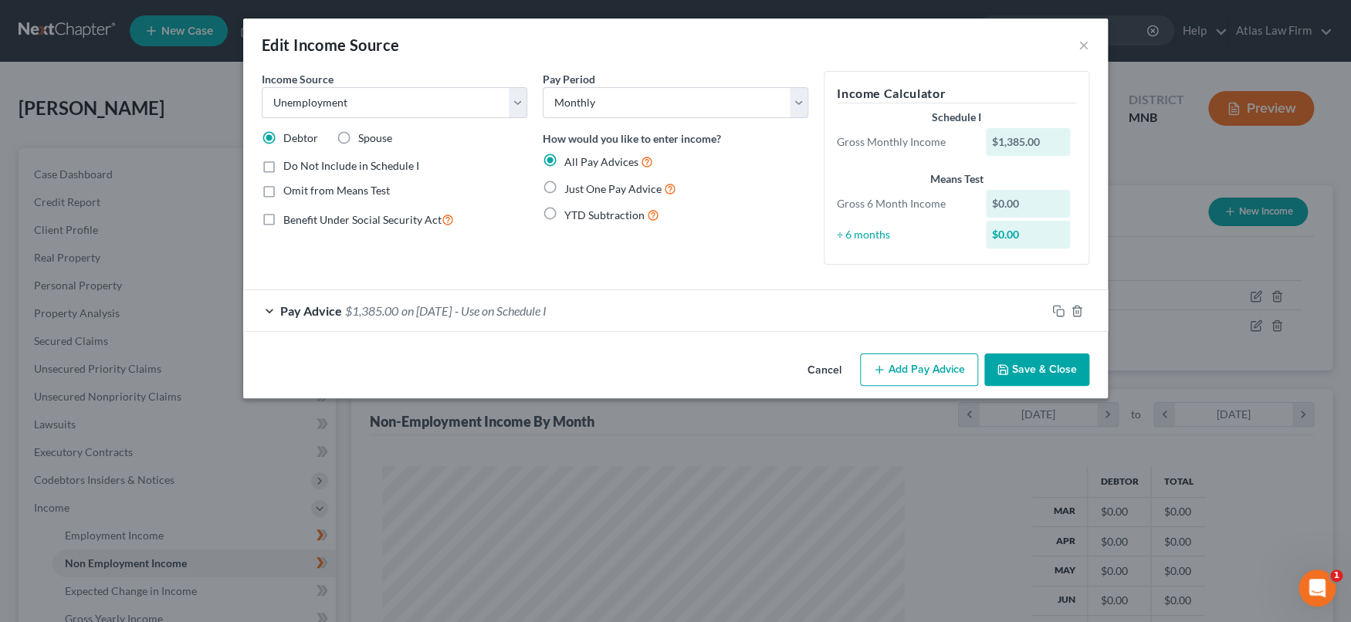
click at [452, 307] on span "on [DATE]" at bounding box center [426, 310] width 50 height 15
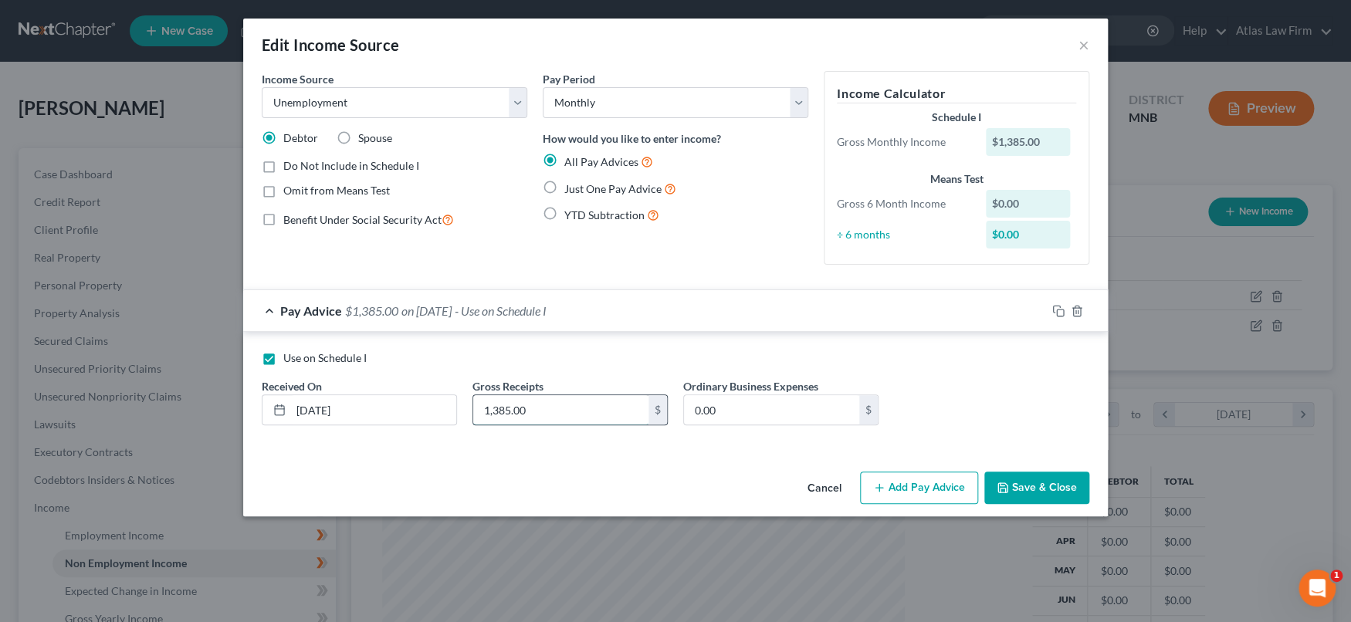
click at [553, 415] on input "1,385.00" at bounding box center [560, 409] width 175 height 29
type input "2,764.90"
click at [727, 411] on input "0.00" at bounding box center [771, 409] width 175 height 29
click at [756, 407] on input "0.00" at bounding box center [771, 409] width 175 height 29
drag, startPoint x: 761, startPoint y: 405, endPoint x: 669, endPoint y: 420, distance: 92.3
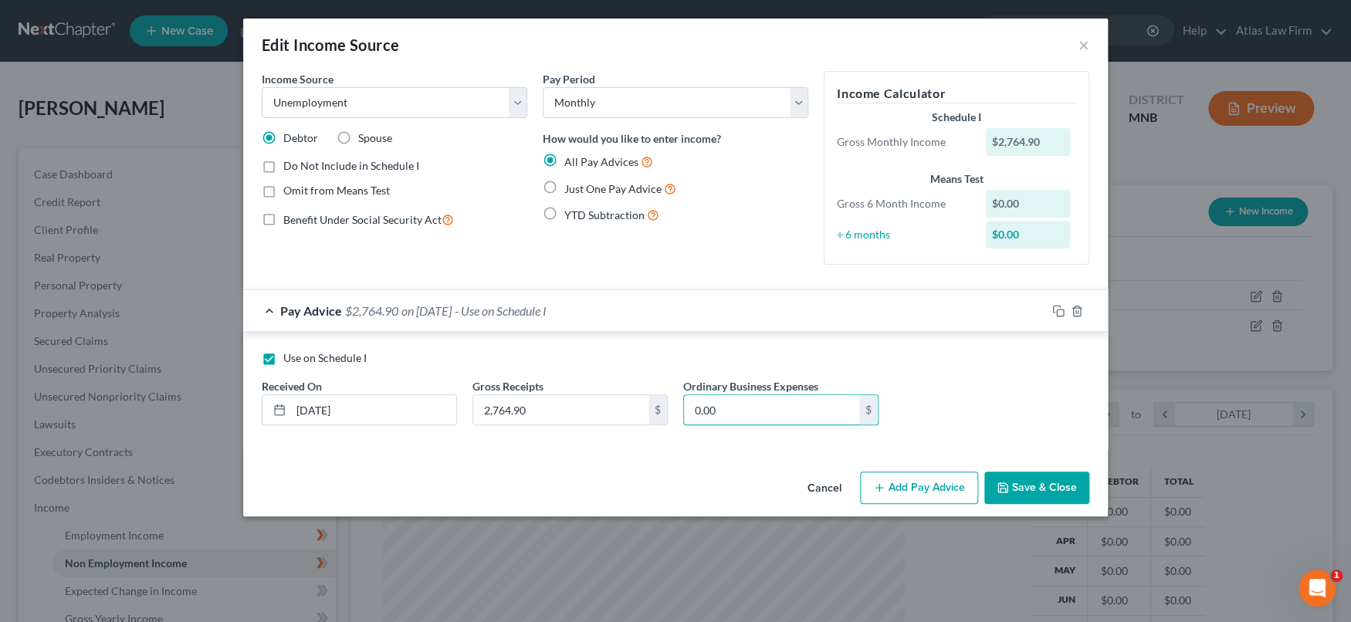
click at [669, 420] on div "Use on Schedule I Received On * [DATE] Gross Receipts 2,764.90 $ Ordinary Busin…" at bounding box center [675, 394] width 843 height 87
type input "1,384.60"
click at [1028, 485] on button "Save & Close" at bounding box center [1036, 488] width 105 height 32
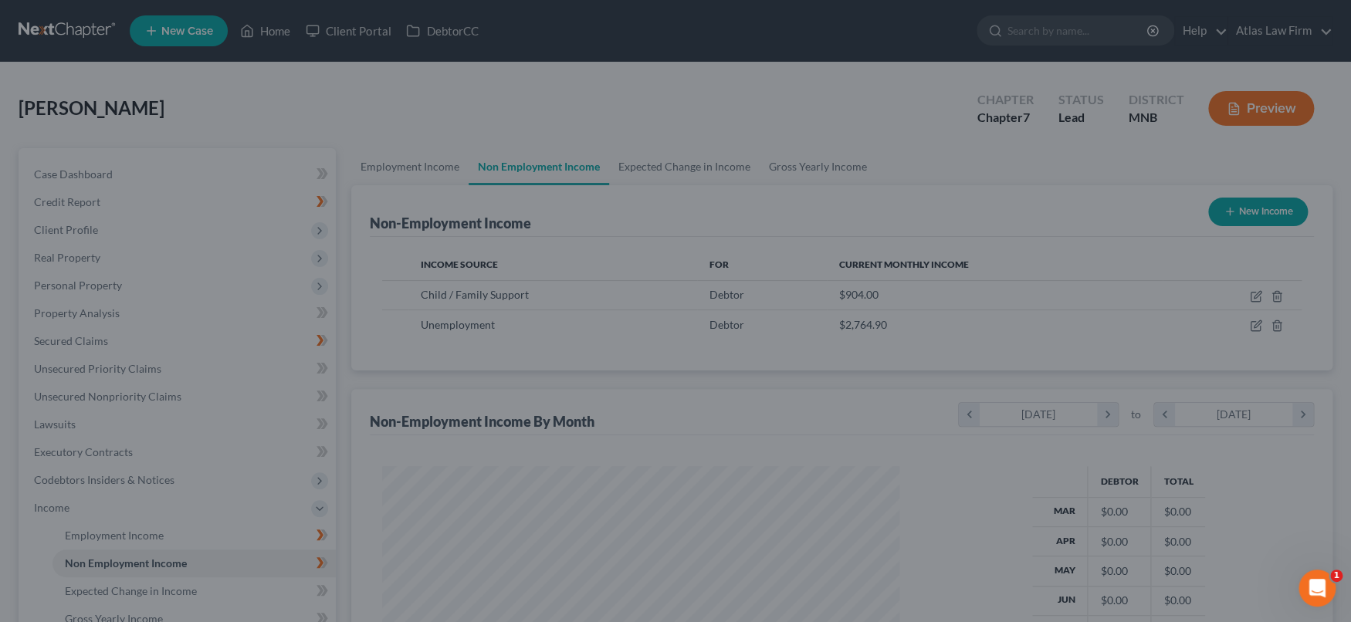
scroll to position [771834, 771560]
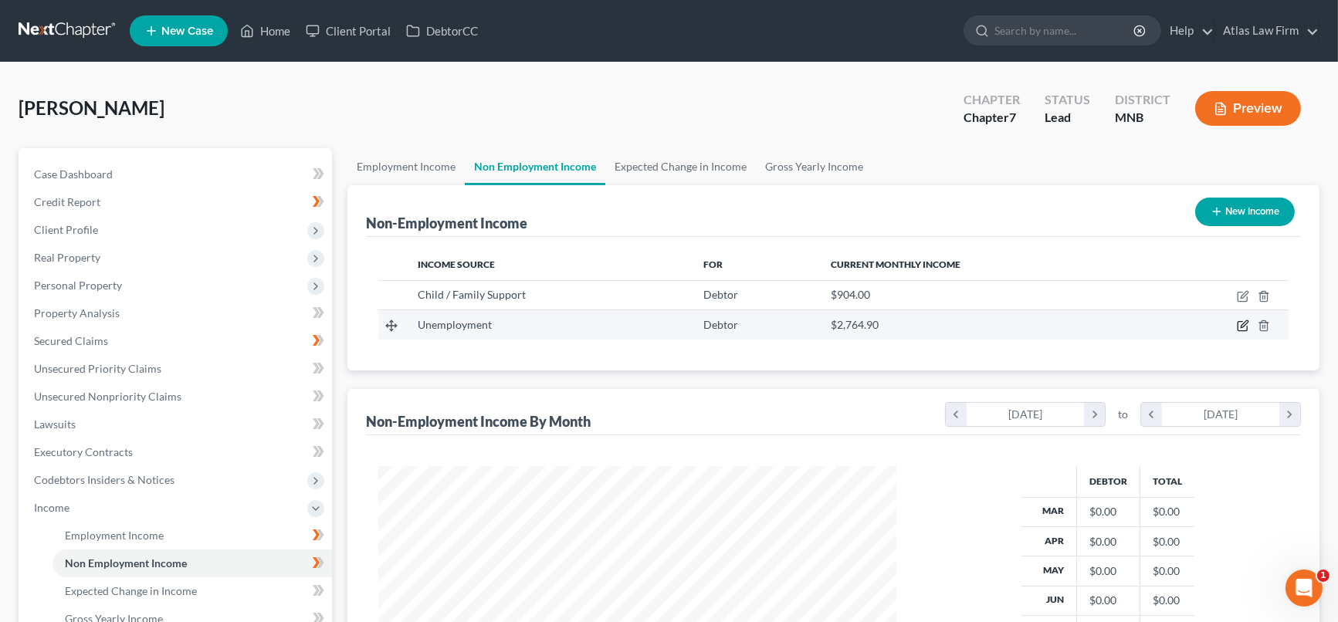
click at [1245, 324] on icon "button" at bounding box center [1244, 324] width 7 height 7
select select "0"
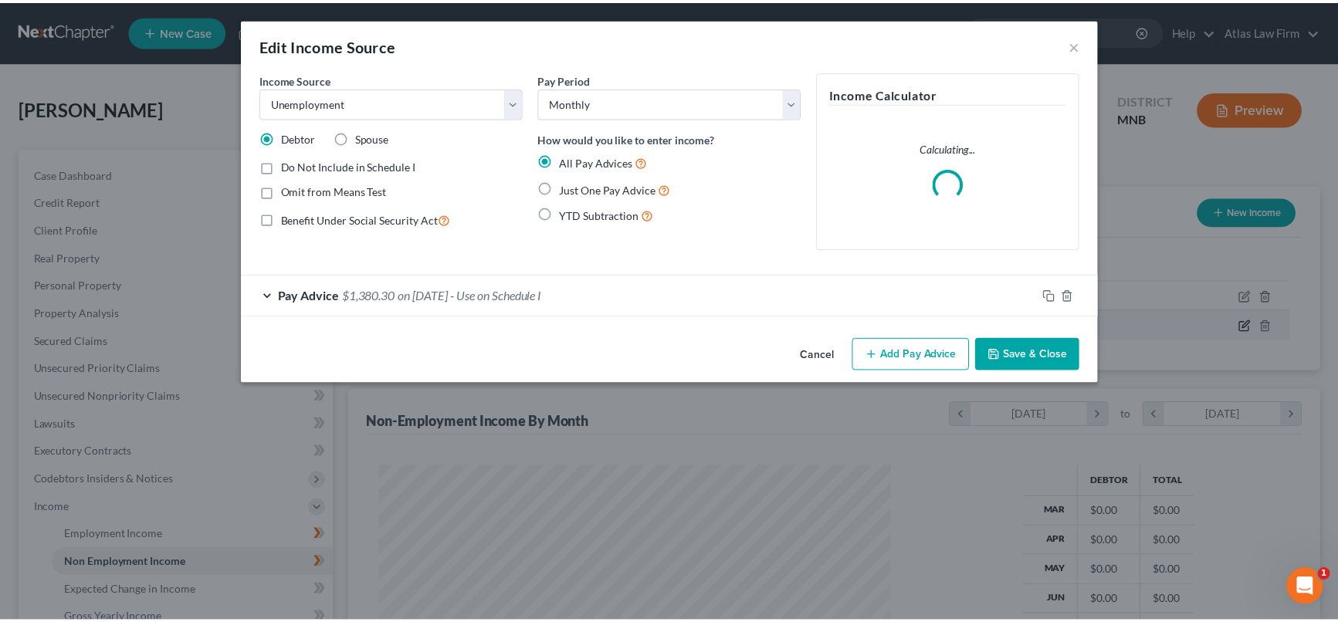
scroll to position [276, 554]
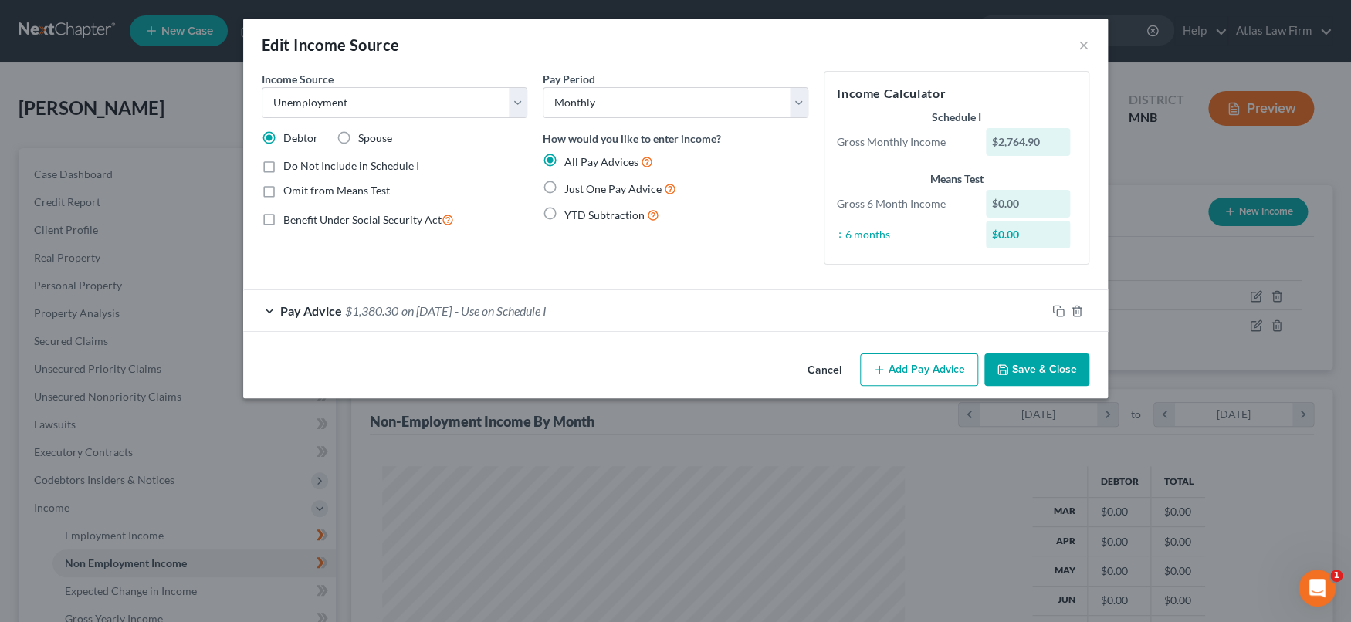
click at [663, 310] on div "Pay Advice $1,380.30 on [DATE] - Use on Schedule I" at bounding box center [644, 310] width 803 height 41
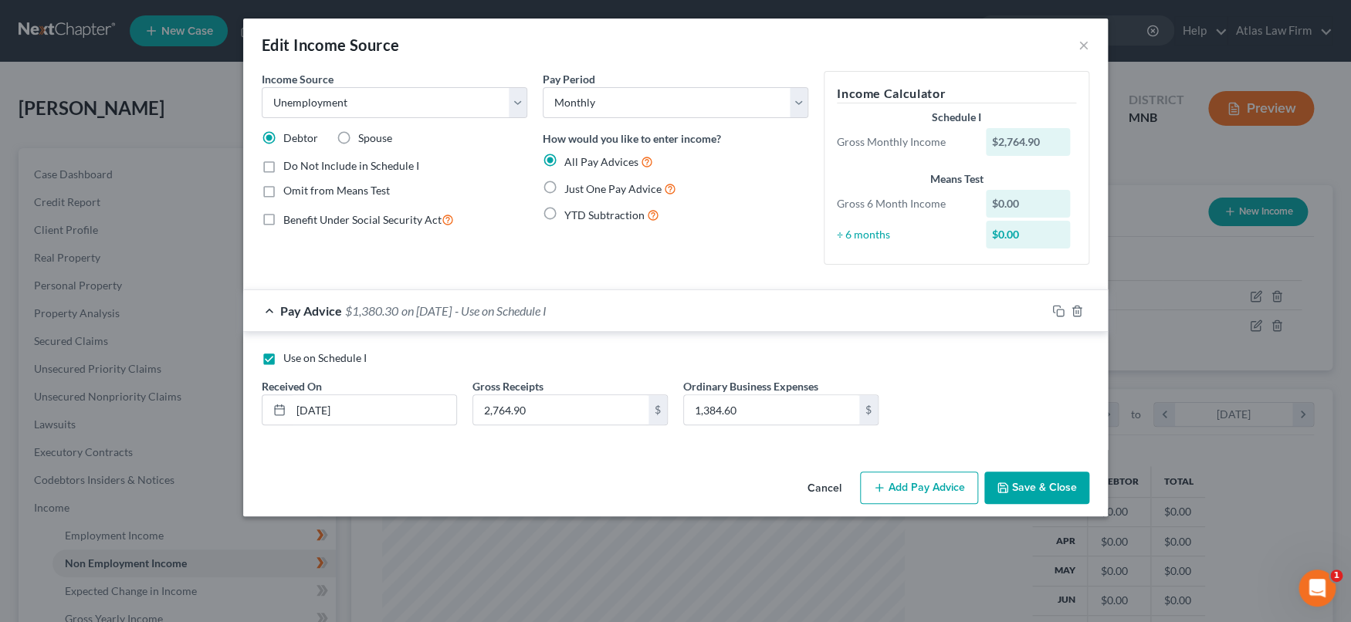
click at [1027, 491] on button "Save & Close" at bounding box center [1036, 488] width 105 height 32
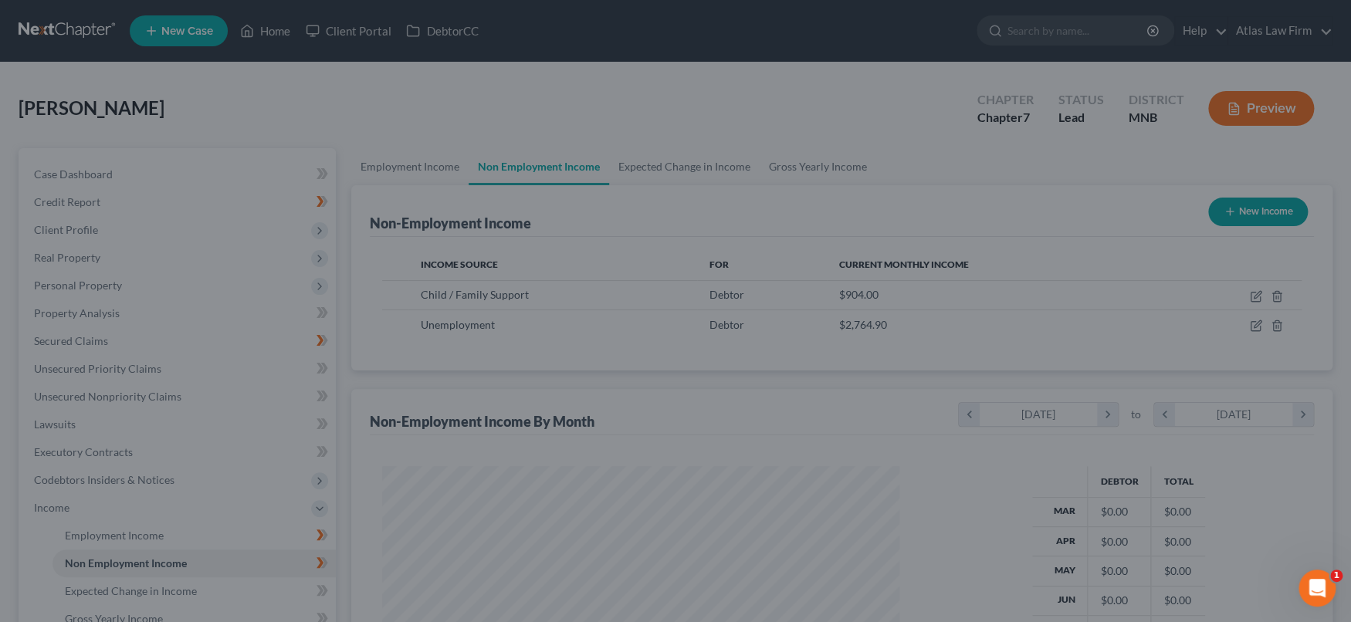
scroll to position [771834, 771560]
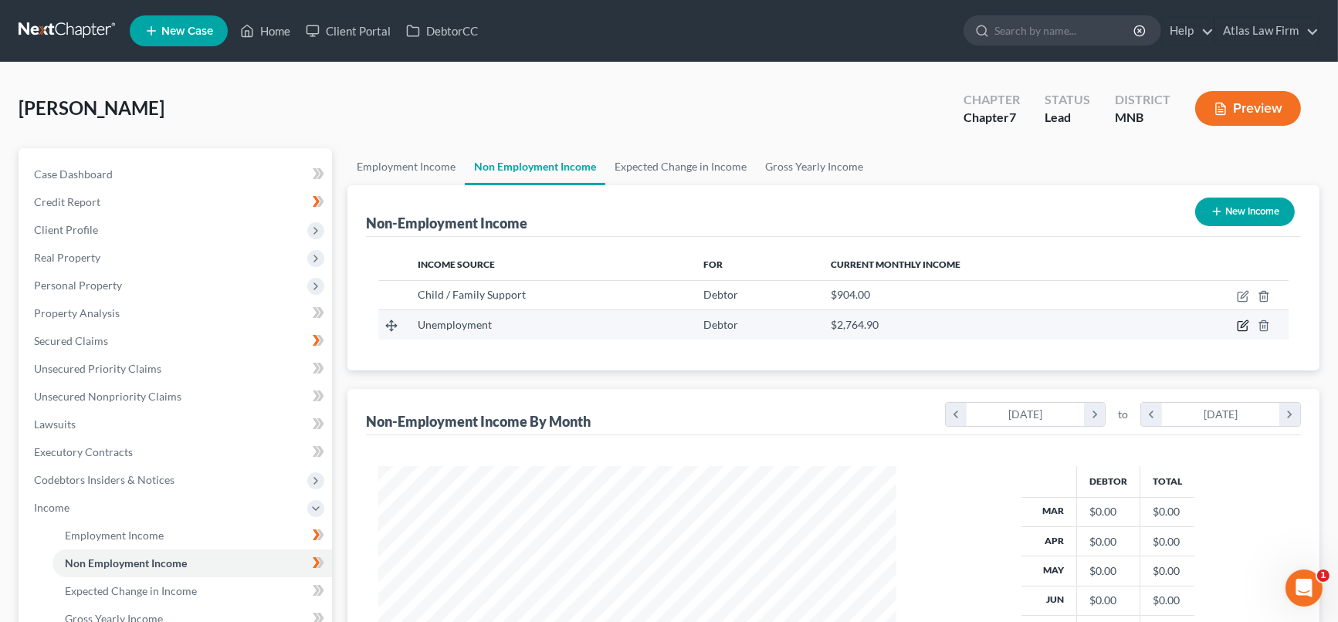
click at [1242, 323] on icon "button" at bounding box center [1243, 326] width 12 height 12
select select "0"
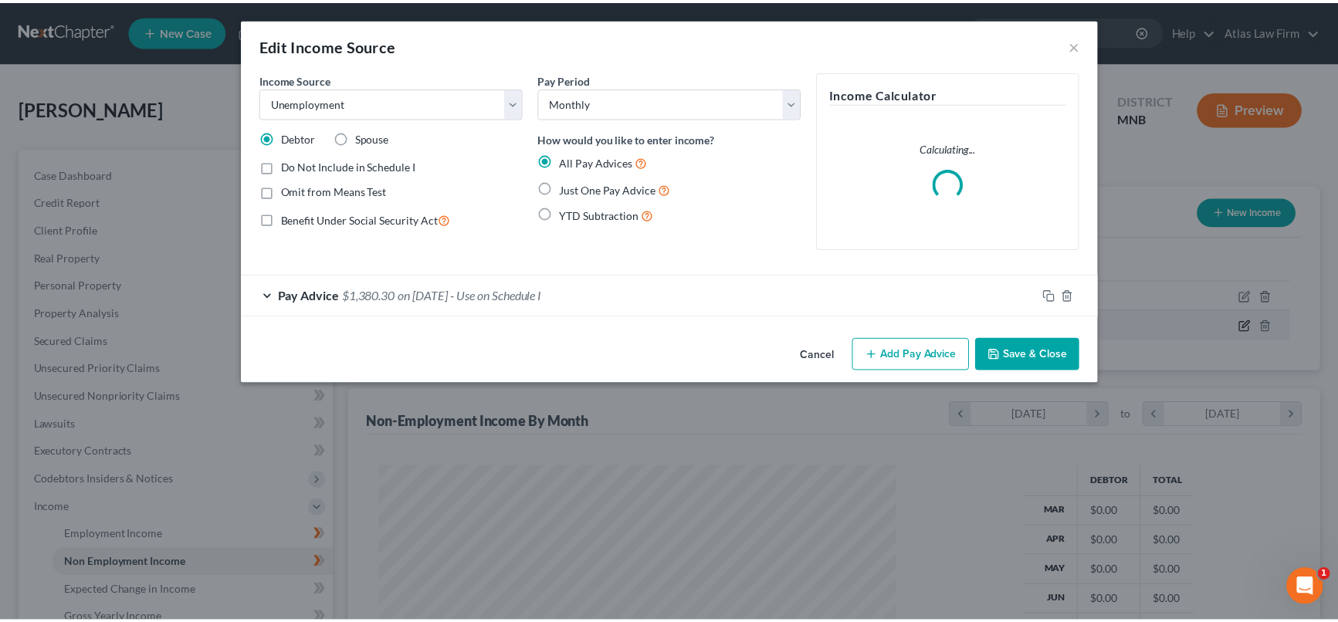
scroll to position [276, 554]
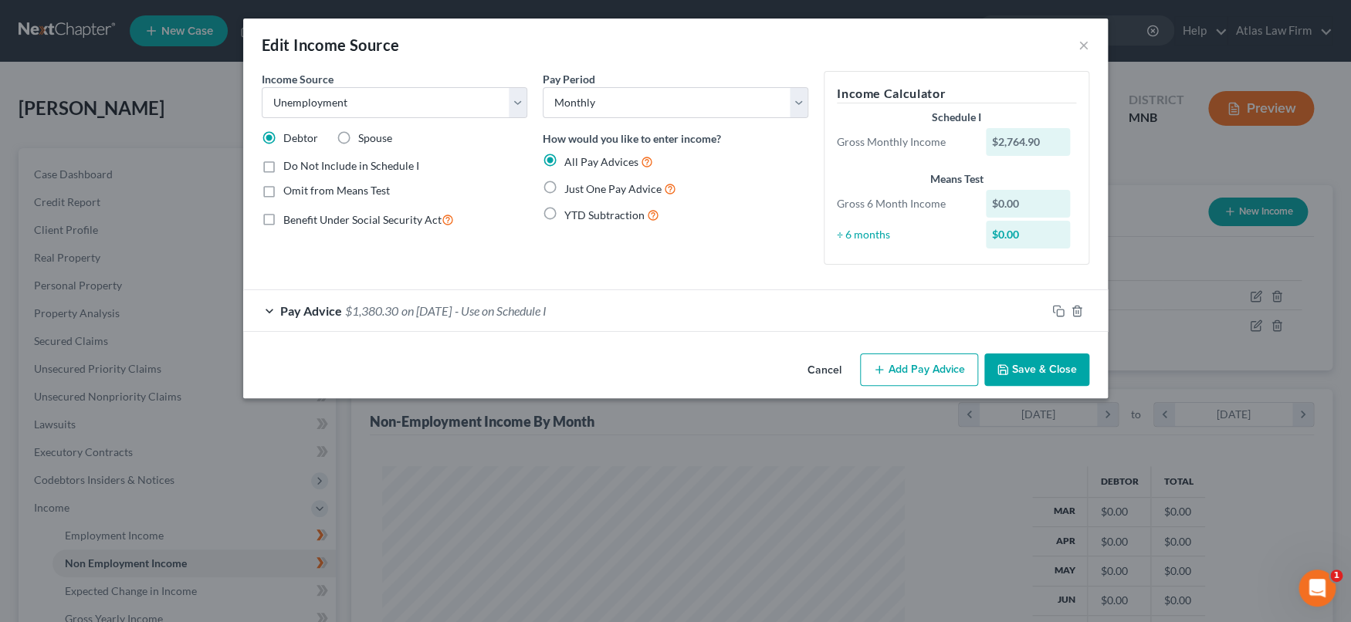
click at [677, 307] on div "Pay Advice $1,380.30 on [DATE] - Use on Schedule I" at bounding box center [644, 310] width 803 height 41
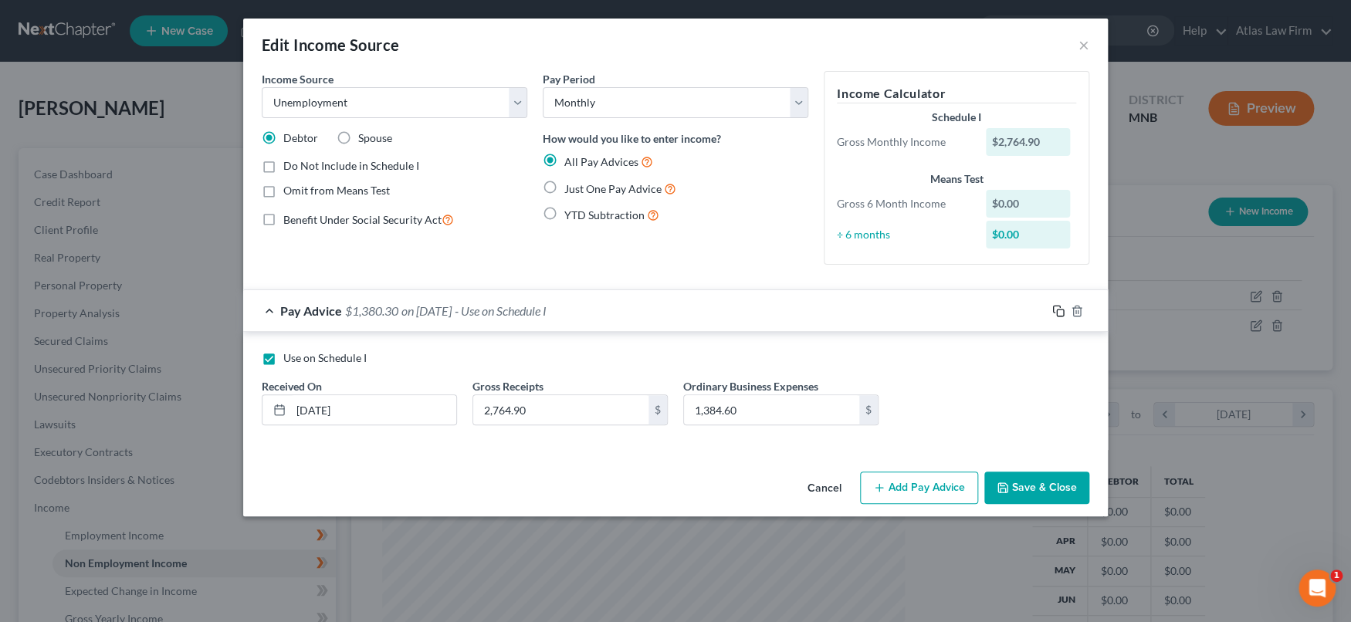
click at [1054, 309] on icon "button" at bounding box center [1058, 311] width 12 height 12
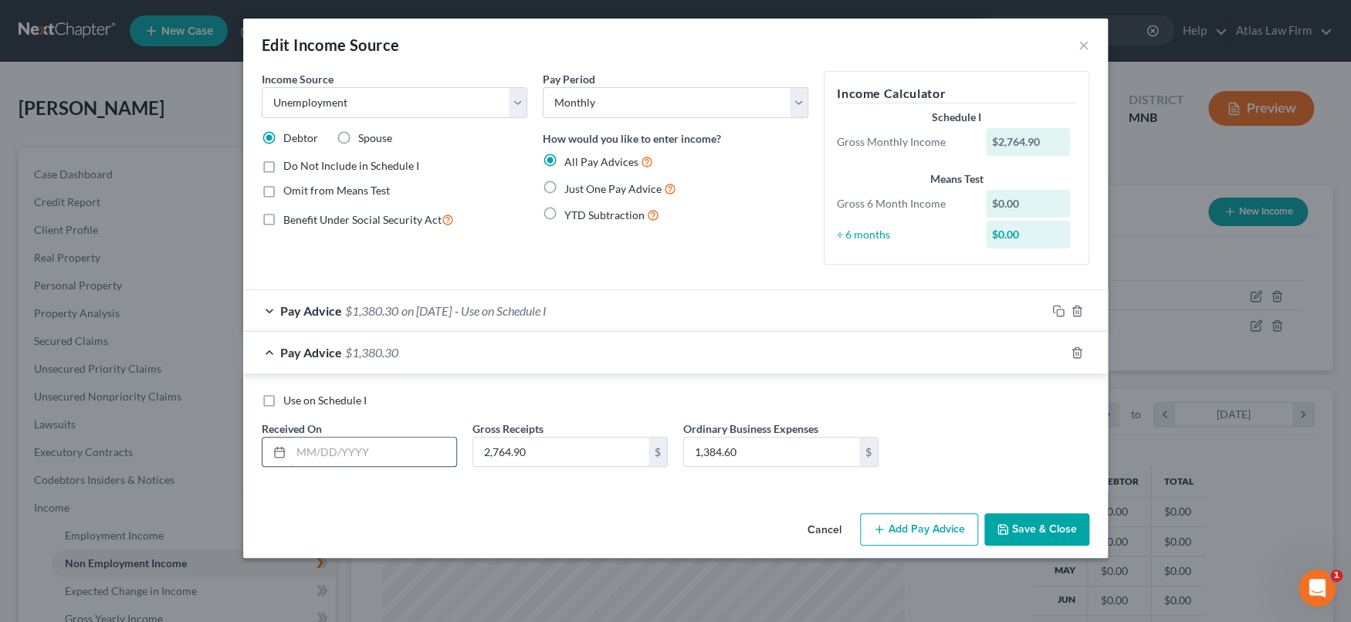
click at [369, 444] on input "text" at bounding box center [373, 452] width 165 height 29
type input "[DATE]"
click at [590, 455] on input "2,764.90" at bounding box center [560, 452] width 175 height 29
type input "5,787"
type input "2,153"
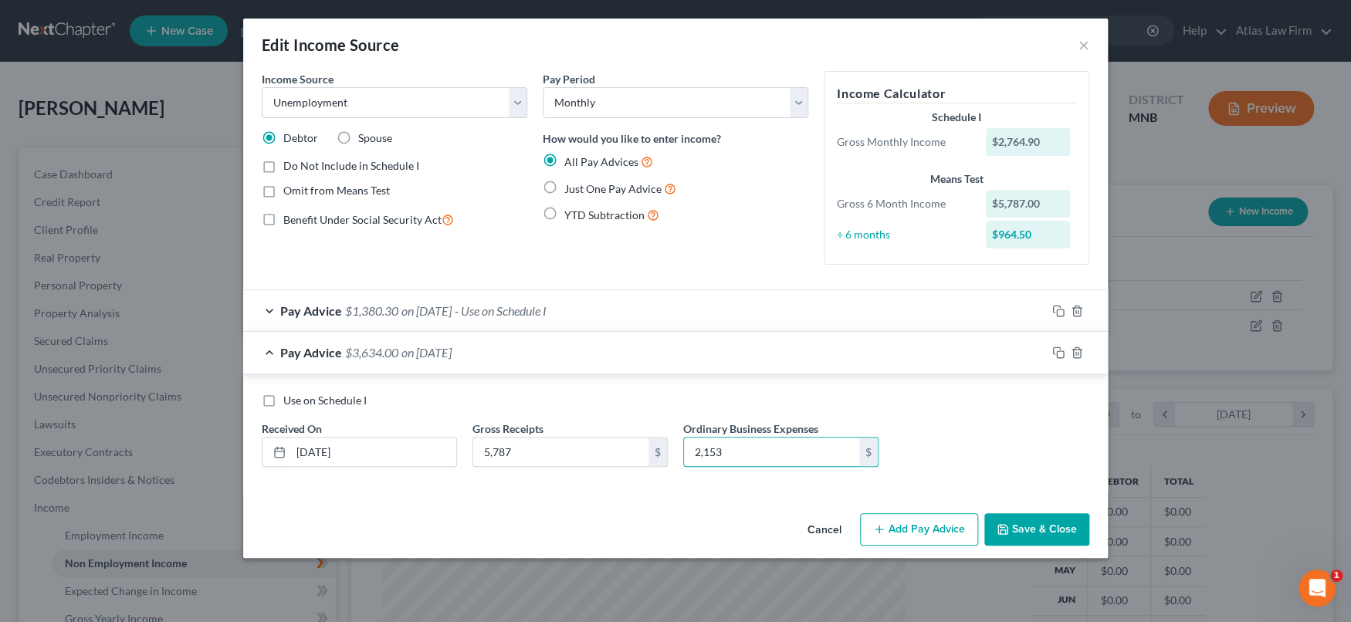
click at [1035, 530] on button "Save & Close" at bounding box center [1036, 529] width 105 height 32
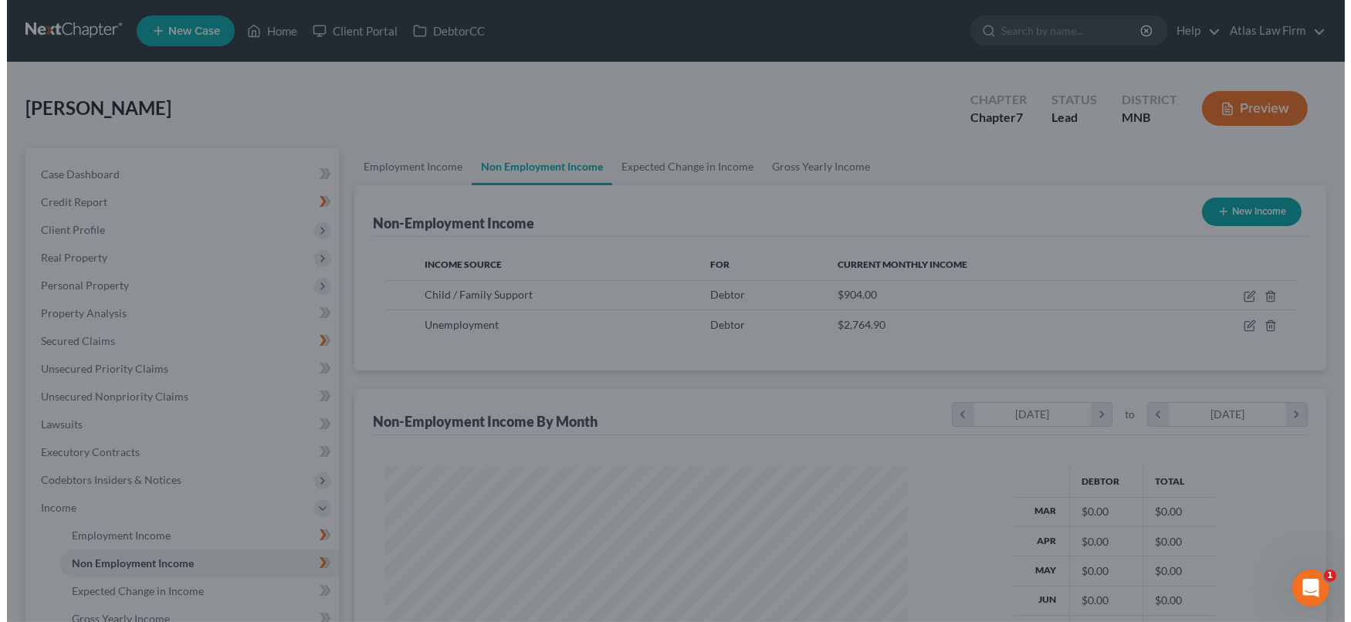
scroll to position [771834, 771560]
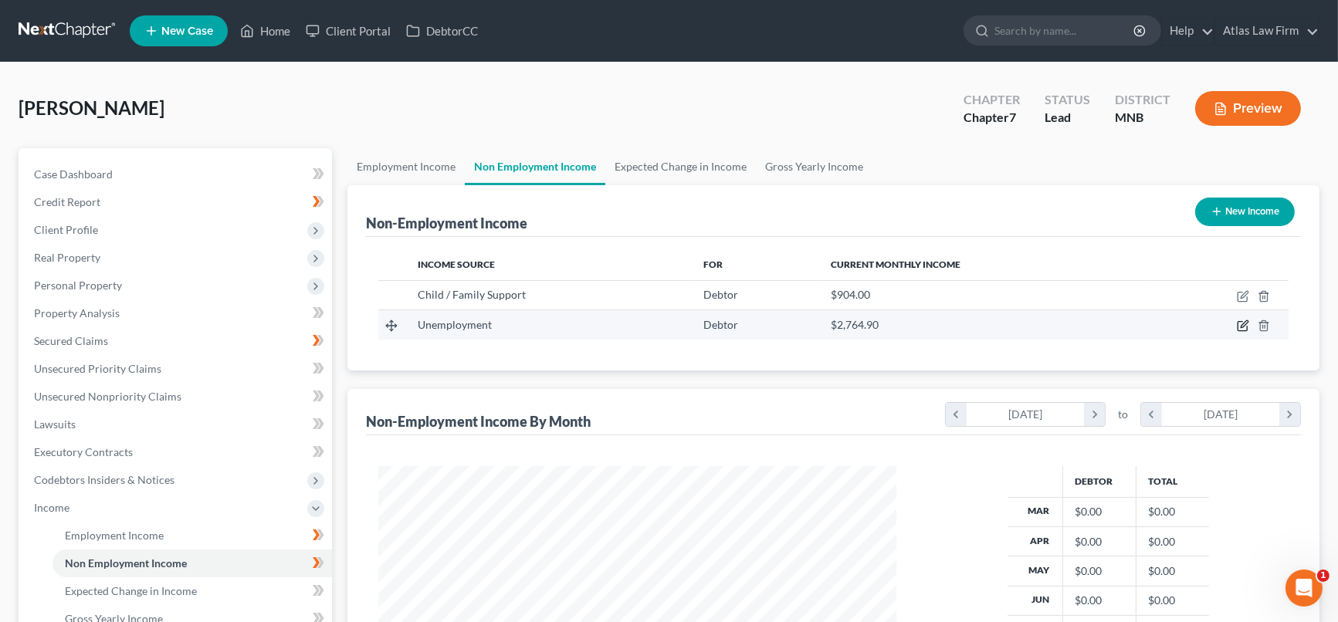
click at [1237, 327] on icon "button" at bounding box center [1243, 326] width 12 height 12
select select "0"
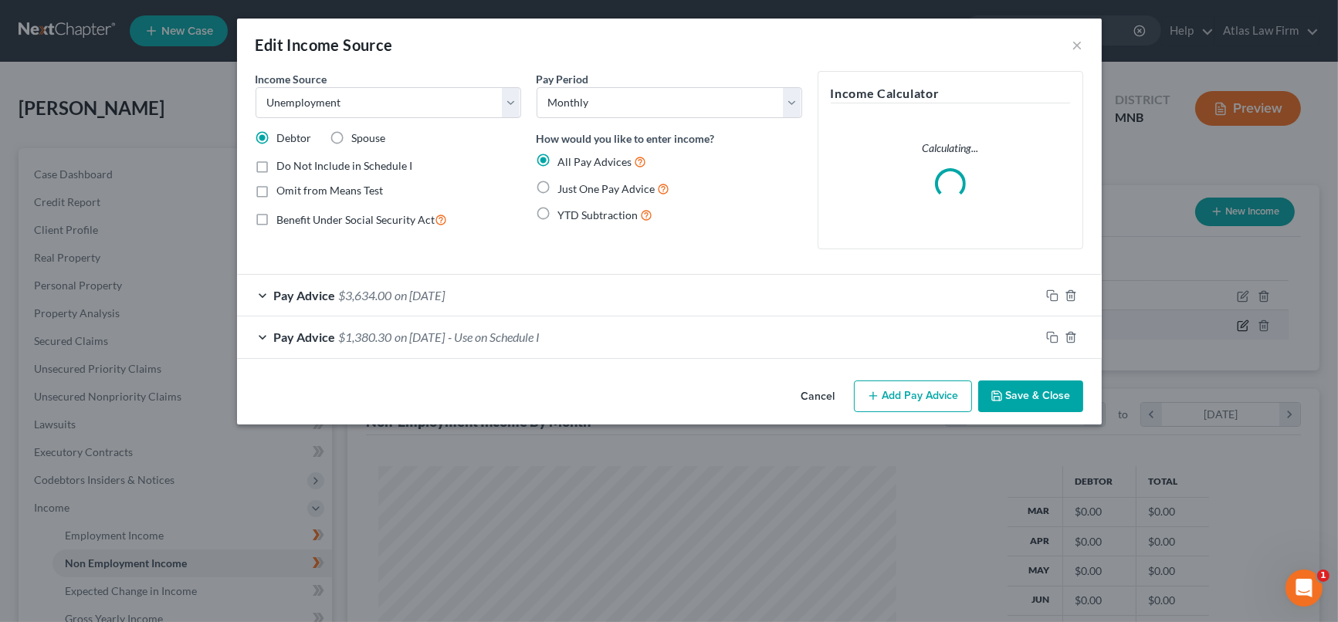
scroll to position [276, 554]
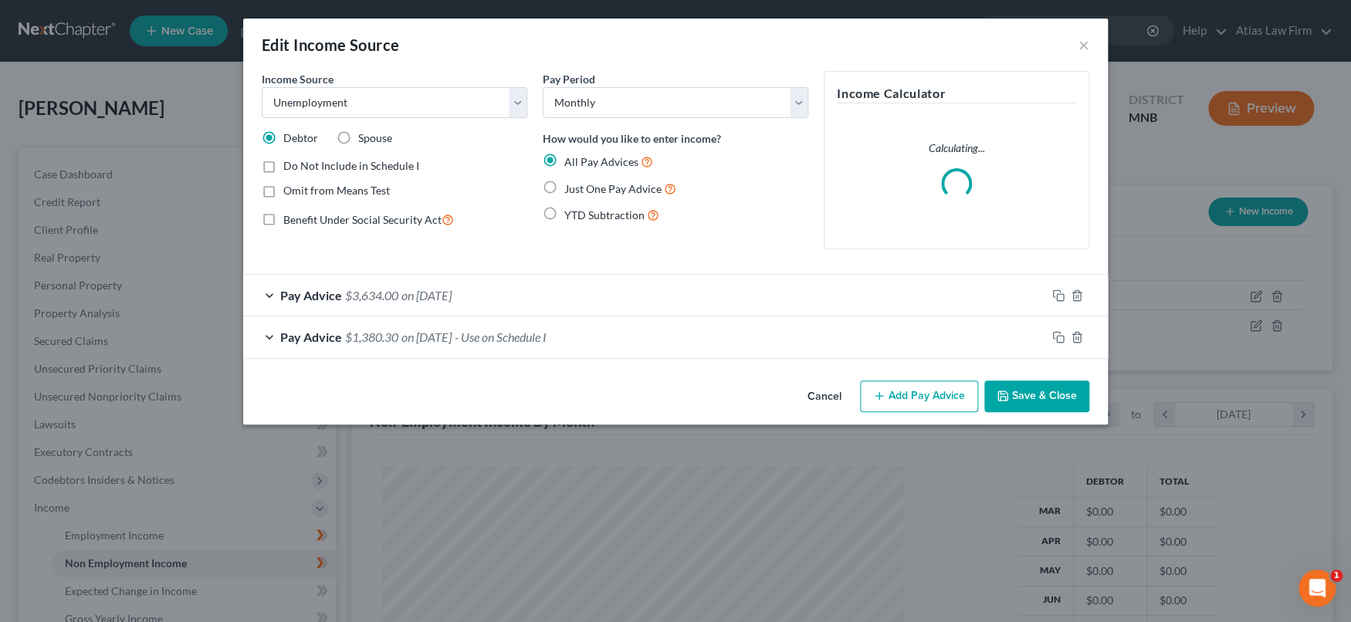
click at [1074, 391] on button "Save & Close" at bounding box center [1036, 397] width 105 height 32
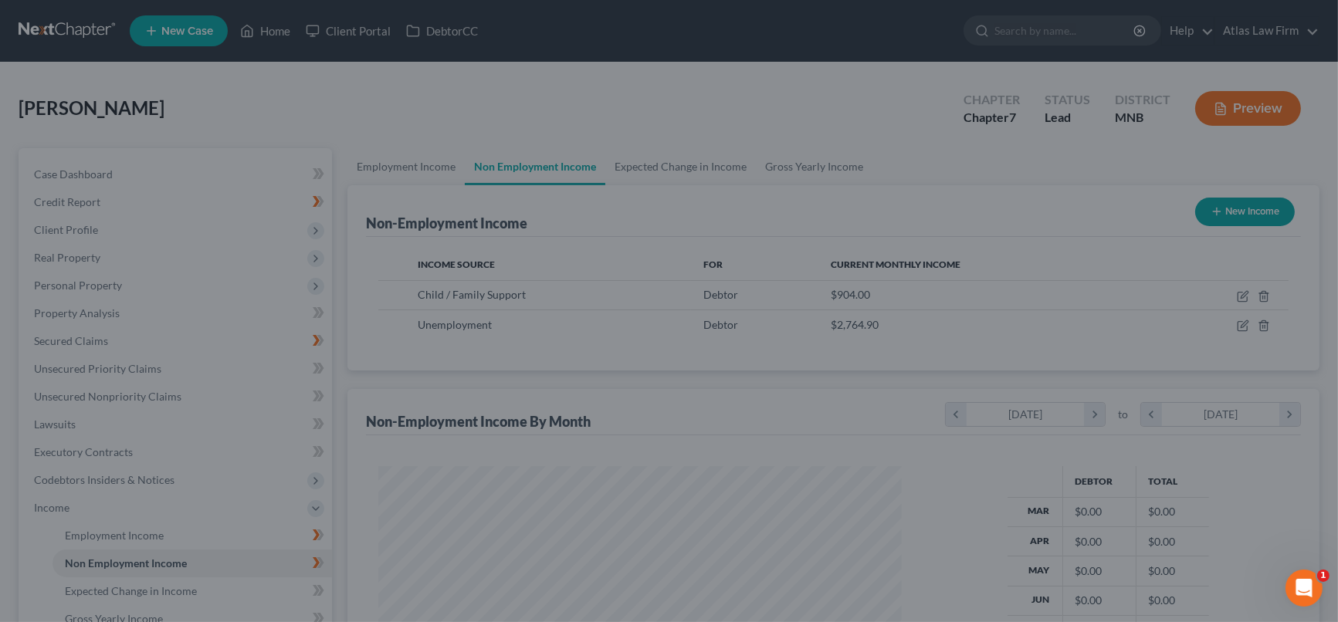
scroll to position [771834, 771560]
